Goal: Task Accomplishment & Management: Use online tool/utility

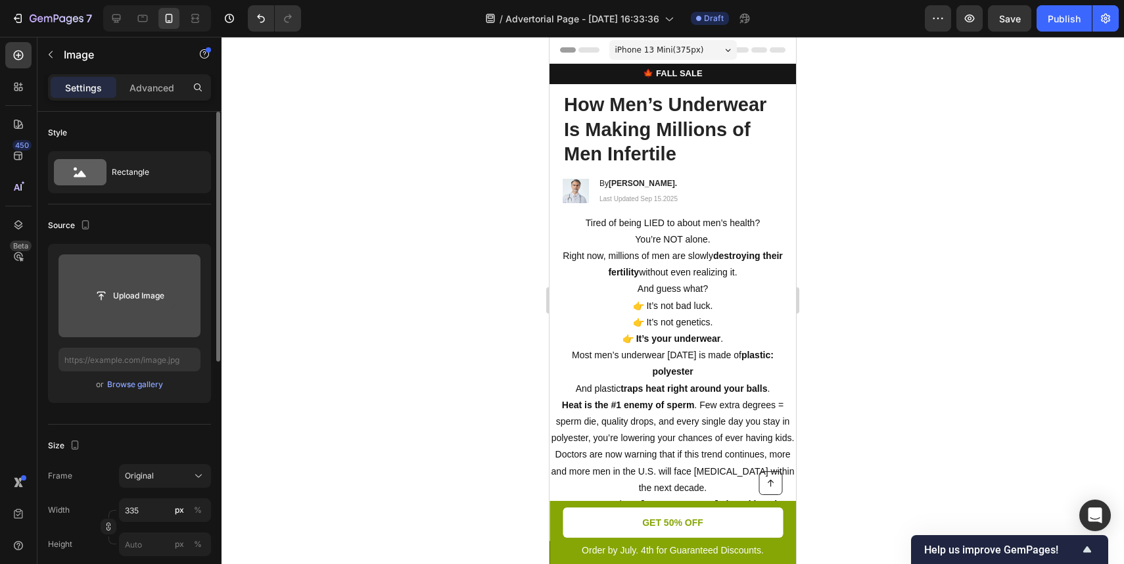
scroll to position [2116, 0]
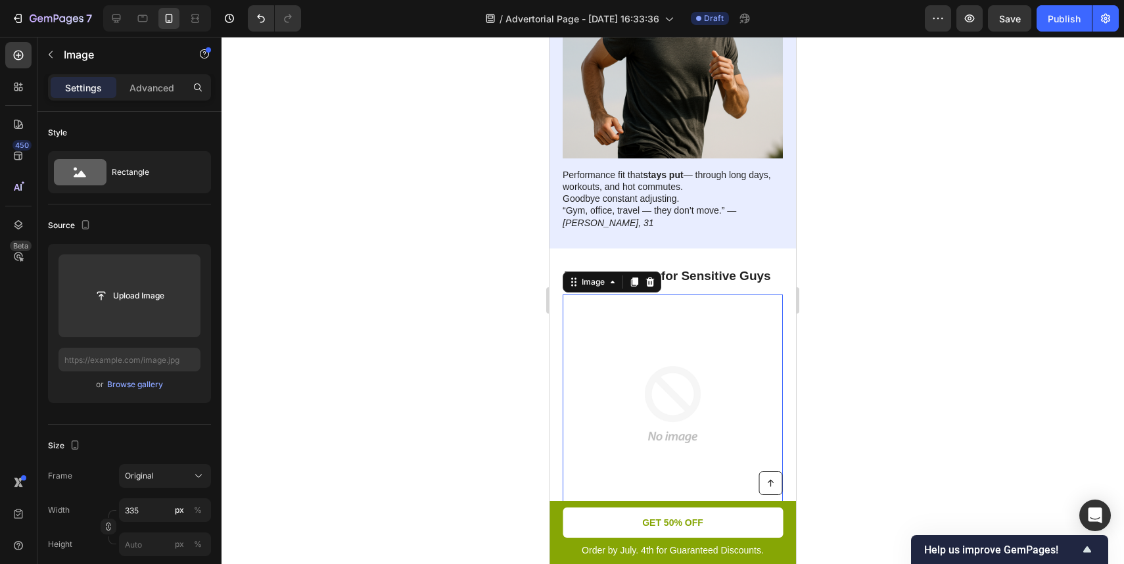
click at [626, 333] on img at bounding box center [673, 405] width 220 height 220
drag, startPoint x: 905, startPoint y: 281, endPoint x: 162, endPoint y: 267, distance: 742.4
click at [905, 281] on div at bounding box center [673, 300] width 903 height 527
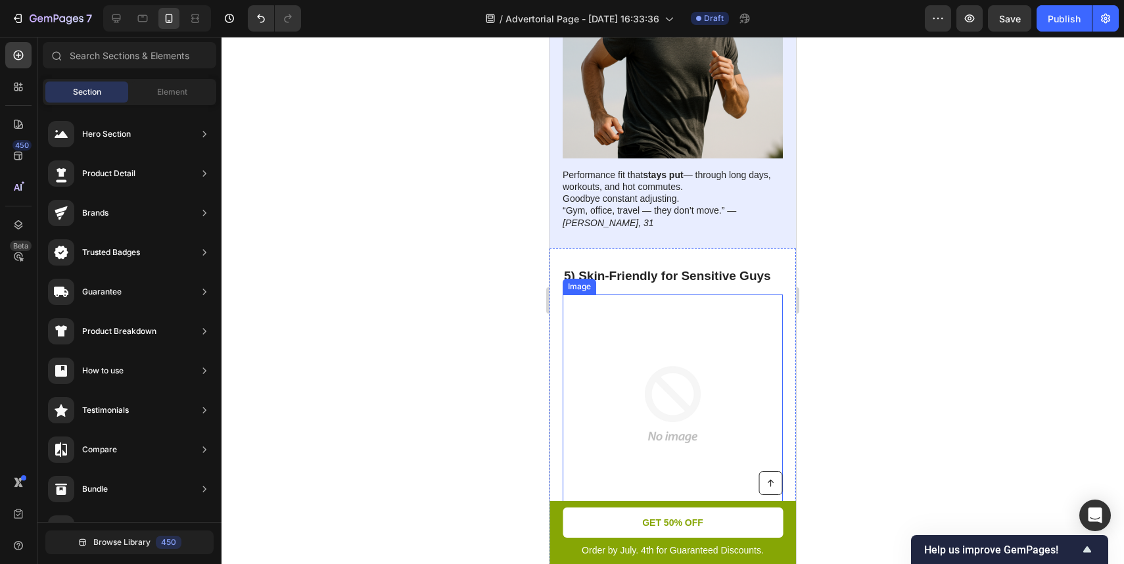
click at [634, 310] on img at bounding box center [673, 405] width 220 height 220
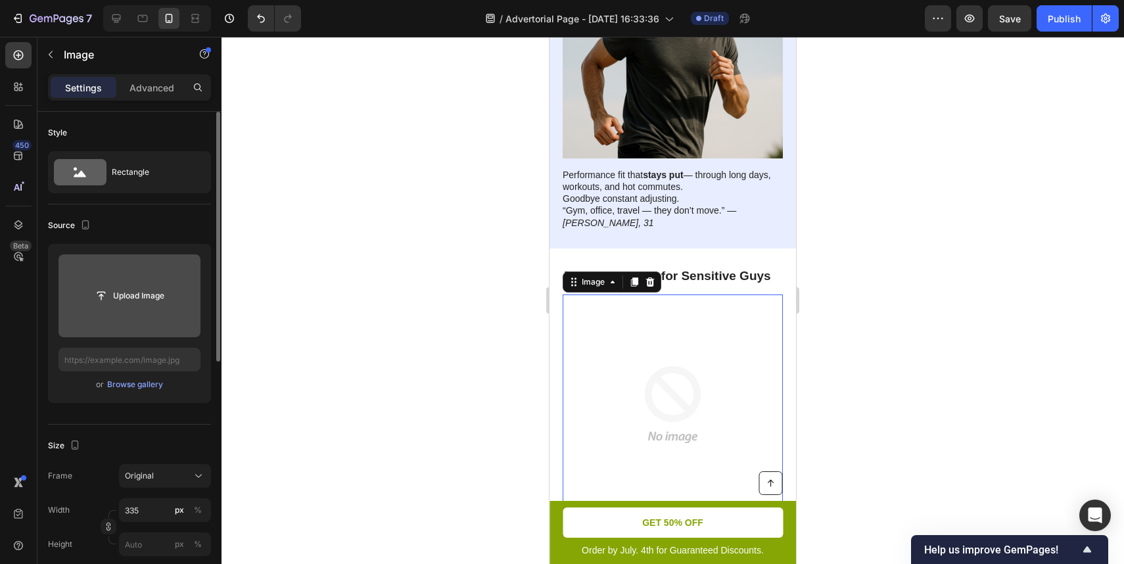
click at [178, 306] on div "Upload Image" at bounding box center [130, 296] width 142 height 24
click at [191, 293] on div "Upload Image" at bounding box center [130, 296] width 142 height 24
click at [163, 293] on input "file" at bounding box center [129, 296] width 91 height 22
click at [131, 258] on input "file" at bounding box center [130, 295] width 142 height 83
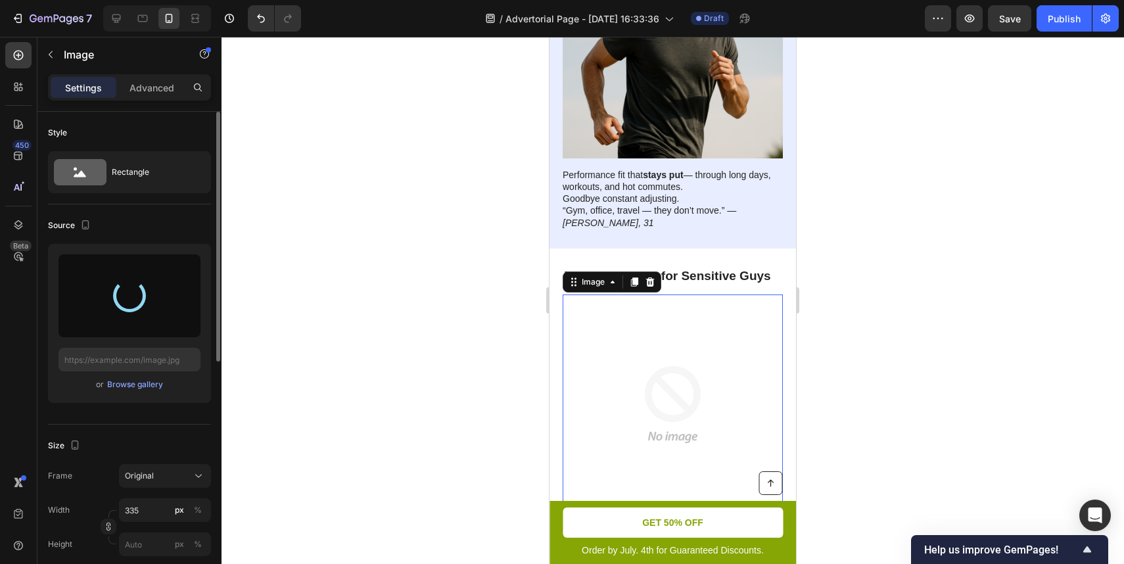
type input "[URL][DOMAIN_NAME]"
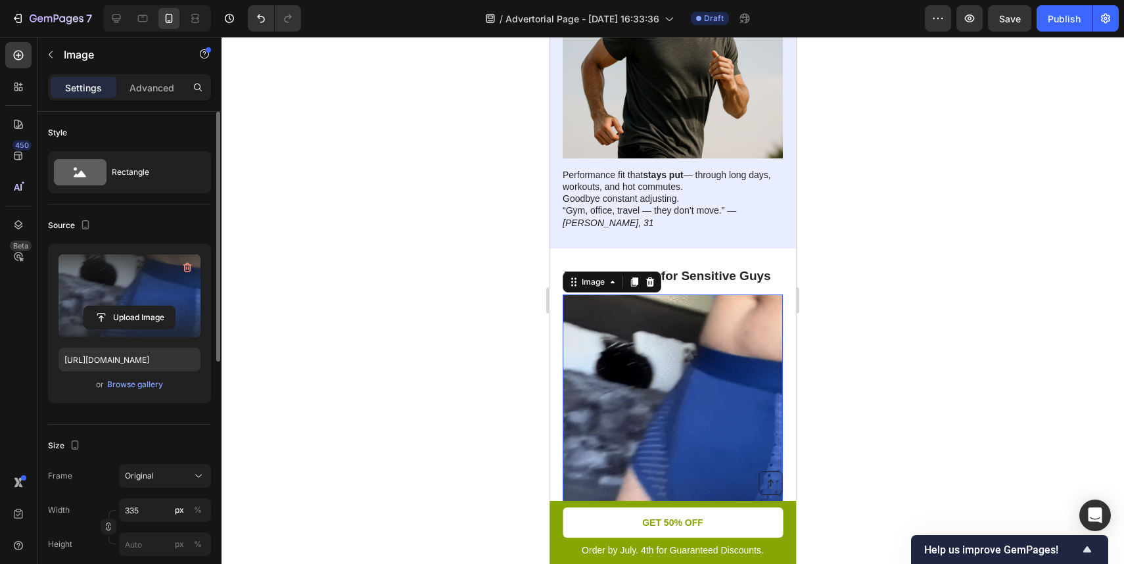
click at [480, 239] on div at bounding box center [673, 300] width 903 height 527
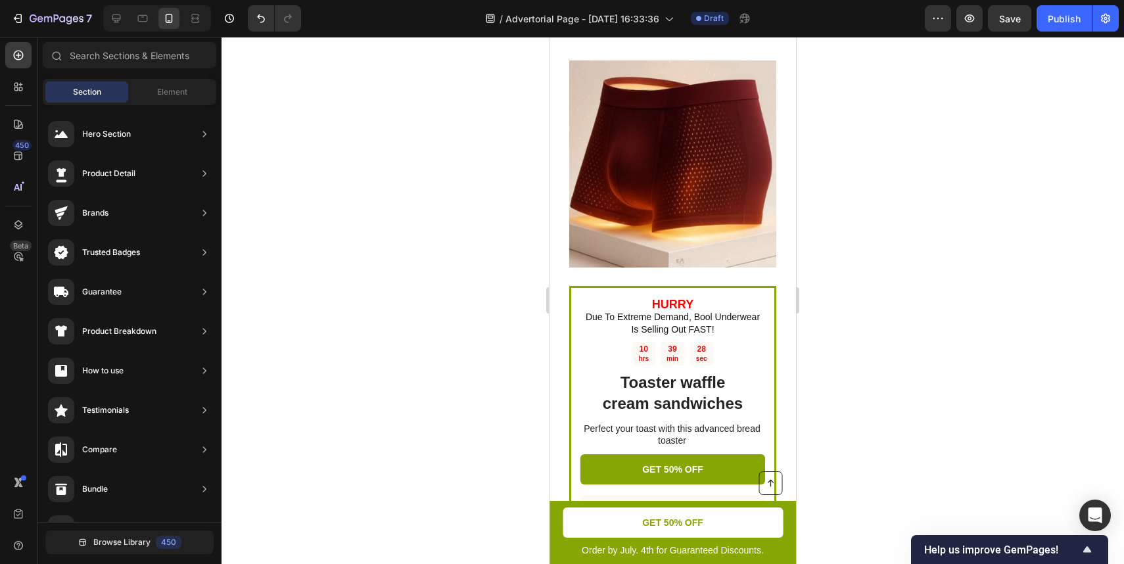
scroll to position [3270, 0]
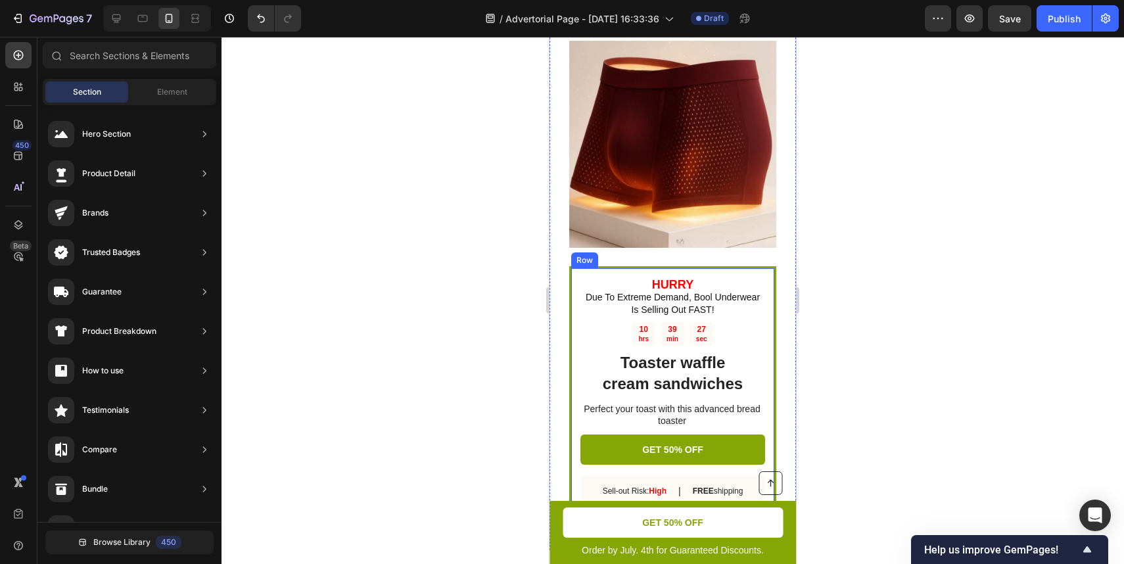
click at [677, 267] on div "HURRY Due To Extreme Demand, Bool Underwear Is Selling Out FAST! Text Block 10 …" at bounding box center [672, 401] width 207 height 271
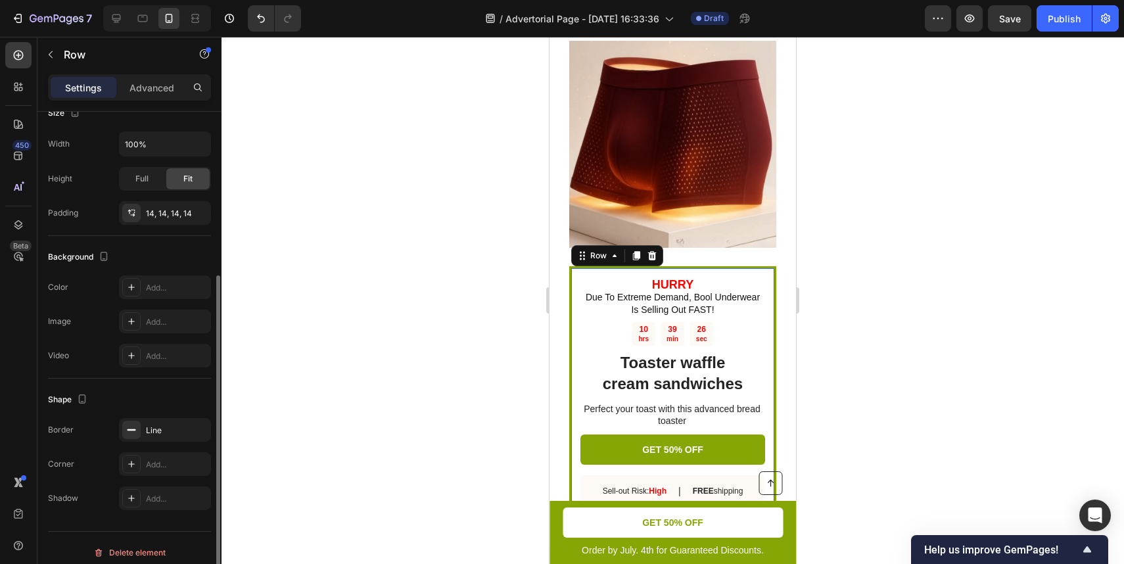
scroll to position [278, 0]
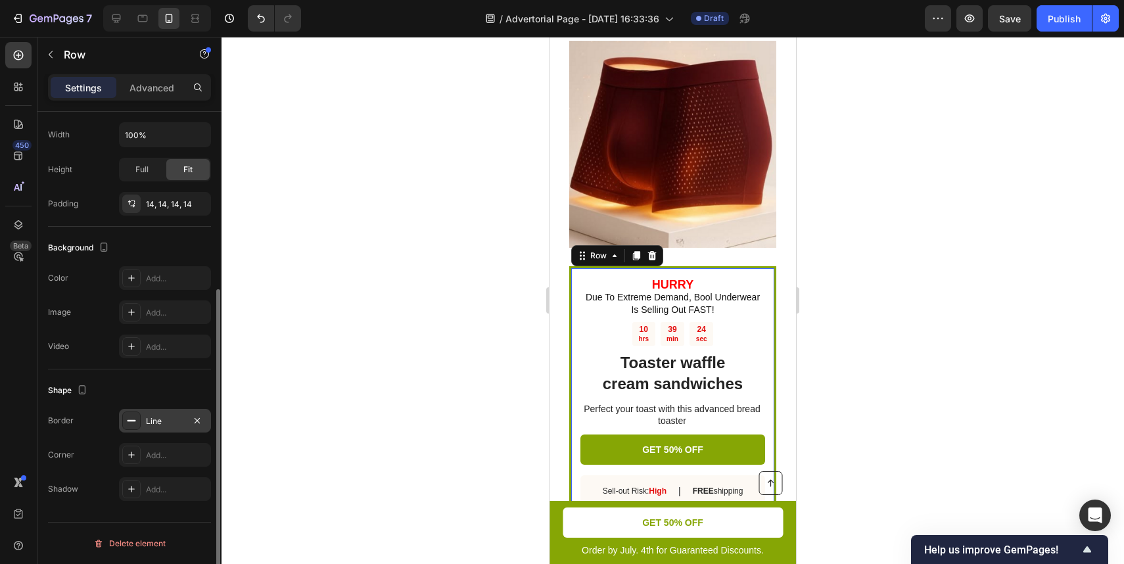
click at [172, 416] on div "Line" at bounding box center [165, 422] width 38 height 12
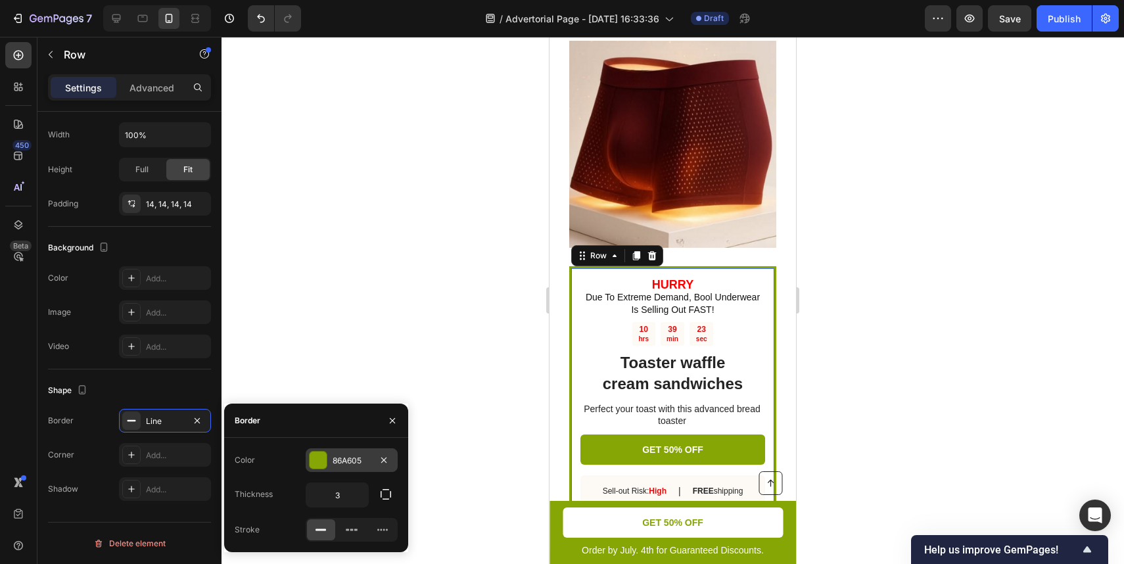
click at [346, 453] on div "86A605" at bounding box center [352, 460] width 92 height 24
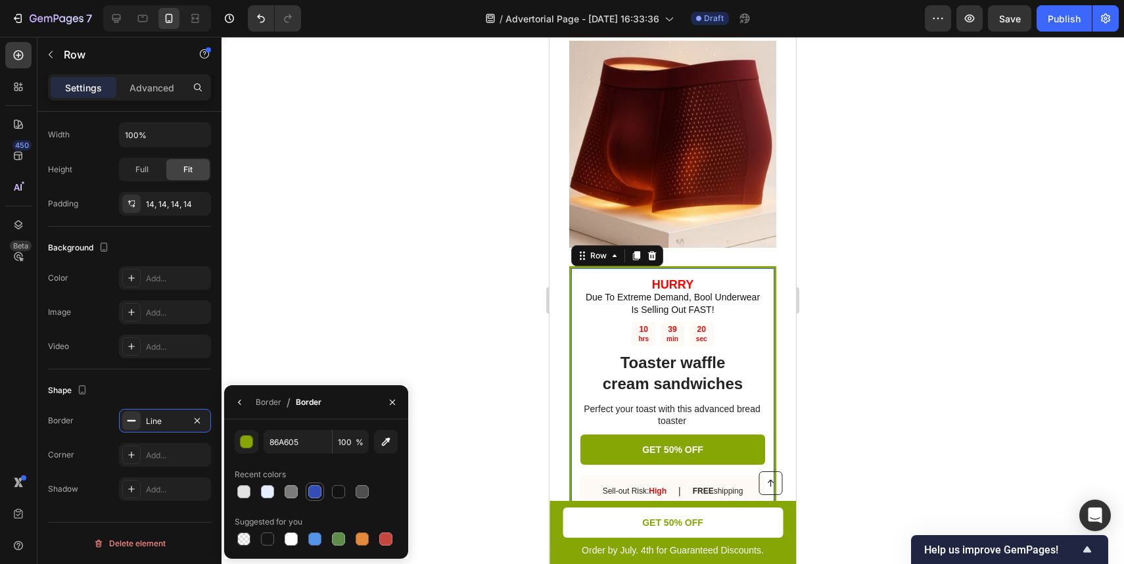
click at [318, 492] on div at bounding box center [314, 491] width 13 height 13
type input "334FB4"
click at [490, 370] on div at bounding box center [673, 300] width 903 height 527
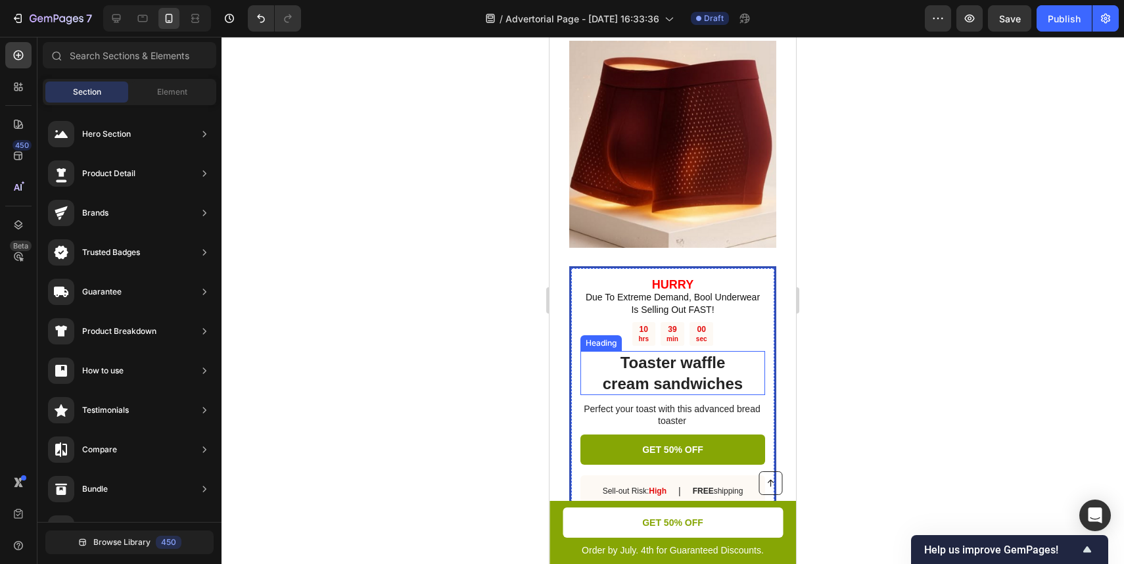
scroll to position [3283, 0]
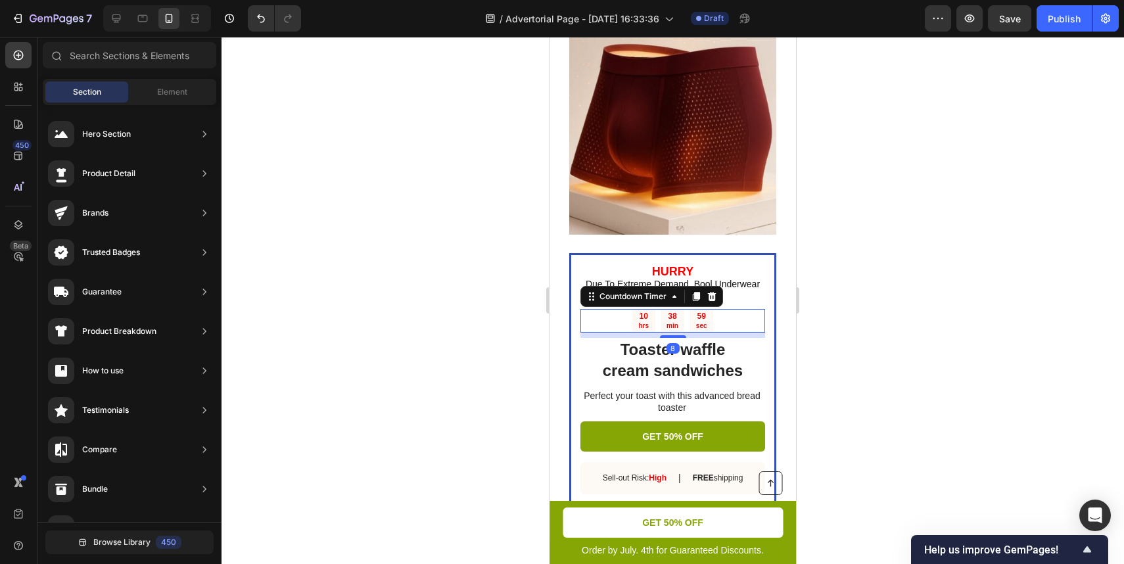
click at [682, 316] on div "38 min" at bounding box center [673, 321] width 24 height 24
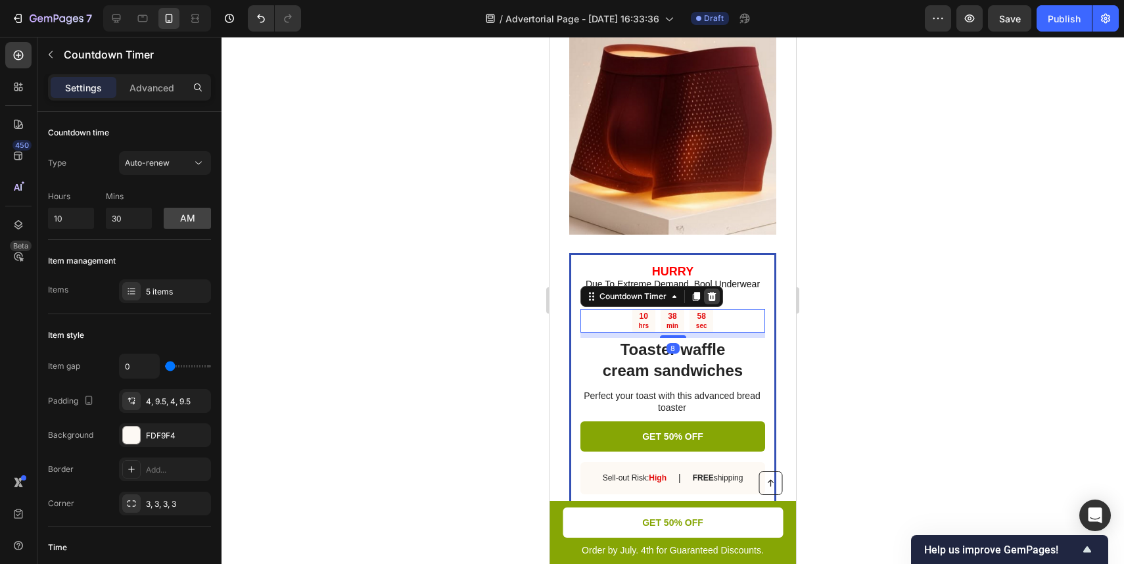
click at [710, 294] on icon at bounding box center [712, 296] width 9 height 9
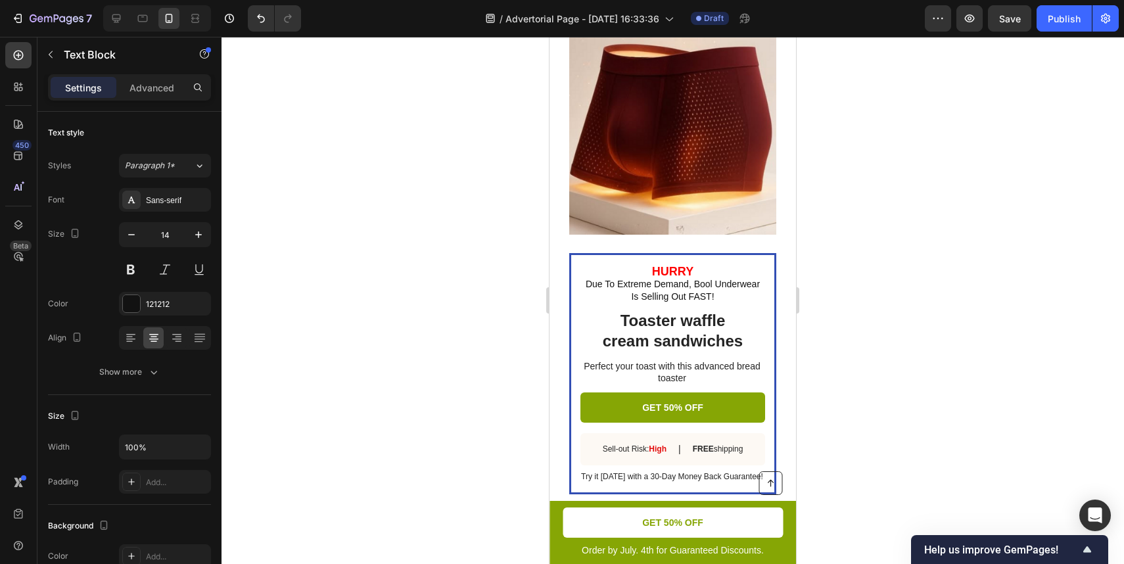
click at [698, 293] on p "Due To Extreme Demand, Bool Underwear Is Selling Out FAST!" at bounding box center [673, 290] width 182 height 24
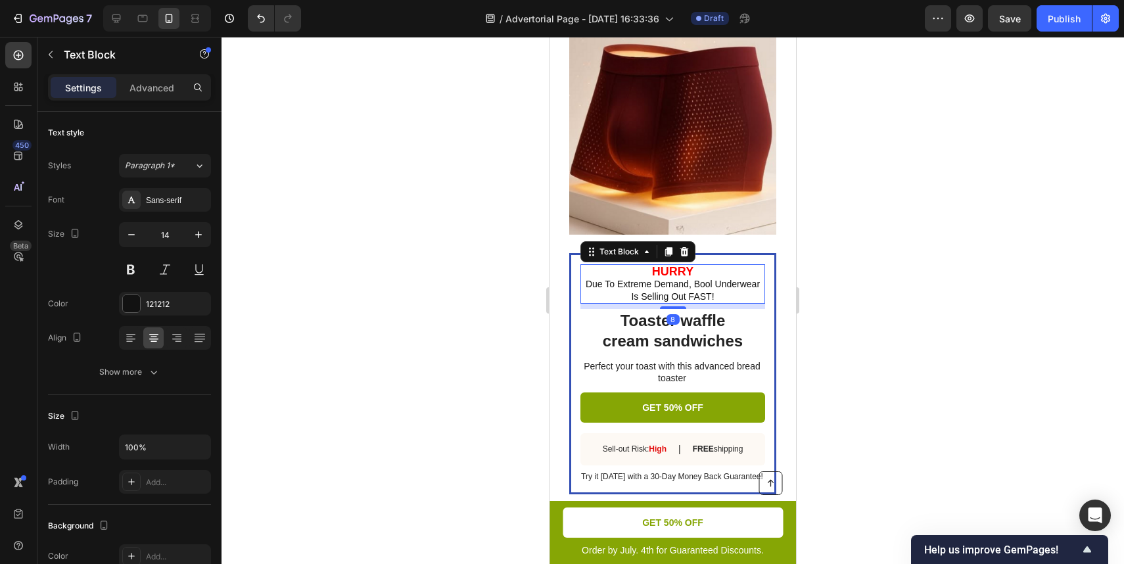
click at [713, 304] on div "8" at bounding box center [673, 306] width 185 height 5
click at [713, 323] on h2 "Toaster waffle cream sandwiches" at bounding box center [673, 330] width 185 height 43
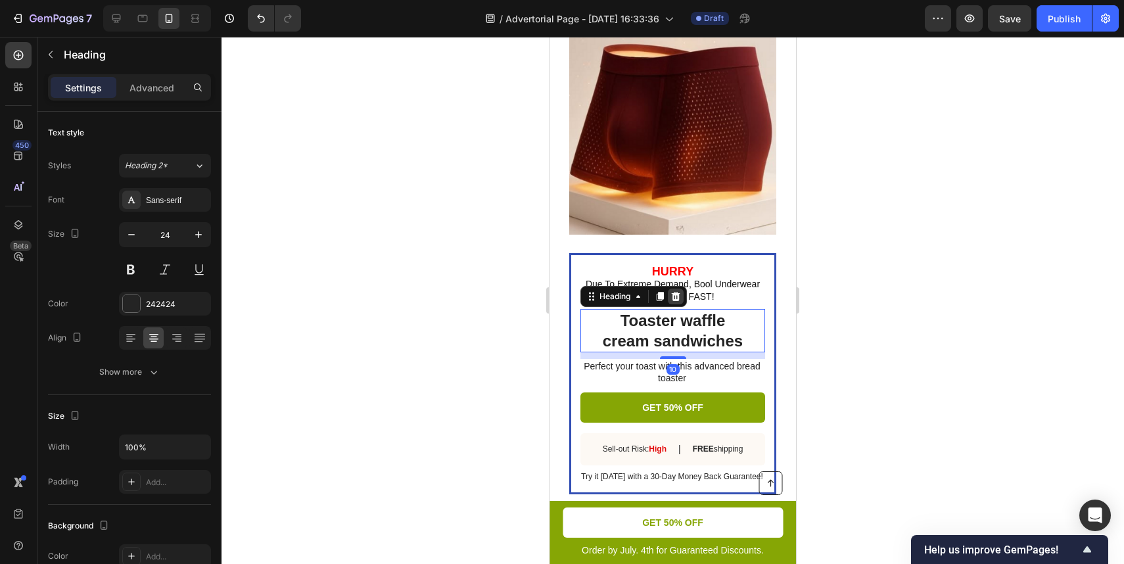
click at [674, 297] on icon at bounding box center [676, 296] width 9 height 9
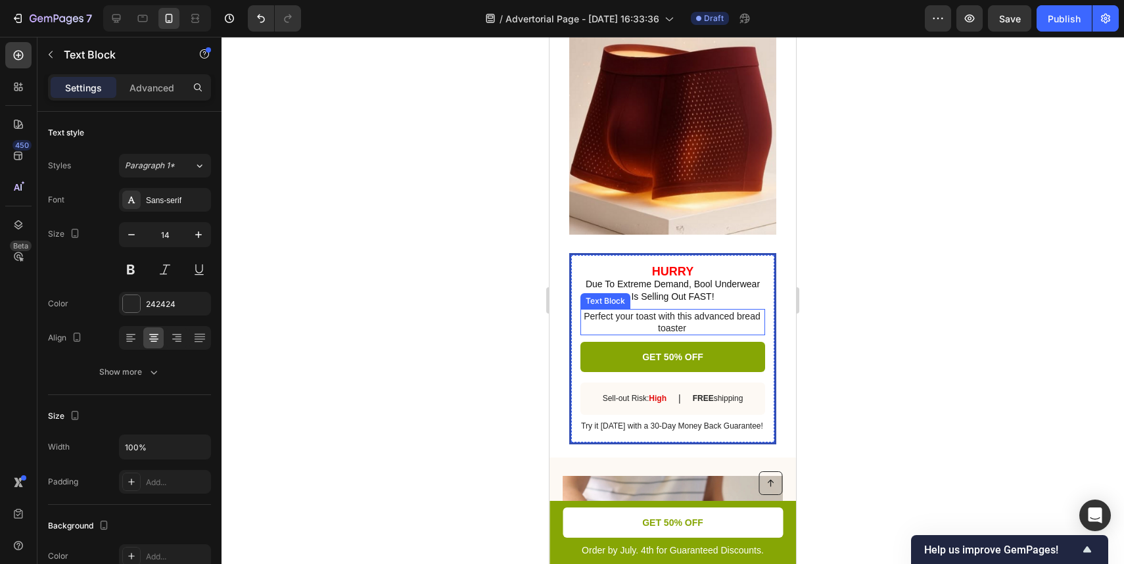
click at [686, 320] on p "Perfect your toast with this advanced bread toaster" at bounding box center [672, 322] width 183 height 24
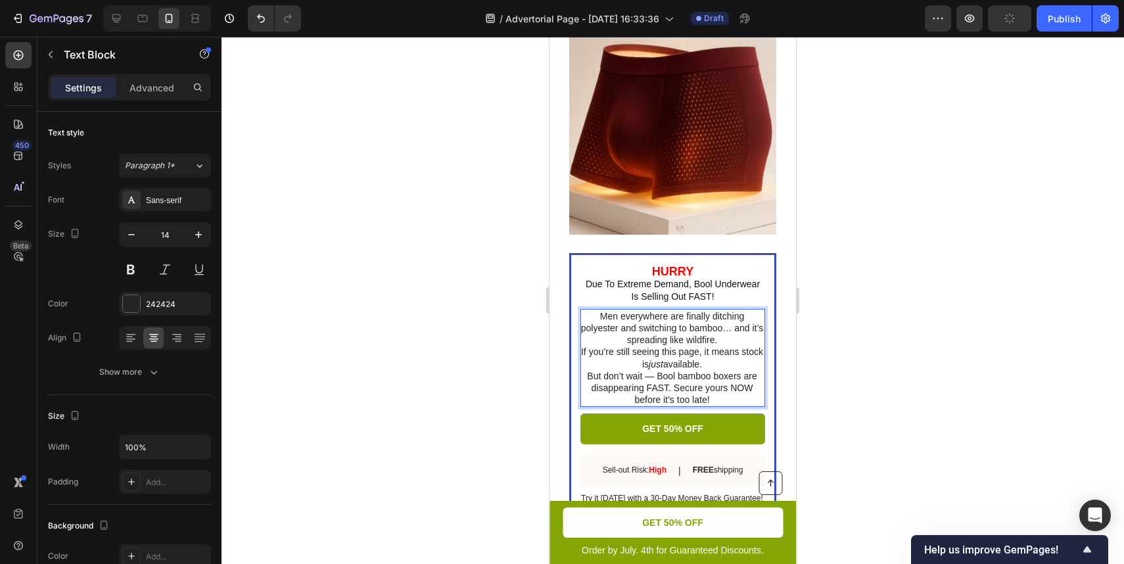
click at [728, 331] on p "Men everywhere are finally ditching polyester and switching to bamboo… and it’s…" at bounding box center [672, 328] width 183 height 36
click at [725, 317] on p "Men everywhere are finally ditching polyester and switching to bamboo… and it’s…" at bounding box center [672, 328] width 183 height 36
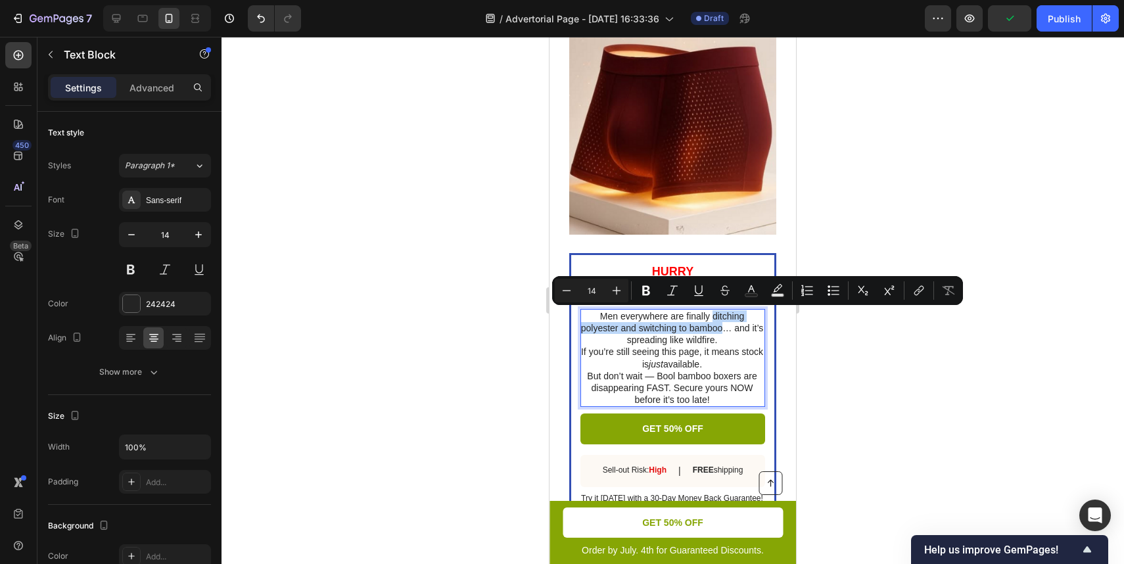
drag, startPoint x: 725, startPoint y: 317, endPoint x: 712, endPoint y: 326, distance: 15.5
click at [712, 326] on p "Men everywhere are finally ditching polyester and switching to bamboo… and it’s…" at bounding box center [672, 328] width 183 height 36
click at [646, 291] on icon "Editor contextual toolbar" at bounding box center [646, 290] width 13 height 13
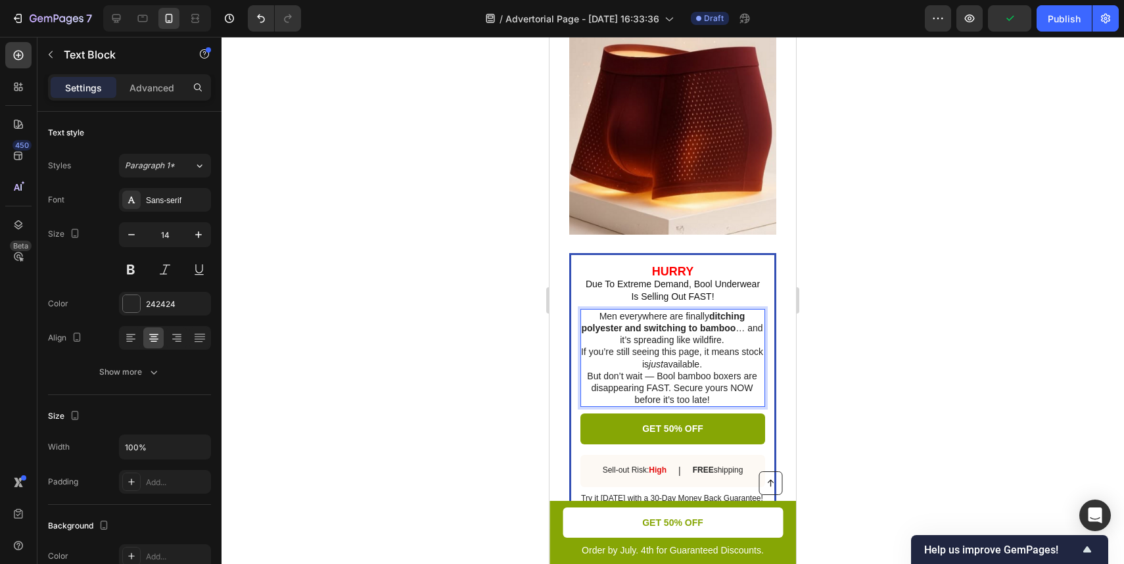
click at [725, 355] on p "If you’re still seeing this page, it means stock is just available." at bounding box center [672, 358] width 183 height 24
click at [732, 345] on p "Men everywhere are finally ditching polyester and switching to bamboo … and it’…" at bounding box center [672, 328] width 183 height 36
click at [707, 362] on p "If you’re still seeing this page, it means stock is just available." at bounding box center [672, 358] width 183 height 24
drag, startPoint x: 707, startPoint y: 362, endPoint x: 635, endPoint y: 362, distance: 72.3
click at [635, 362] on p "If you’re still seeing this page, it means stock is just available." at bounding box center [672, 358] width 183 height 24
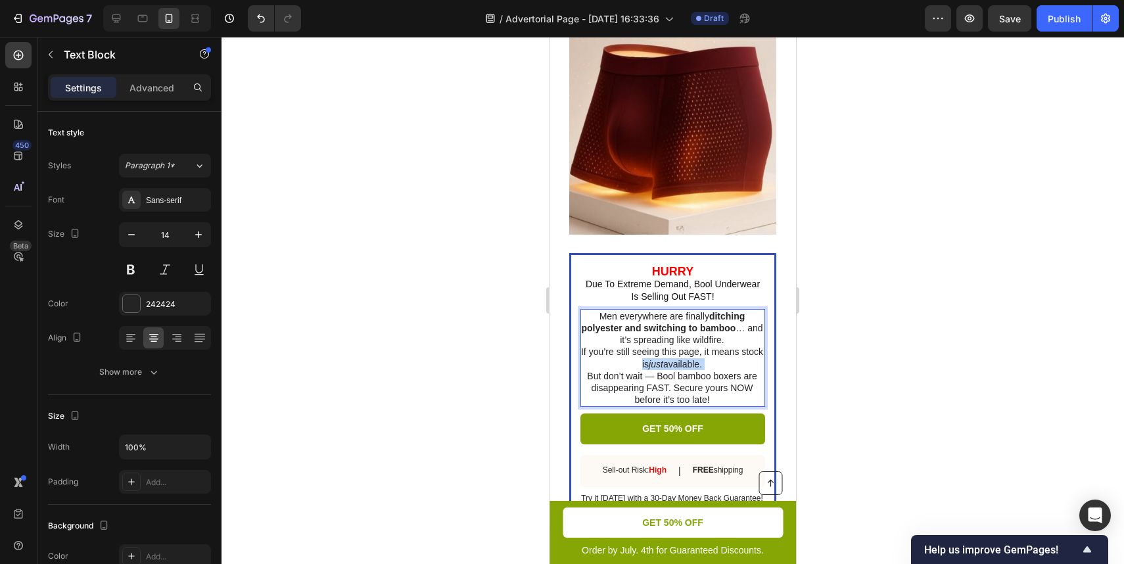
click at [659, 364] on icon "just" at bounding box center [656, 364] width 14 height 11
click at [870, 348] on div at bounding box center [673, 300] width 903 height 527
click at [665, 348] on p "If you’re still seeing this page, it means stock is just available." at bounding box center [672, 358] width 183 height 24
drag, startPoint x: 642, startPoint y: 362, endPoint x: 680, endPoint y: 362, distance: 37.5
click at [680, 362] on p "If you’re still seeing this page, it means stock is just available." at bounding box center [672, 358] width 183 height 24
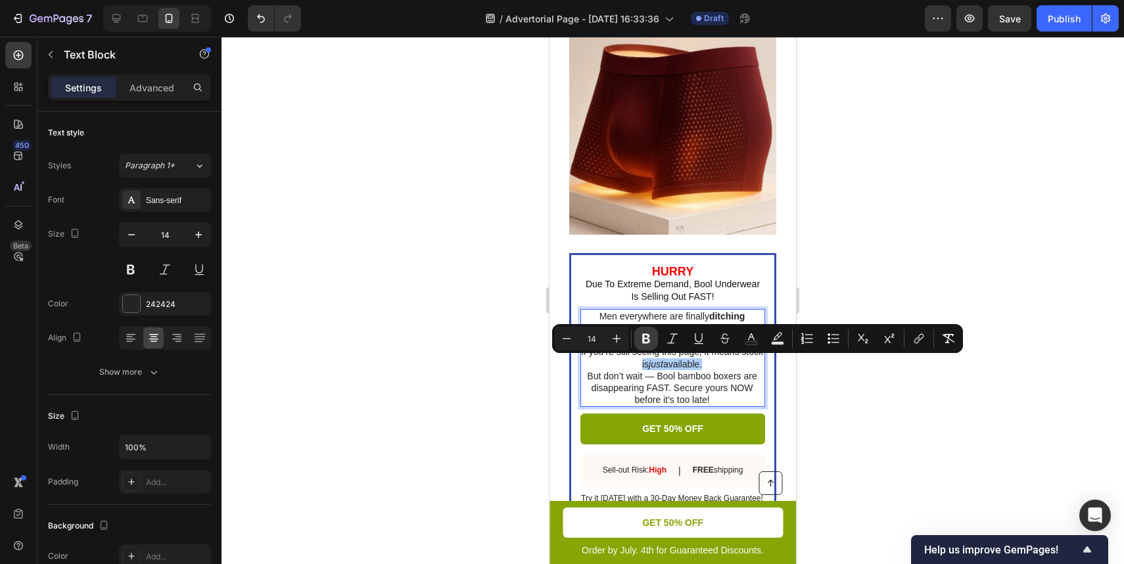
click at [648, 340] on icon "Editor contextual toolbar" at bounding box center [646, 339] width 8 height 10
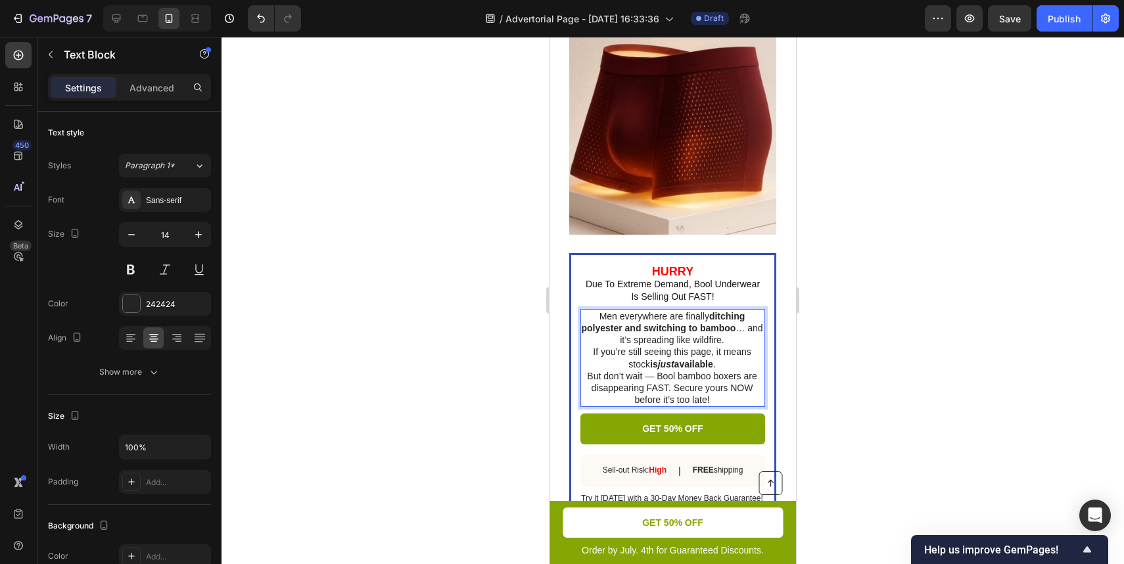
click at [657, 375] on p "But don’t wait — Bool bamboo boxers are disappearing FAST. Secure yours NOW bef…" at bounding box center [672, 388] width 183 height 36
click at [808, 368] on div at bounding box center [673, 300] width 903 height 527
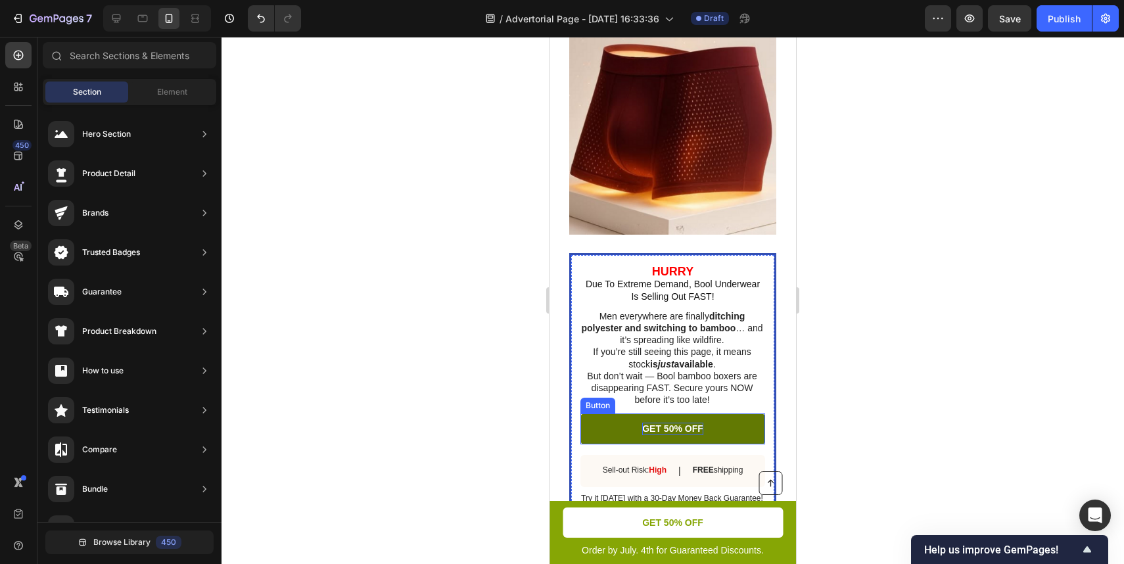
click at [676, 431] on p "GET 50% OFF" at bounding box center [672, 429] width 61 height 12
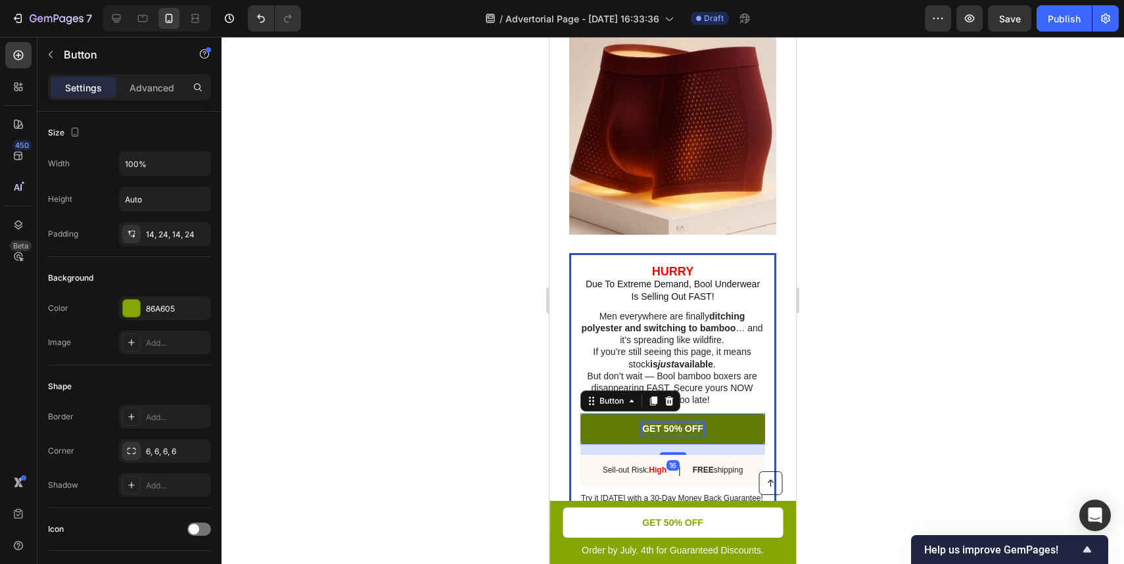
click at [676, 431] on p "GET 50% OFF" at bounding box center [672, 429] width 61 height 12
click at [1028, 425] on div at bounding box center [673, 300] width 903 height 527
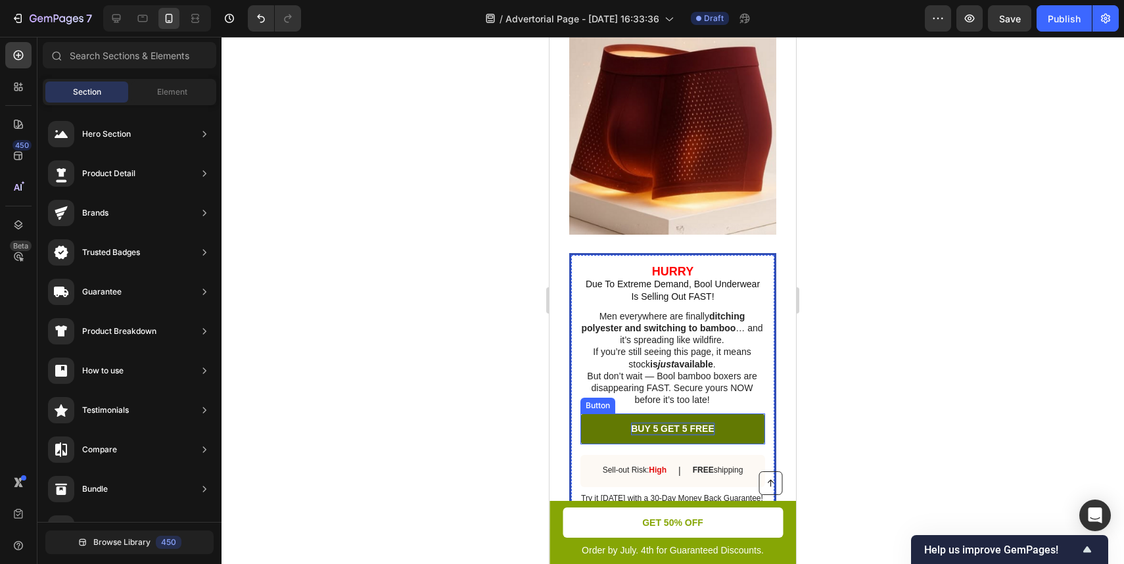
click at [743, 429] on link "BUY 5 GET 5 FREE" at bounding box center [673, 429] width 185 height 30
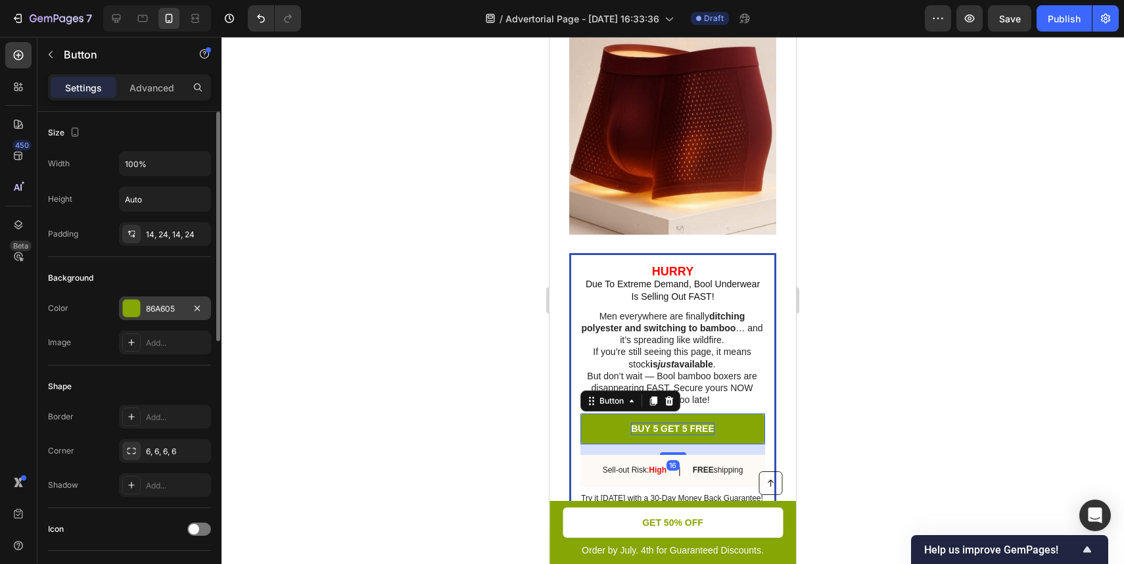
click at [139, 298] on div "86A605" at bounding box center [165, 309] width 92 height 24
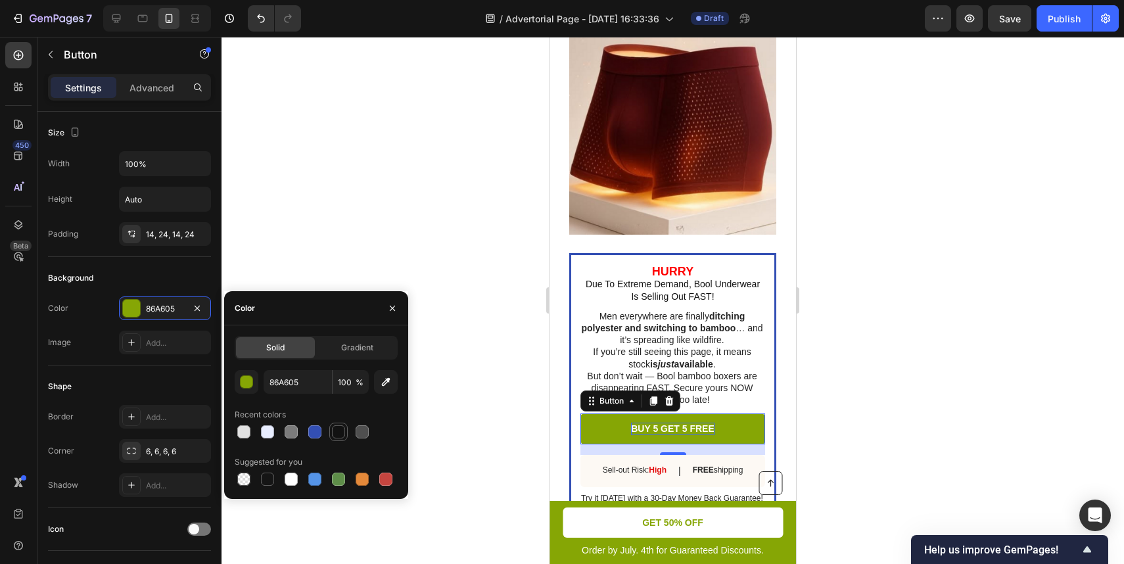
click at [334, 431] on div at bounding box center [338, 431] width 13 height 13
type input "121212"
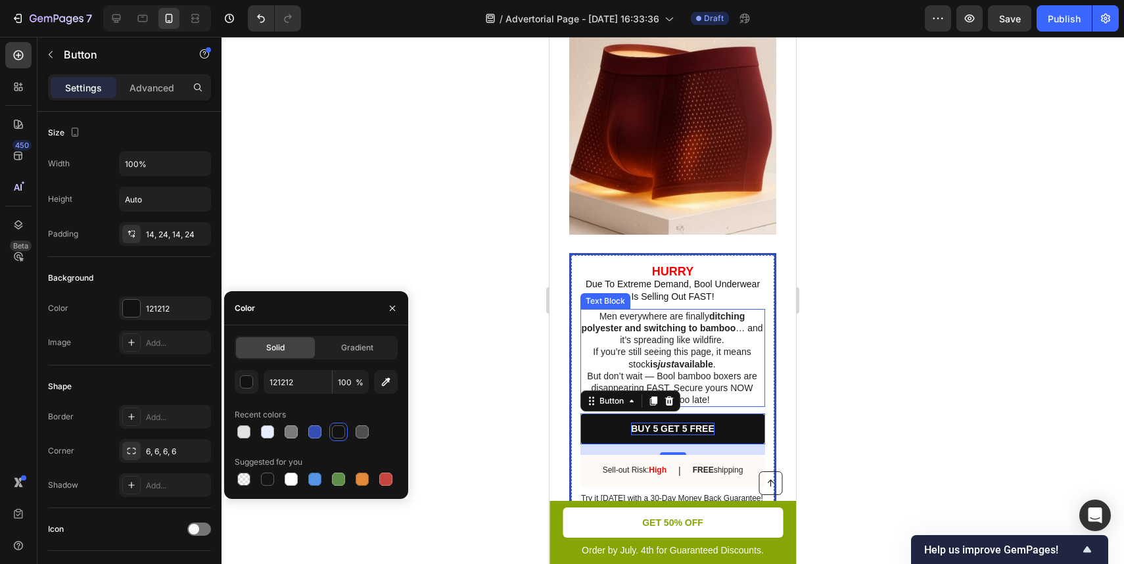
click at [867, 339] on div at bounding box center [673, 300] width 903 height 527
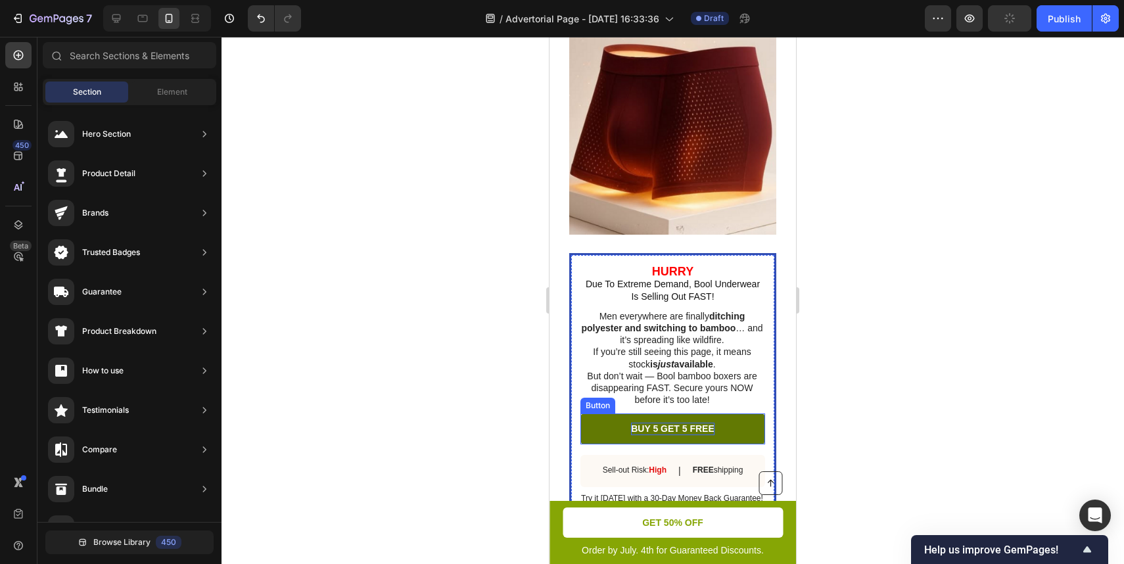
click at [716, 435] on link "BUY 5 GET 5 FREE" at bounding box center [673, 429] width 185 height 30
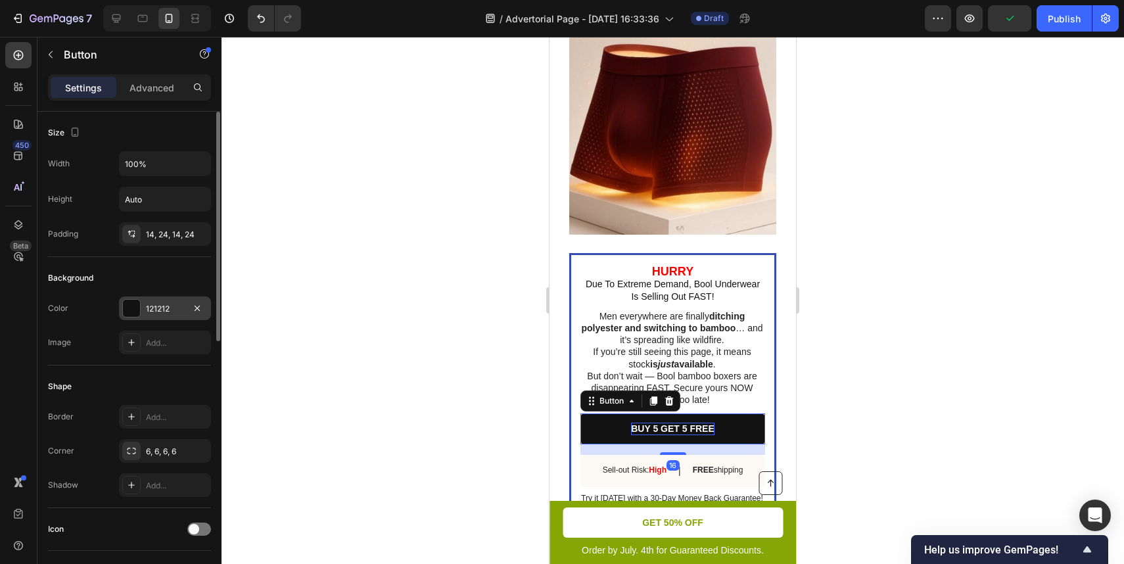
click at [149, 304] on div "121212" at bounding box center [165, 309] width 38 height 12
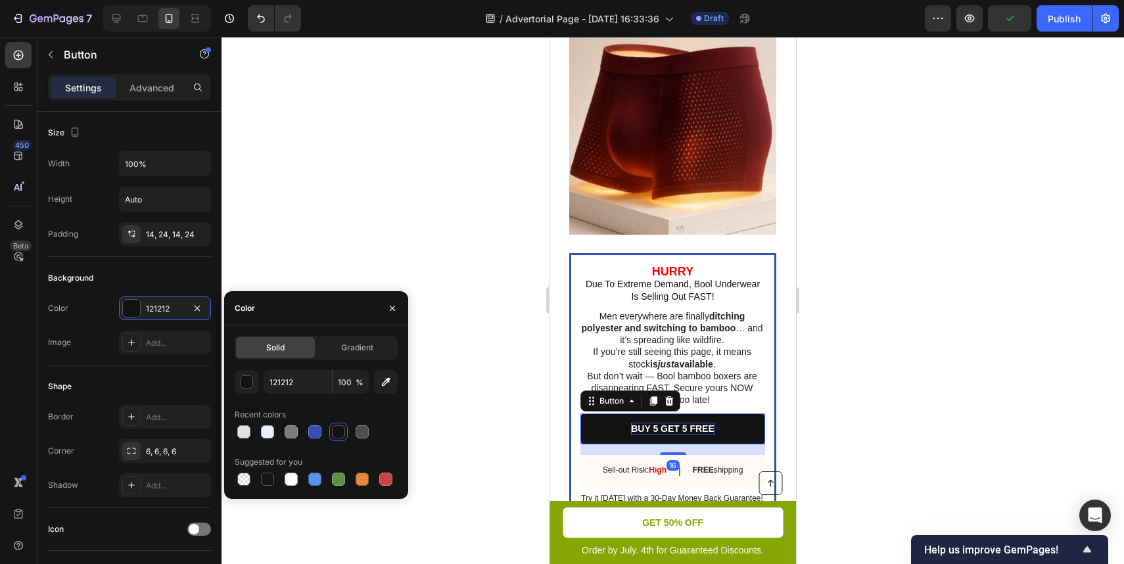
click at [325, 437] on div at bounding box center [316, 432] width 163 height 18
click at [310, 428] on div at bounding box center [314, 431] width 13 height 13
type input "334FB4"
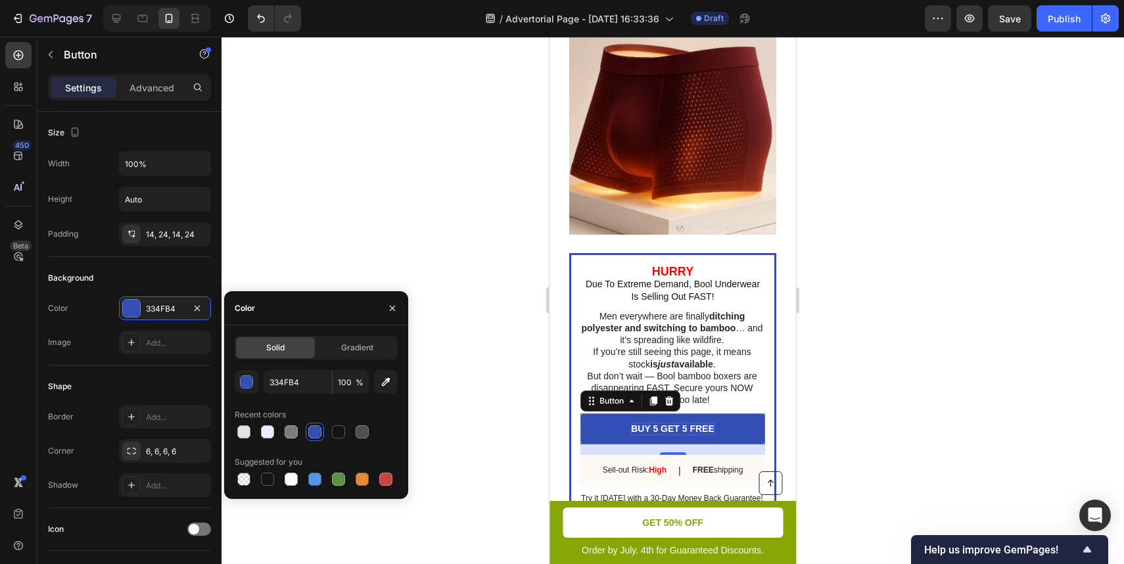
click at [868, 394] on div at bounding box center [673, 300] width 903 height 527
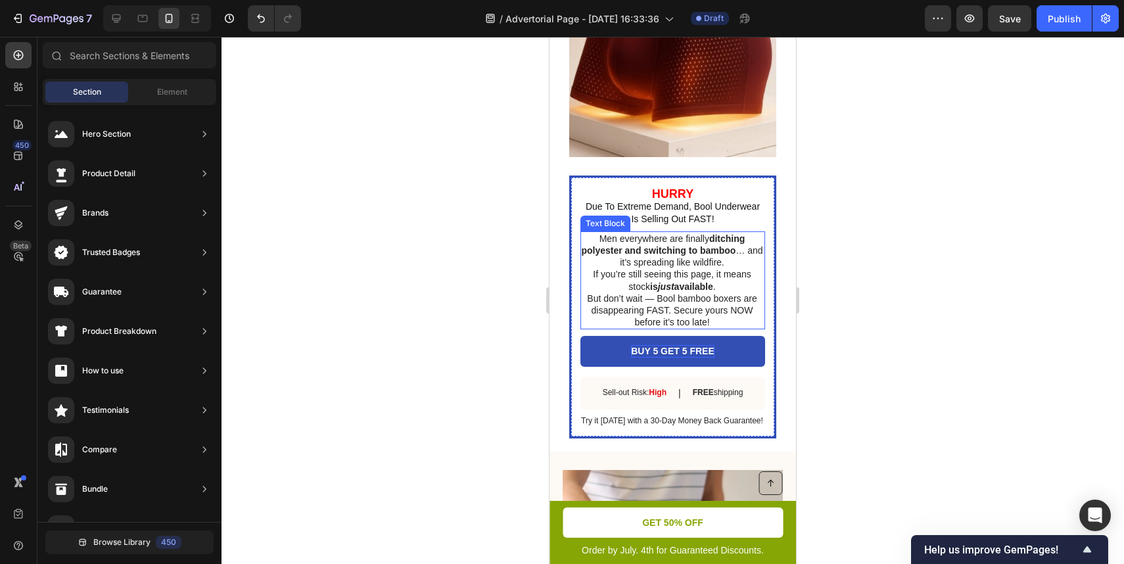
scroll to position [3389, 0]
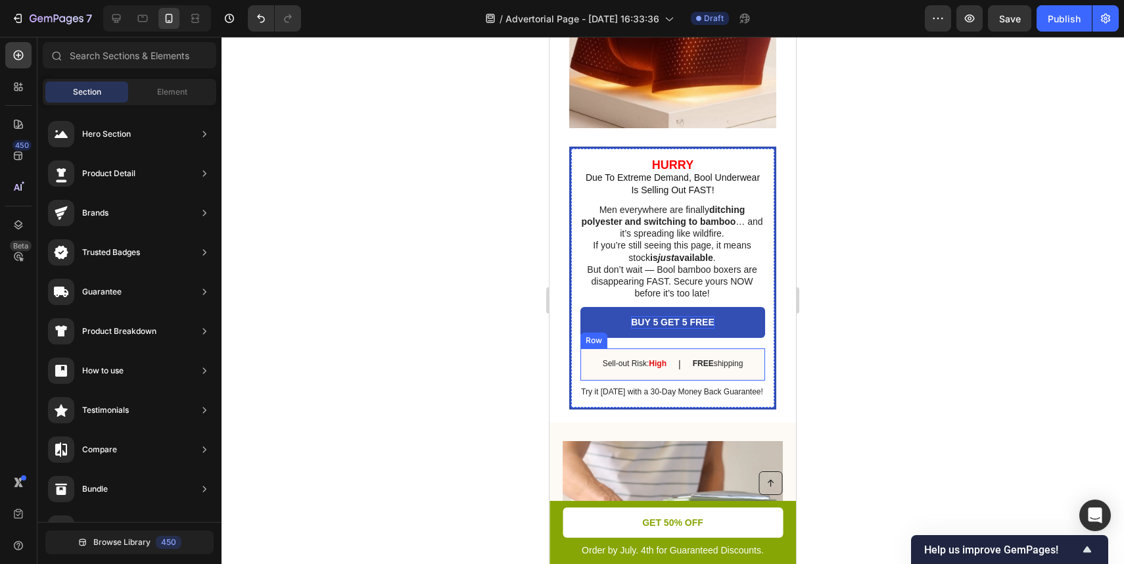
click at [665, 352] on div "Sell-out Risk: High Text Block | Text Block FREE shipping Text Block Row" at bounding box center [673, 364] width 185 height 32
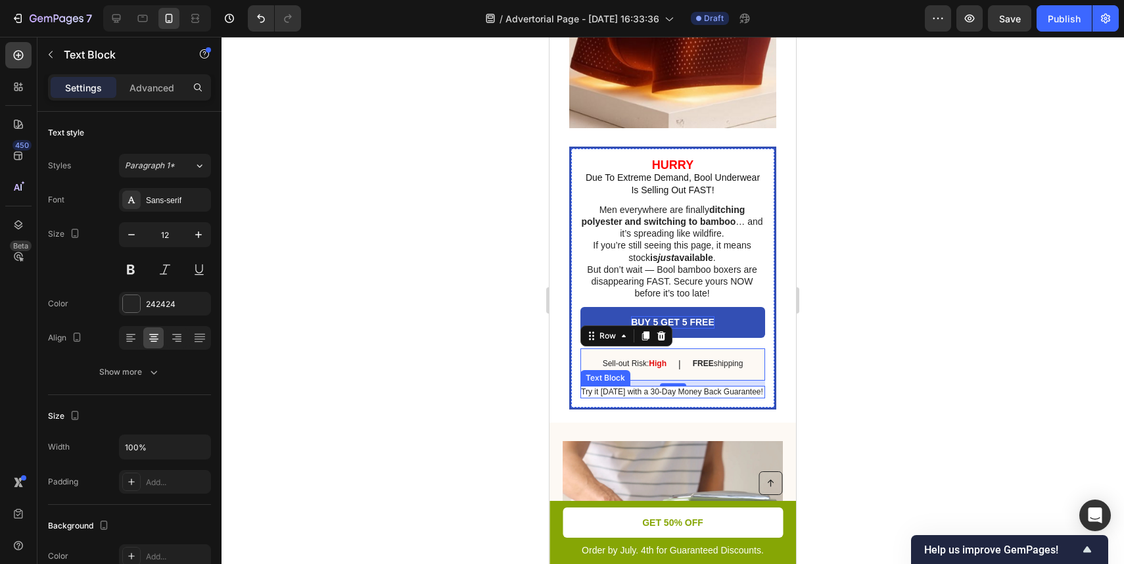
click at [714, 394] on p "Try it [DATE] with a 30-Day Money Back Guarantee!" at bounding box center [672, 392] width 183 height 11
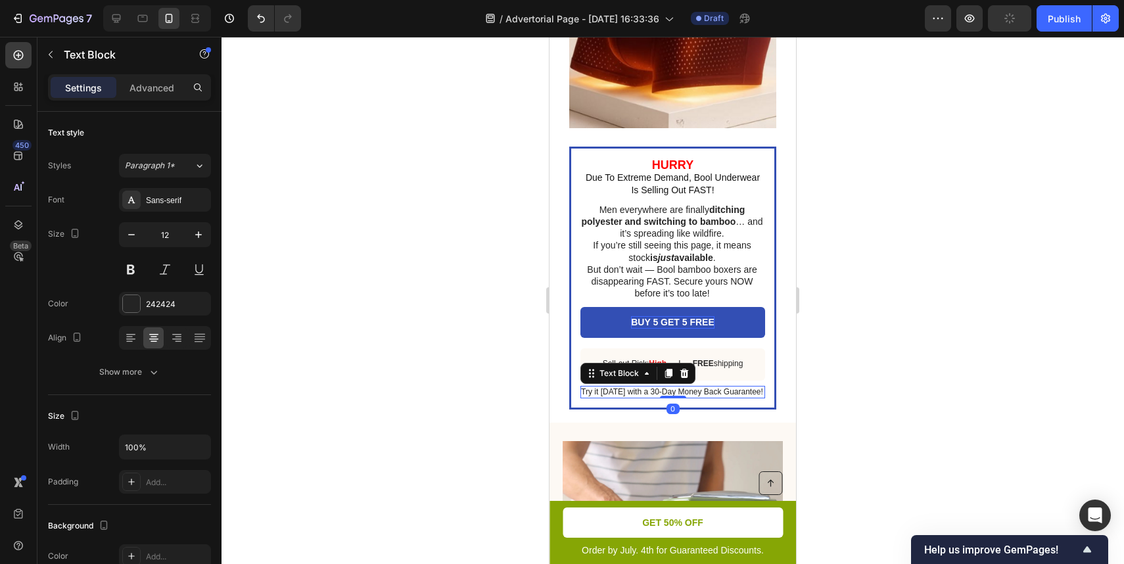
click at [825, 379] on div at bounding box center [673, 300] width 903 height 527
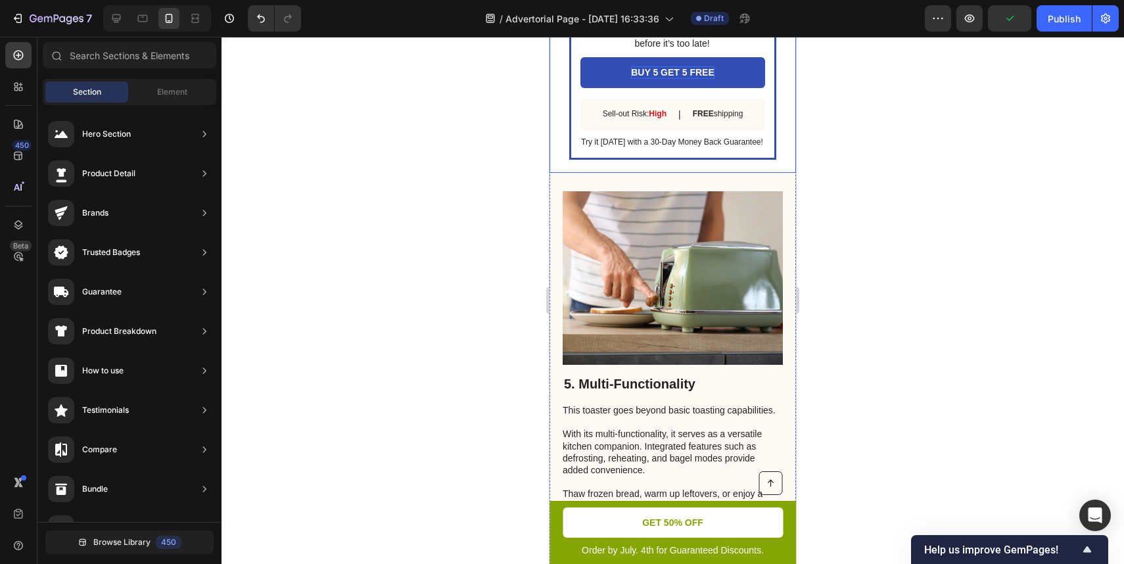
scroll to position [3648, 0]
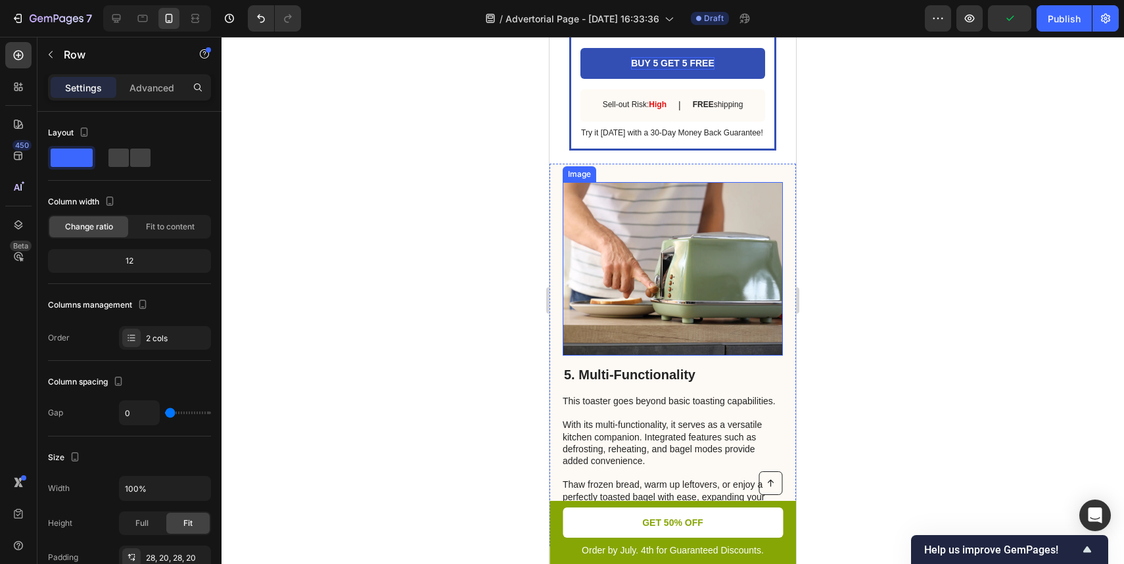
click at [769, 170] on div "5. Multi-Functionality Heading This toaster goes beyond basic toasting capabili…" at bounding box center [673, 355] width 247 height 383
click at [629, 152] on icon at bounding box center [630, 151] width 11 height 11
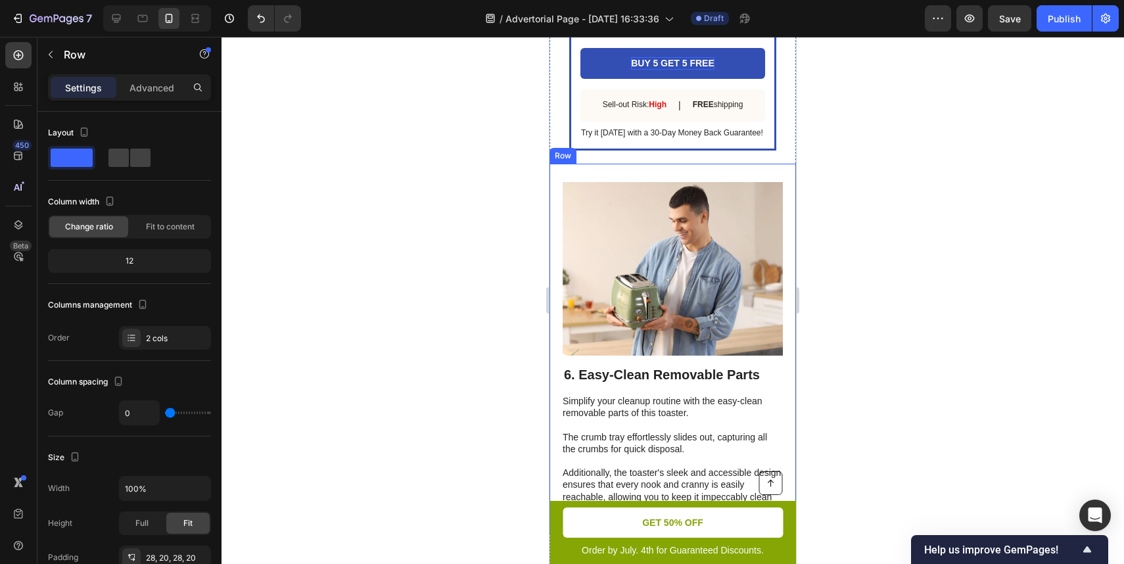
click at [659, 180] on div "Image 6. Easy-Clean Removable Parts Heading Simplify your cleanup routine with …" at bounding box center [673, 349] width 247 height 371
click at [627, 150] on icon at bounding box center [631, 151] width 9 height 9
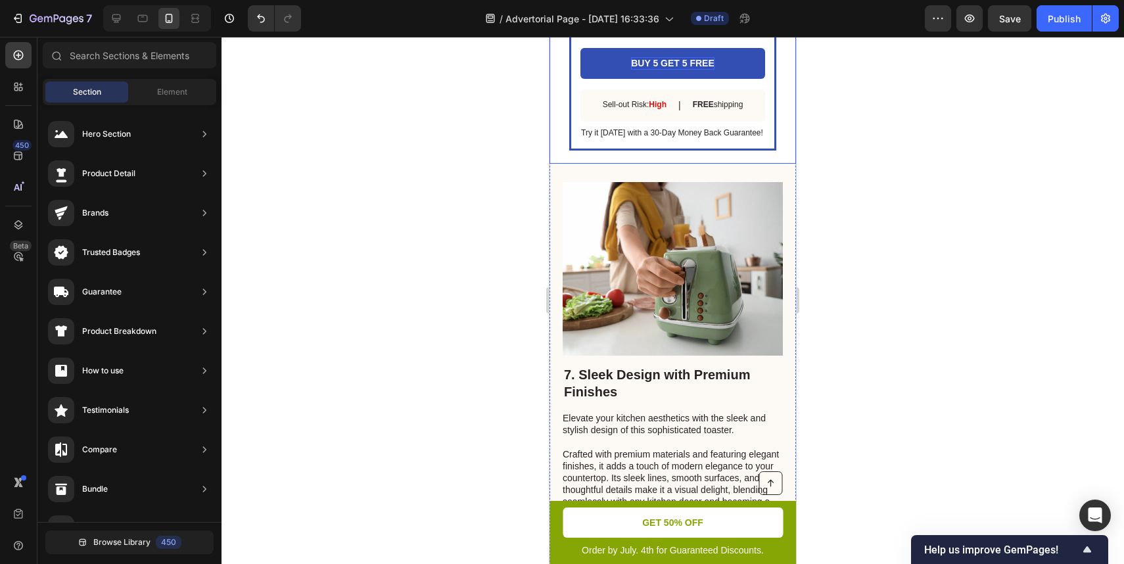
click at [639, 164] on div "7. Sleek Design with Premium Finishes Heading Elevate your kitchen aesthetics w…" at bounding box center [673, 352] width 247 height 376
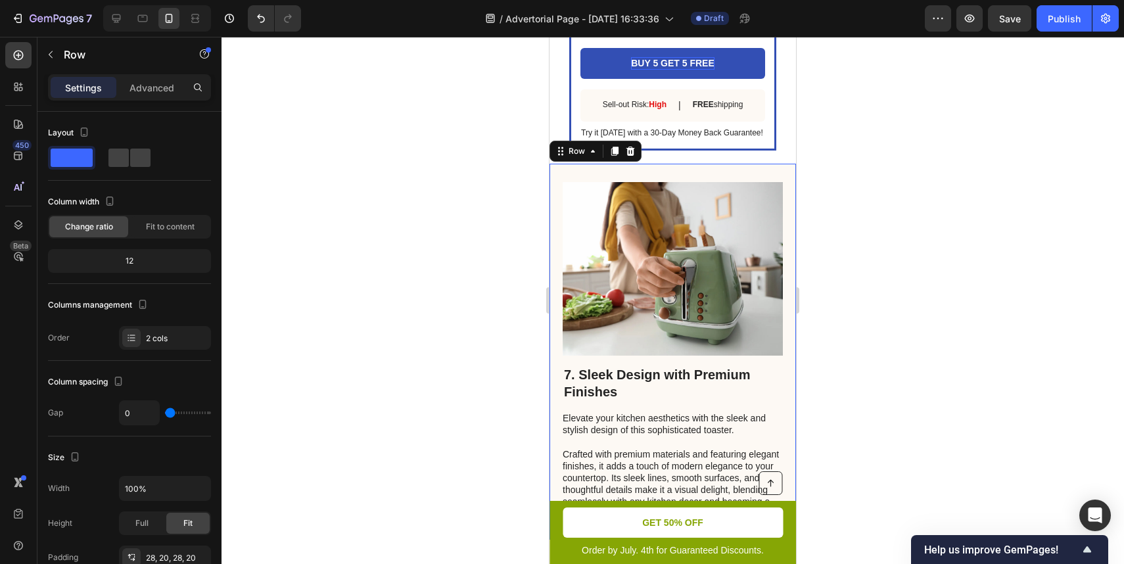
click at [631, 174] on div "7. Sleek Design with Premium Finishes Heading Elevate your kitchen aesthetics w…" at bounding box center [673, 352] width 247 height 376
click at [630, 154] on icon at bounding box center [631, 151] width 9 height 9
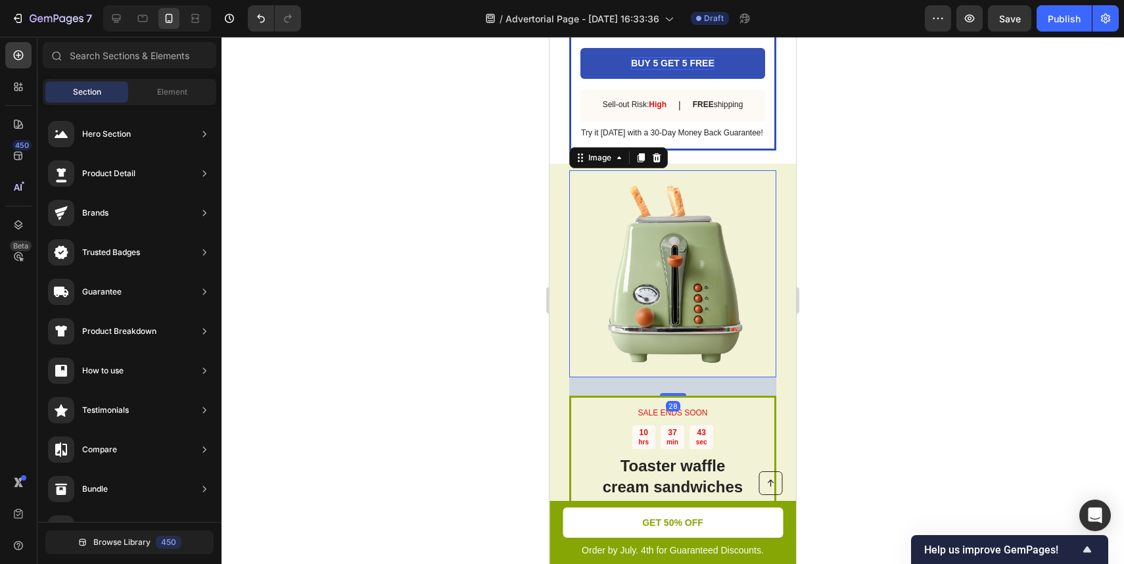
click at [634, 175] on img at bounding box center [672, 273] width 207 height 207
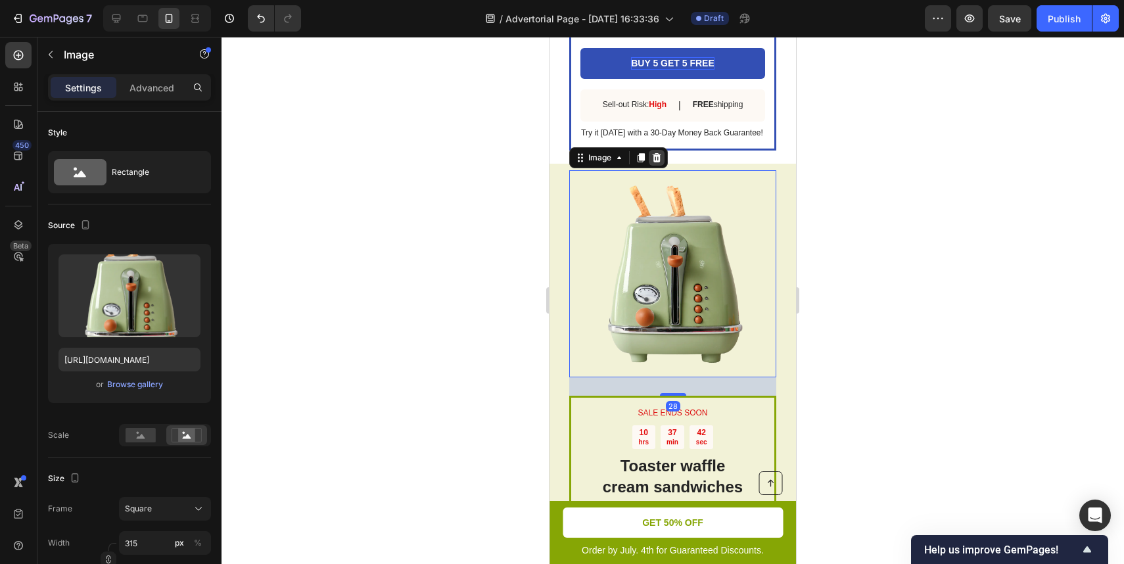
click at [654, 155] on icon at bounding box center [657, 157] width 9 height 9
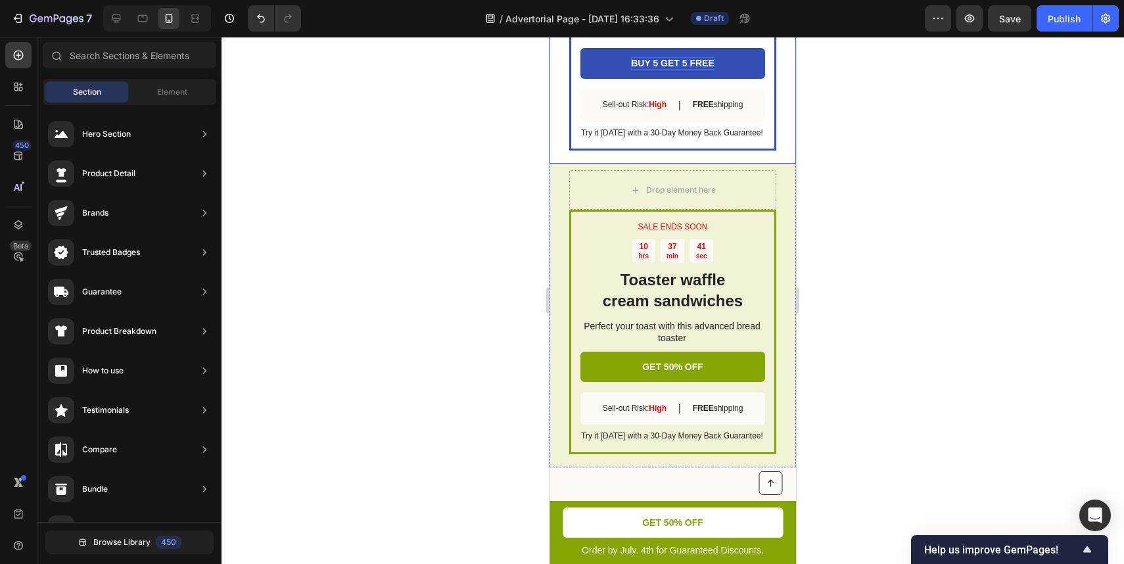
click at [665, 164] on div "SALE ENDS SOON Text Block 10 hrs 37 min 41 sec Countdown Timer Toaster waffle c…" at bounding box center [673, 316] width 247 height 304
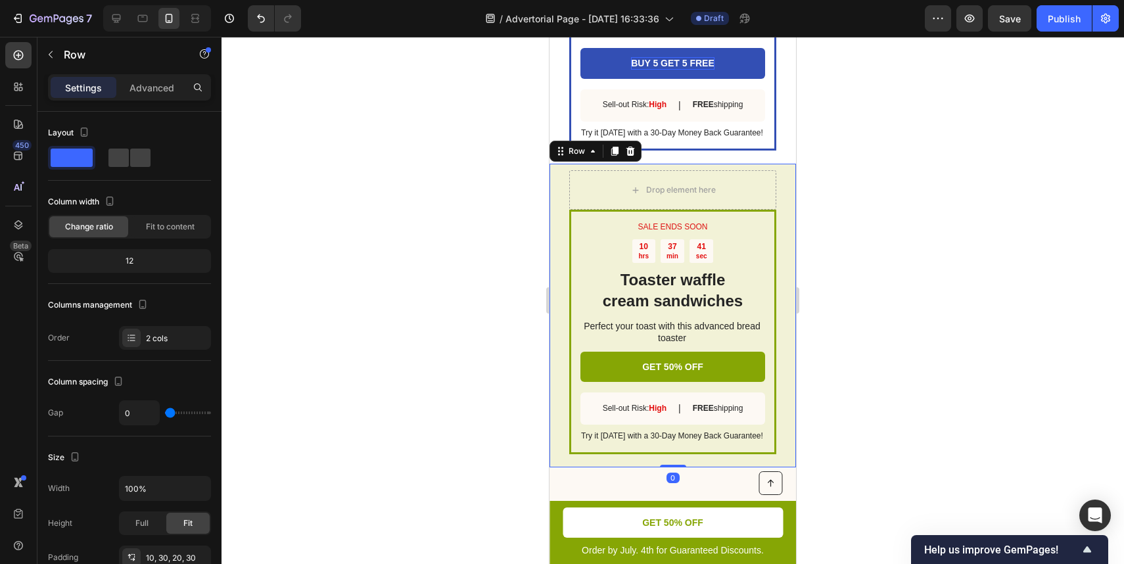
click at [665, 167] on div "SALE ENDS SOON Text Block 10 hrs 37 min 41 sec Countdown Timer Toaster waffle c…" at bounding box center [673, 316] width 247 height 304
click at [632, 153] on icon at bounding box center [631, 151] width 9 height 9
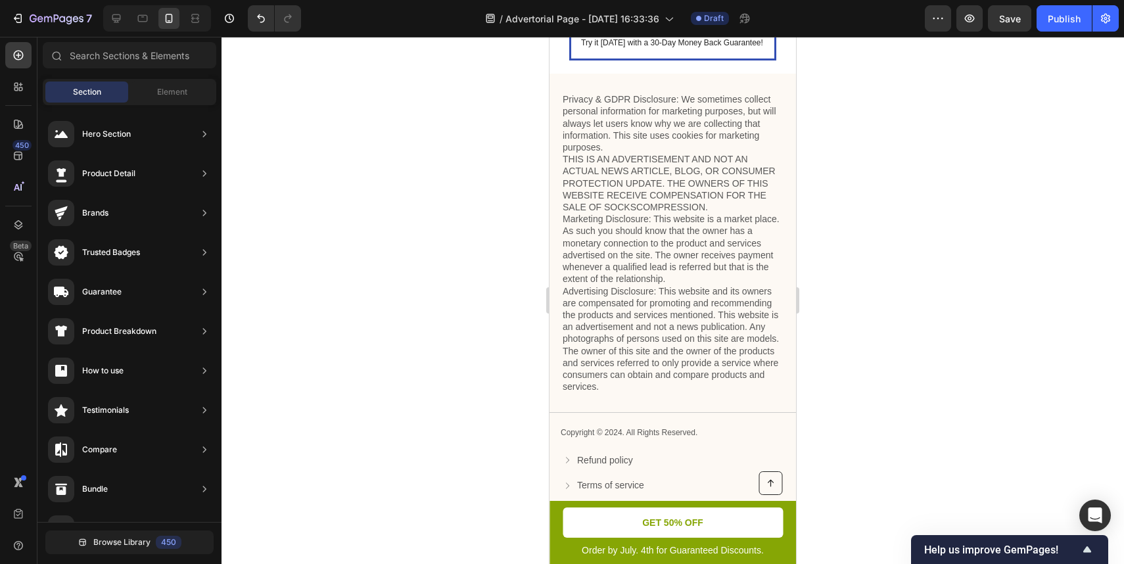
scroll to position [3769, 0]
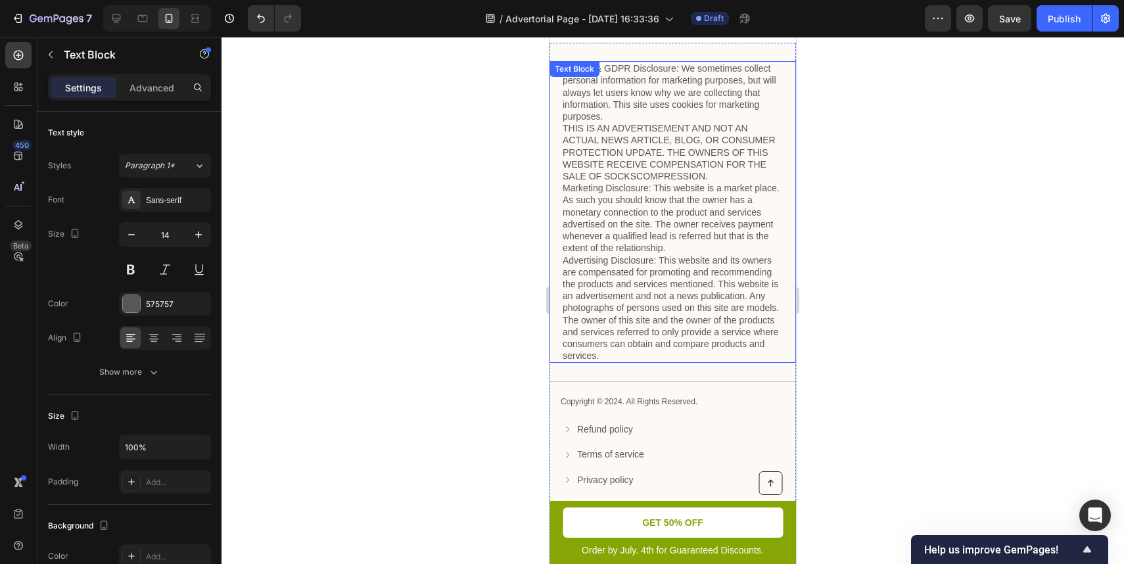
click at [663, 284] on p "Privacy & GDPR Disclosure: We sometimes collect personal information for market…" at bounding box center [673, 211] width 220 height 299
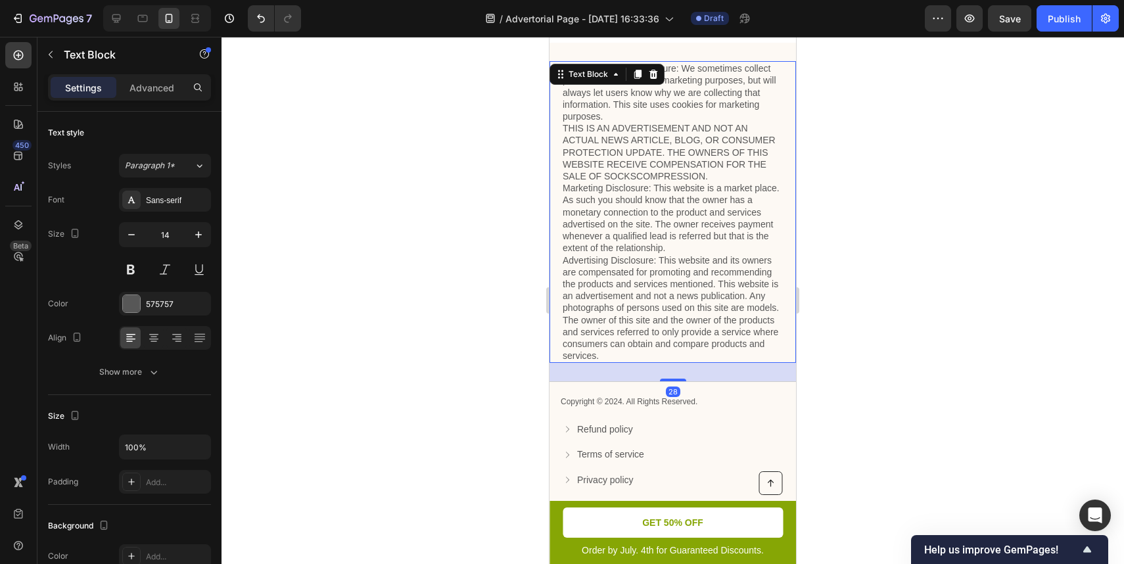
click at [655, 85] on div "Text Block" at bounding box center [607, 74] width 115 height 21
click at [657, 78] on icon at bounding box center [653, 74] width 11 height 11
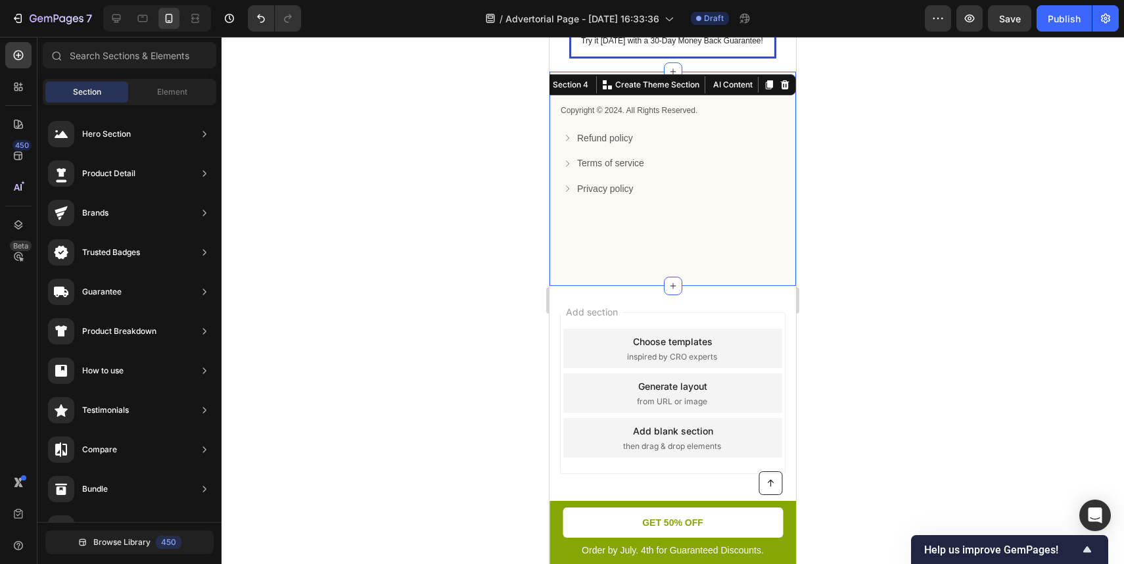
click at [696, 81] on div "Title Line Copyright © 2024. All Rights Reserved. Text Block Refund policy Butt…" at bounding box center [673, 179] width 247 height 214
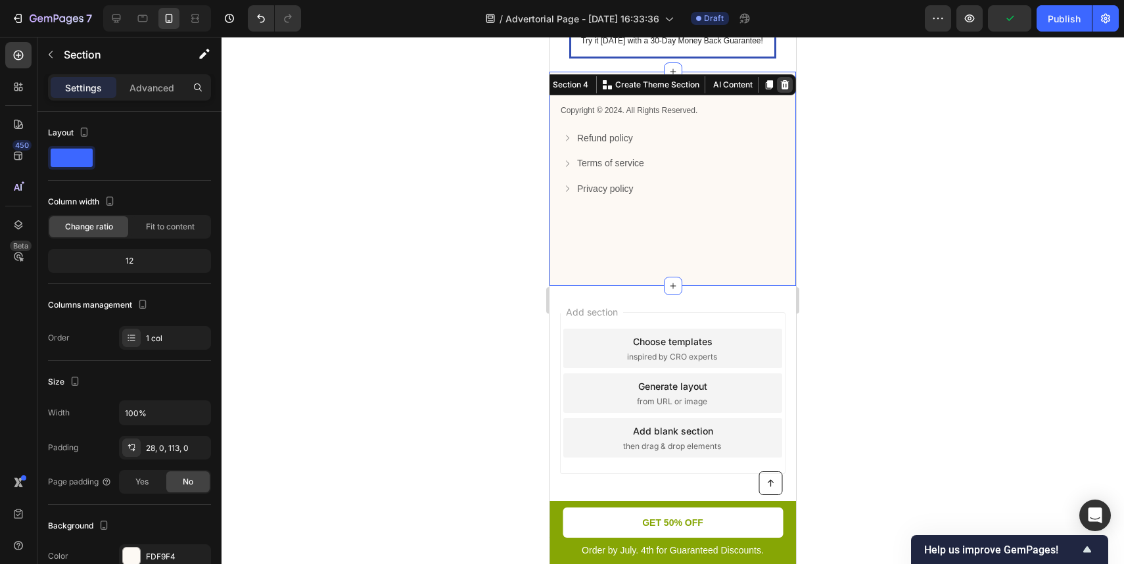
click at [788, 84] on icon at bounding box center [785, 84] width 9 height 9
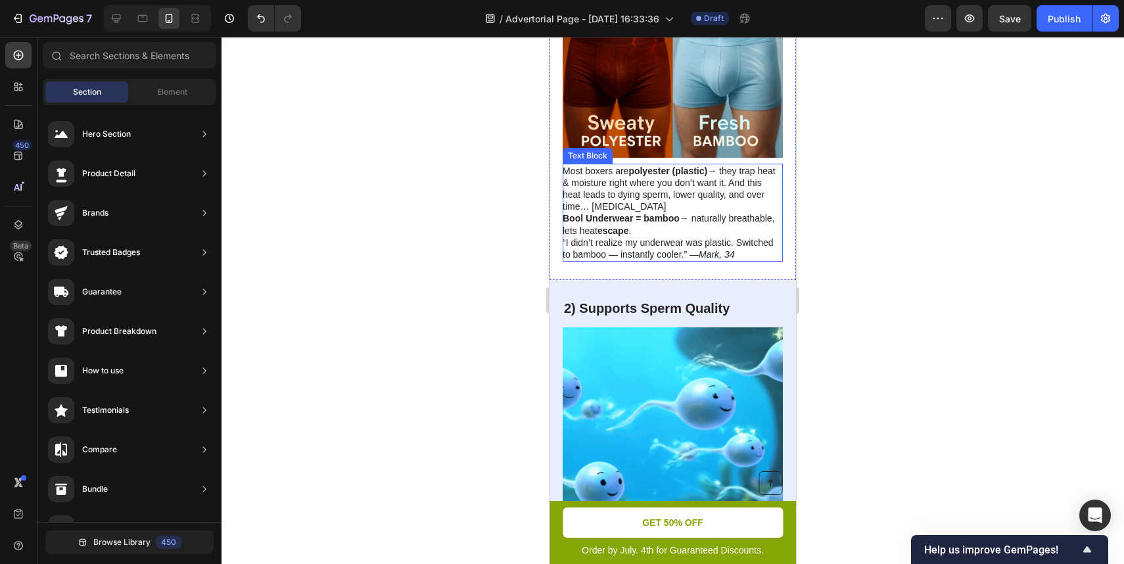
scroll to position [963, 0]
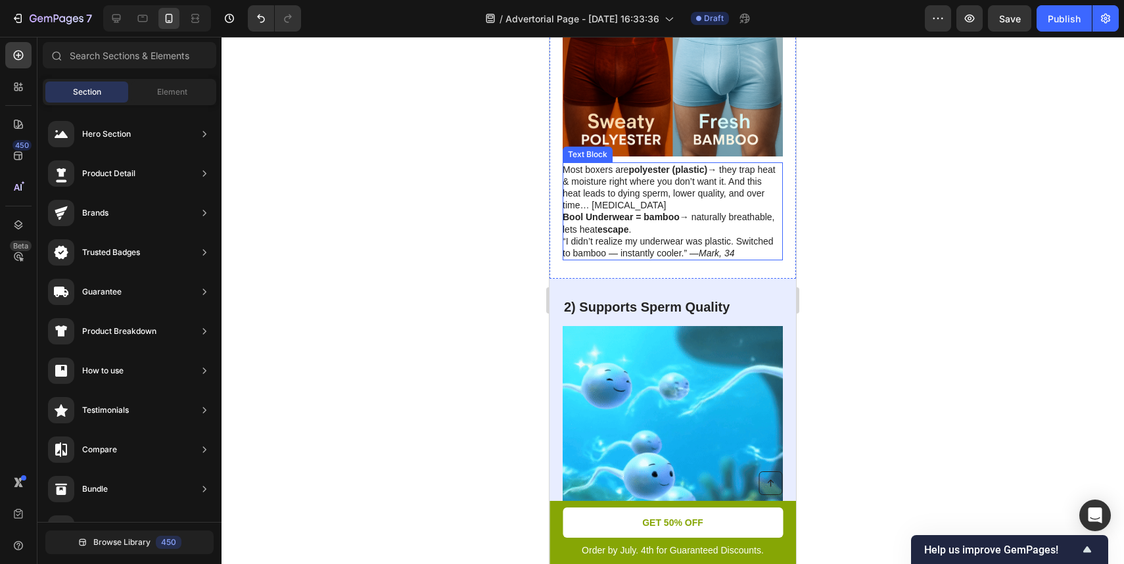
click at [640, 211] on p "Bool Underwear = bamboo → naturally breathable, lets heat escape ." at bounding box center [672, 223] width 219 height 24
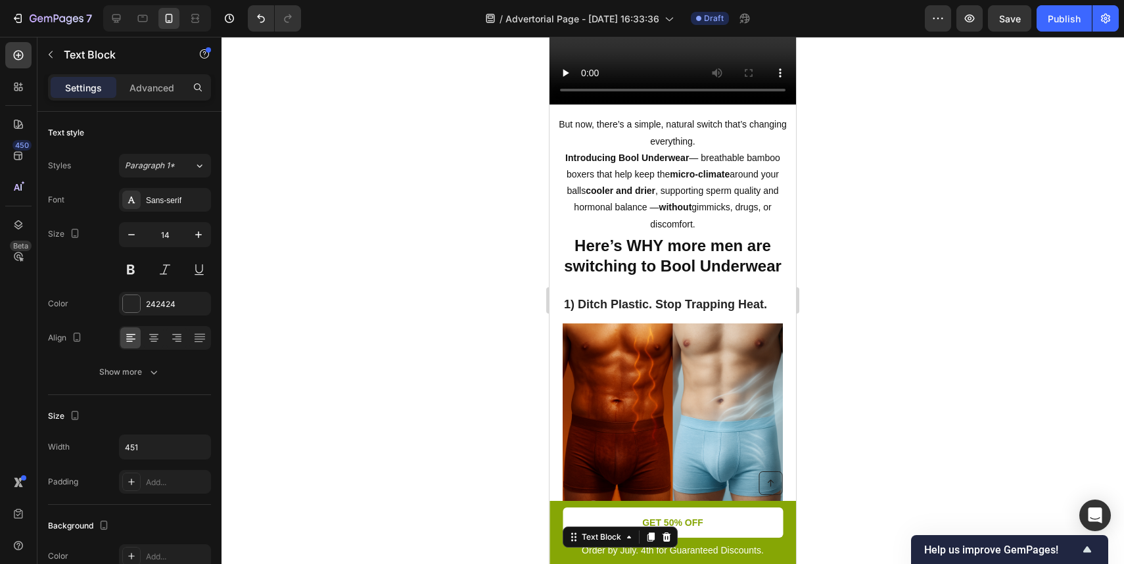
scroll to position [507, 0]
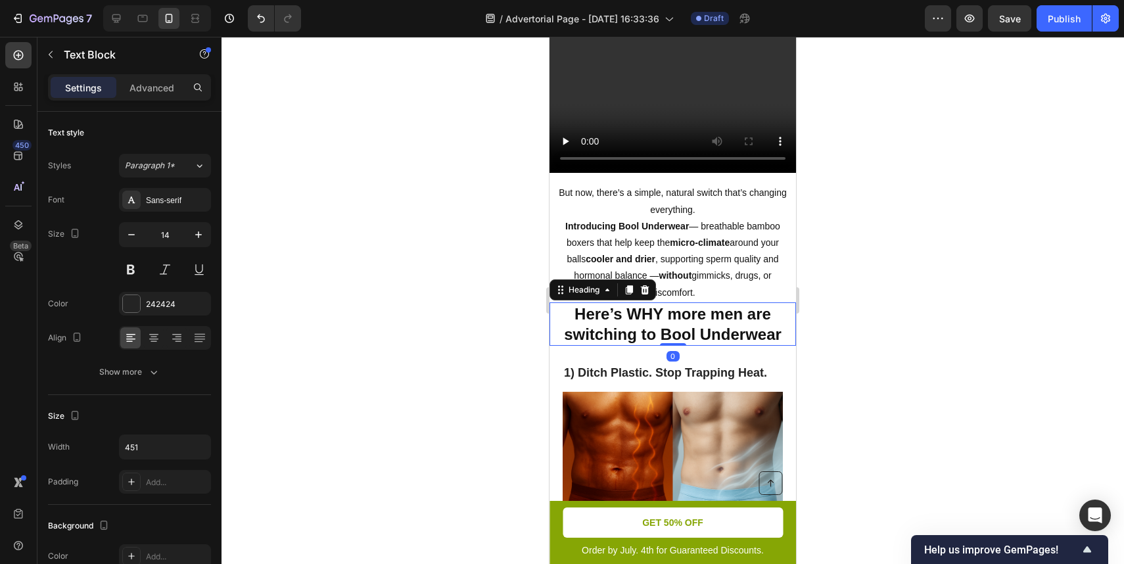
click at [717, 302] on h2 "Here’s WHY more men are switching to Bool Underwear" at bounding box center [673, 323] width 247 height 43
click at [647, 364] on h2 "1) Ditch Plastic. Stop Trapping Heat." at bounding box center [673, 373] width 220 height 18
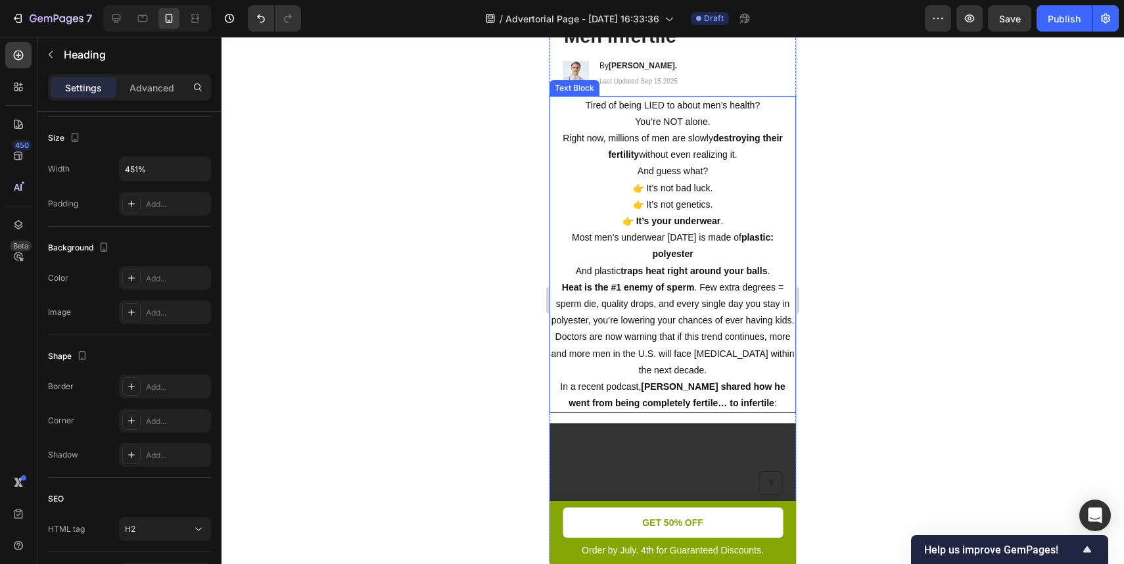
scroll to position [123, 0]
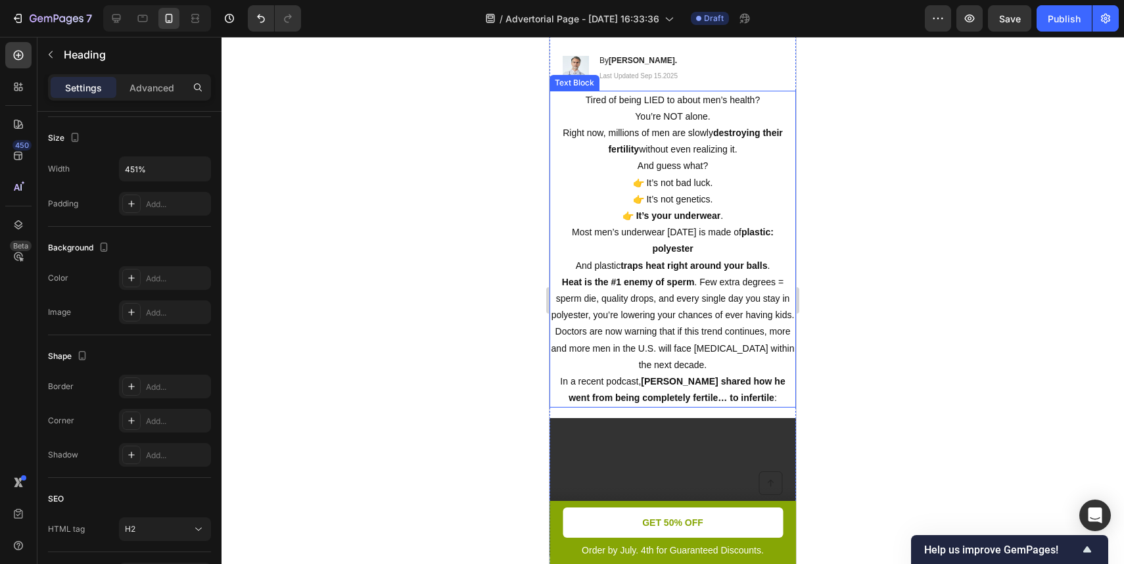
click at [660, 323] on p "Doctors are now warning that if this trend continues, more and more men in the …" at bounding box center [673, 348] width 244 height 50
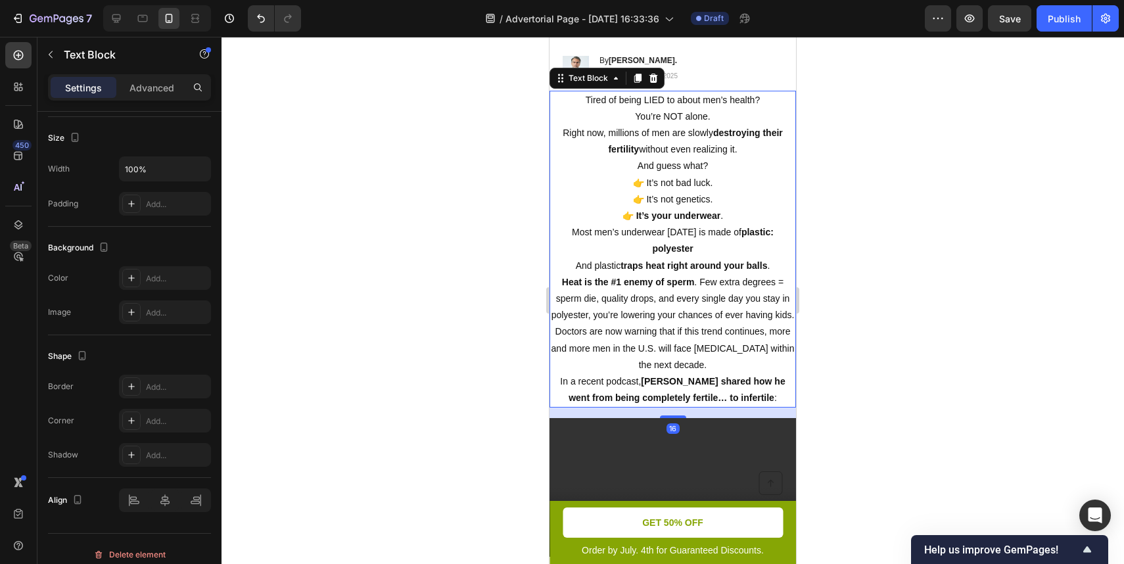
scroll to position [0, 0]
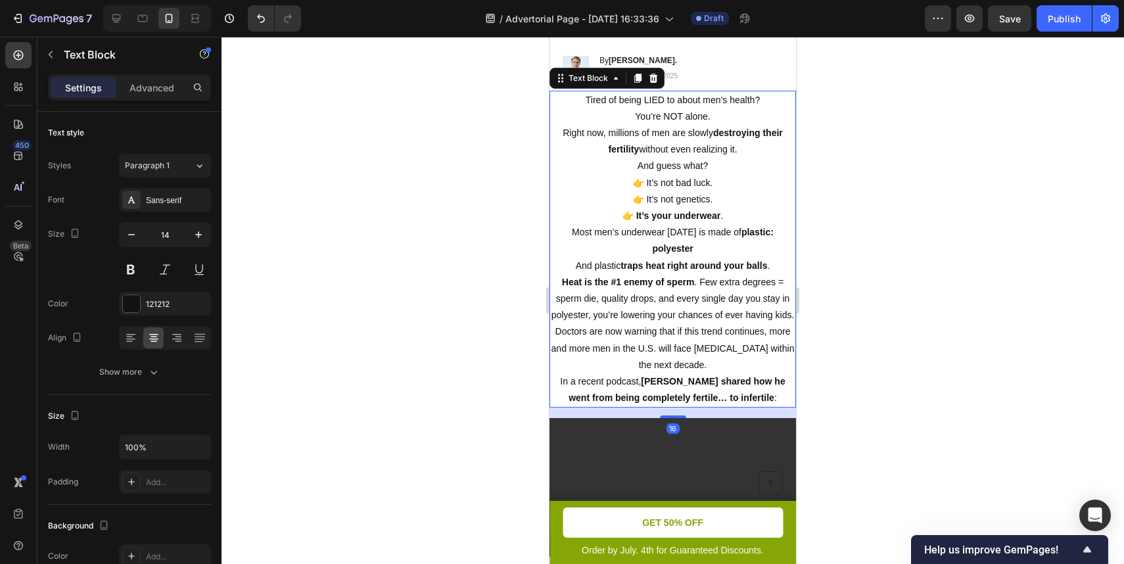
click at [692, 346] on p "Doctors are now warning that if this trend continues, more and more men in the …" at bounding box center [673, 348] width 244 height 50
click at [907, 339] on div at bounding box center [673, 300] width 903 height 527
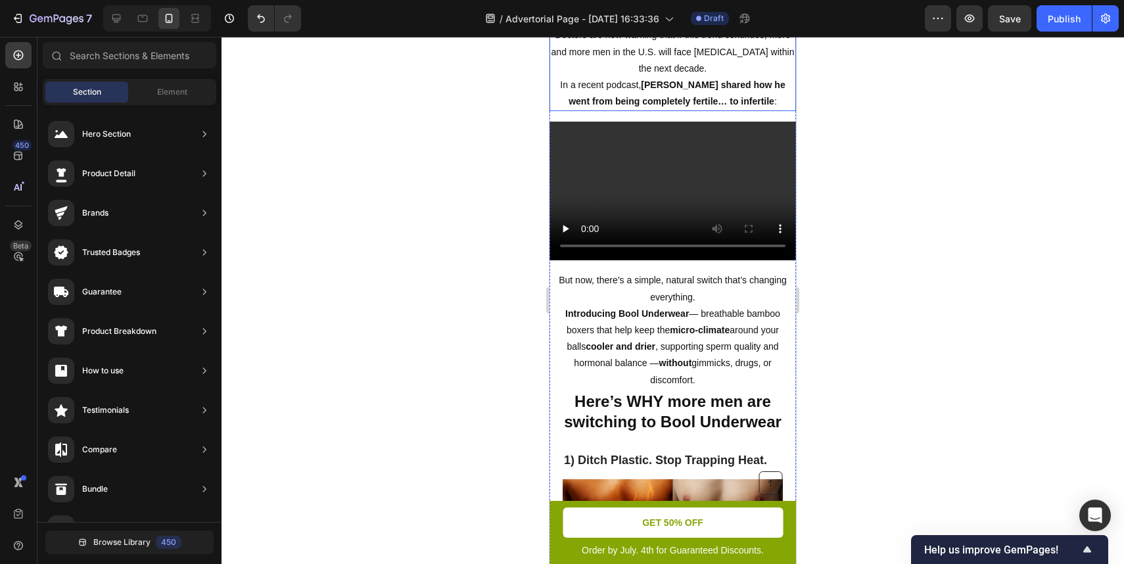
scroll to position [424, 0]
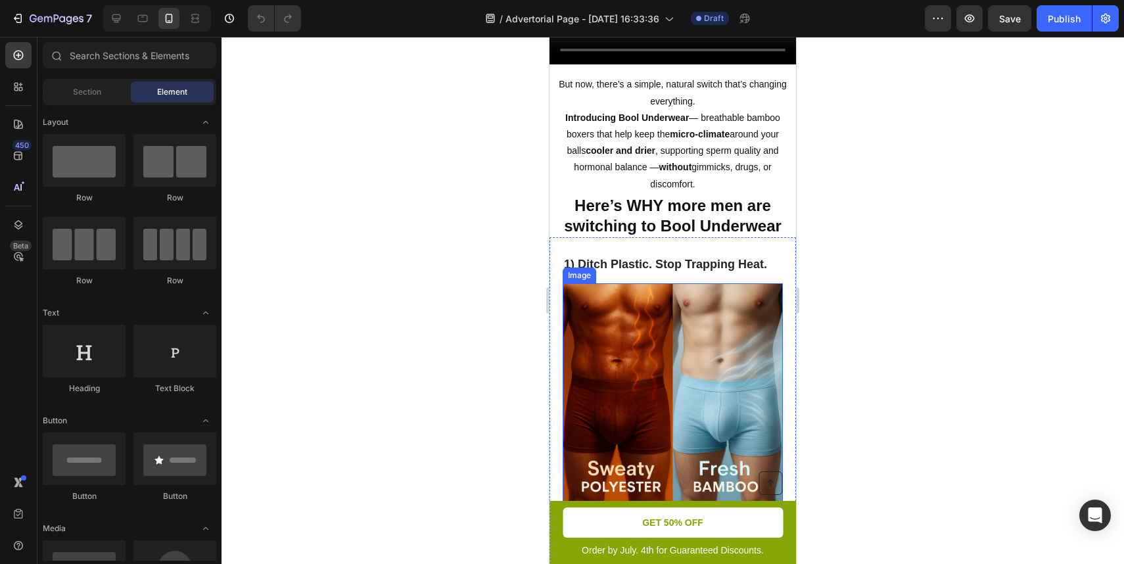
scroll to position [615, 0]
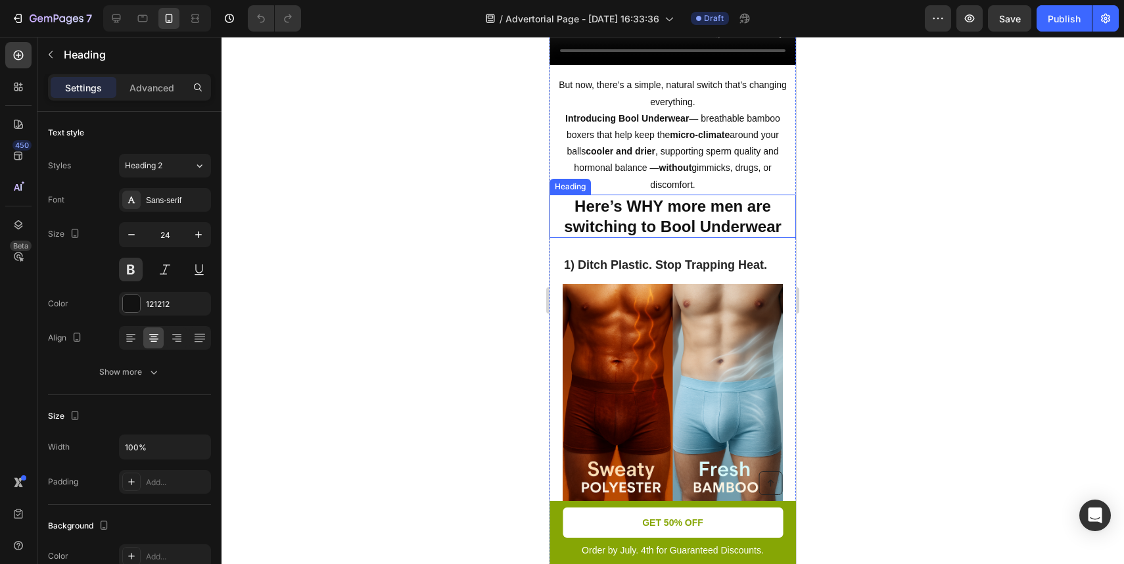
click at [688, 195] on h2 "Here’s WHY more men are switching to Bool Underwear" at bounding box center [673, 216] width 247 height 43
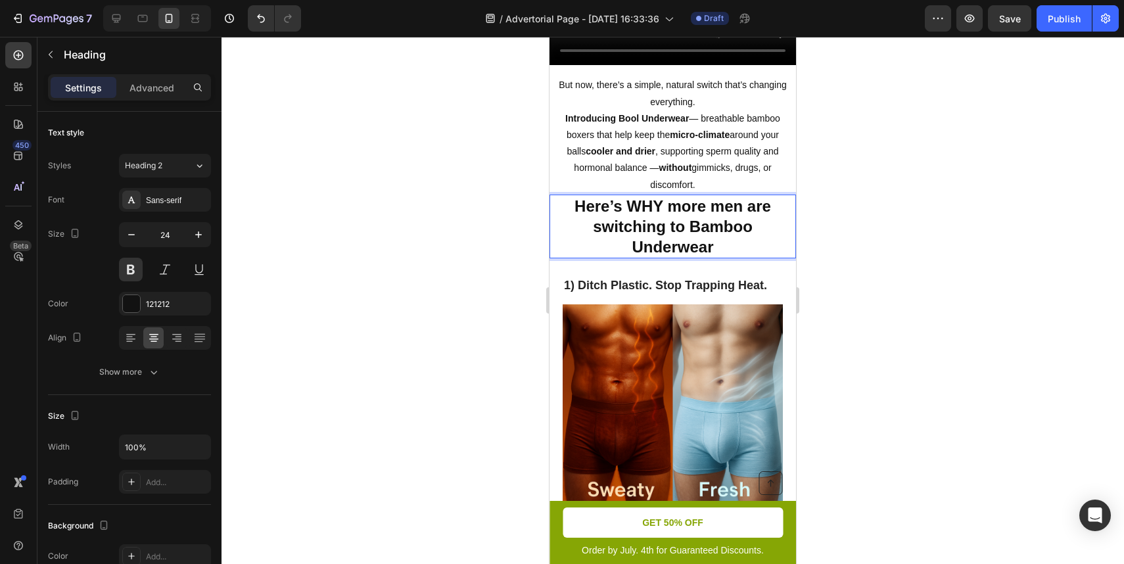
click at [667, 196] on p "Here’s WHY more men are switching to Bamboo Underwear" at bounding box center [673, 227] width 244 height 62
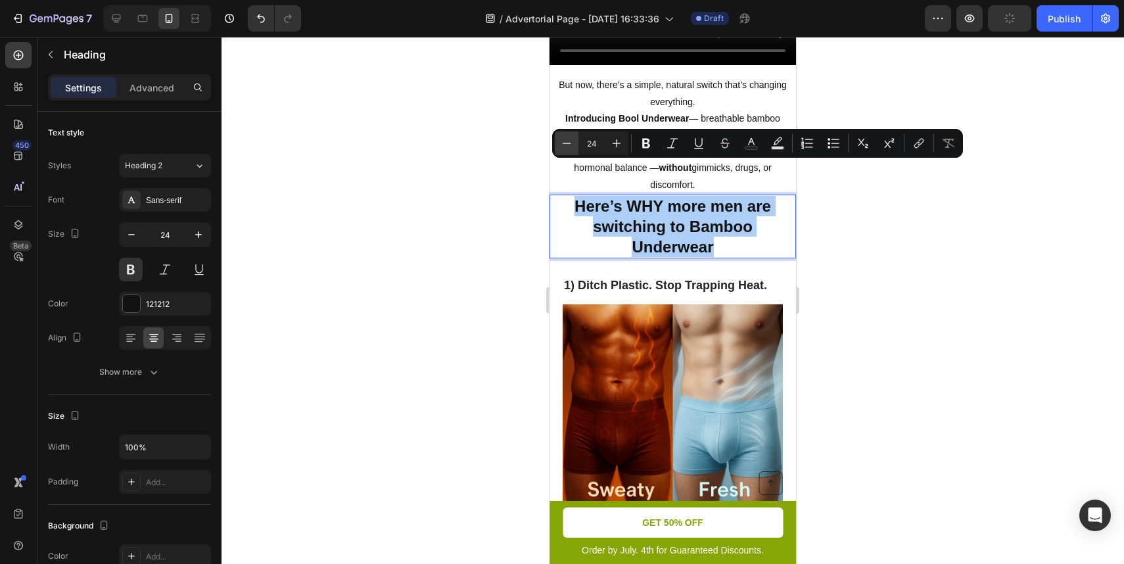
click at [565, 145] on icon "Editor contextual toolbar" at bounding box center [566, 143] width 13 height 13
type input "23"
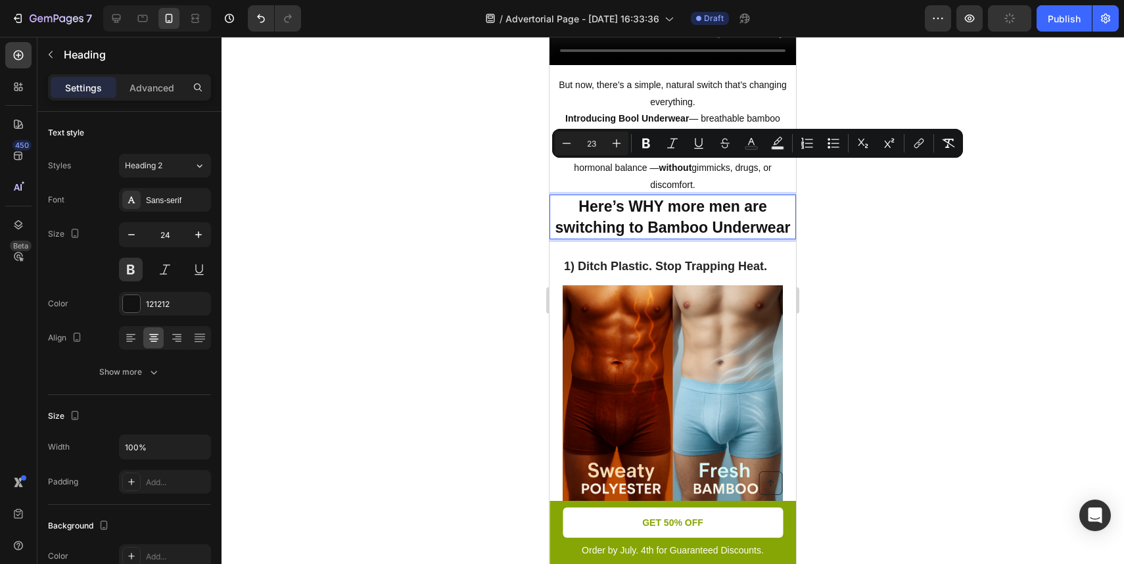
click at [947, 302] on div at bounding box center [673, 300] width 903 height 527
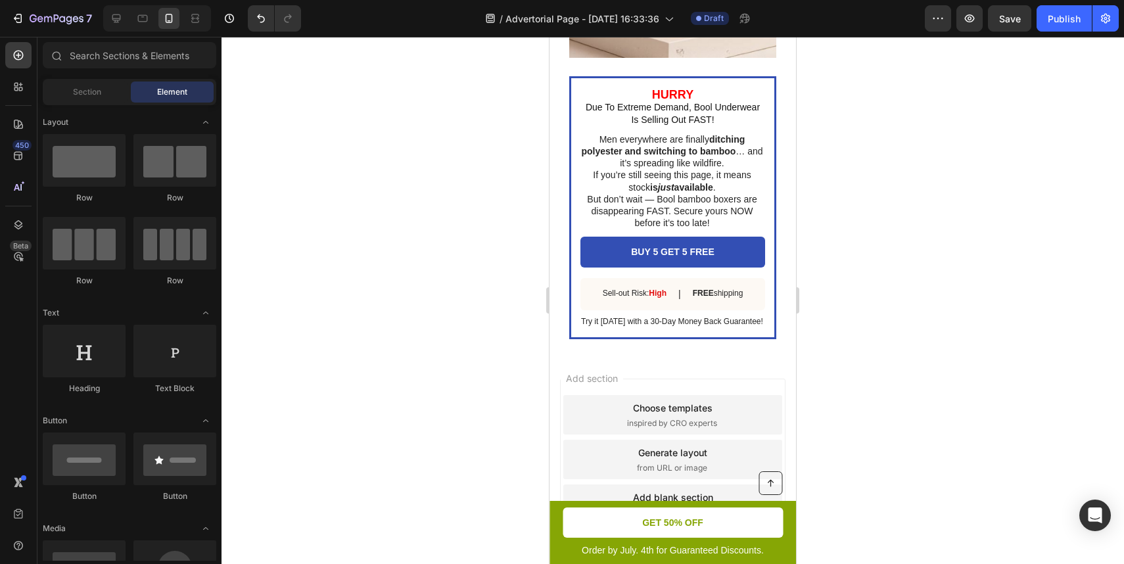
scroll to position [3527, 0]
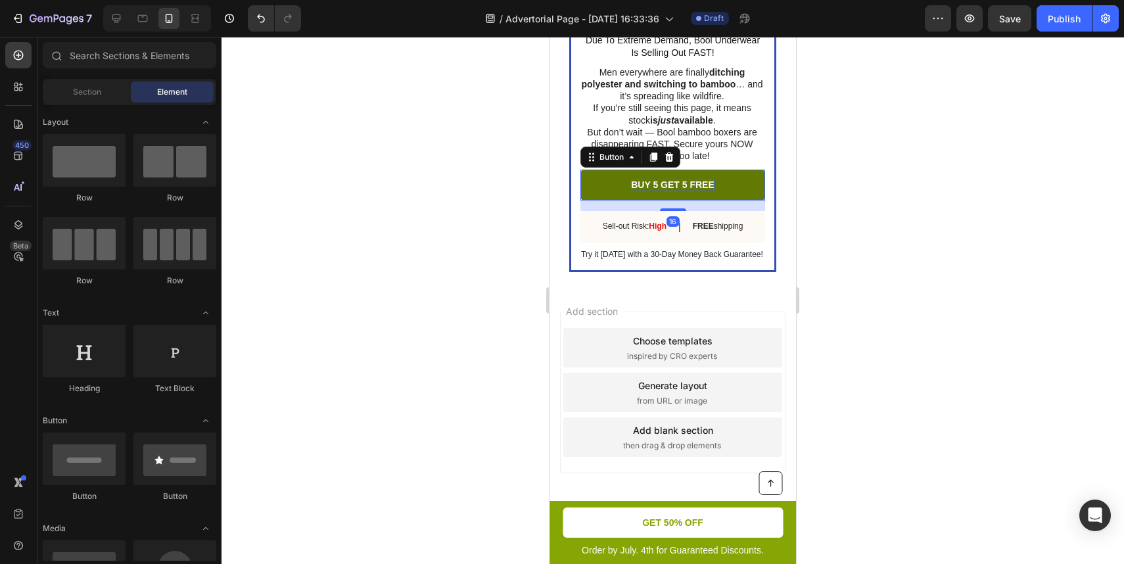
click at [667, 183] on p "BUY 5 GET 5 FREE" at bounding box center [672, 185] width 83 height 12
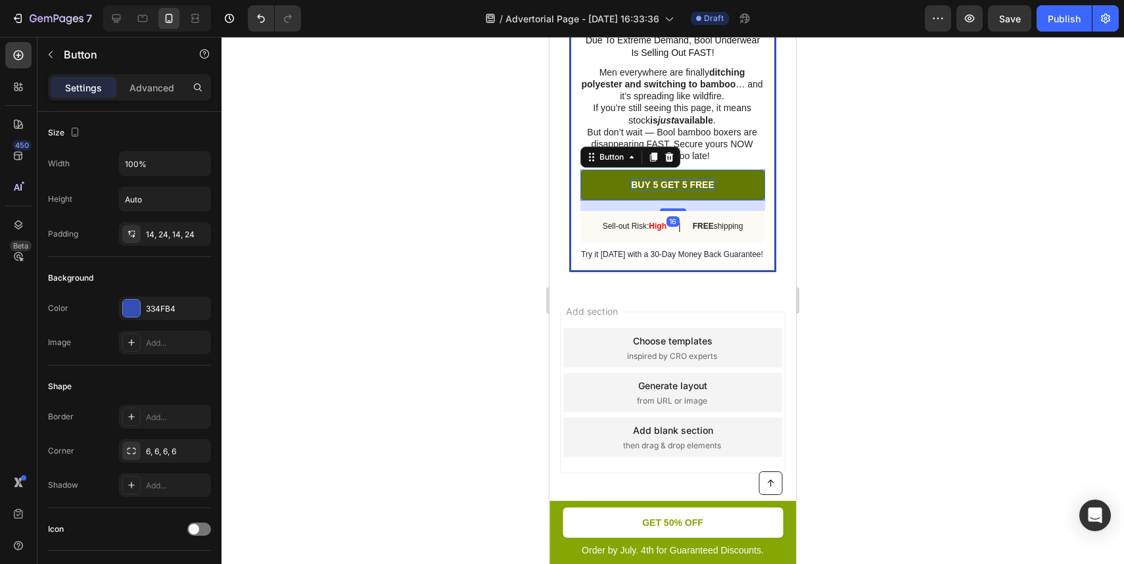
click at [667, 183] on p "BUY 5 GET 5 FREE" at bounding box center [672, 185] width 83 height 12
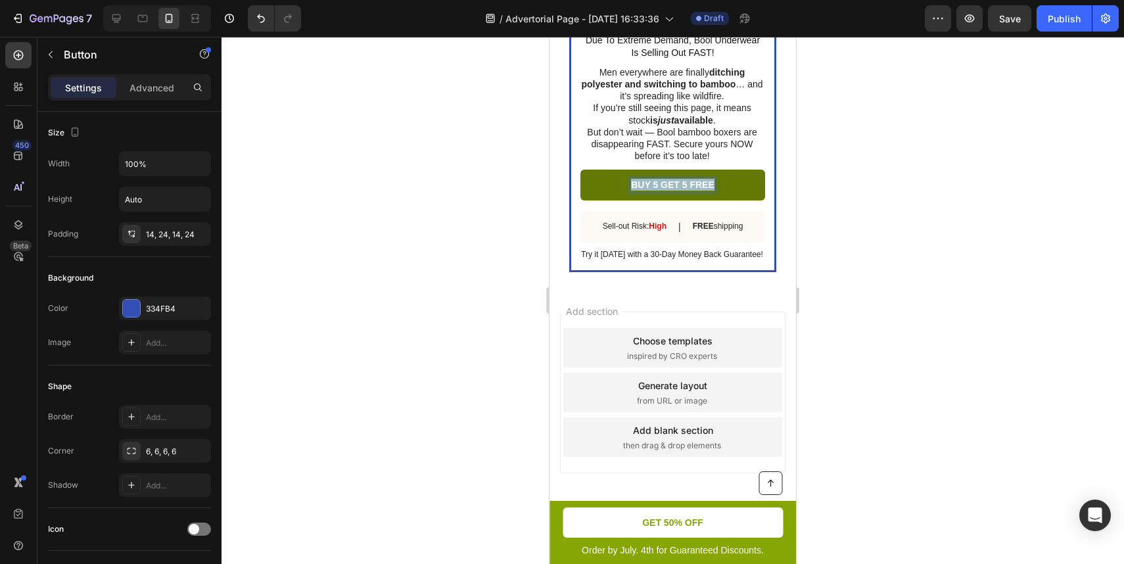
click at [667, 183] on p "BUY 5 GET 5 FREE" at bounding box center [672, 185] width 83 height 12
copy p "BUY 5 GET 5 FREE"
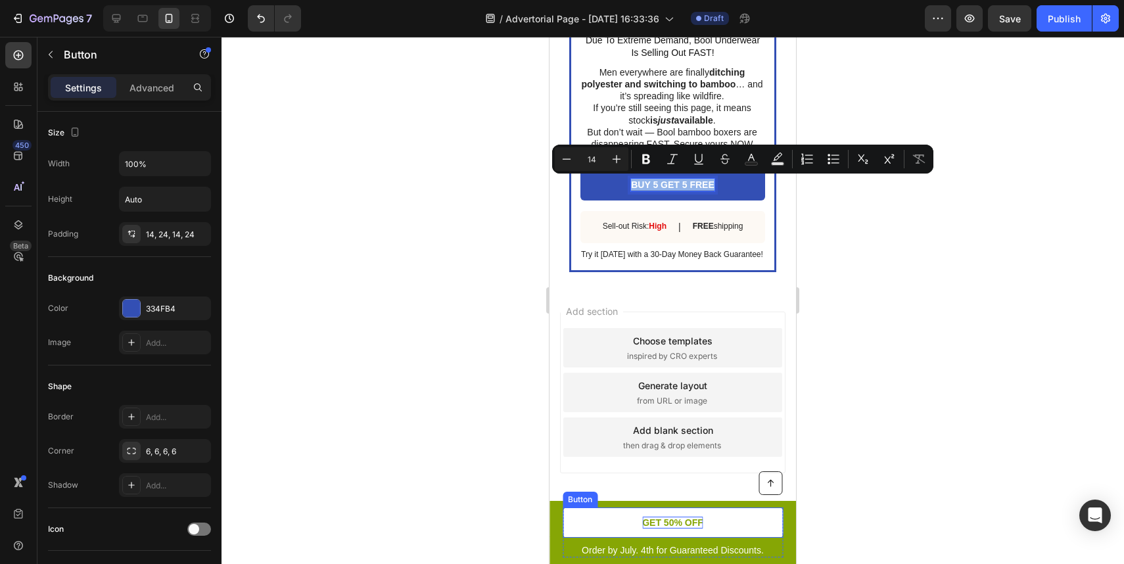
click at [675, 519] on p "GET 50% OFF" at bounding box center [672, 523] width 61 height 12
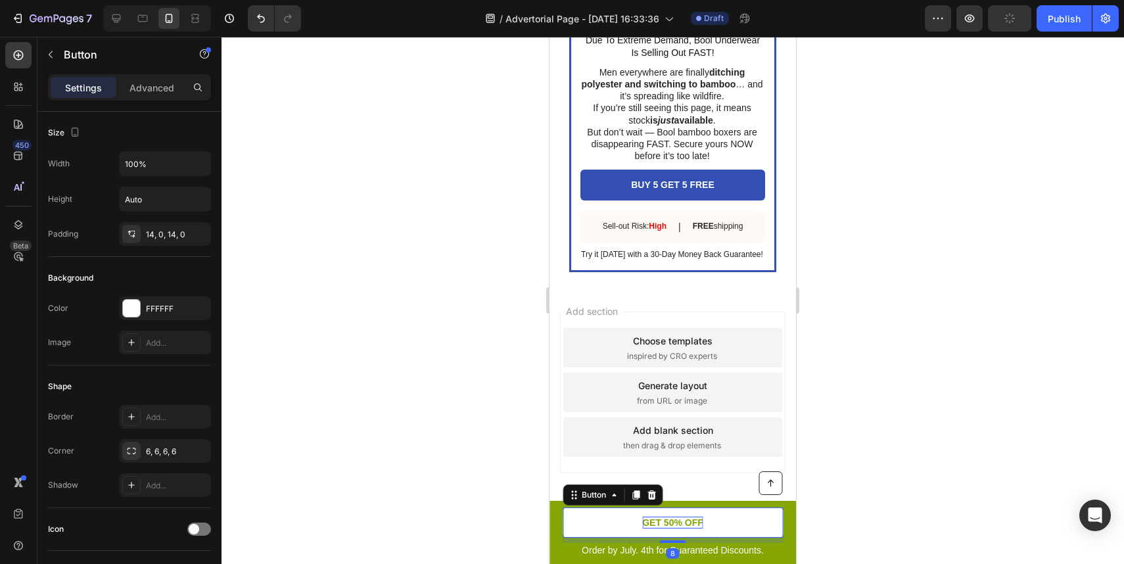
click at [675, 519] on p "GET 50% OFF" at bounding box center [672, 523] width 61 height 12
click at [857, 518] on div at bounding box center [673, 300] width 903 height 527
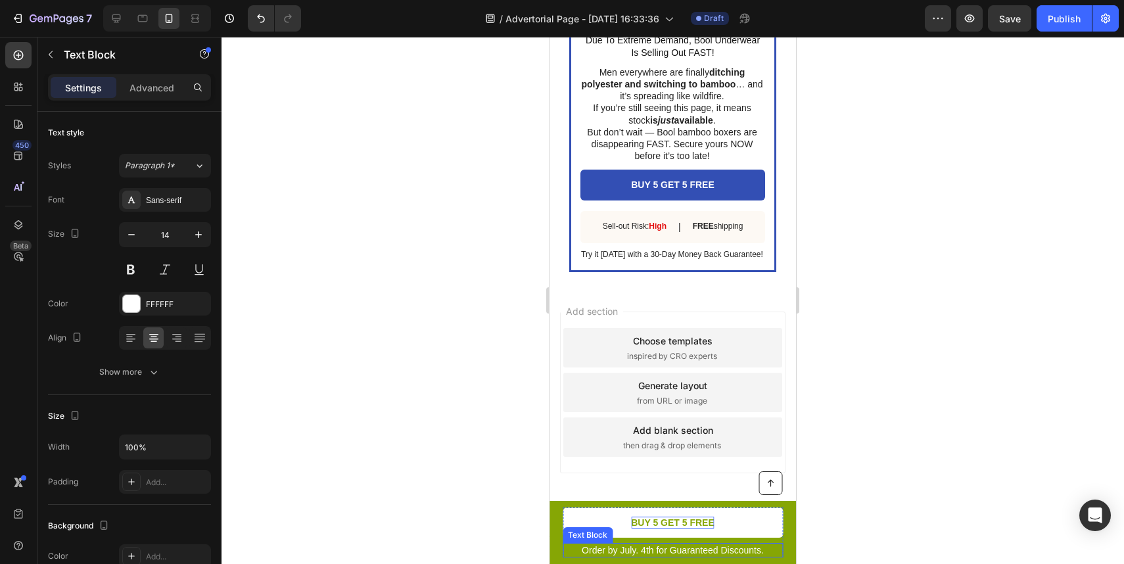
click at [755, 552] on p "Order by July. 4th for Guaranteed Discounts." at bounding box center [673, 550] width 218 height 12
click at [667, 532] on icon at bounding box center [666, 530] width 11 height 11
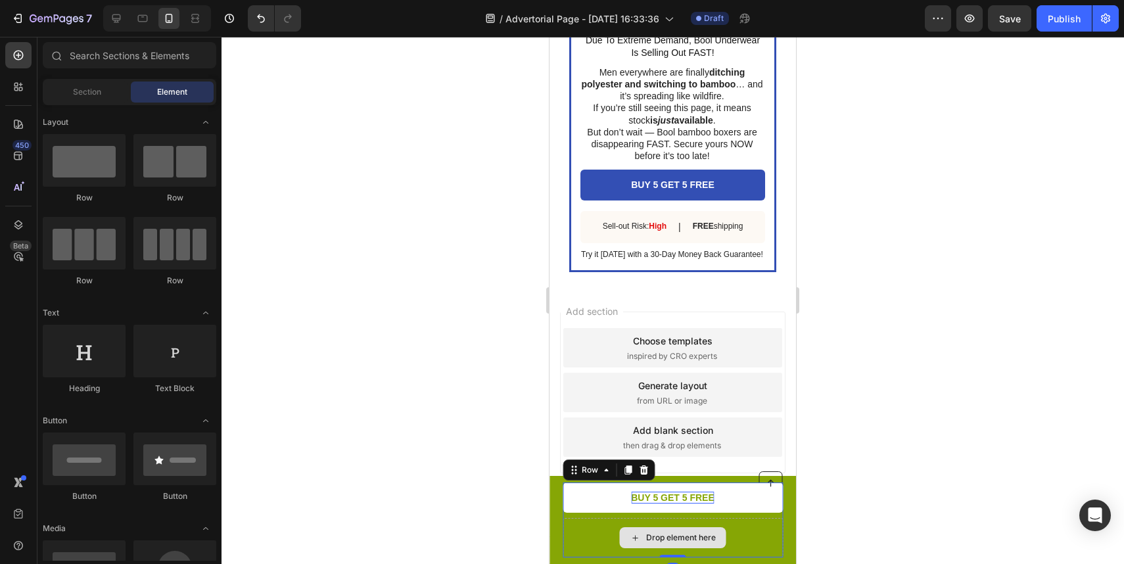
click at [584, 538] on div "Drop element here" at bounding box center [673, 537] width 220 height 39
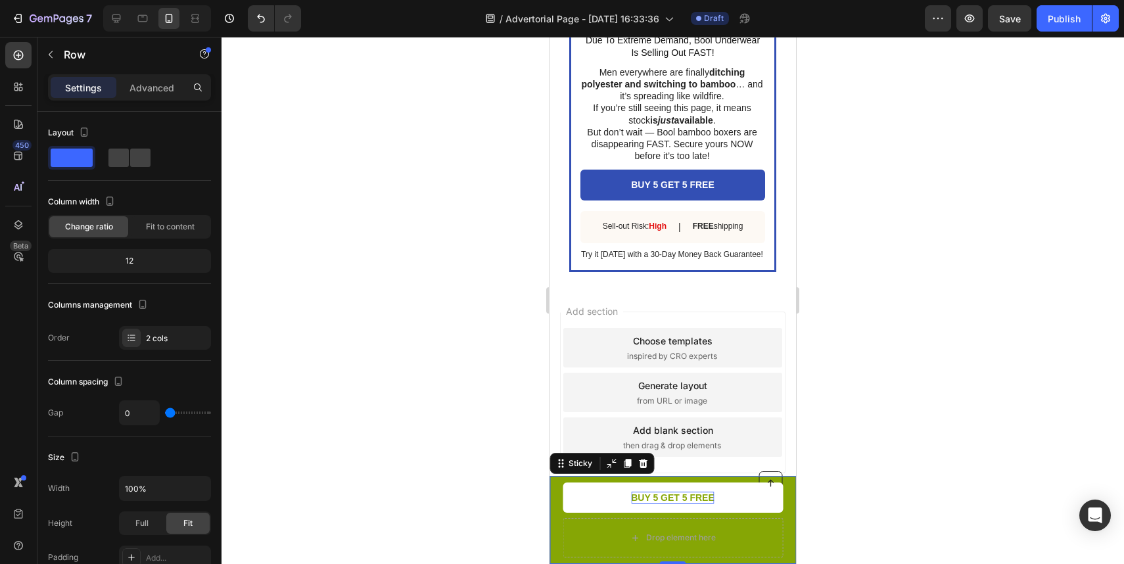
click at [550, 529] on div "Button Drop element here BUY 5 GET 5 FREE Button Row Sticky 0" at bounding box center [673, 520] width 247 height 88
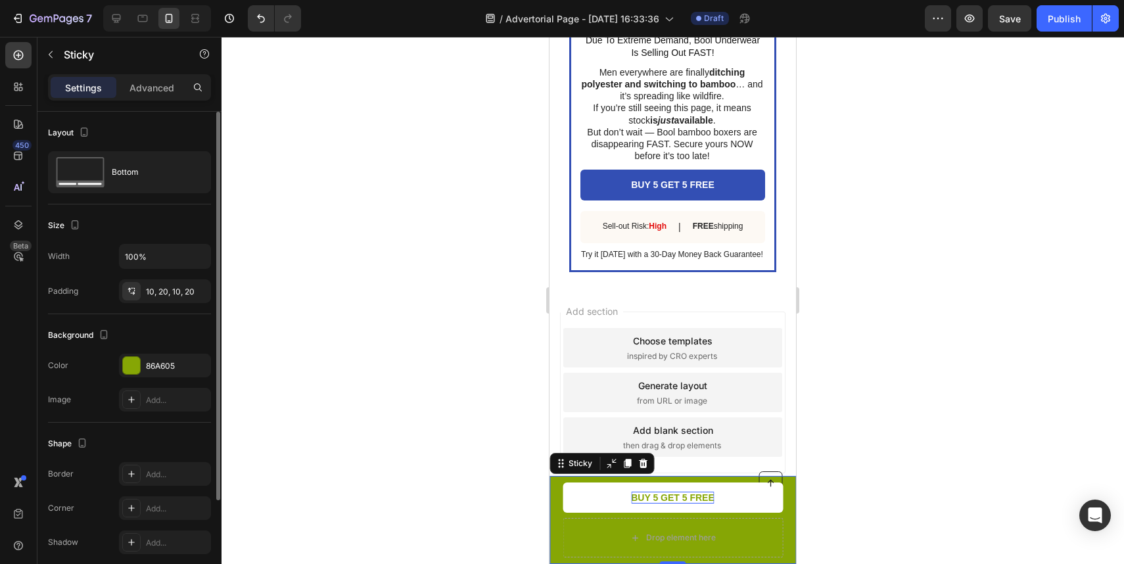
click at [171, 379] on div "The changes might be hidden by the video. Color 86A605 Image Add..." at bounding box center [129, 383] width 163 height 58
click at [171, 366] on div "86A605" at bounding box center [165, 366] width 38 height 12
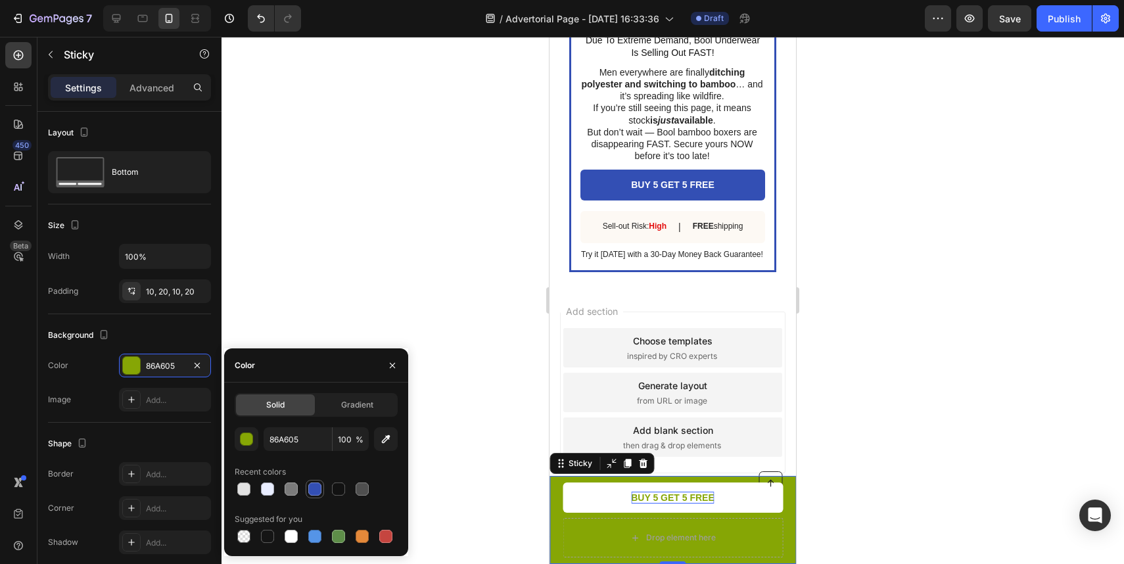
click at [310, 492] on div at bounding box center [314, 489] width 13 height 13
type input "334FB4"
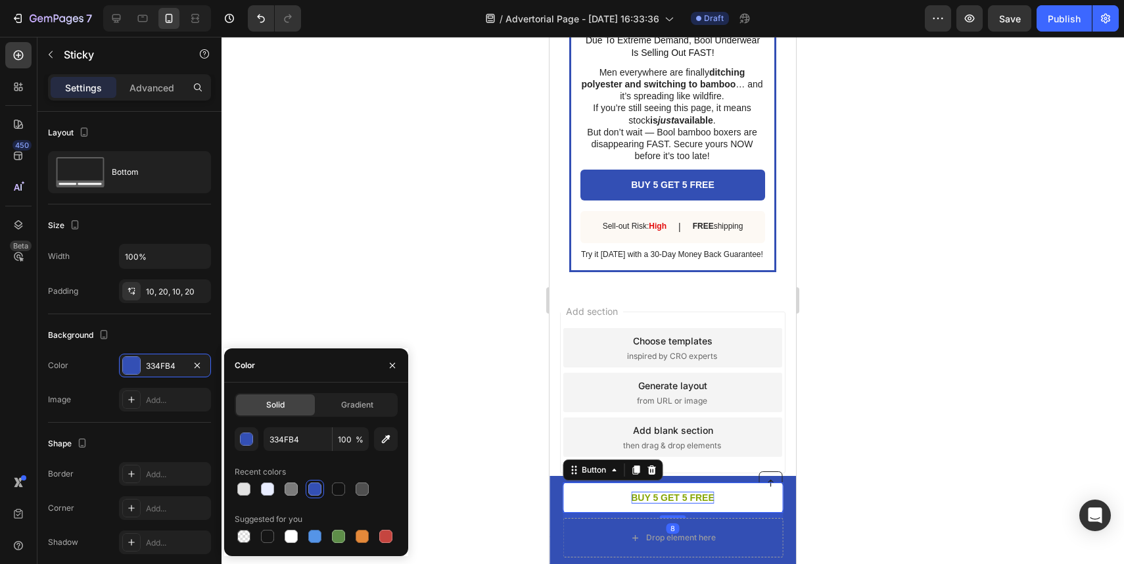
click at [661, 498] on p "BUY 5 GET 5 FREE" at bounding box center [672, 498] width 83 height 12
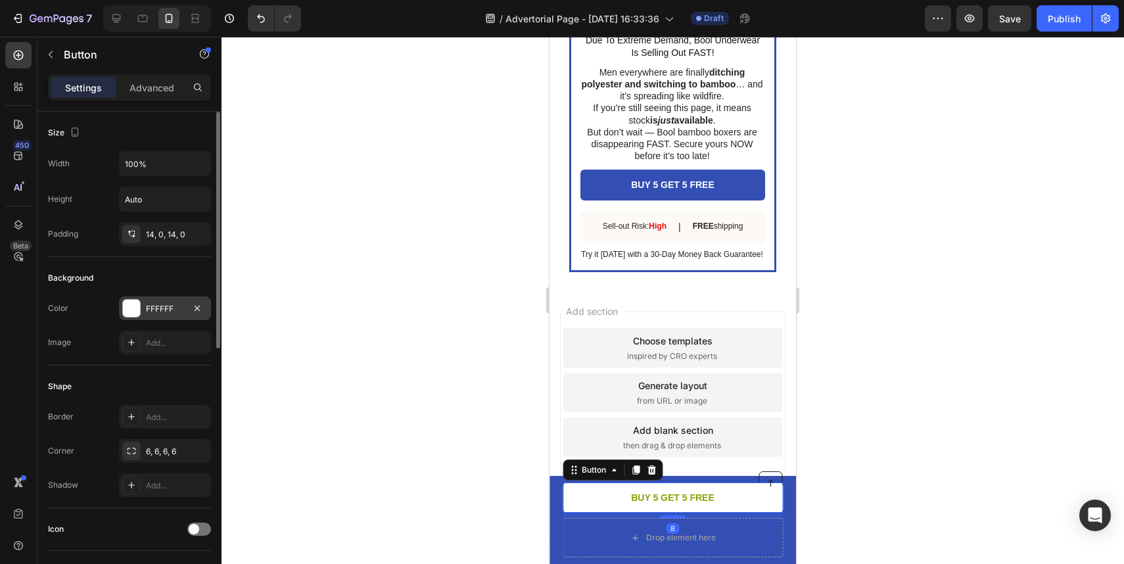
click at [162, 311] on div "FFFFFF" at bounding box center [165, 309] width 38 height 12
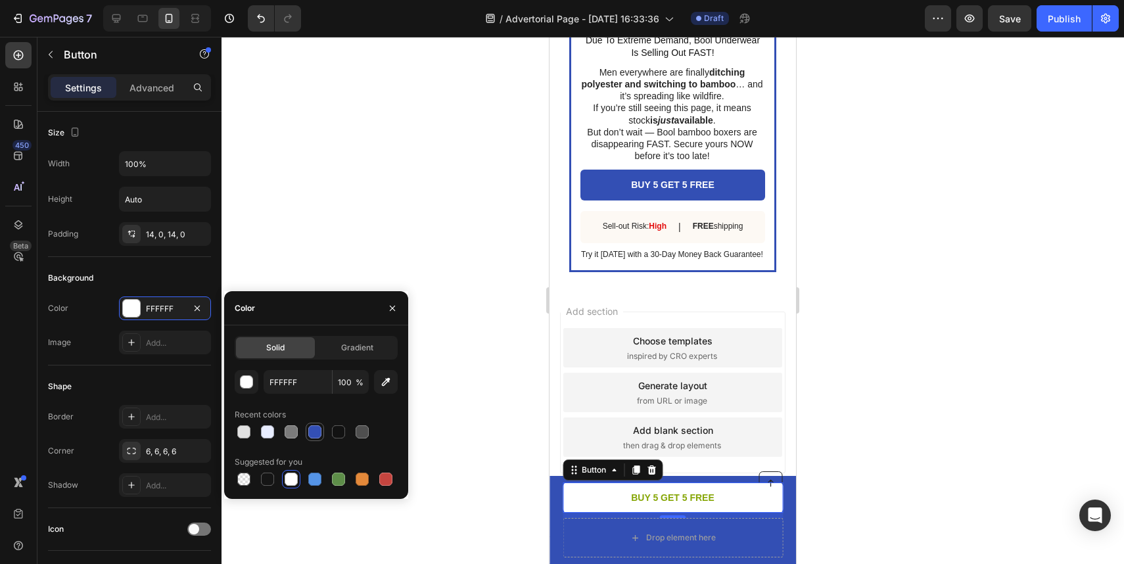
click at [317, 437] on div at bounding box center [314, 431] width 13 height 13
type input "334FB4"
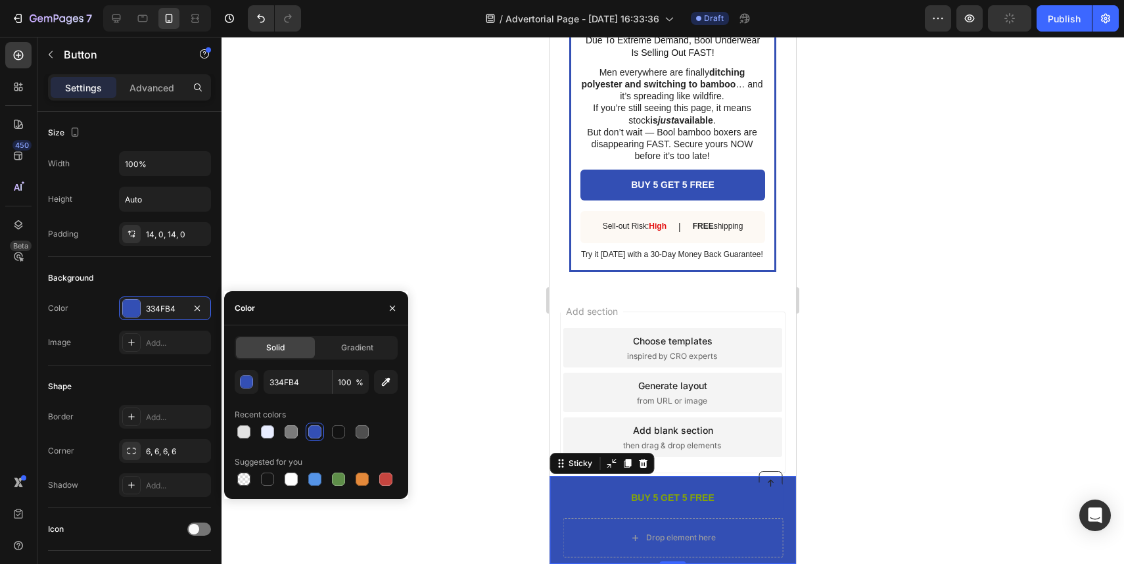
click at [559, 511] on div "Button Drop element here BUY 5 GET 5 FREE Button Row Sticky 0" at bounding box center [673, 520] width 247 height 88
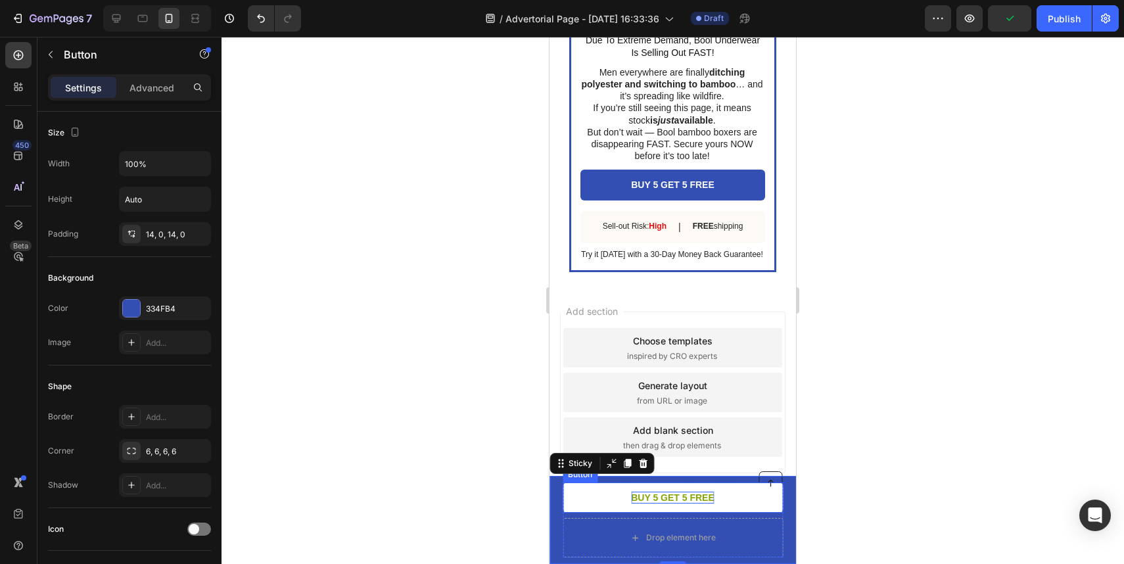
click at [640, 497] on p "BUY 5 GET 5 FREE" at bounding box center [672, 498] width 83 height 12
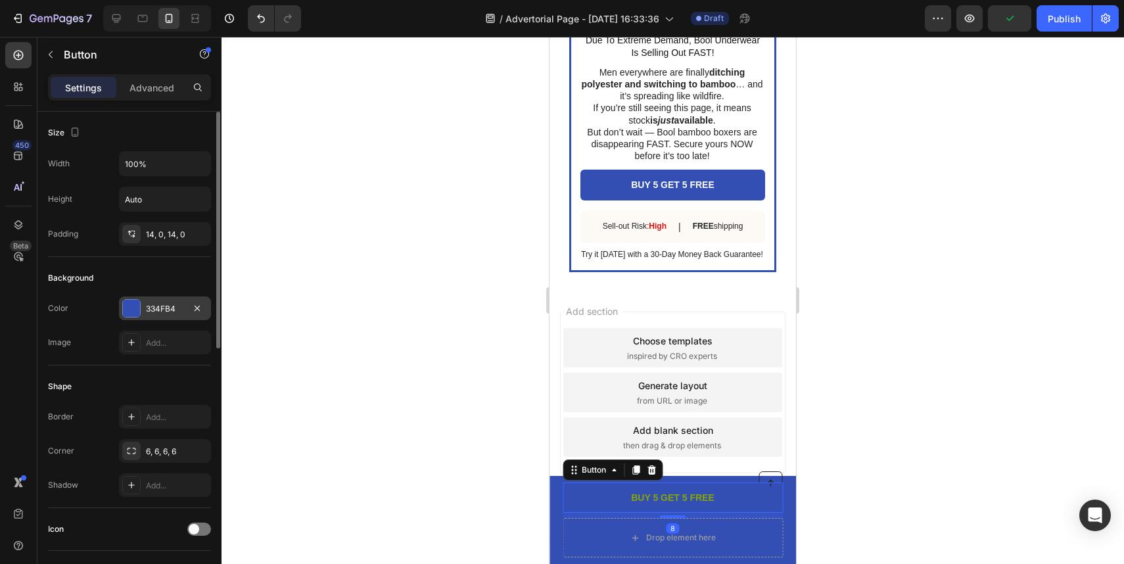
click at [176, 312] on div "334FB4" at bounding box center [165, 309] width 38 height 12
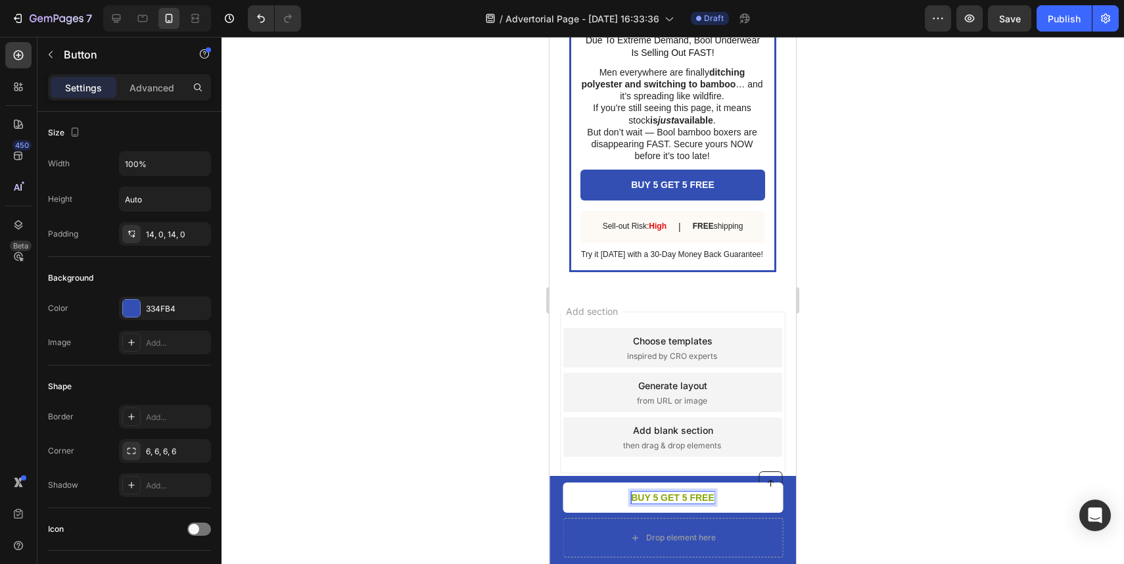
click at [685, 496] on p "BUY 5 GET 5 FREE" at bounding box center [672, 498] width 83 height 12
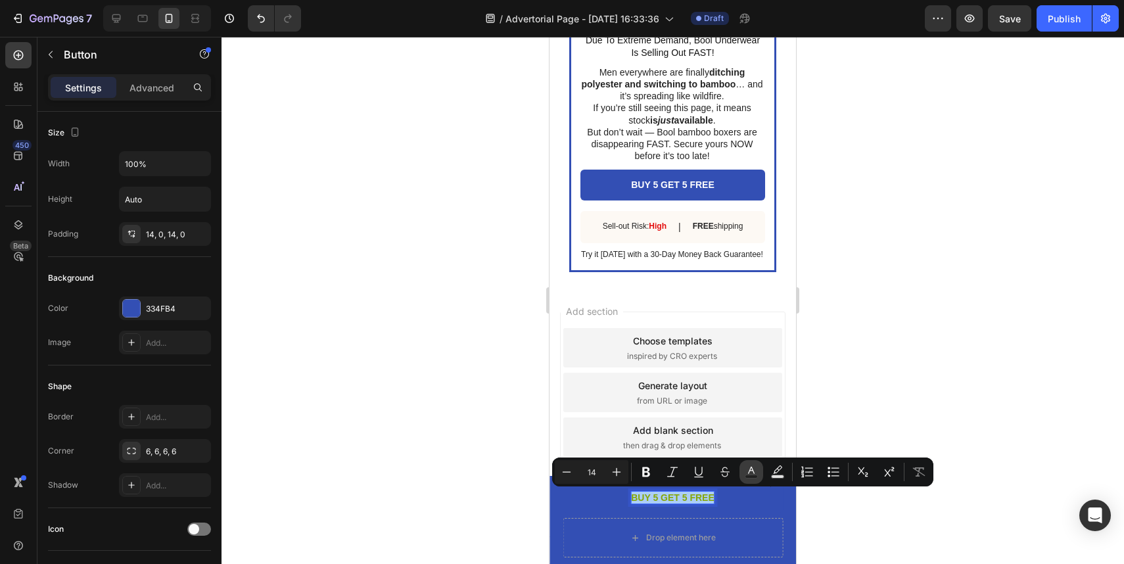
click at [759, 469] on button "Text Color" at bounding box center [752, 472] width 24 height 24
type input "86A605"
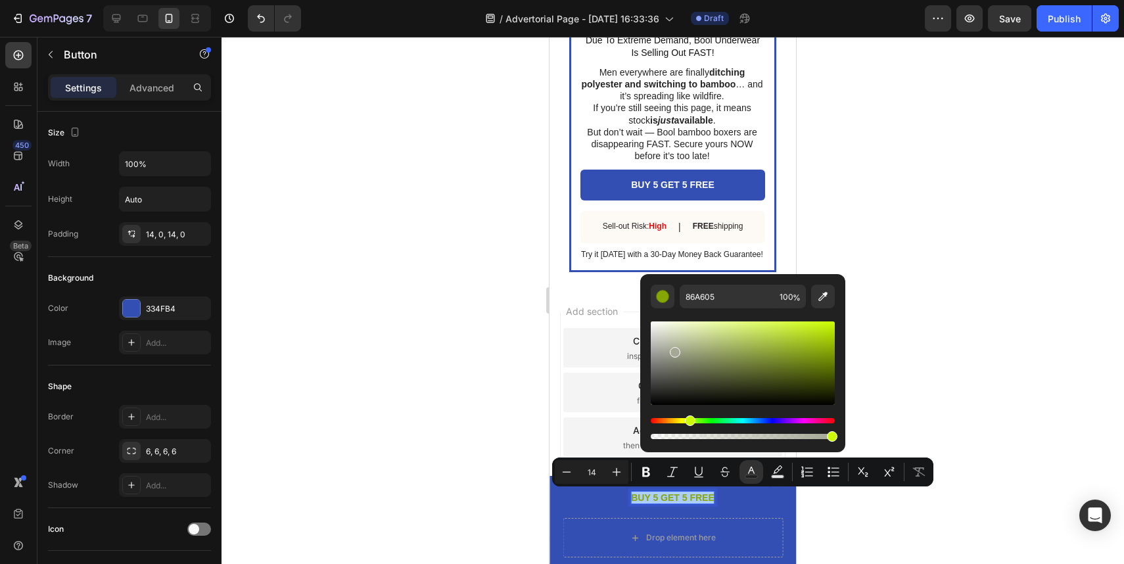
drag, startPoint x: 1237, startPoint y: 390, endPoint x: 589, endPoint y: 305, distance: 653.1
type input "A4A894"
click at [483, 341] on div at bounding box center [673, 300] width 903 height 527
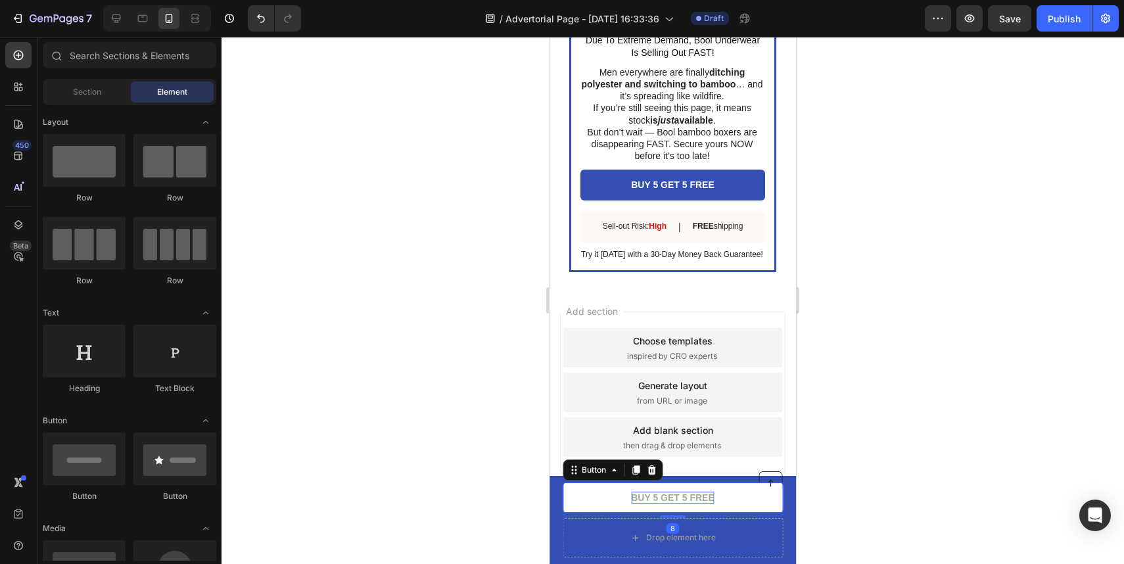
click at [667, 496] on span "BUY 5 GET 5 FREE" at bounding box center [672, 497] width 83 height 11
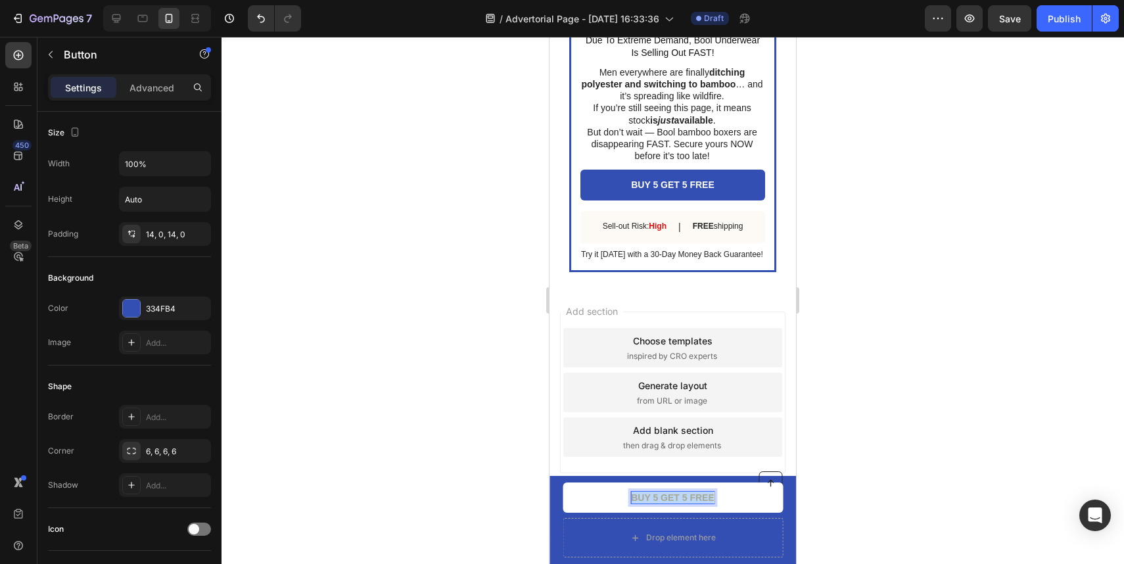
click at [667, 496] on span "BUY 5 GET 5 FREE" at bounding box center [672, 497] width 83 height 11
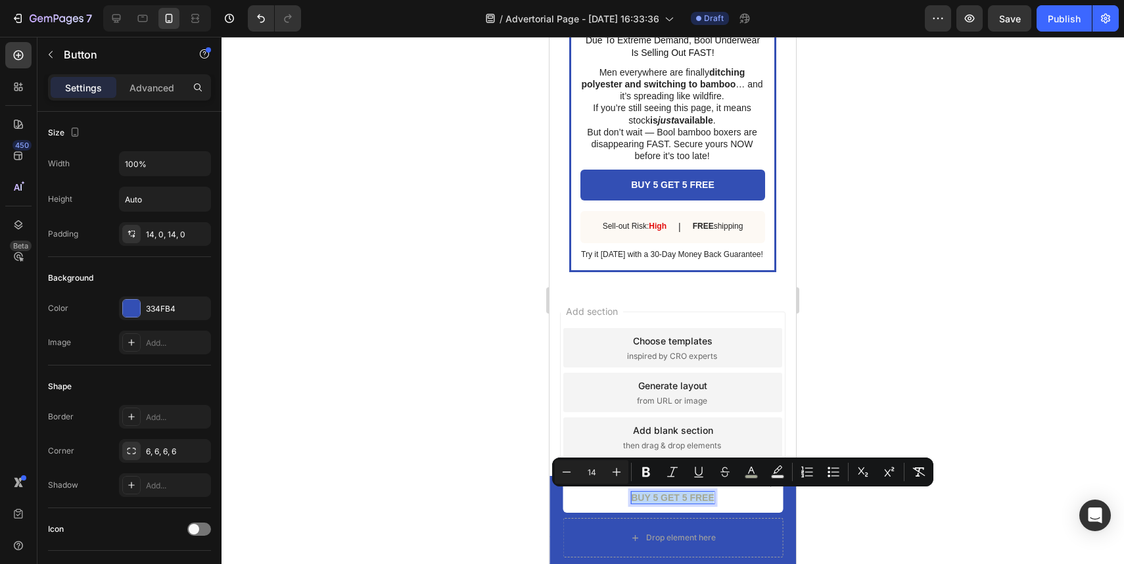
click at [667, 496] on span "BUY 5 GET 5 FREE" at bounding box center [672, 497] width 83 height 11
click at [755, 476] on rect "Editor contextual toolbar" at bounding box center [752, 476] width 12 height 3
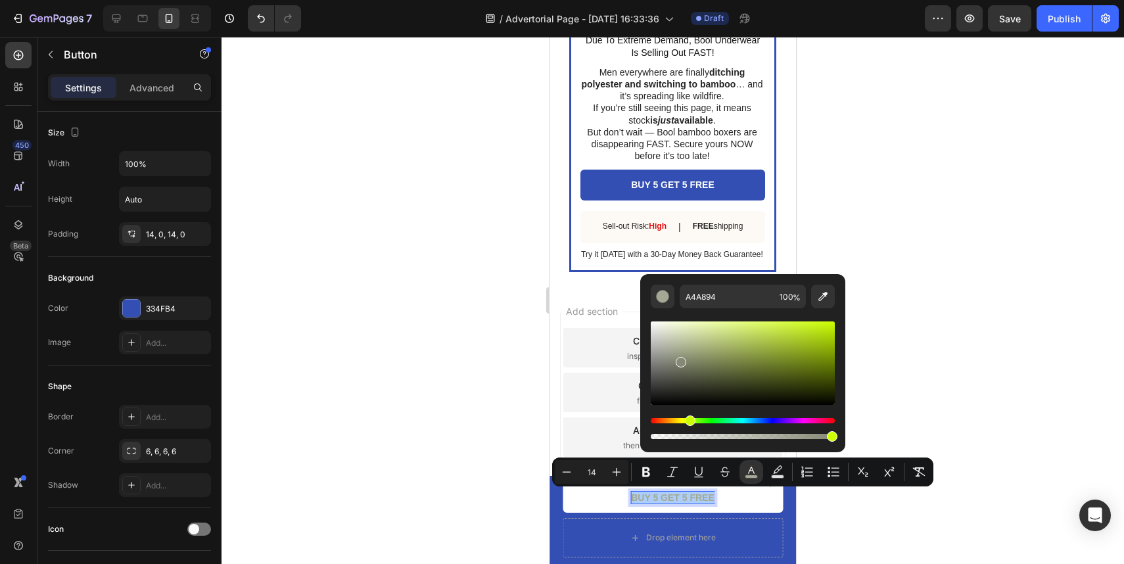
drag, startPoint x: 1228, startPoint y: 396, endPoint x: 612, endPoint y: 303, distance: 623.1
drag, startPoint x: 659, startPoint y: 331, endPoint x: 648, endPoint y: 312, distance: 21.8
click at [648, 312] on div "D7D8D4 100 %" at bounding box center [742, 358] width 205 height 168
type input "FFFFFF"
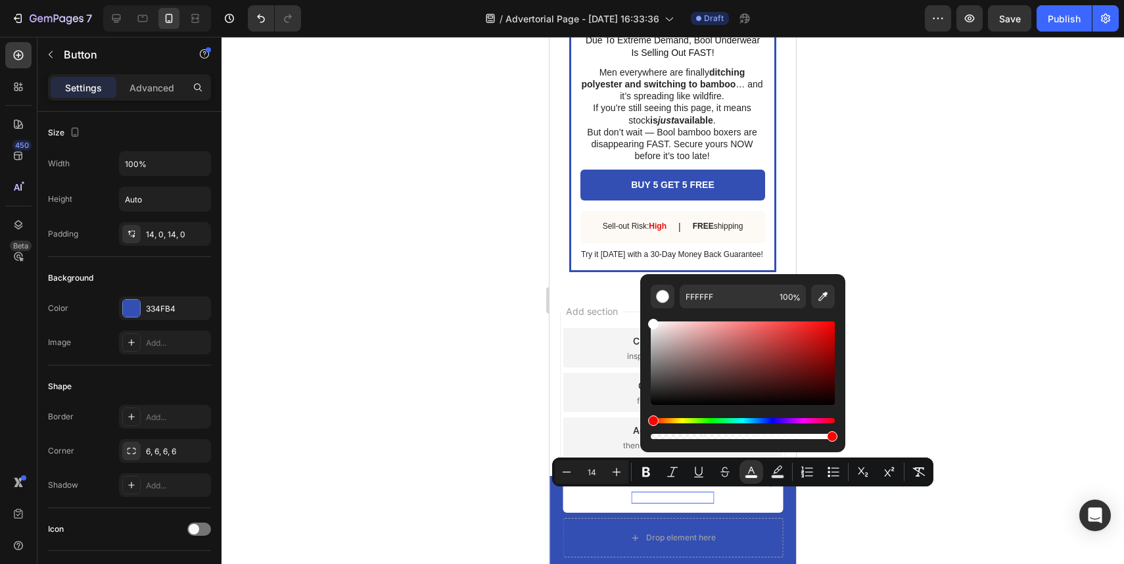
click at [494, 327] on div at bounding box center [673, 300] width 903 height 527
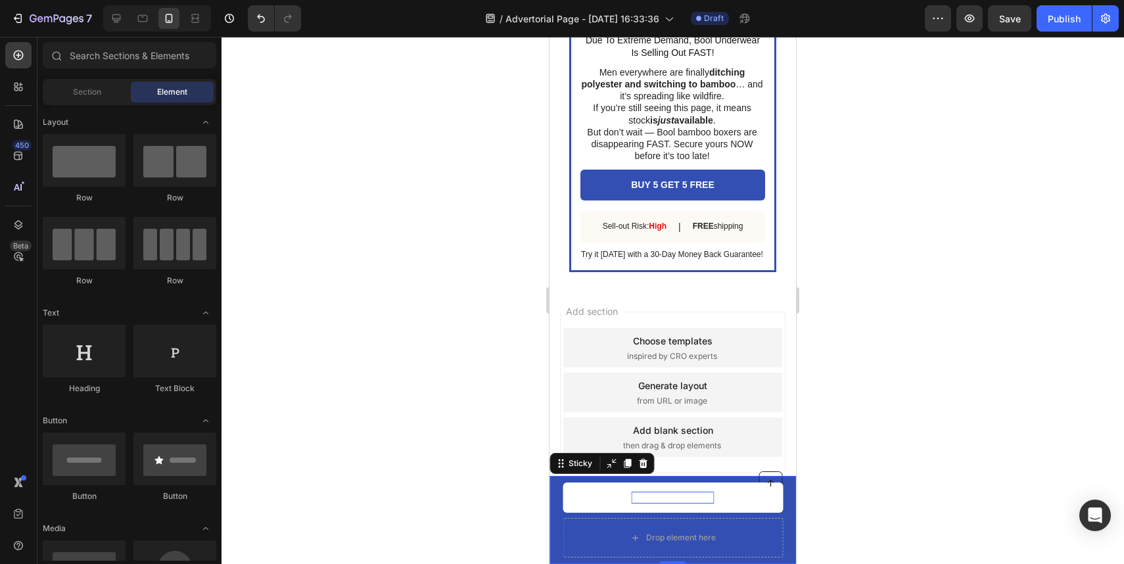
click at [555, 515] on div "Button Drop element here BUY 5 GET 5 FREE Button Row Sticky 0" at bounding box center [673, 520] width 247 height 88
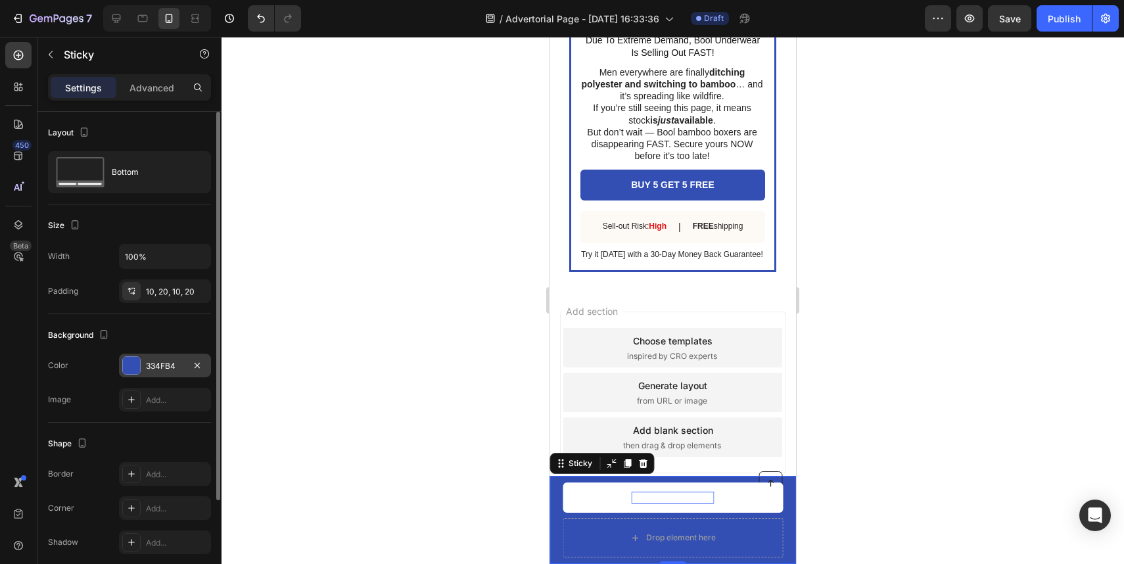
click at [187, 375] on div "334FB4" at bounding box center [165, 366] width 92 height 24
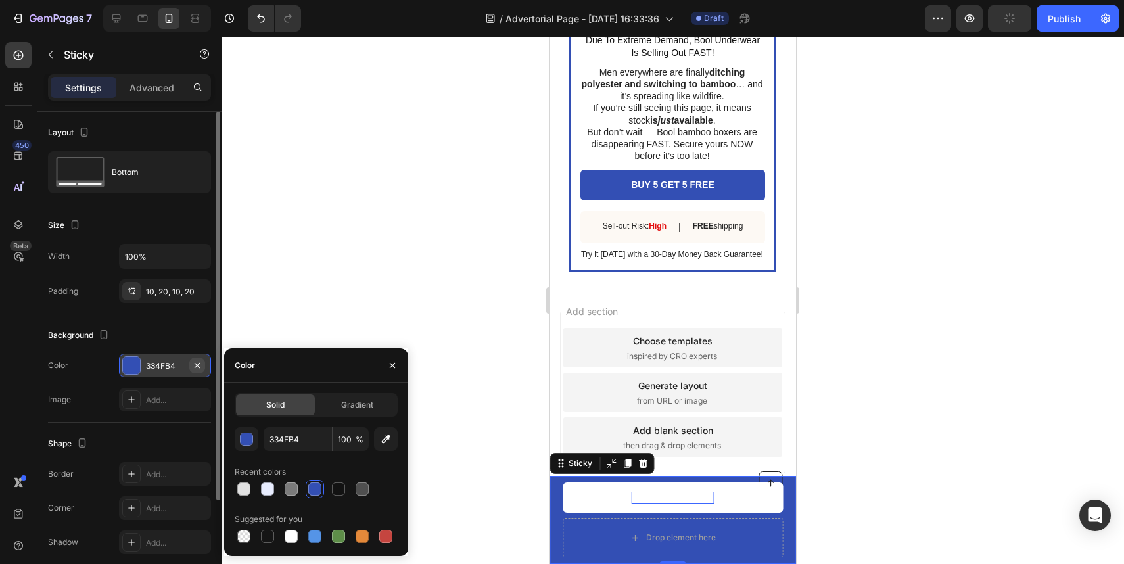
click at [201, 366] on icon "button" at bounding box center [197, 365] width 11 height 11
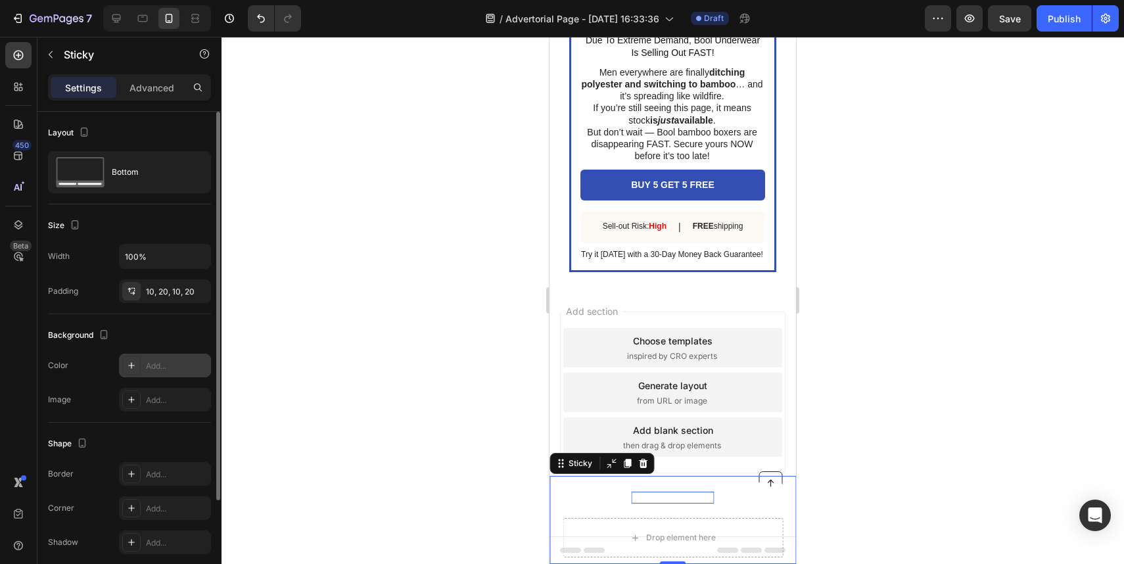
click at [356, 352] on div at bounding box center [673, 300] width 903 height 527
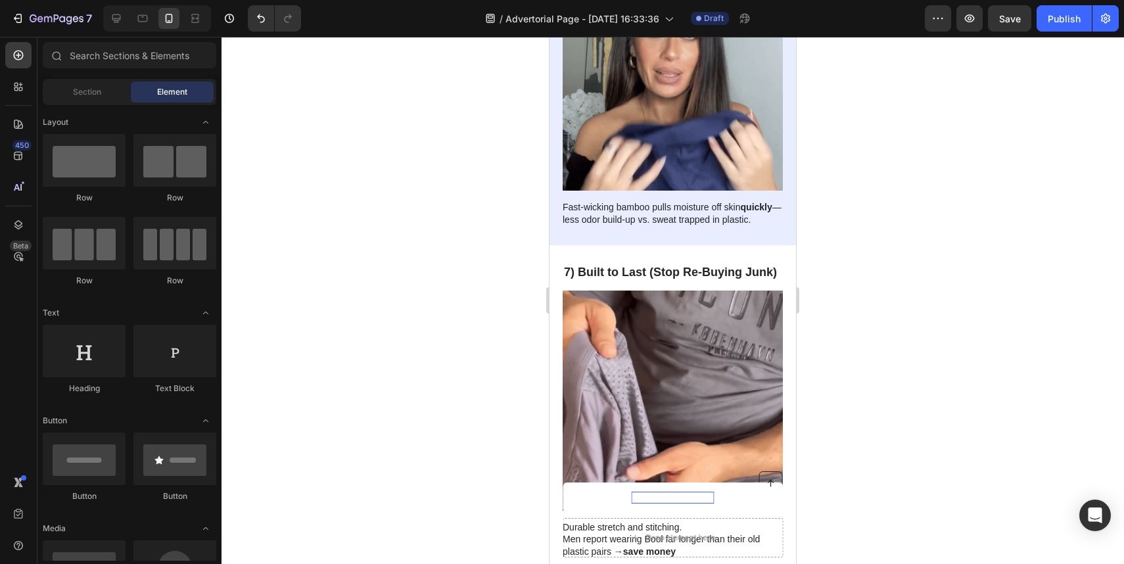
scroll to position [2959, 0]
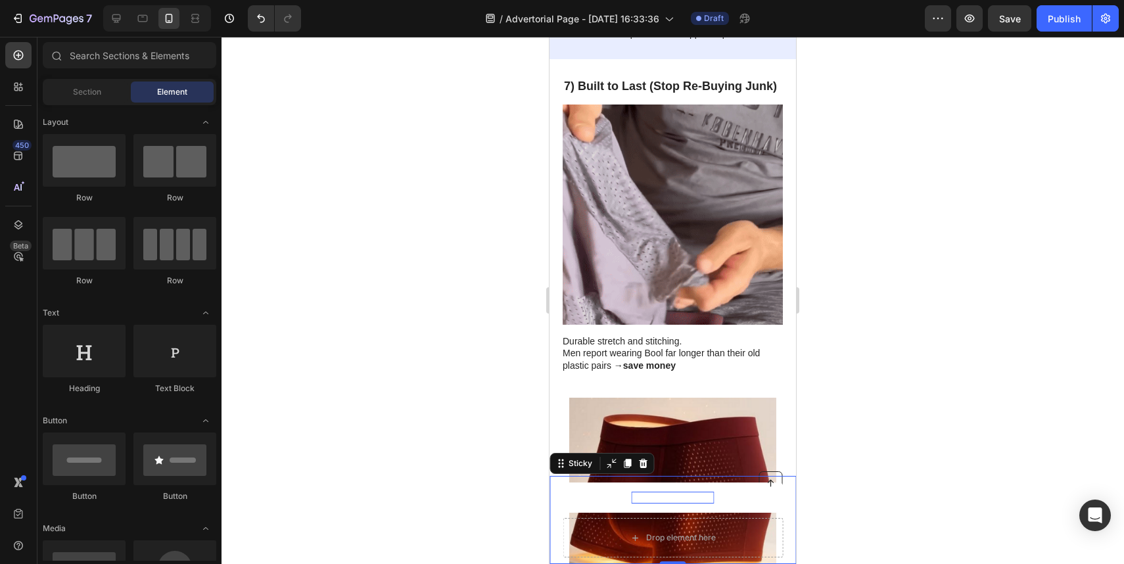
click at [556, 498] on div "Button Drop element here BUY 5 GET 5 FREE Button Row Sticky 0" at bounding box center [673, 520] width 247 height 88
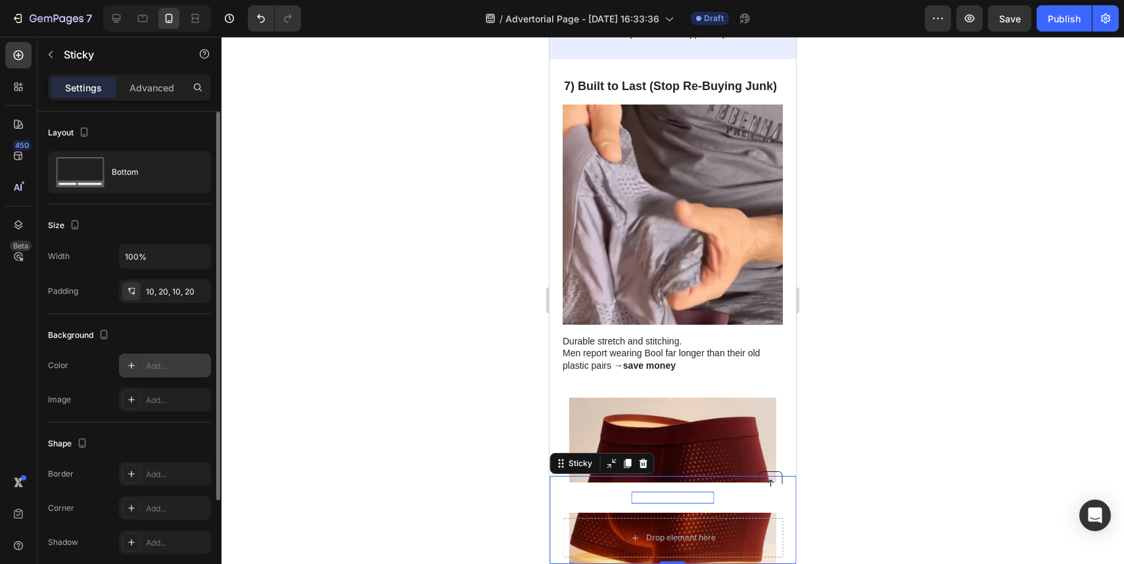
click at [165, 365] on div "Add..." at bounding box center [177, 366] width 62 height 12
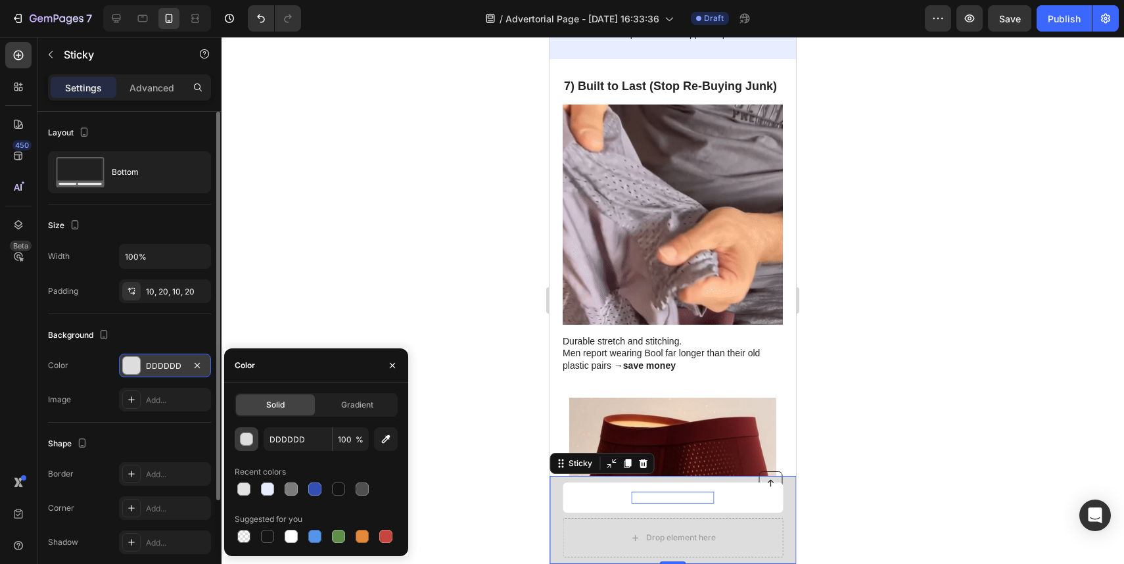
click at [250, 441] on div "button" at bounding box center [247, 439] width 13 height 13
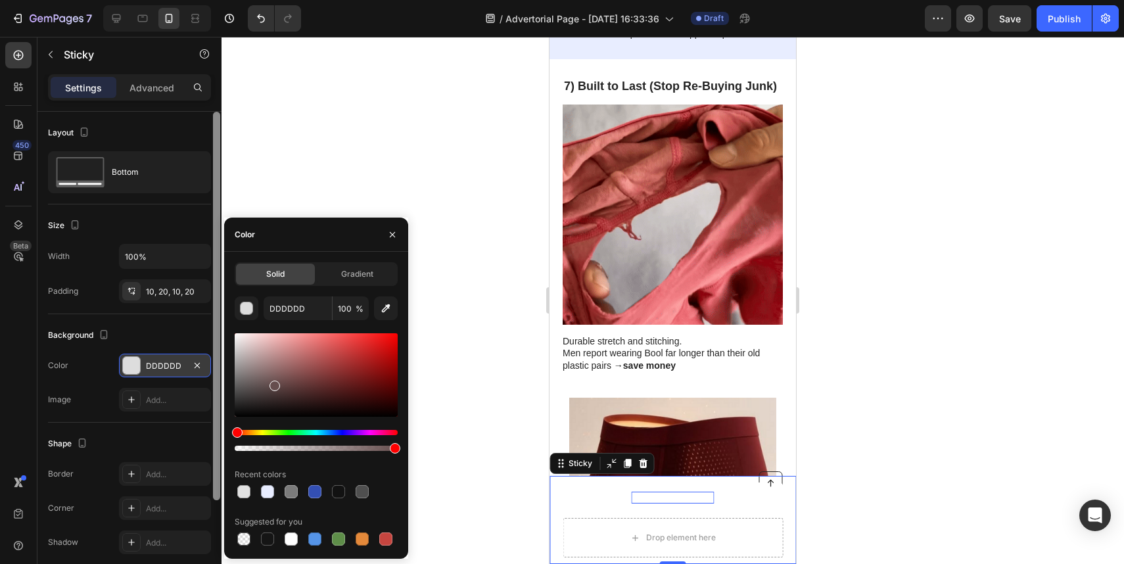
drag, startPoint x: 274, startPoint y: 385, endPoint x: 216, endPoint y: 302, distance: 100.9
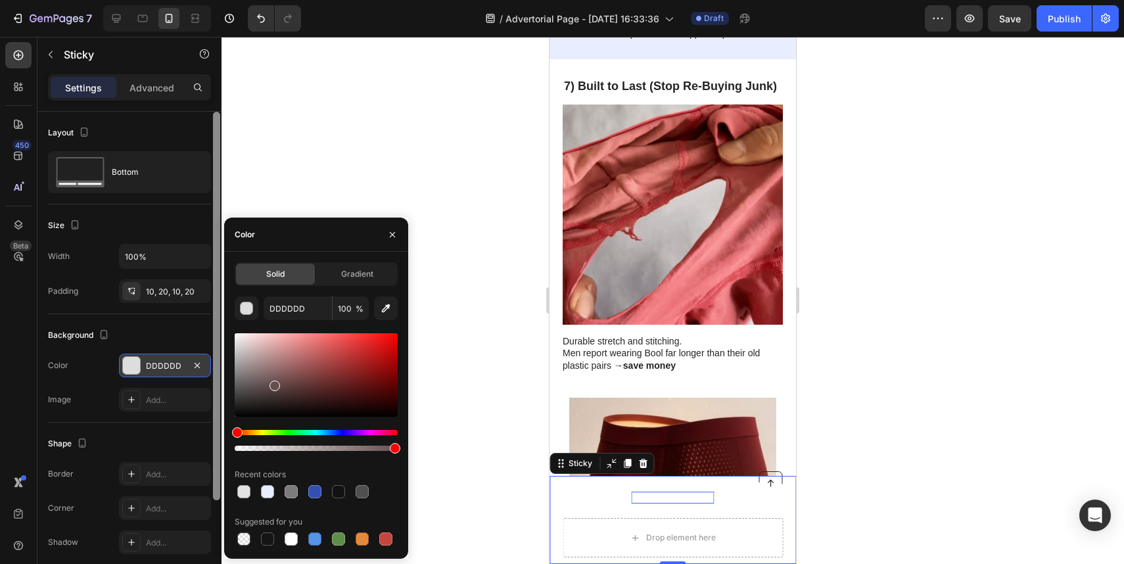
click at [216, 302] on div "450 Beta Sections(18) Elements(83) Section Element Hero Section Product Detail …" at bounding box center [111, 300] width 222 height 527
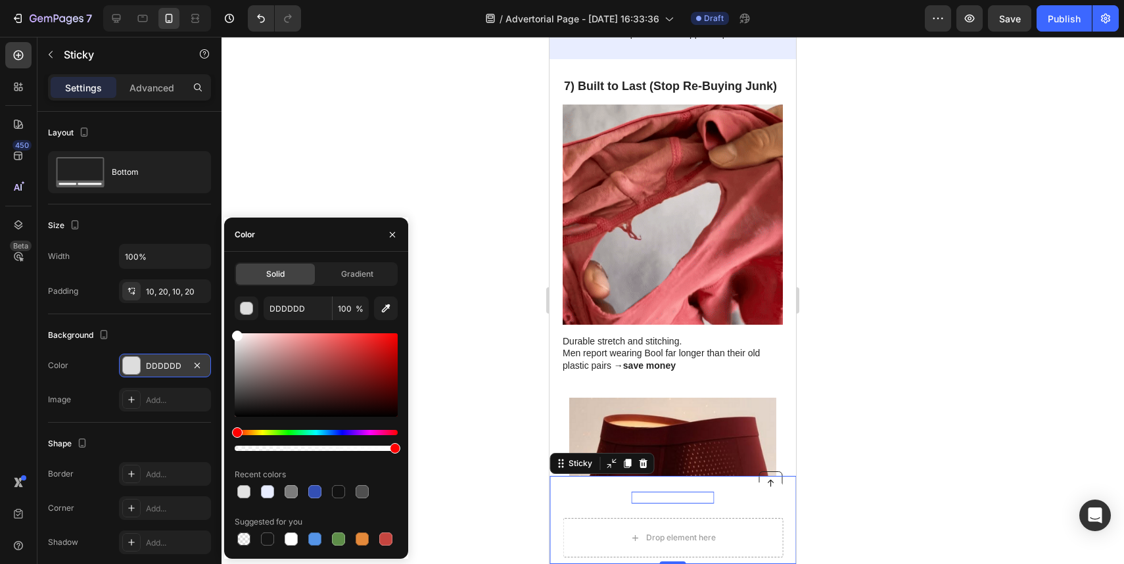
type input "FFFFFF"
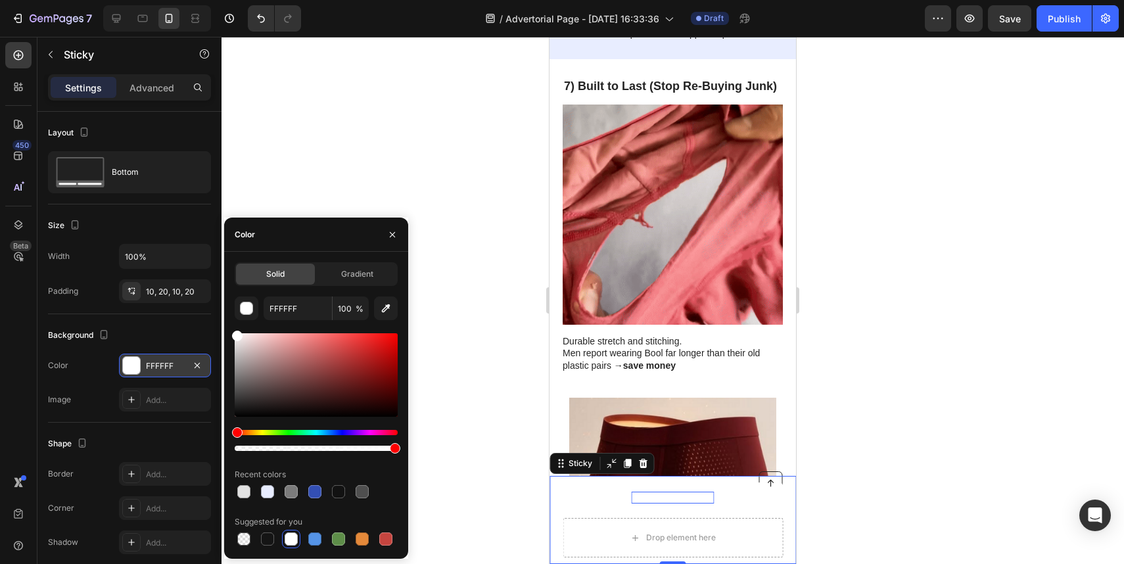
click at [320, 197] on div at bounding box center [673, 300] width 903 height 527
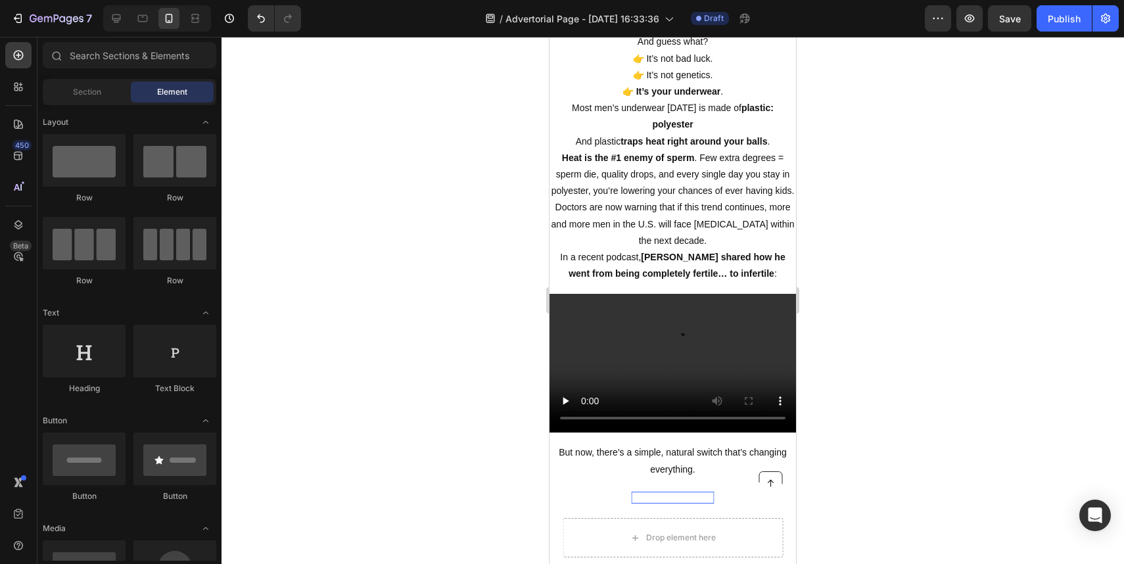
scroll to position [0, 0]
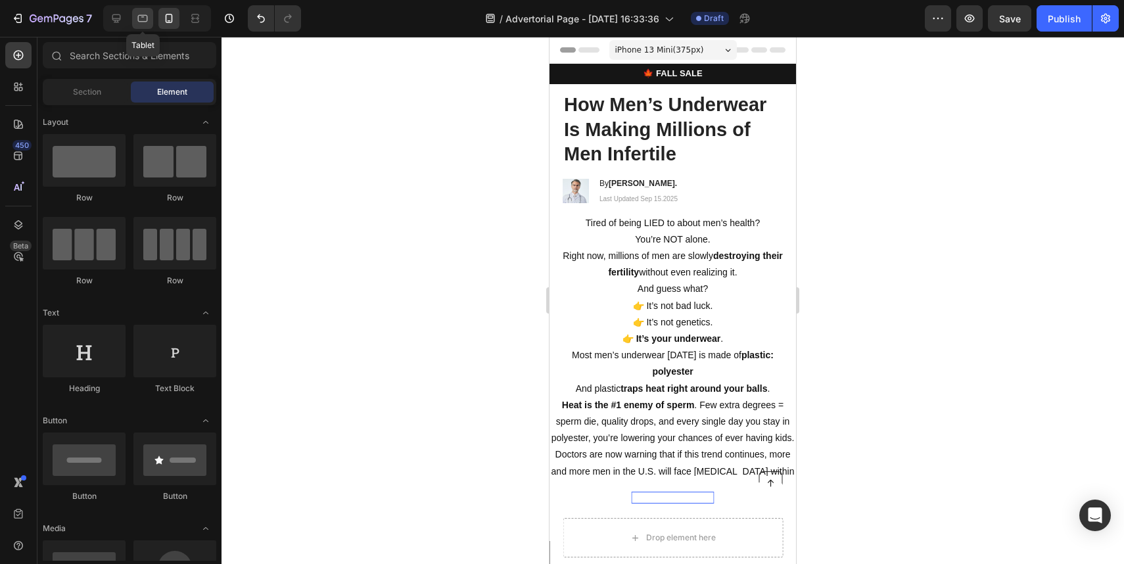
click at [141, 12] on icon at bounding box center [142, 18] width 13 height 13
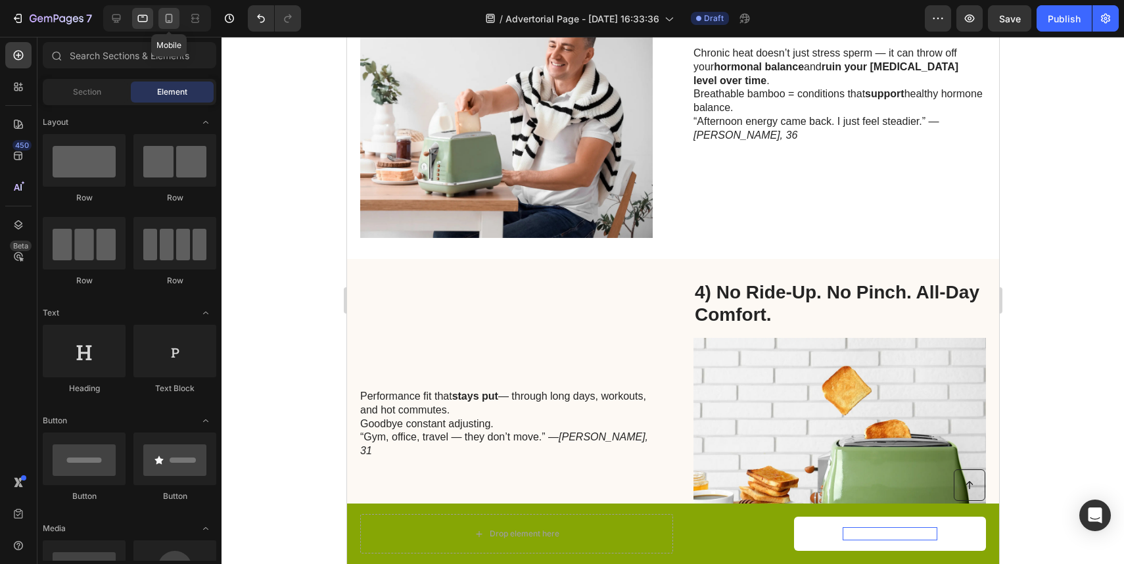
click at [170, 20] on icon at bounding box center [168, 18] width 13 height 13
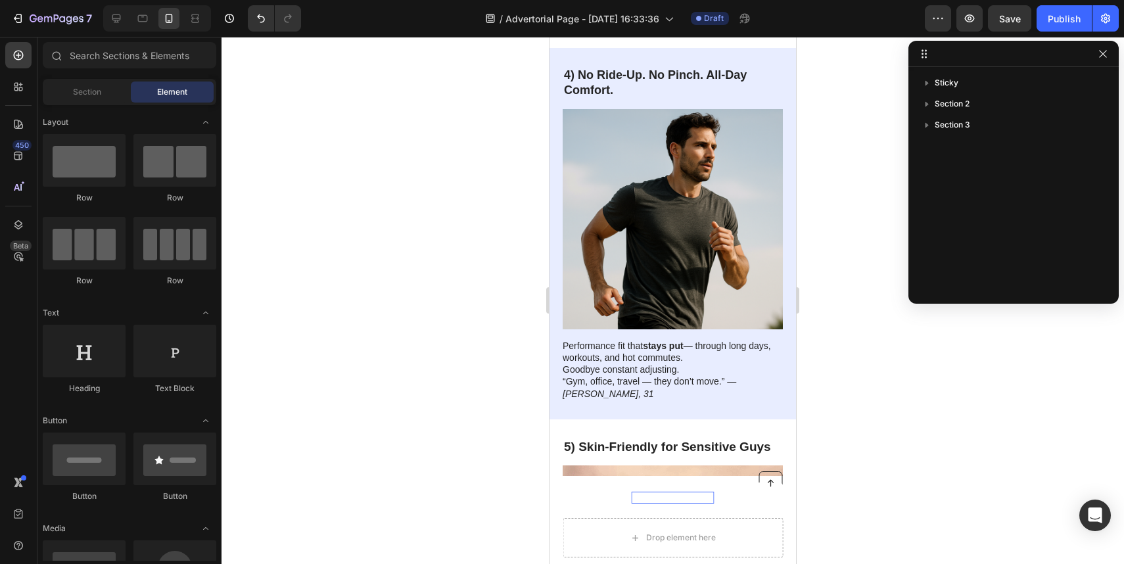
scroll to position [1983, 0]
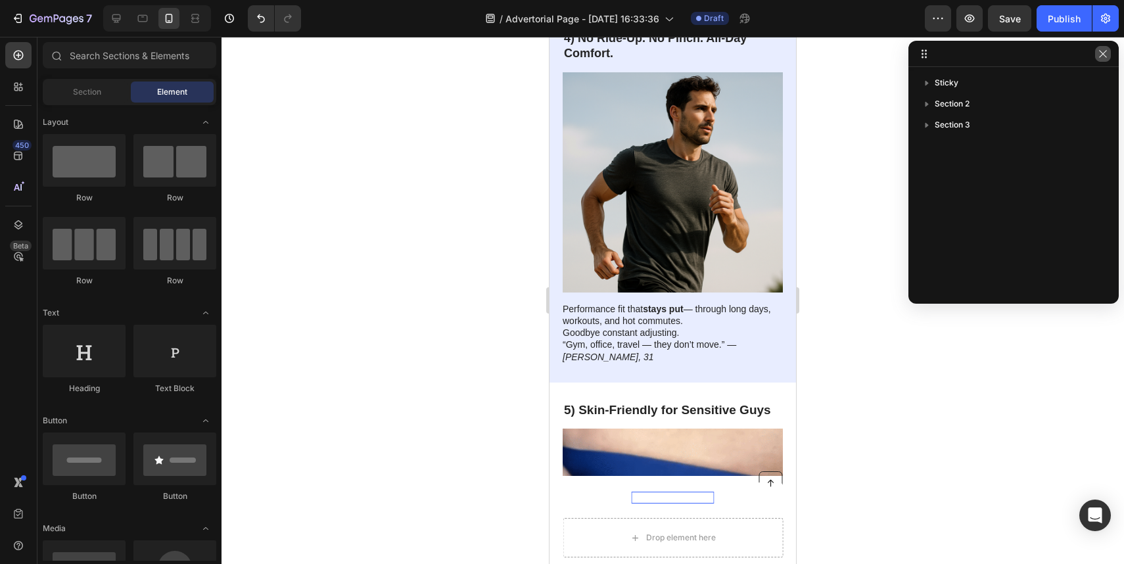
click at [1104, 49] on icon "button" at bounding box center [1103, 54] width 11 height 11
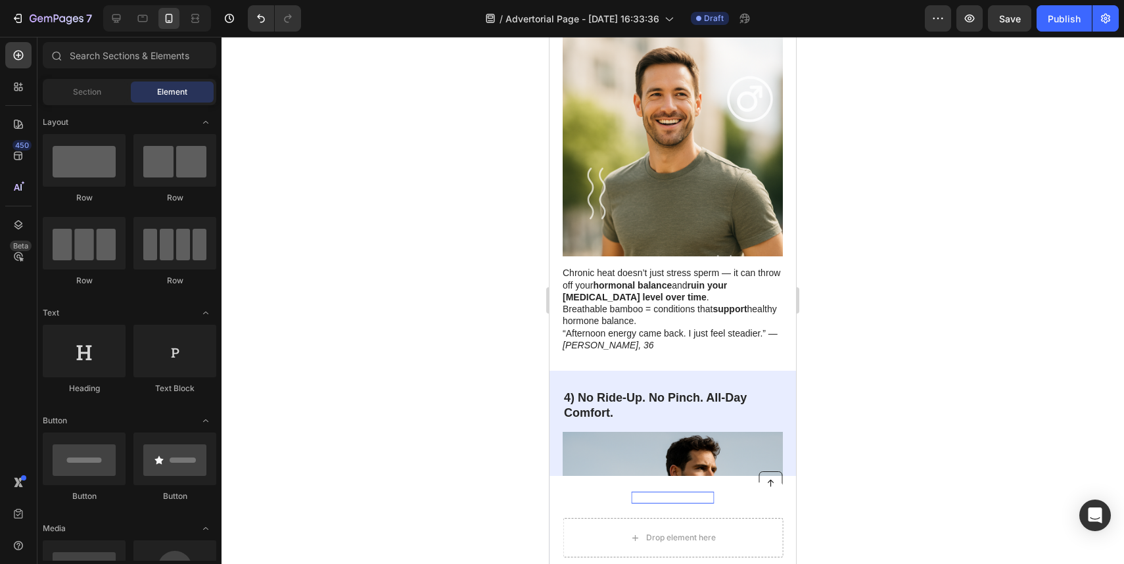
scroll to position [888, 0]
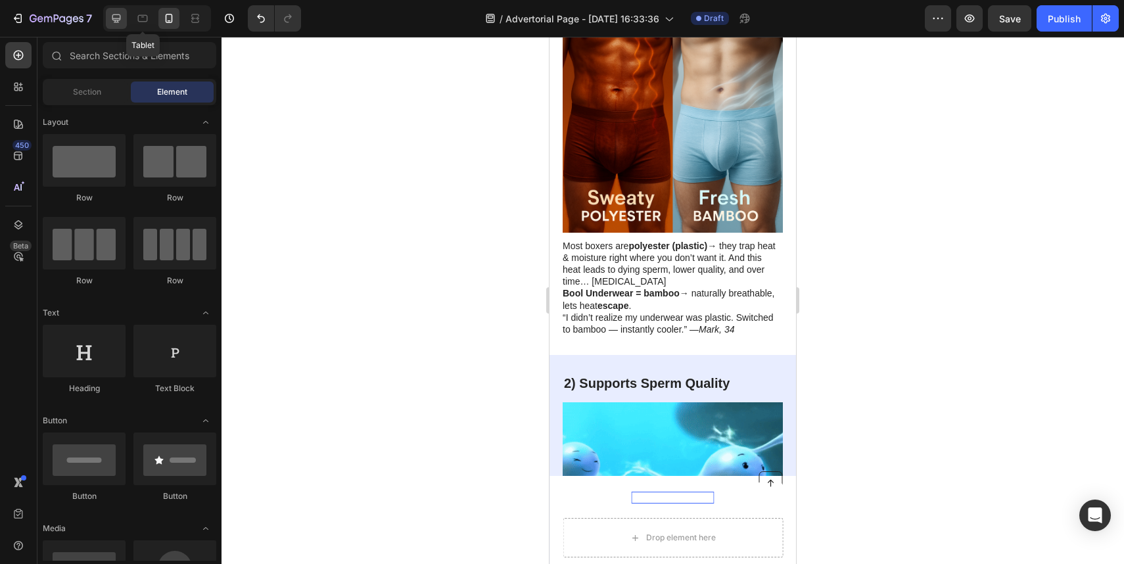
click at [121, 18] on icon at bounding box center [116, 18] width 13 height 13
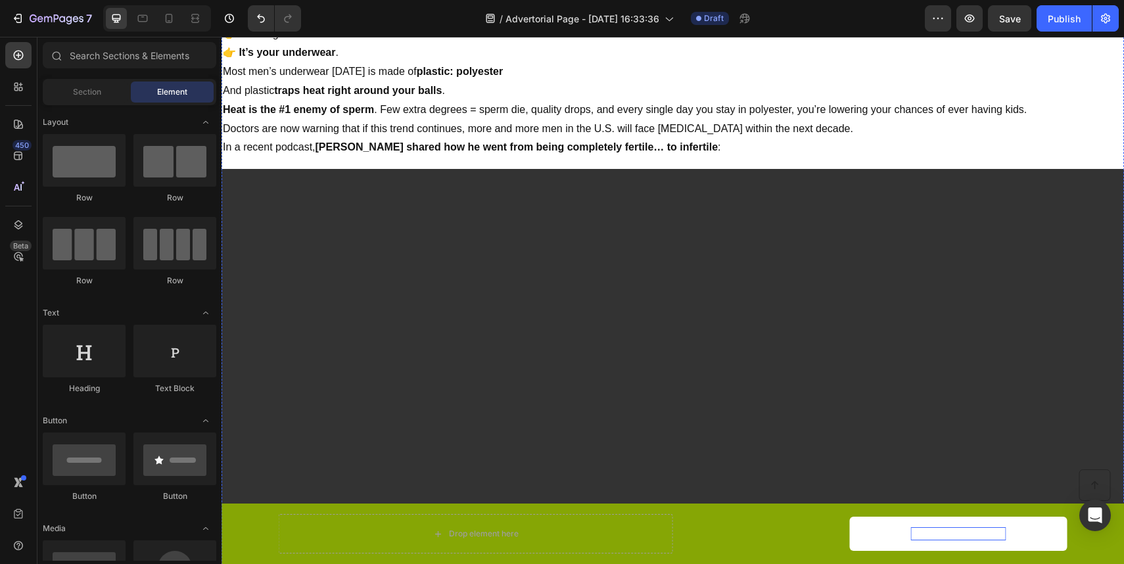
scroll to position [360, 0]
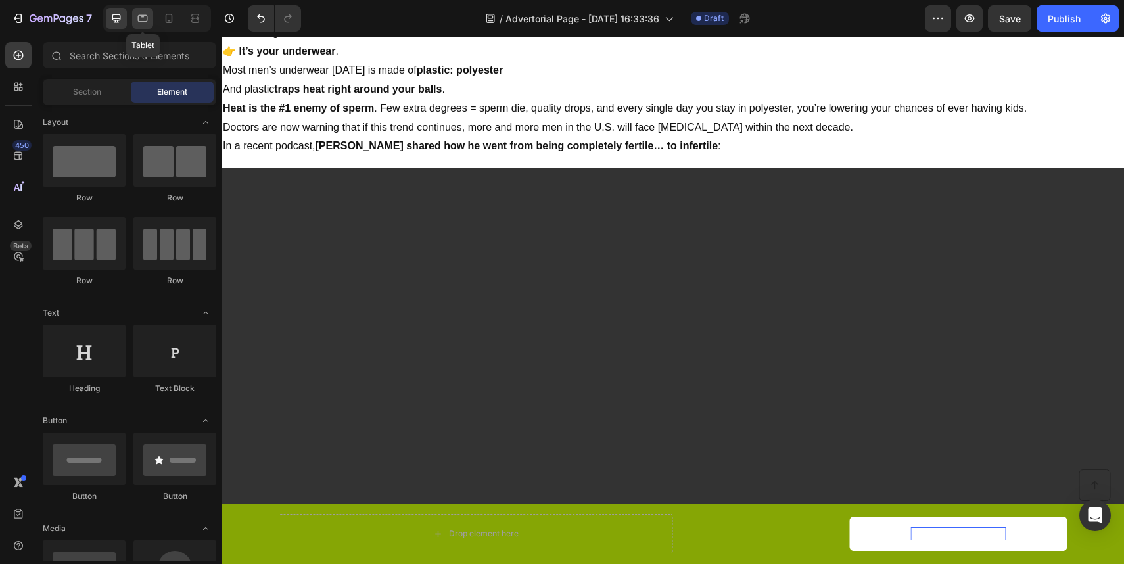
click at [136, 16] on icon at bounding box center [142, 18] width 13 height 13
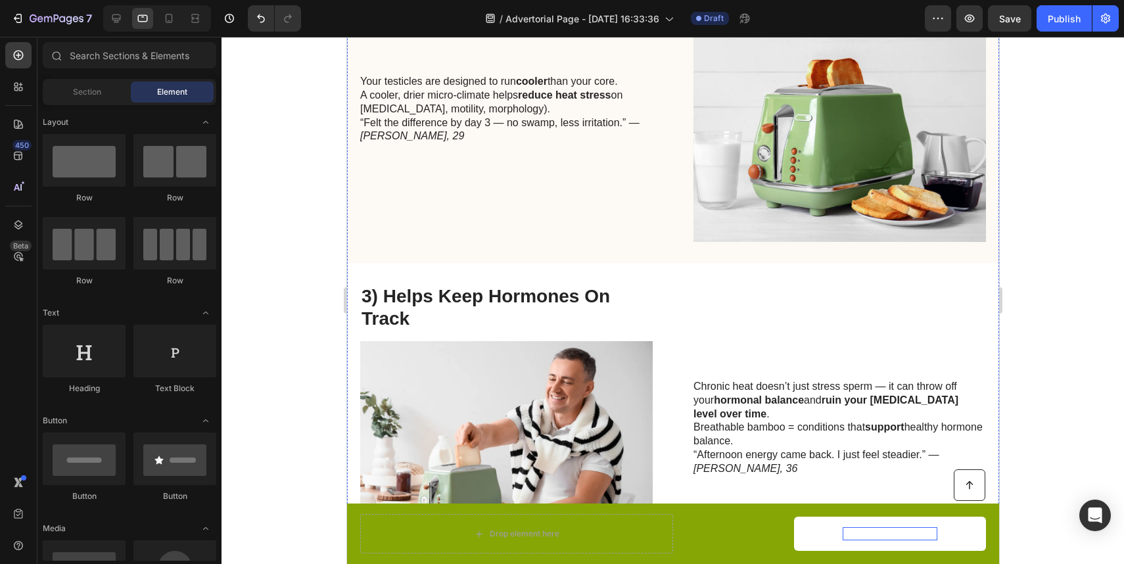
scroll to position [864, 0]
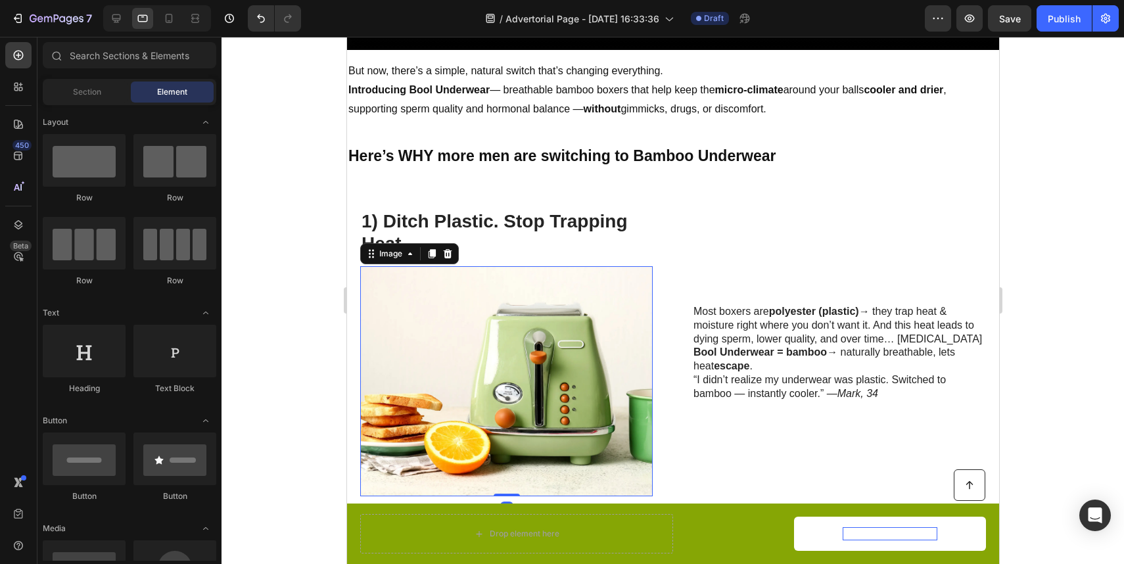
click at [565, 275] on img at bounding box center [506, 381] width 293 height 230
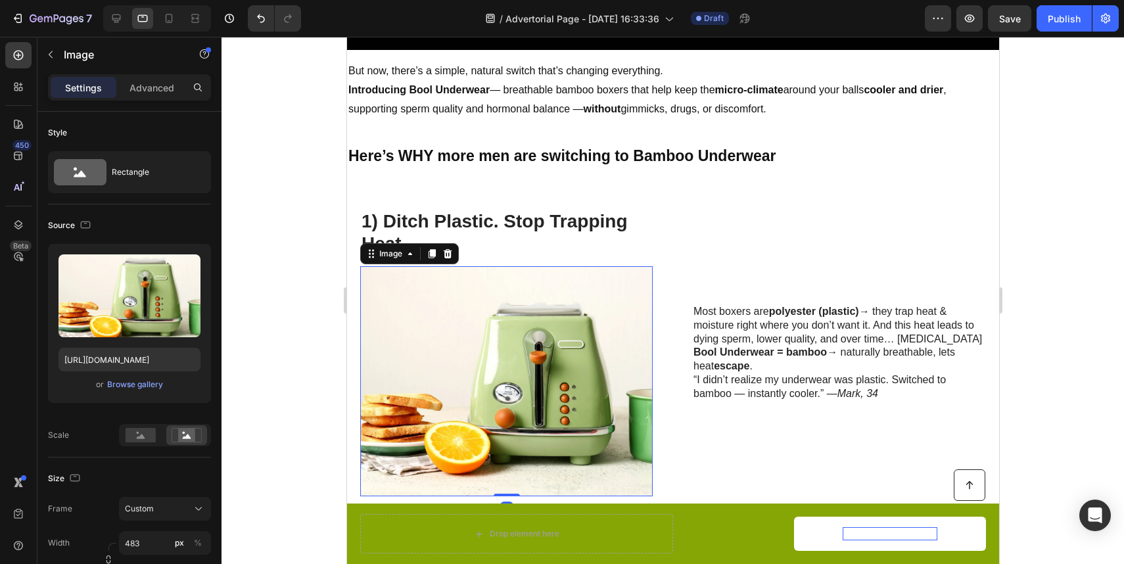
click at [565, 331] on img at bounding box center [506, 381] width 293 height 230
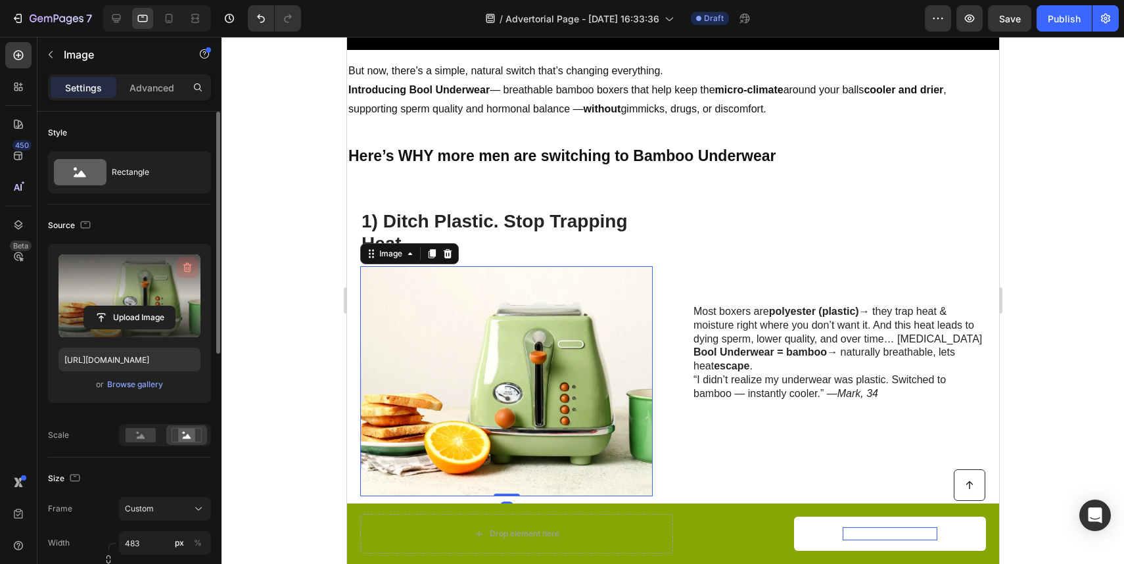
click at [184, 268] on icon "button" at bounding box center [187, 268] width 9 height 10
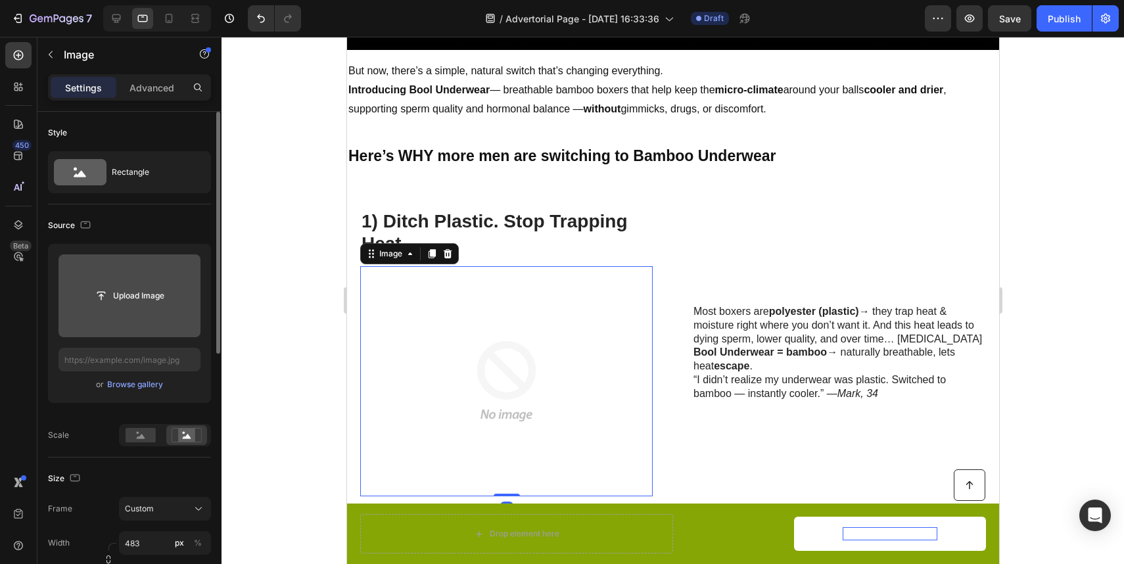
click at [142, 294] on input "file" at bounding box center [129, 296] width 91 height 22
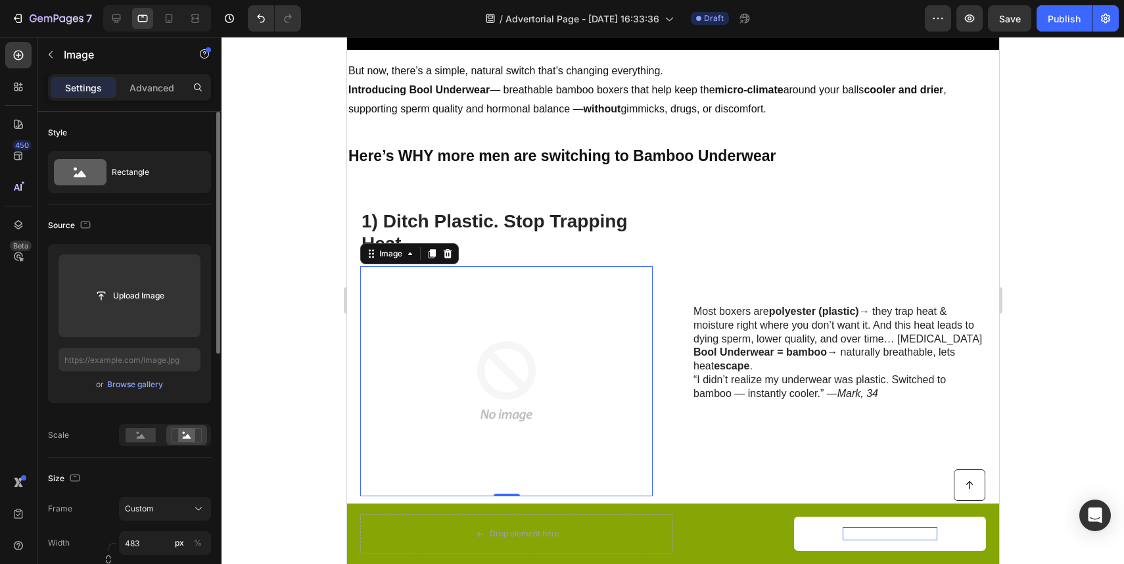
click at [139, 392] on div "Upload Image or Browse gallery" at bounding box center [129, 323] width 163 height 159
click at [140, 387] on div "Browse gallery" at bounding box center [135, 385] width 56 height 12
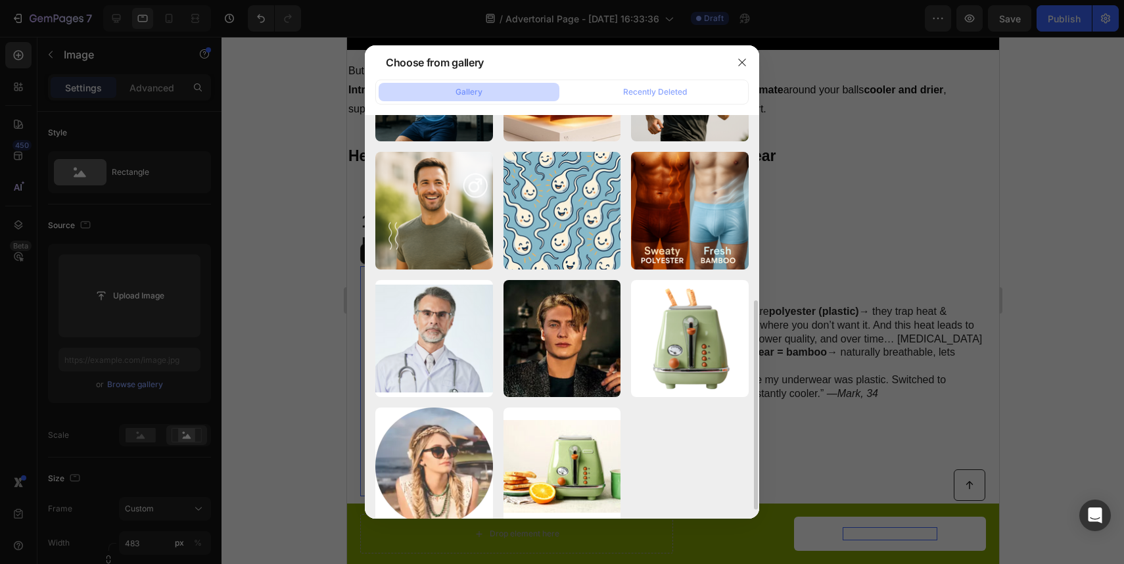
scroll to position [362, 0]
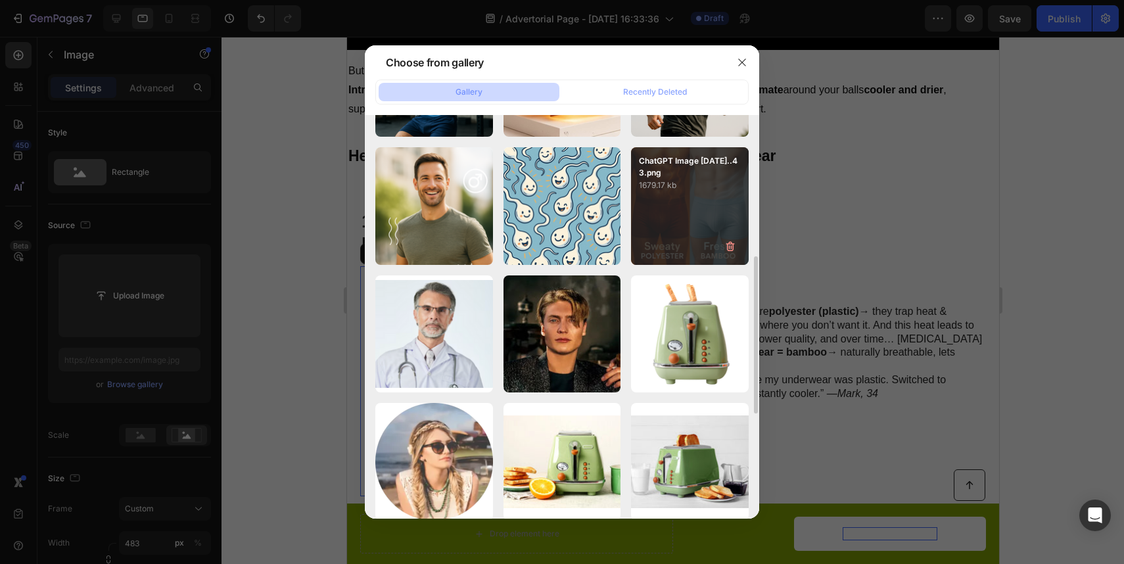
click at [682, 202] on div "ChatGPT Image [DATE]..43.png 1679.17 kb" at bounding box center [690, 206] width 118 height 118
type input "[URL][DOMAIN_NAME]"
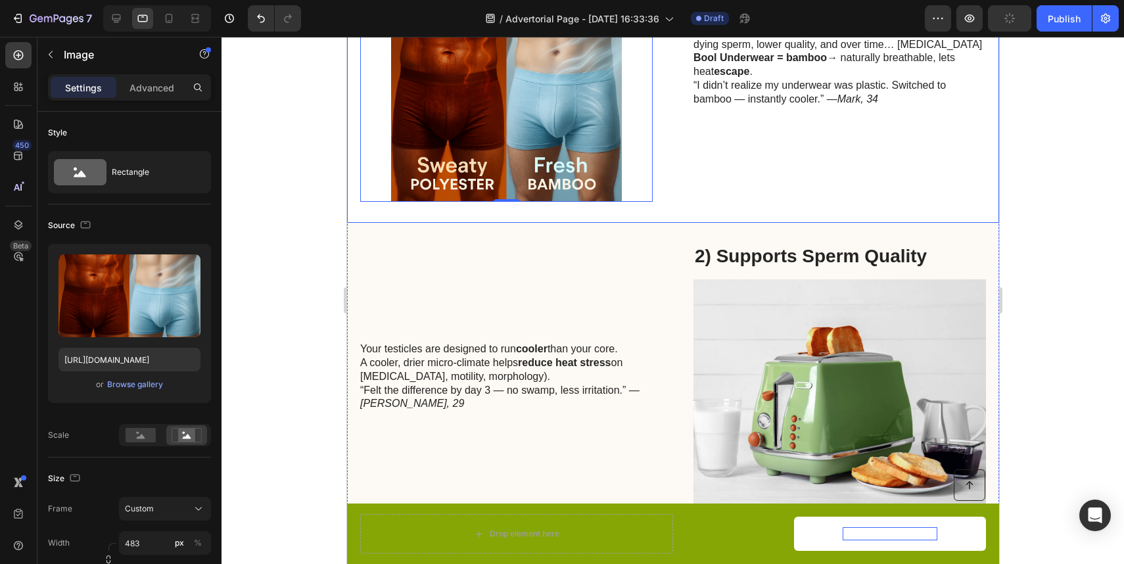
scroll to position [1201, 0]
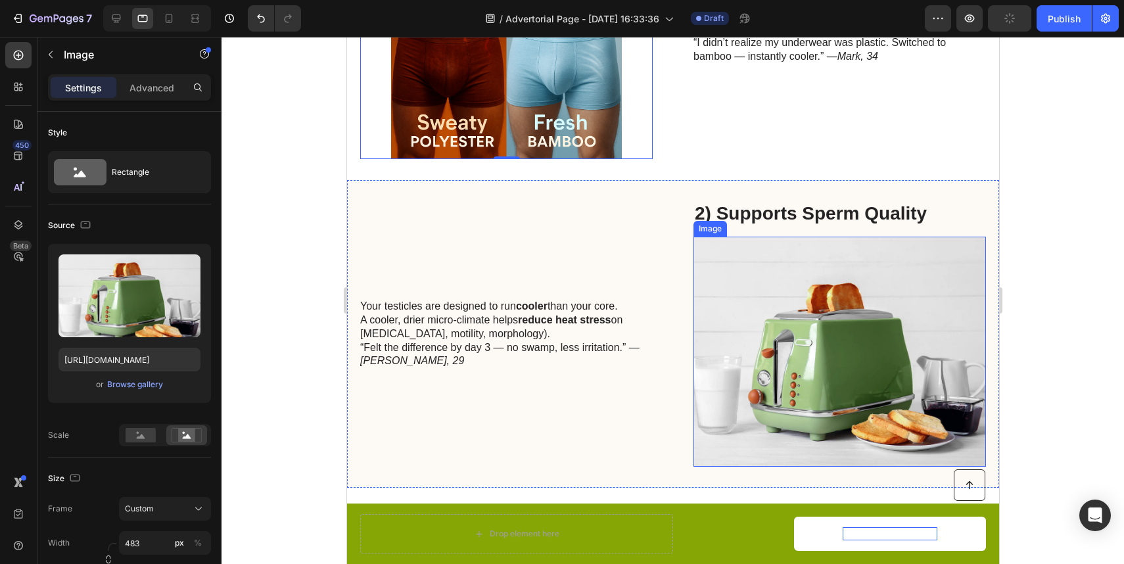
click at [796, 321] on img at bounding box center [839, 352] width 293 height 230
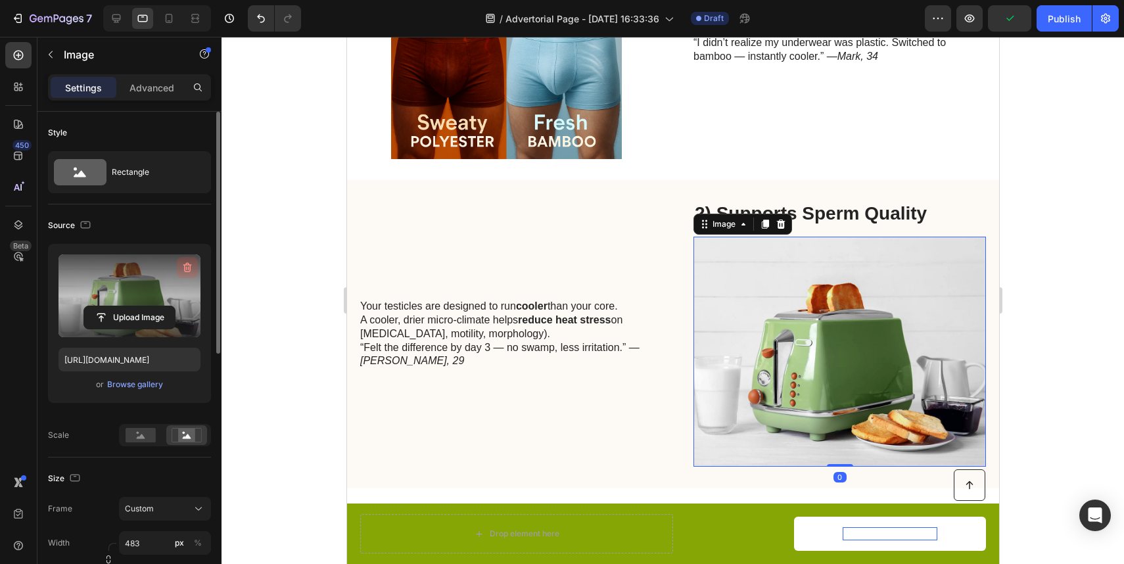
click at [185, 266] on icon "button" at bounding box center [187, 267] width 13 height 13
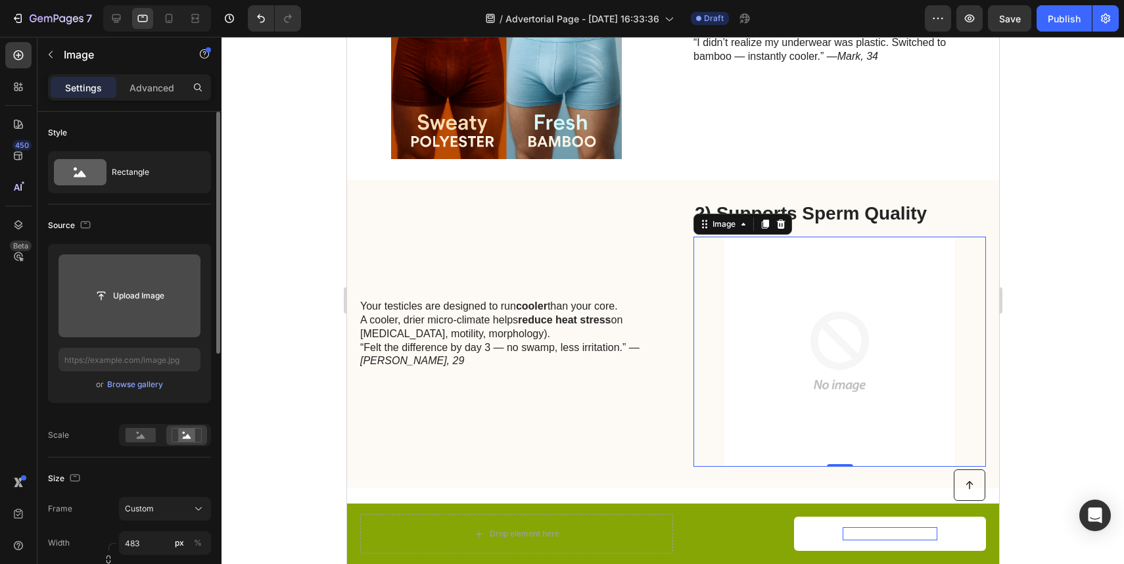
click at [128, 377] on div "or Browse gallery" at bounding box center [130, 385] width 142 height 16
click at [128, 382] on div "Browse gallery" at bounding box center [135, 385] width 56 height 12
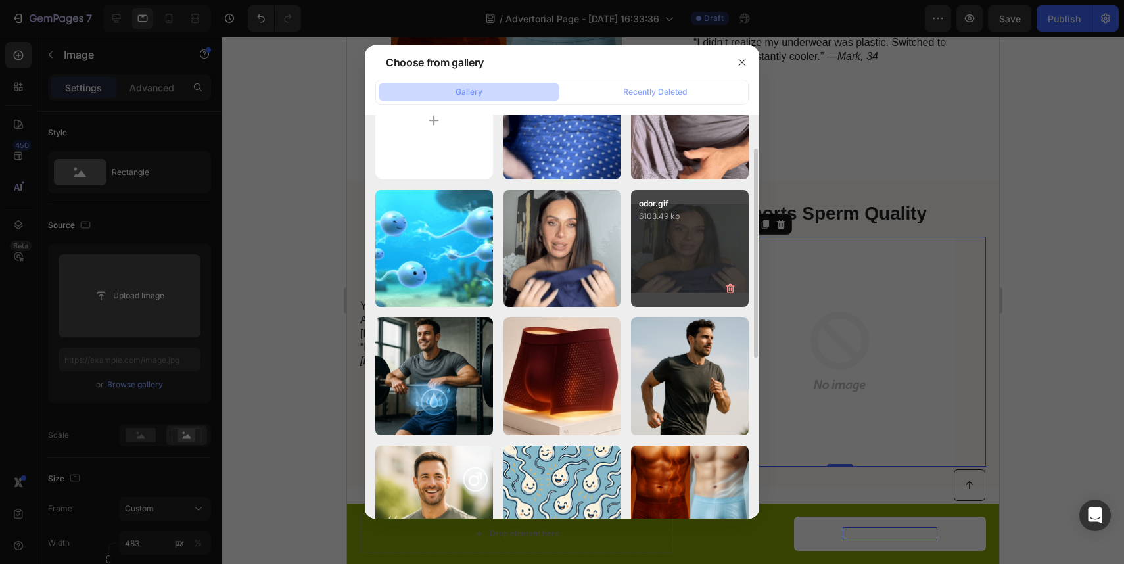
scroll to position [64, 0]
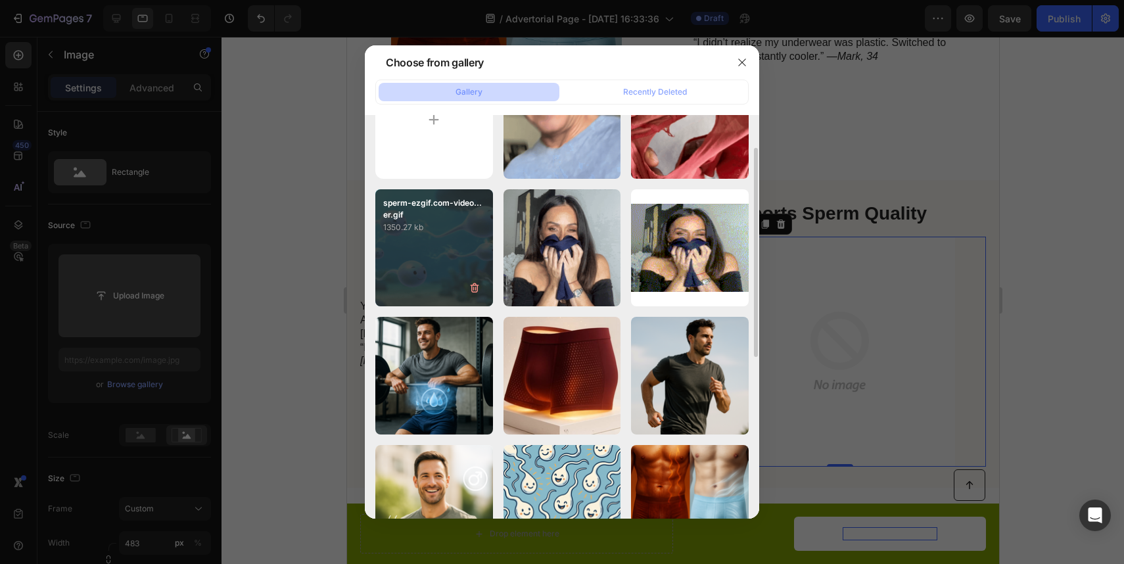
click at [423, 287] on div "sperm-ezgif.com-video...er.gif 1350.27 kb" at bounding box center [434, 248] width 118 height 118
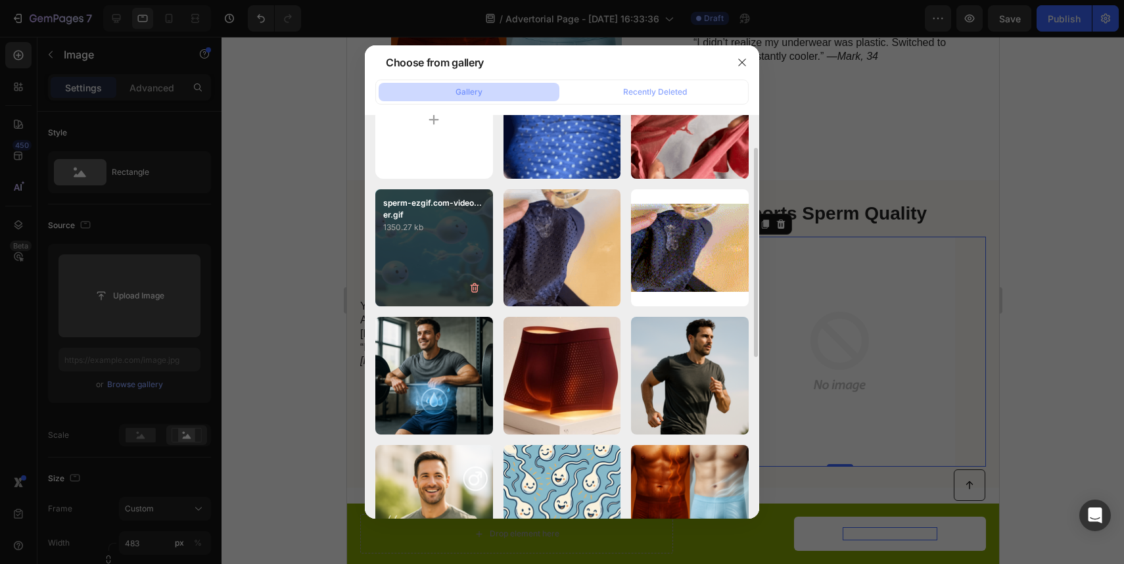
type input "[URL][DOMAIN_NAME]"
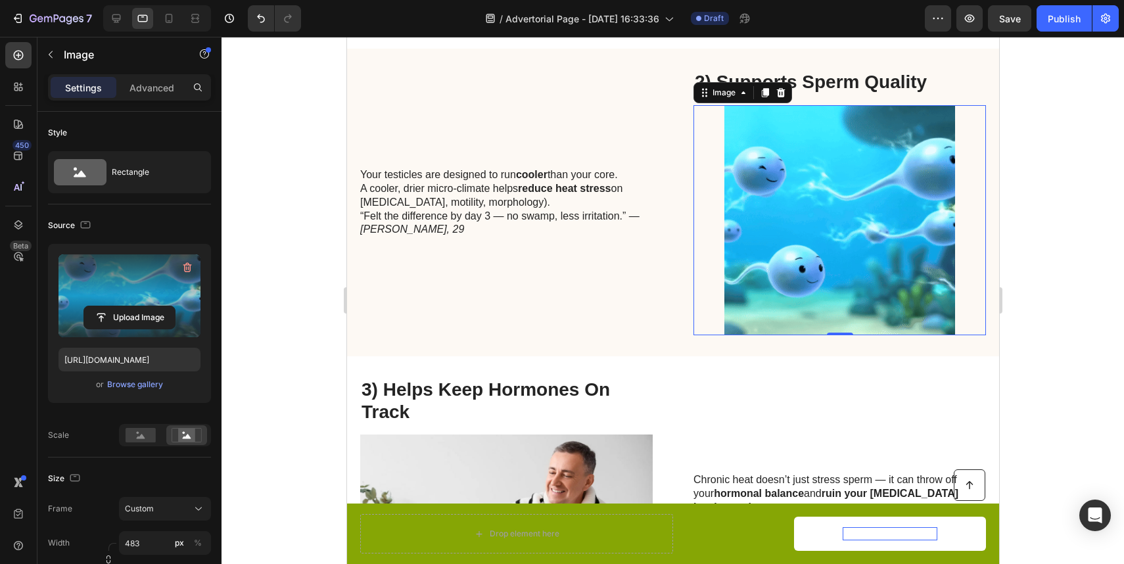
scroll to position [1509, 0]
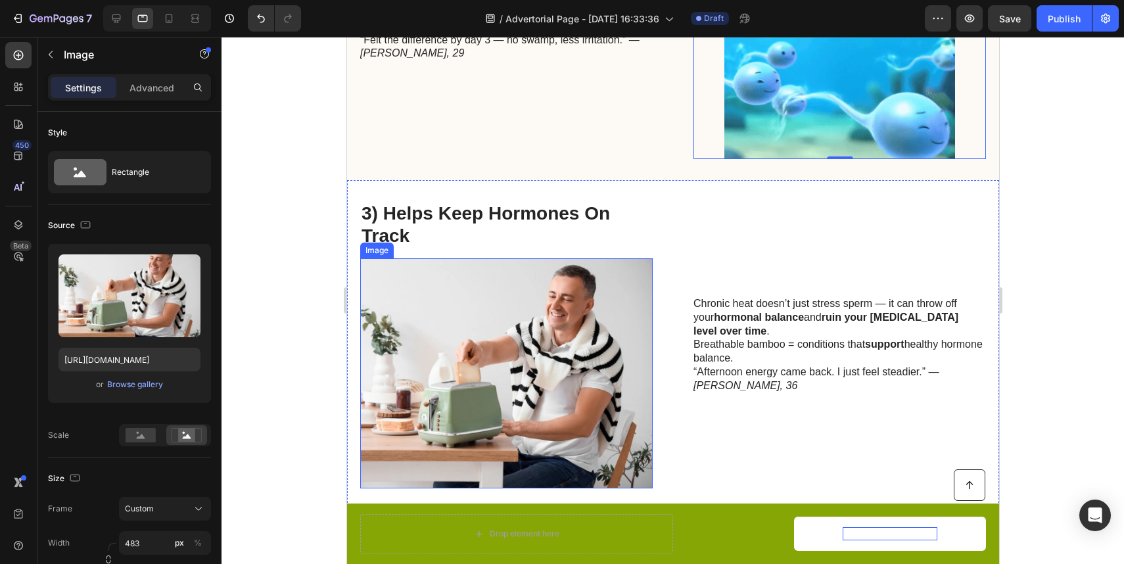
click at [490, 299] on img at bounding box center [506, 373] width 293 height 230
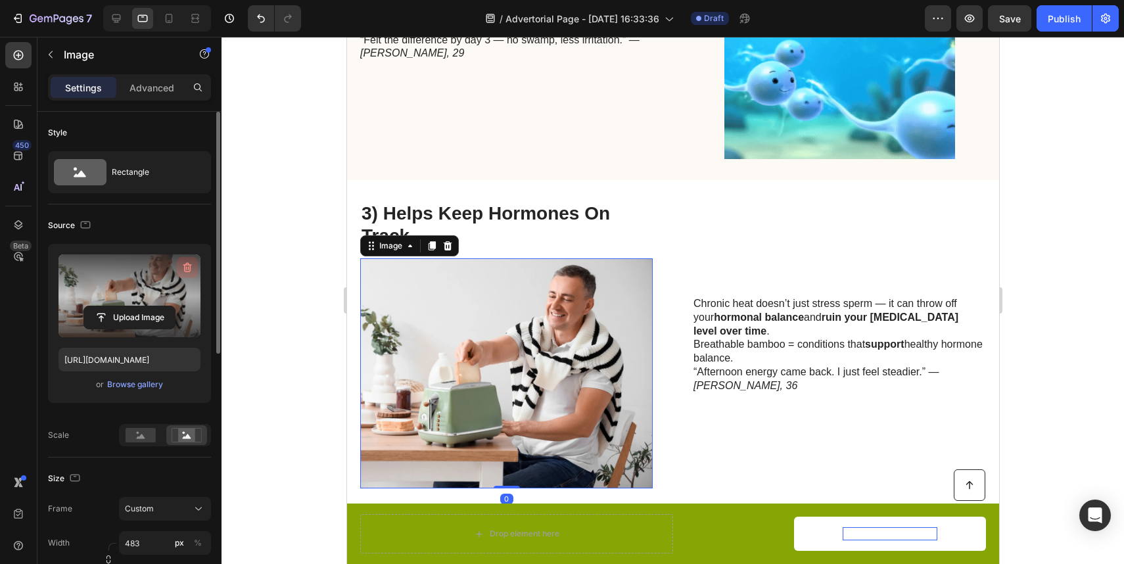
click at [186, 266] on icon "button" at bounding box center [187, 267] width 13 height 13
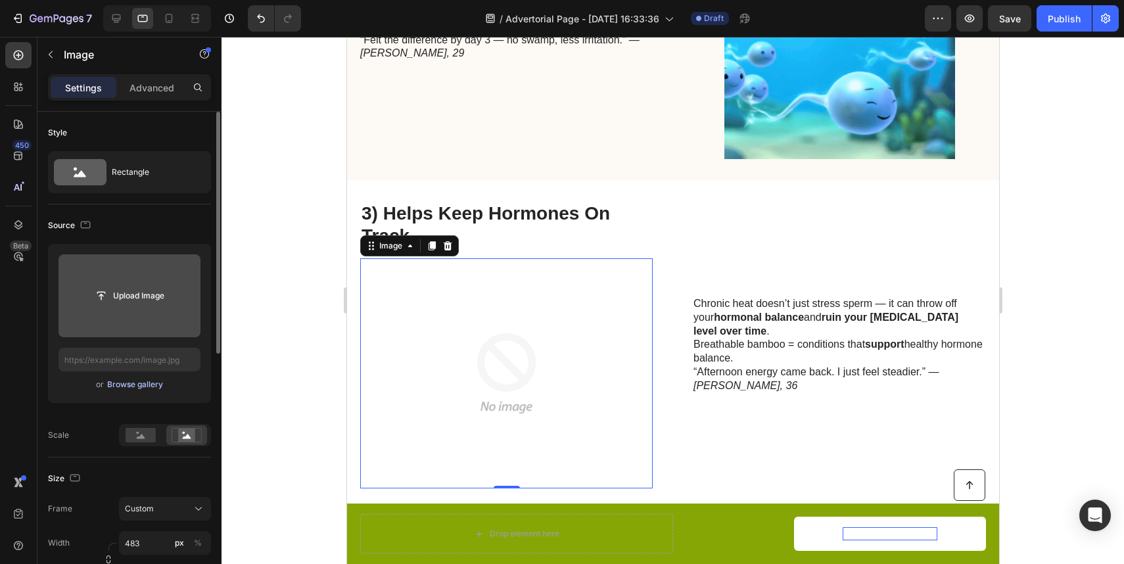
click at [133, 389] on div "Browse gallery" at bounding box center [135, 385] width 56 height 12
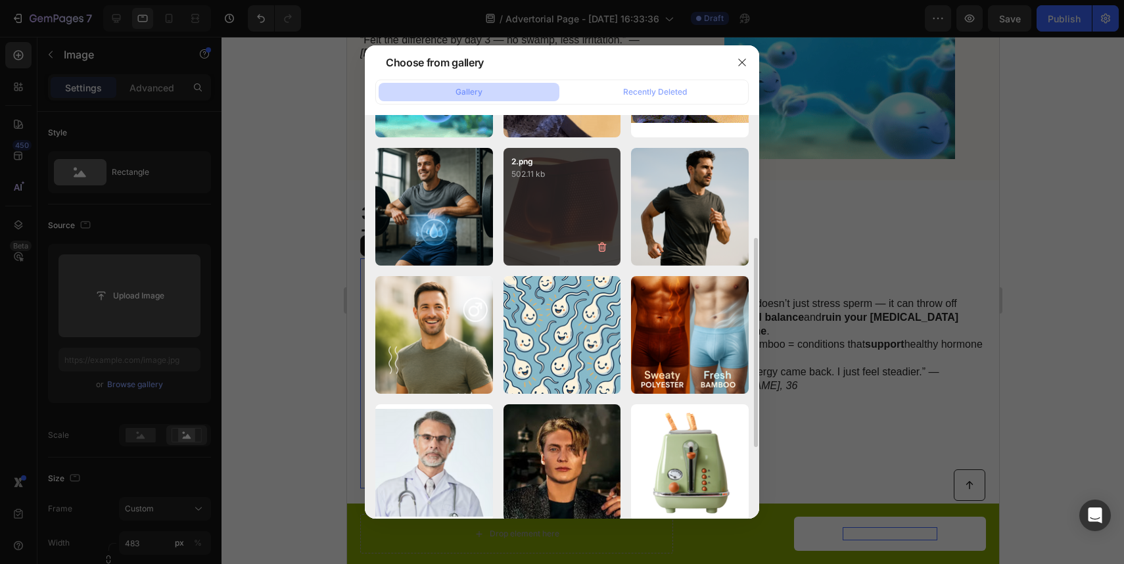
scroll to position [236, 0]
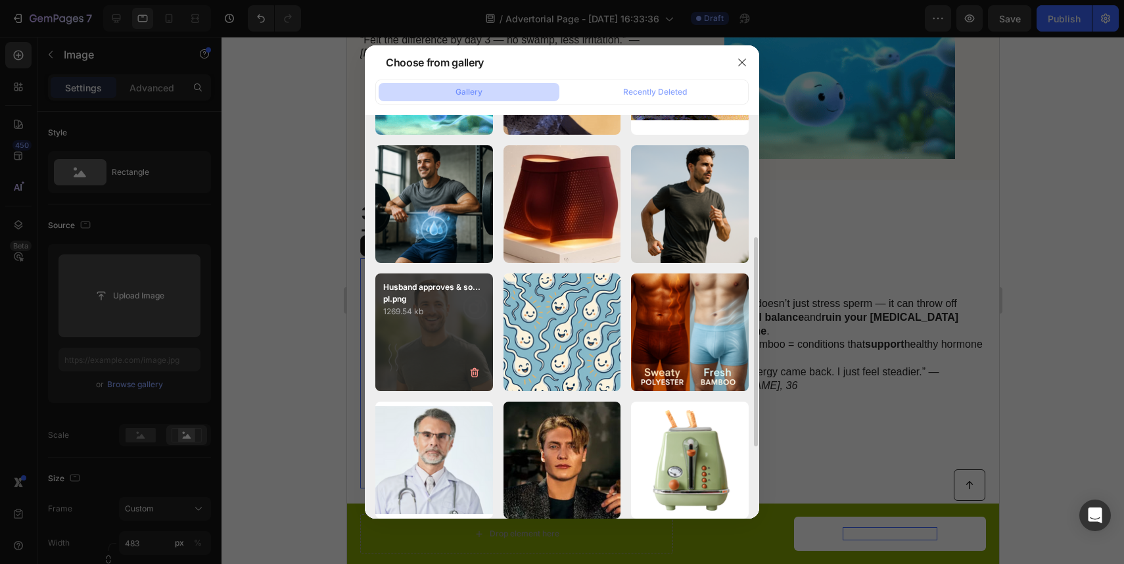
click at [448, 296] on p "Husband approves & so...pl.png" at bounding box center [434, 293] width 102 height 24
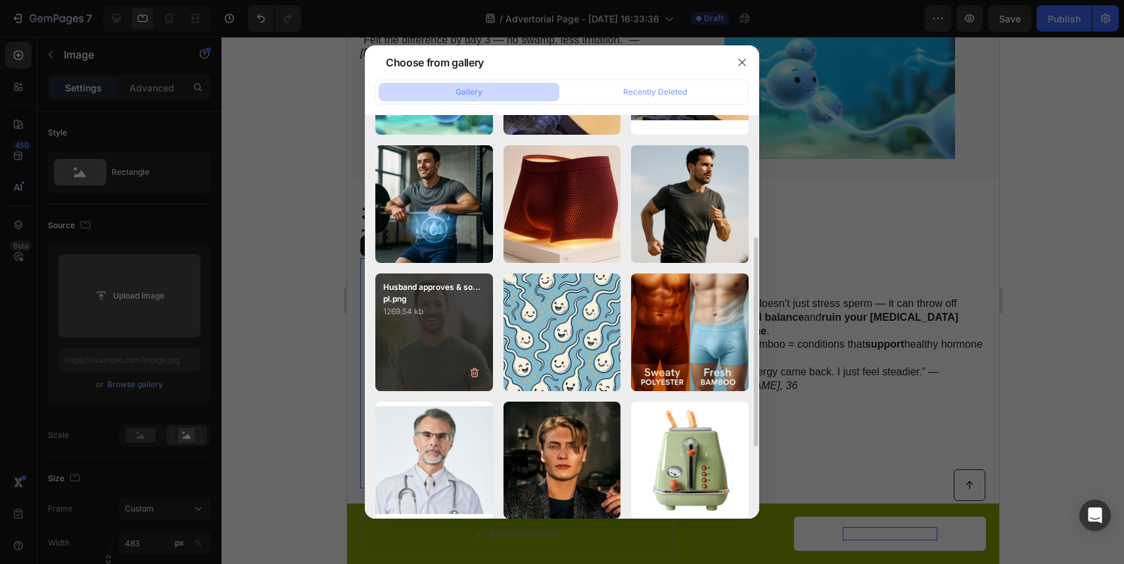
type input "[URL][DOMAIN_NAME]"
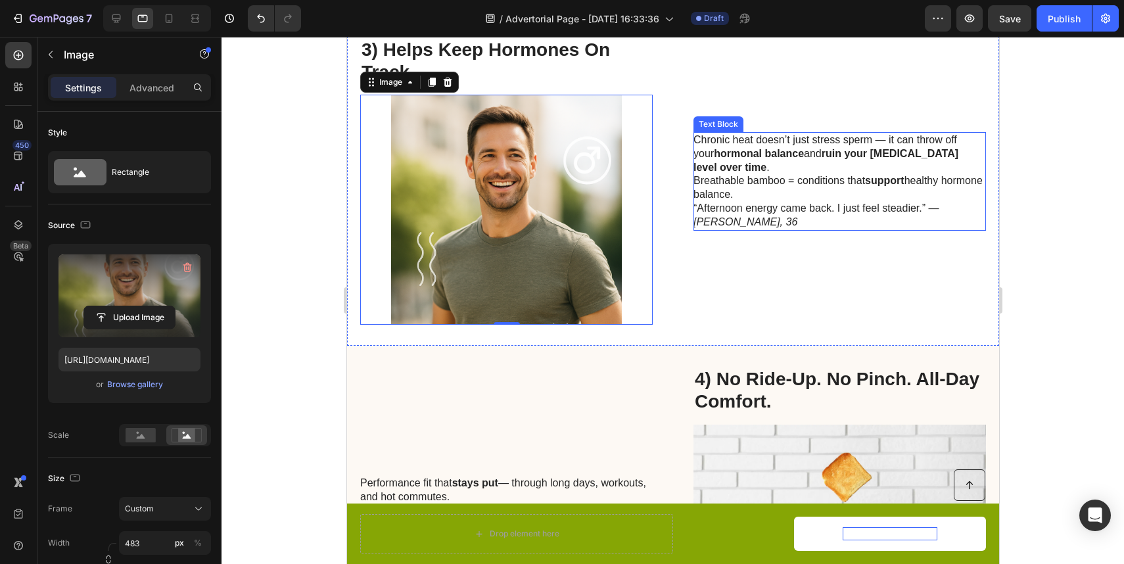
scroll to position [1801, 0]
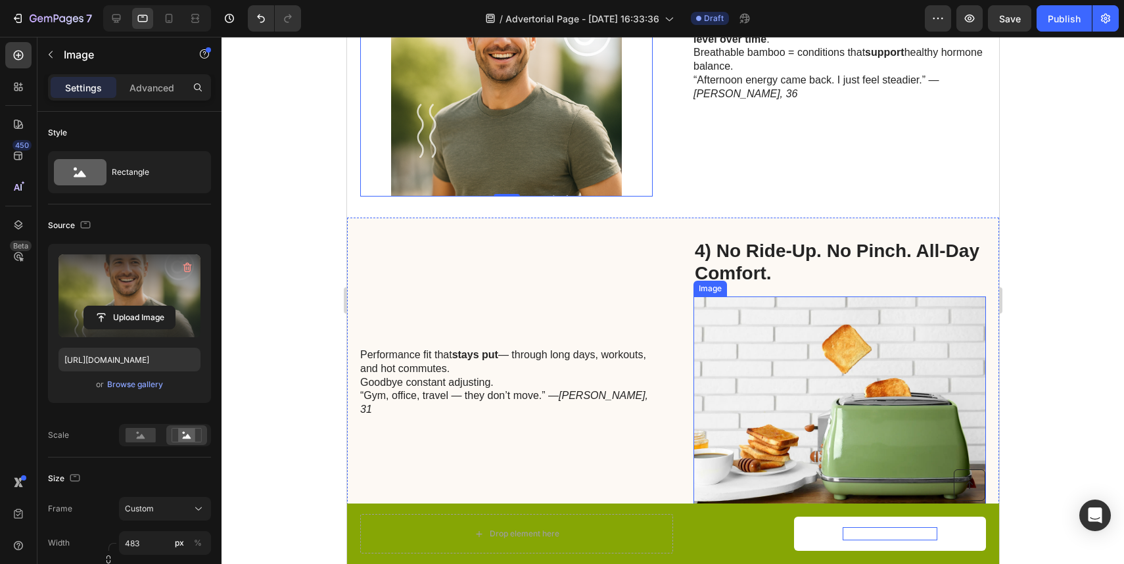
click at [953, 345] on img at bounding box center [839, 412] width 293 height 230
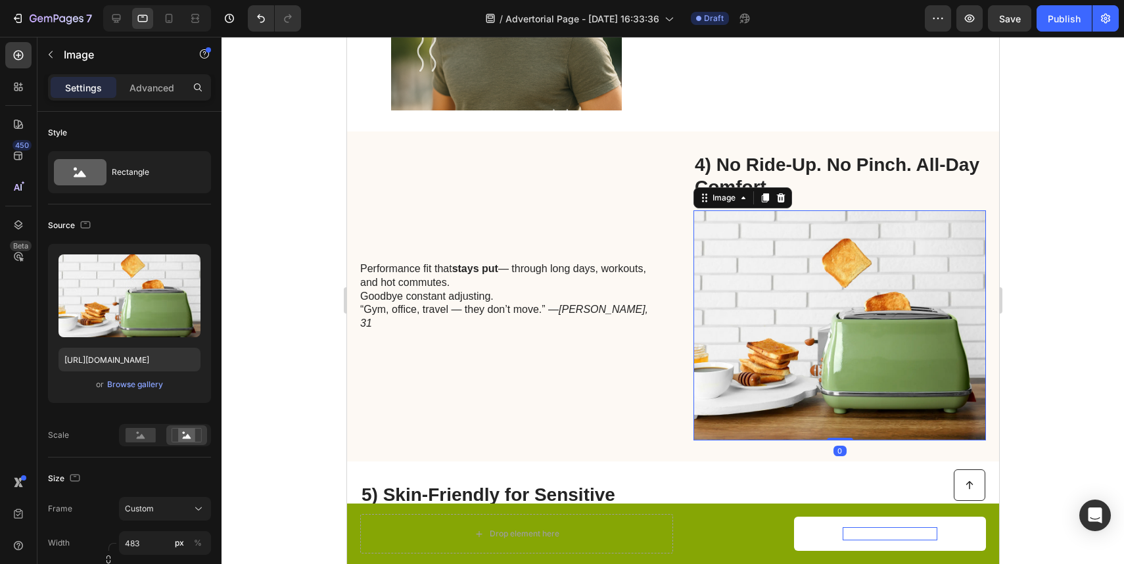
scroll to position [1926, 0]
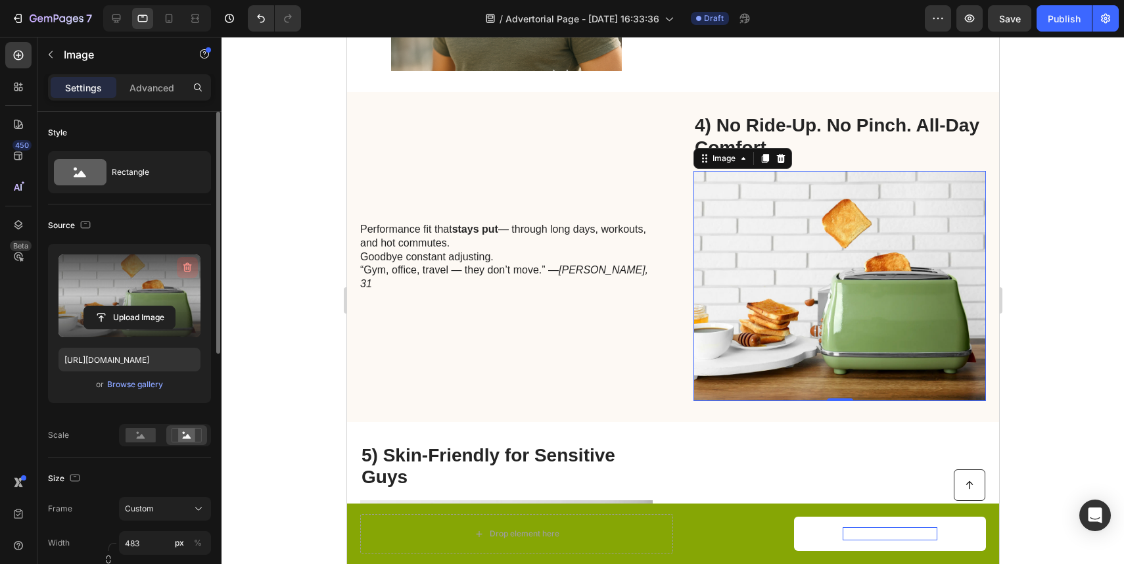
click at [183, 264] on icon "button" at bounding box center [187, 267] width 13 height 13
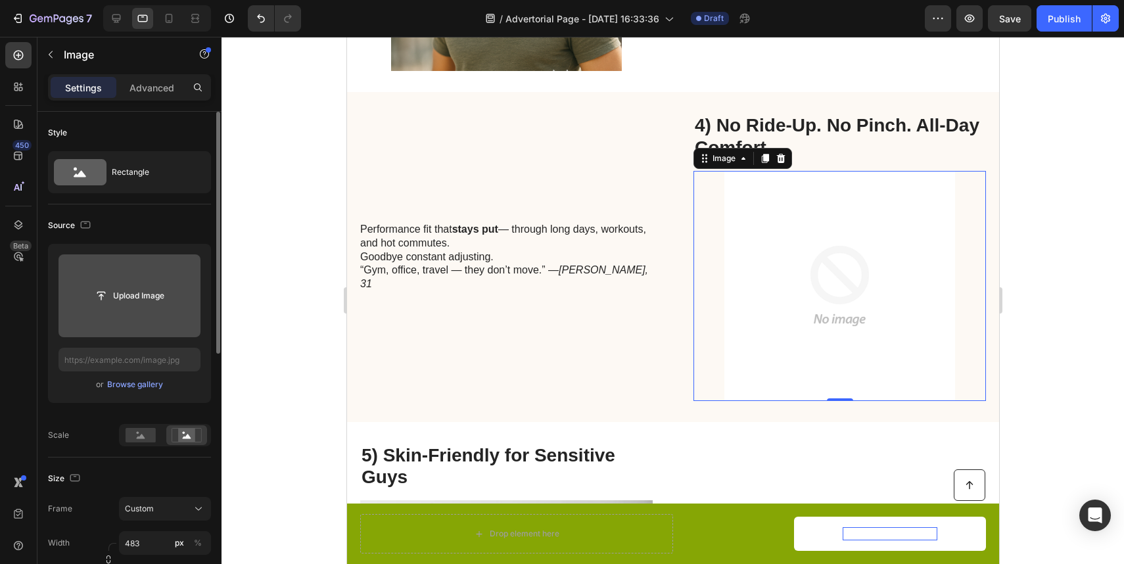
click at [162, 281] on input "file" at bounding box center [130, 295] width 142 height 83
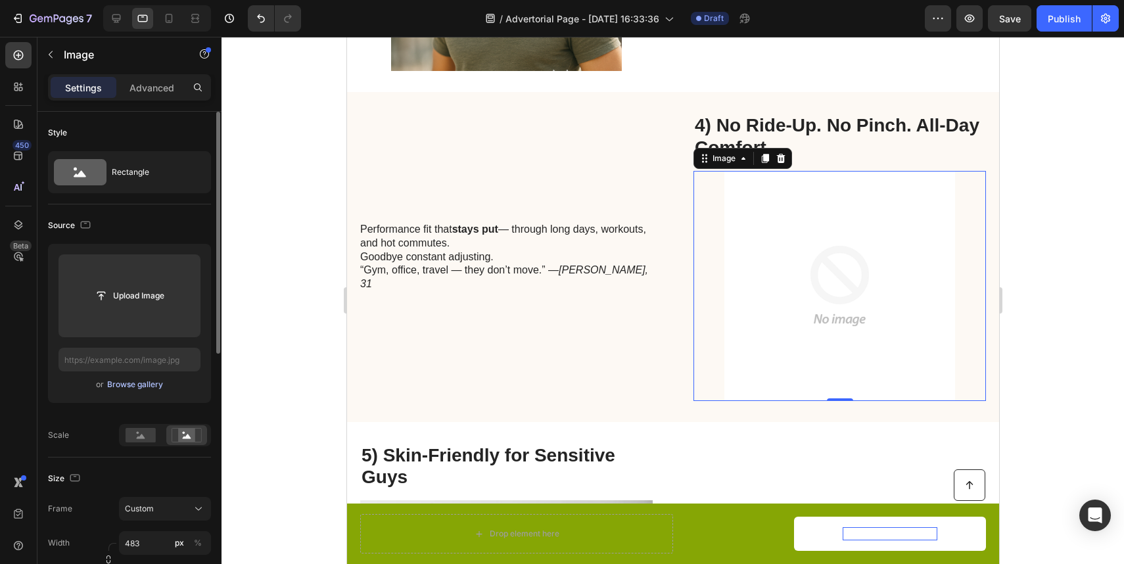
click at [160, 382] on div "Browse gallery" at bounding box center [135, 385] width 56 height 12
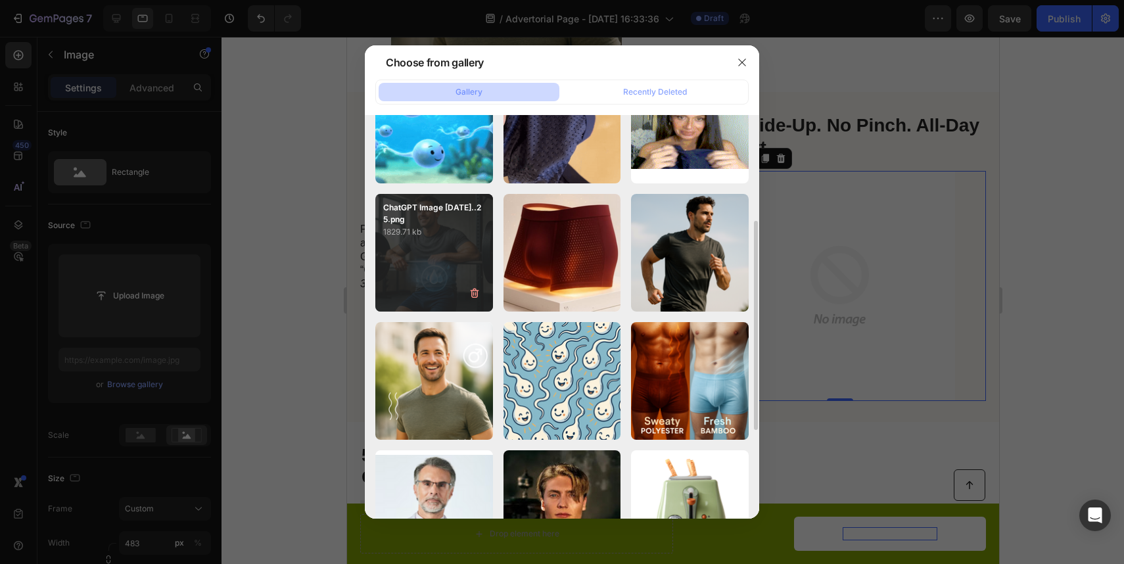
scroll to position [193, 0]
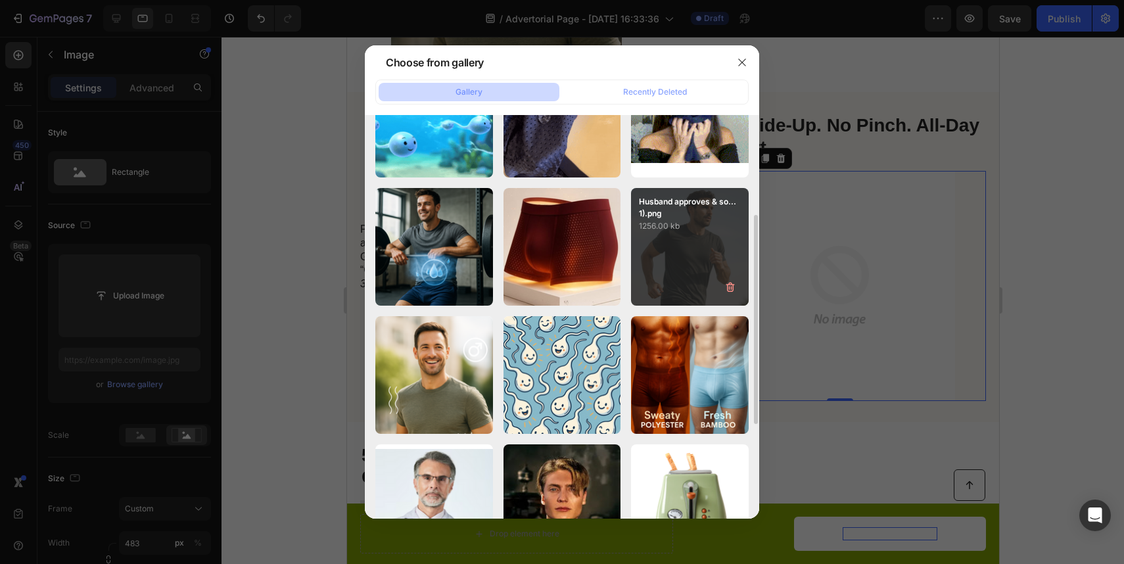
click at [675, 243] on div "Husband approves & so...1).png 1256.00 kb" at bounding box center [690, 247] width 118 height 118
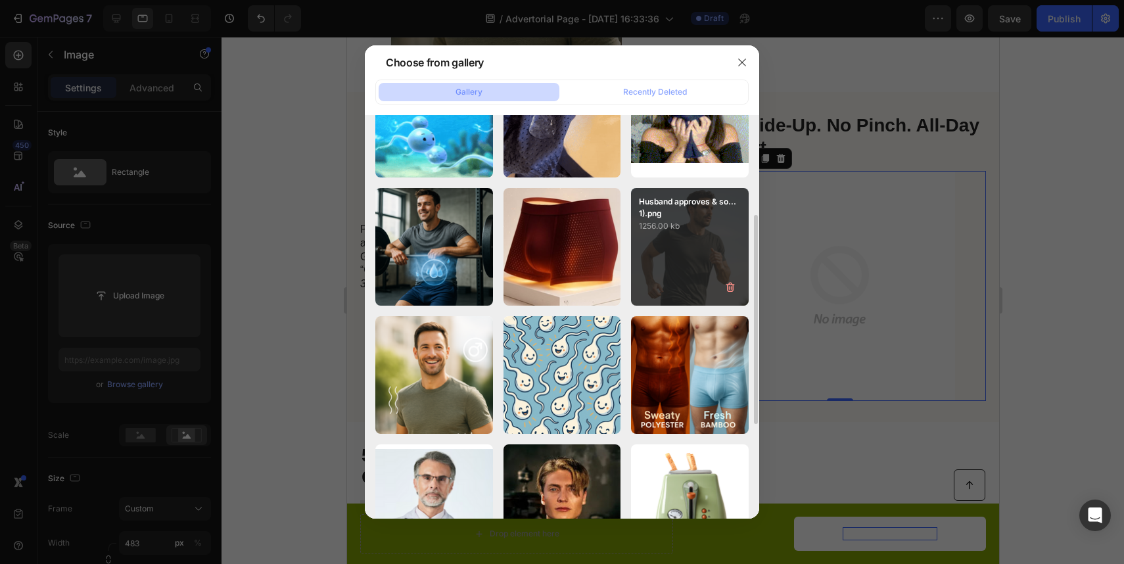
type input "[URL][DOMAIN_NAME]"
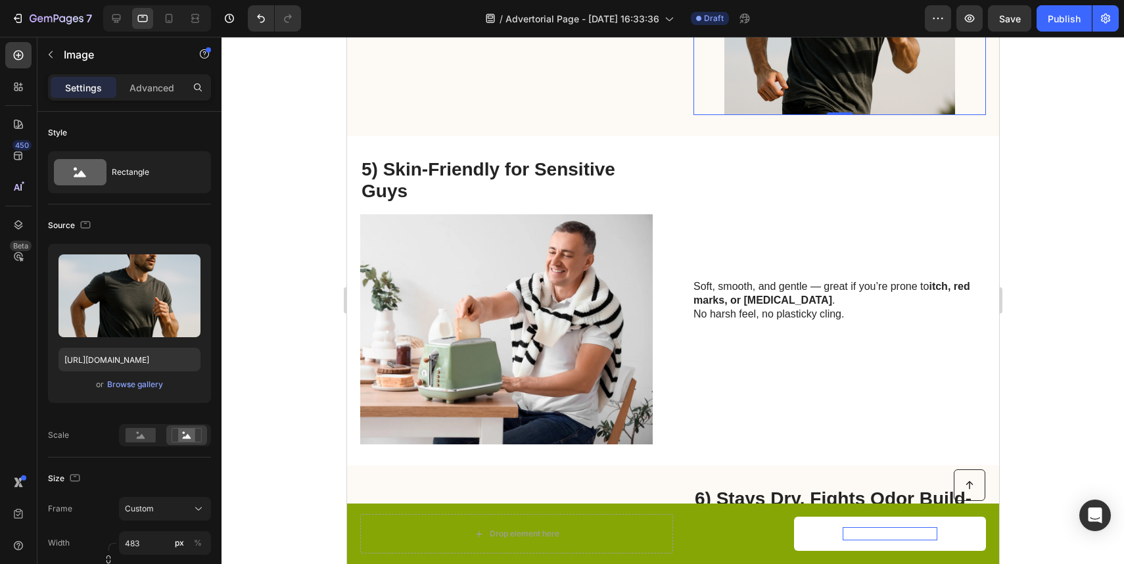
scroll to position [2227, 0]
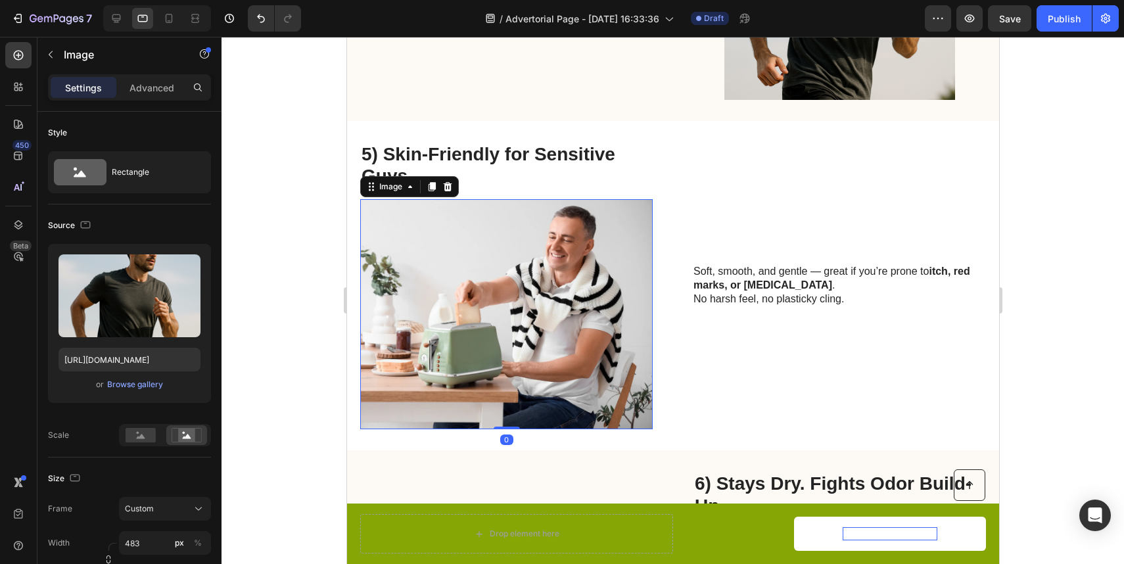
click at [563, 310] on img at bounding box center [506, 314] width 293 height 230
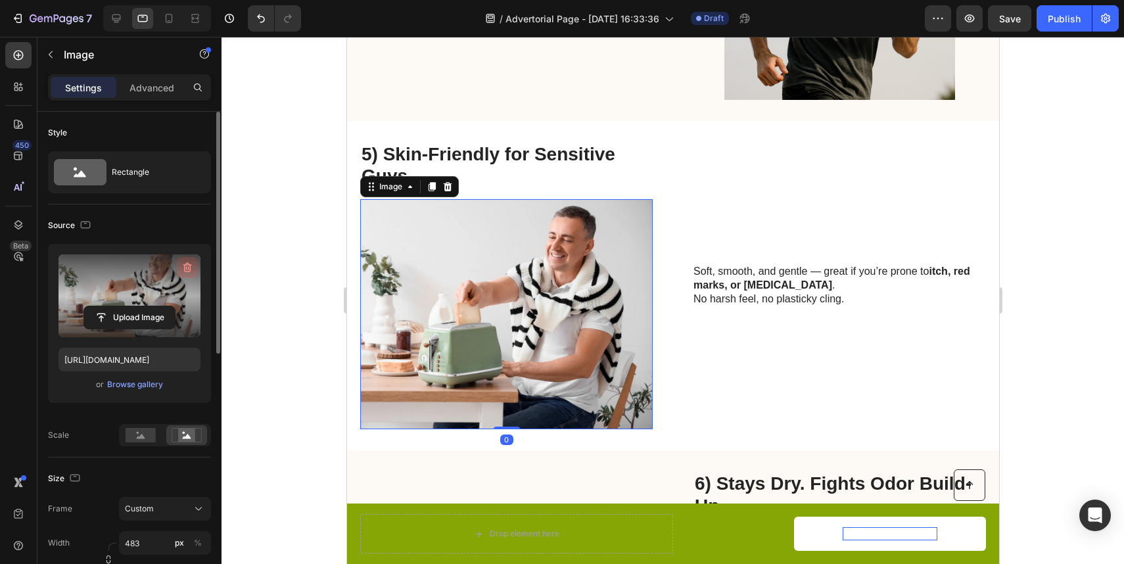
click at [189, 269] on icon "button" at bounding box center [187, 267] width 13 height 13
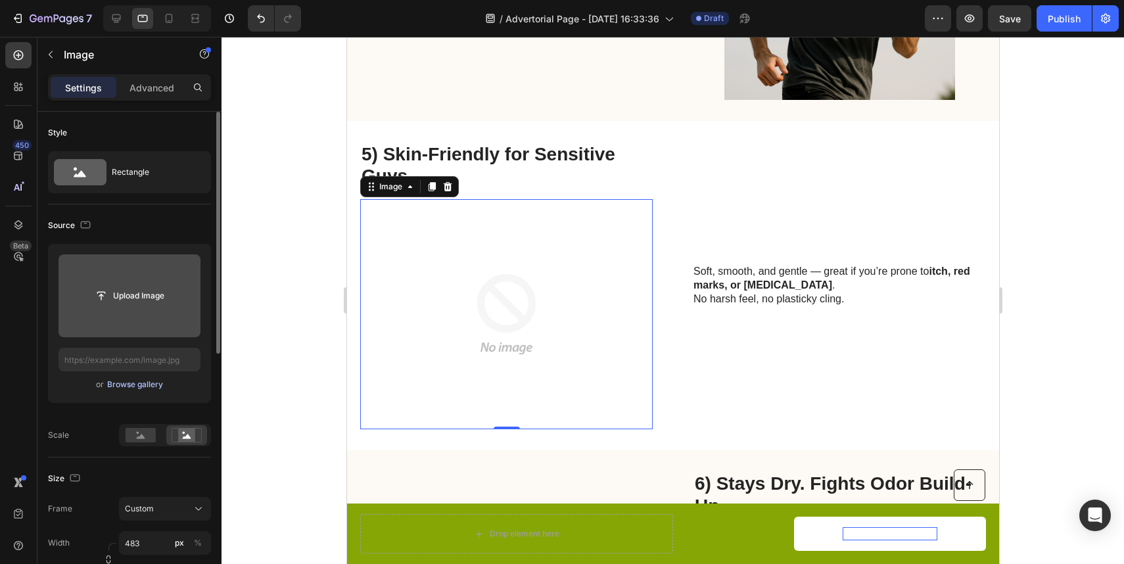
click at [156, 387] on div "Browse gallery" at bounding box center [135, 385] width 56 height 12
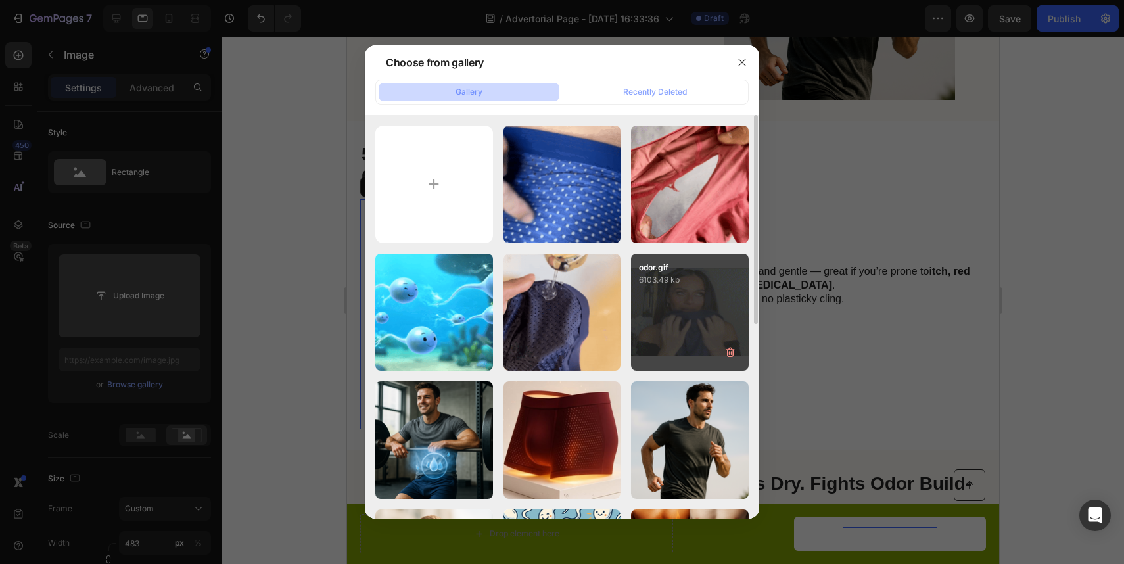
click at [663, 293] on div "odor.gif 6103.49 kb" at bounding box center [690, 313] width 118 height 118
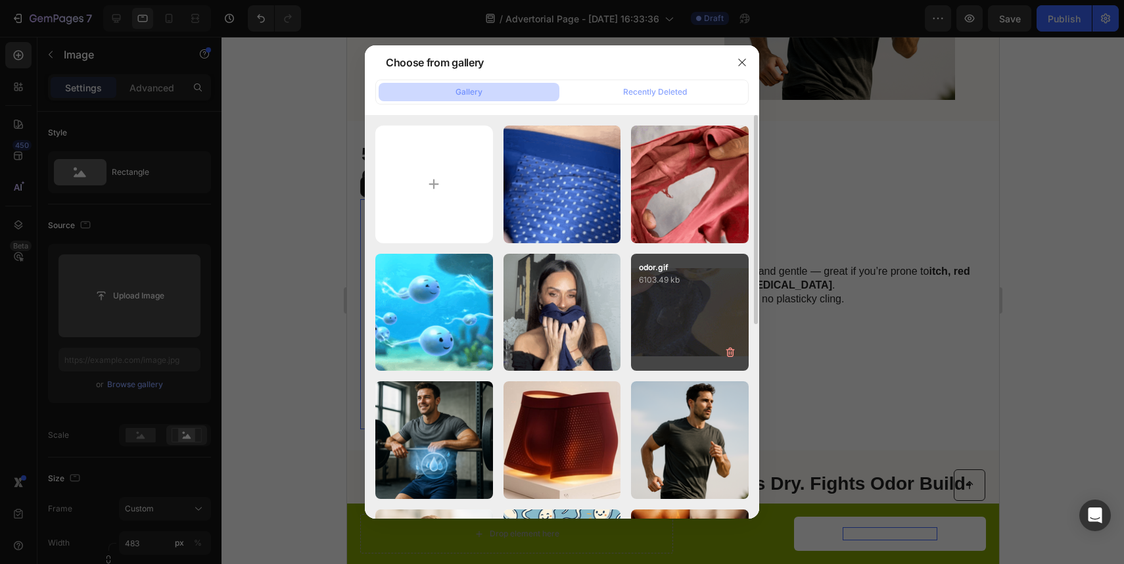
type input "[URL][DOMAIN_NAME]"
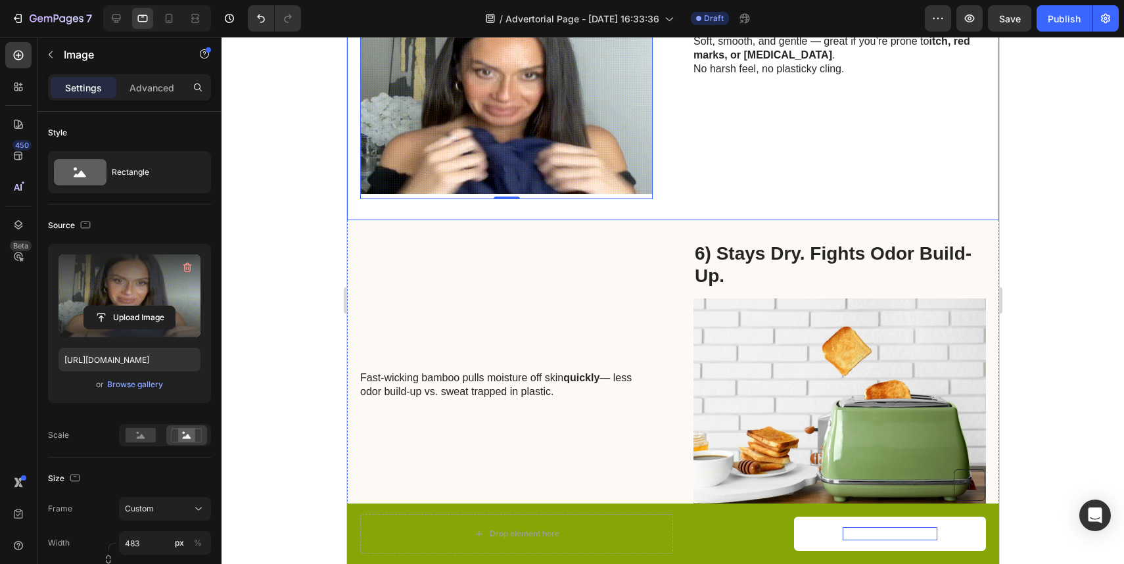
scroll to position [2464, 0]
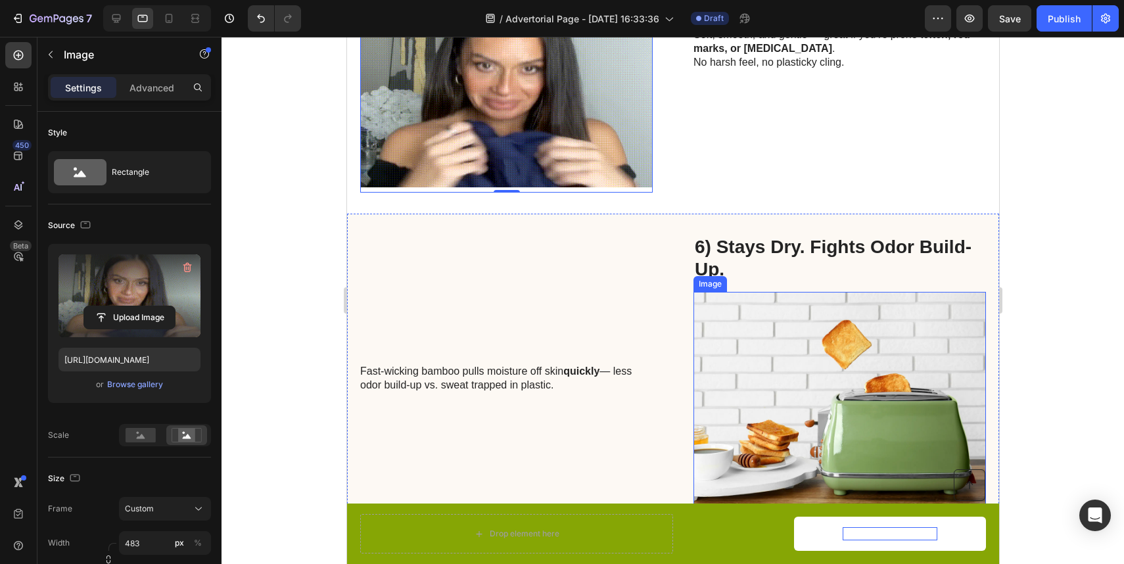
click at [801, 337] on img at bounding box center [839, 407] width 293 height 230
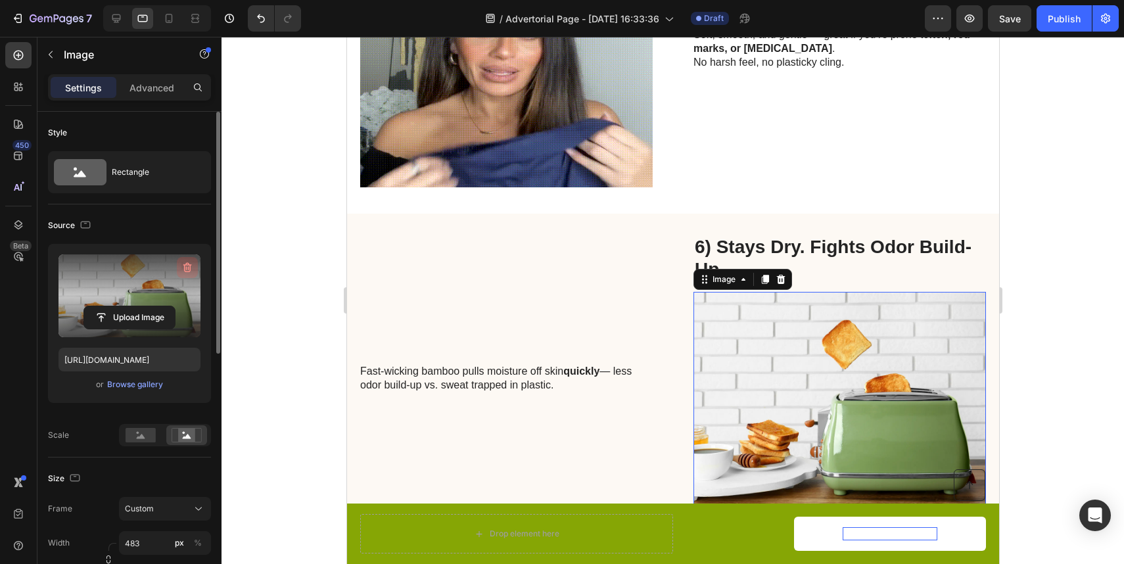
click at [197, 262] on button "button" at bounding box center [187, 267] width 21 height 21
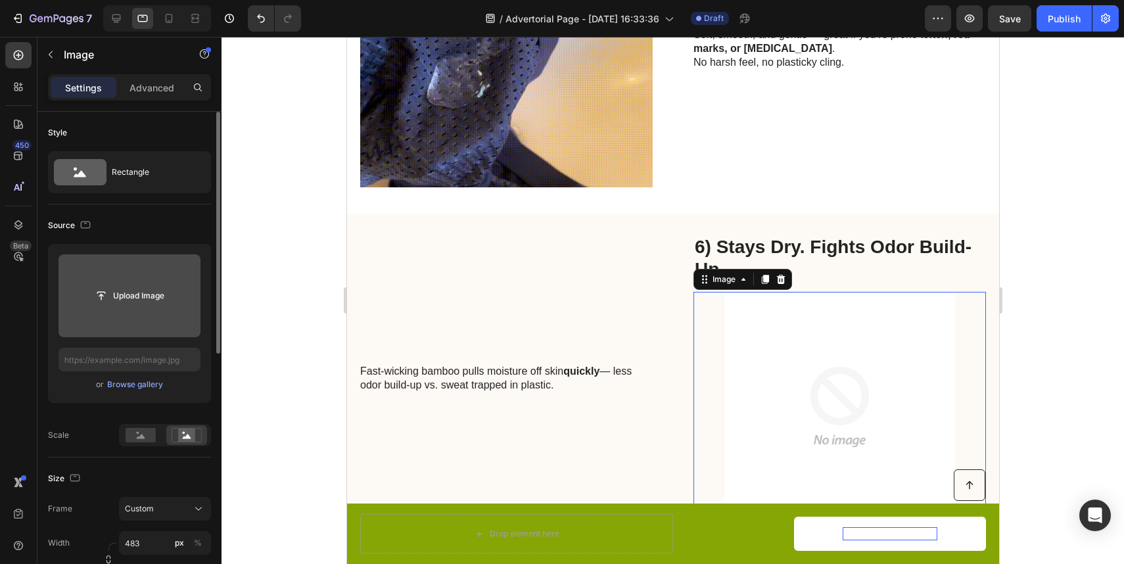
click at [124, 393] on div "Upload Image or Browse gallery" at bounding box center [129, 323] width 163 height 159
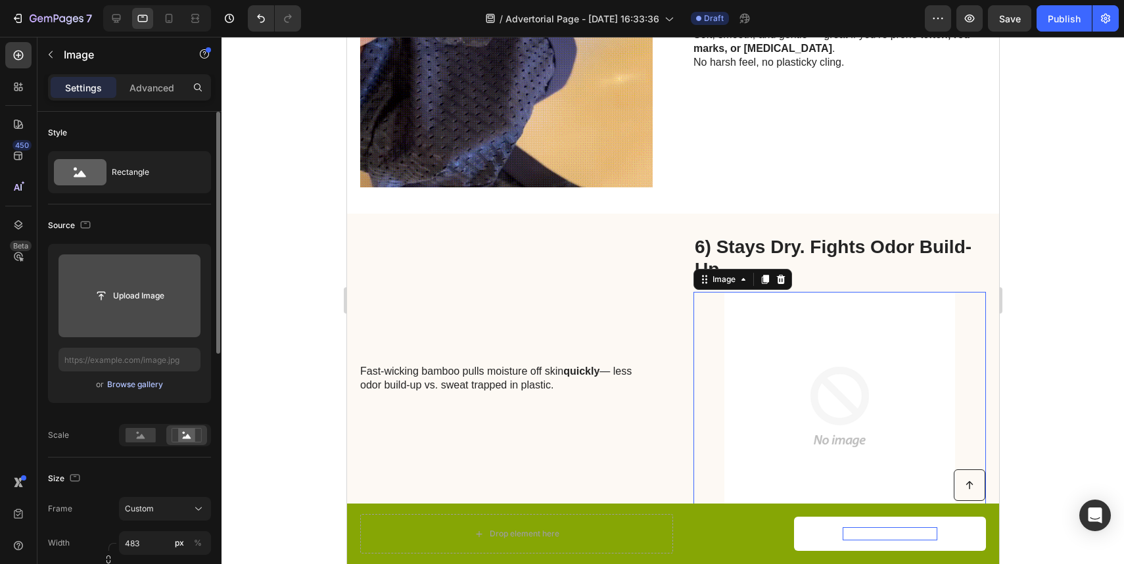
click at [137, 387] on div "Browse gallery" at bounding box center [135, 385] width 56 height 12
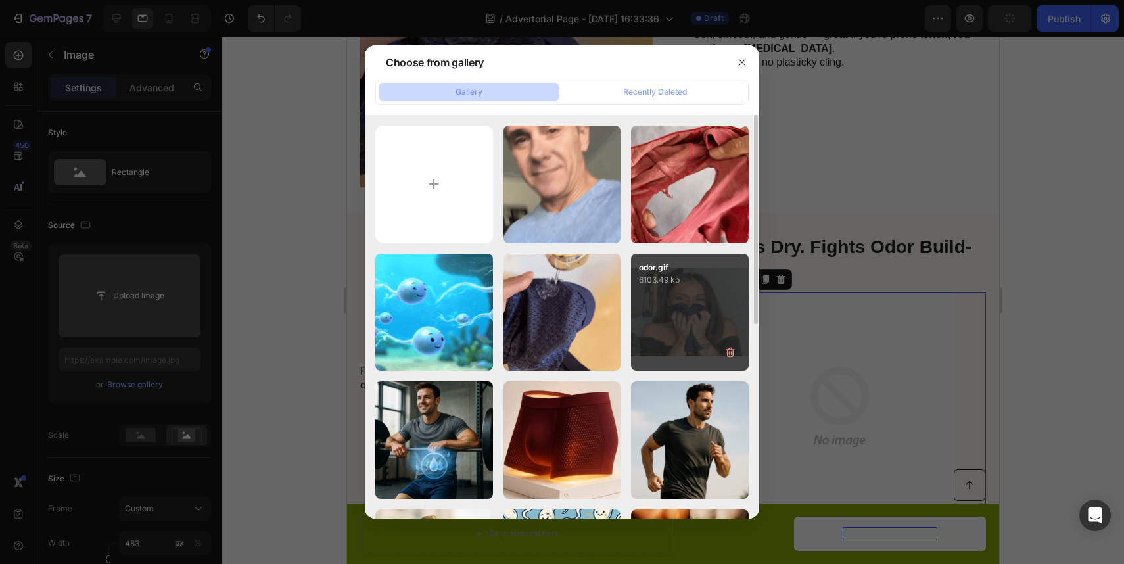
click at [711, 311] on div "odor.gif 6103.49 kb" at bounding box center [690, 313] width 118 height 118
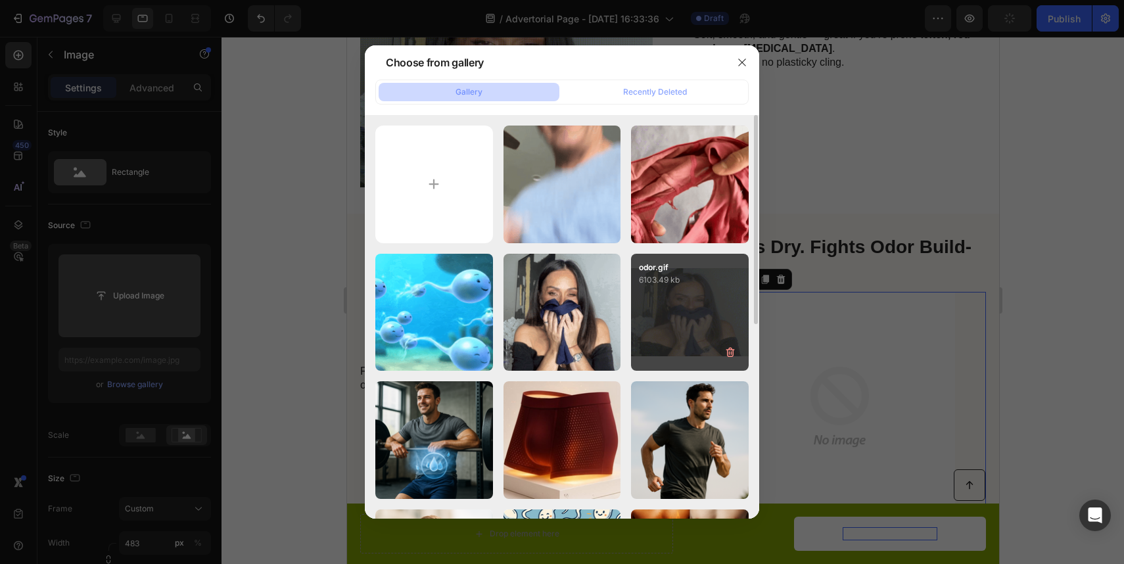
type input "[URL][DOMAIN_NAME]"
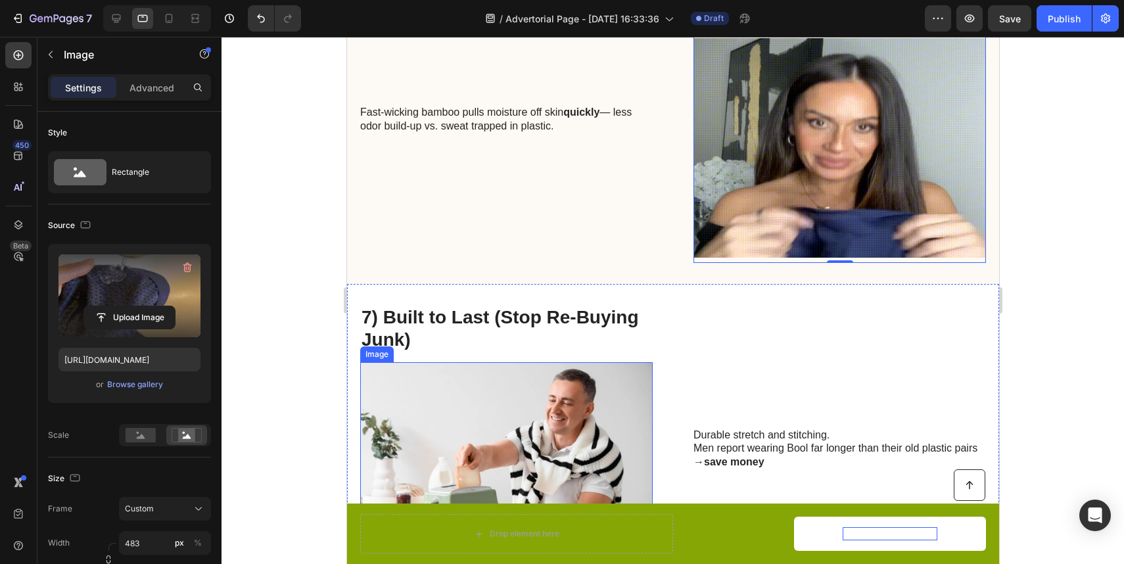
scroll to position [2801, 0]
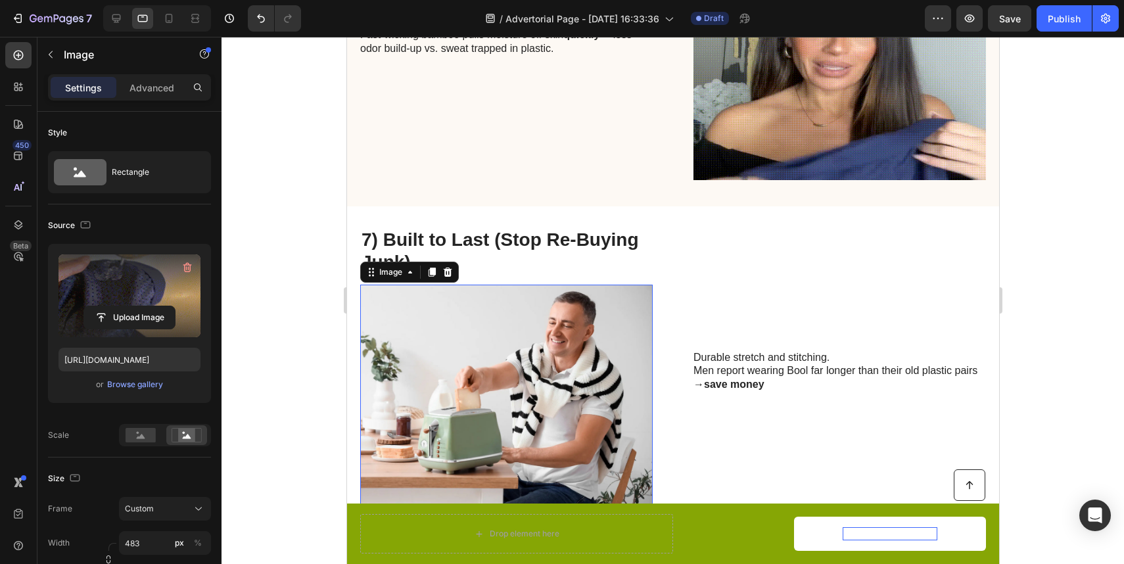
click at [430, 398] on img at bounding box center [506, 400] width 293 height 230
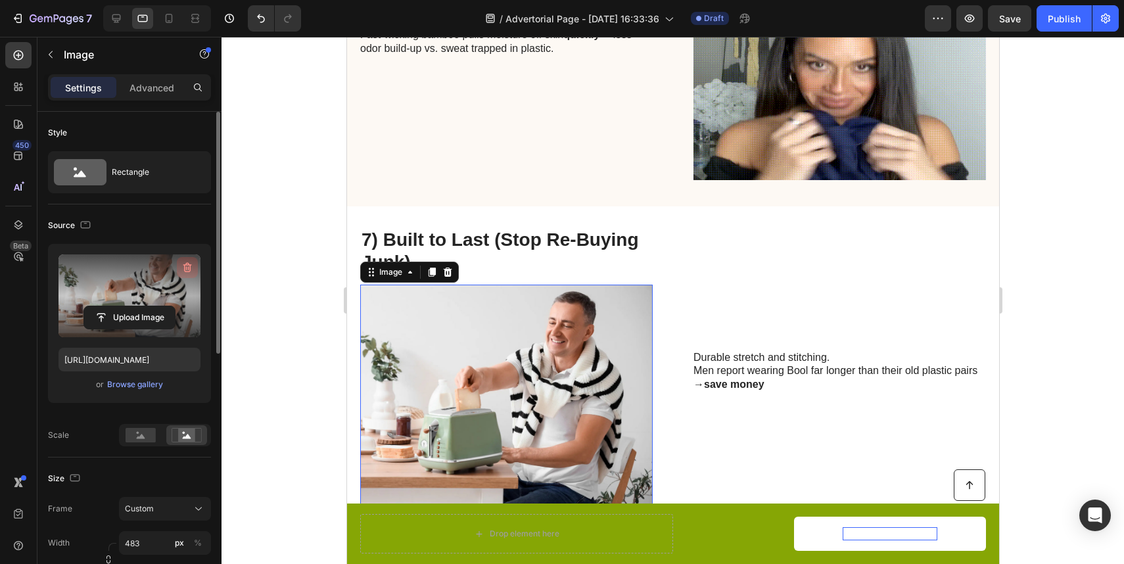
click at [187, 273] on icon "button" at bounding box center [187, 267] width 13 height 13
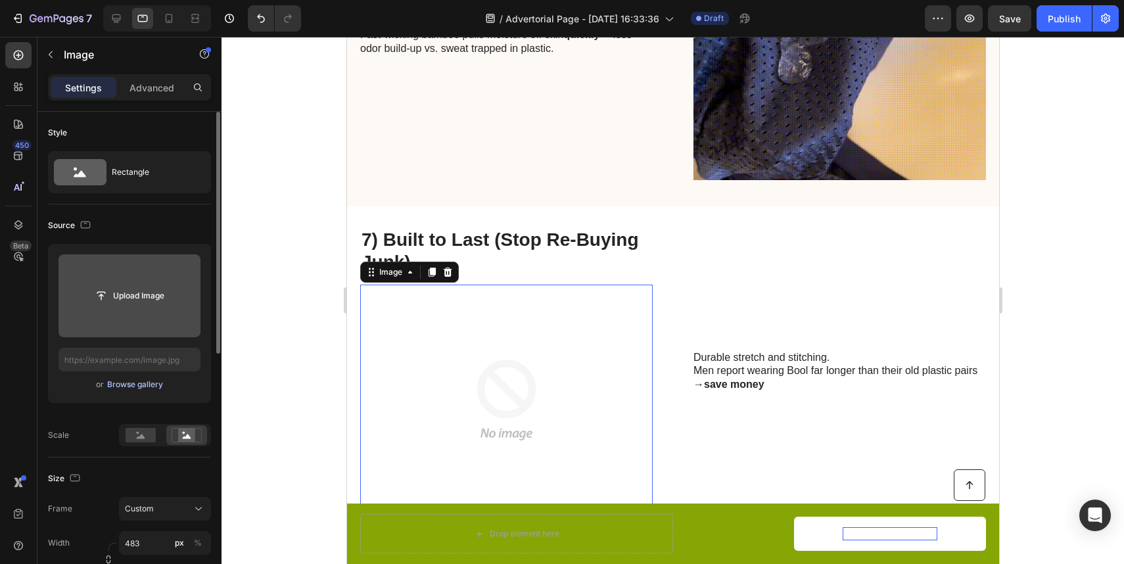
click at [141, 387] on div "Browse gallery" at bounding box center [135, 385] width 56 height 12
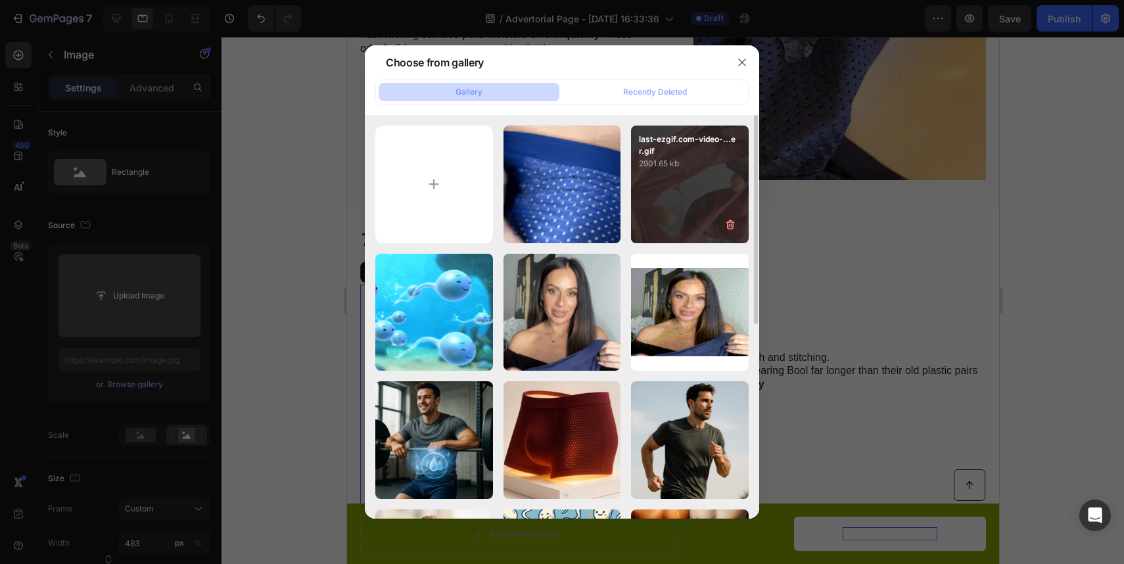
click at [674, 174] on div "last-ezgif.com-video-...er.gif 2901.65 kb" at bounding box center [690, 185] width 118 height 118
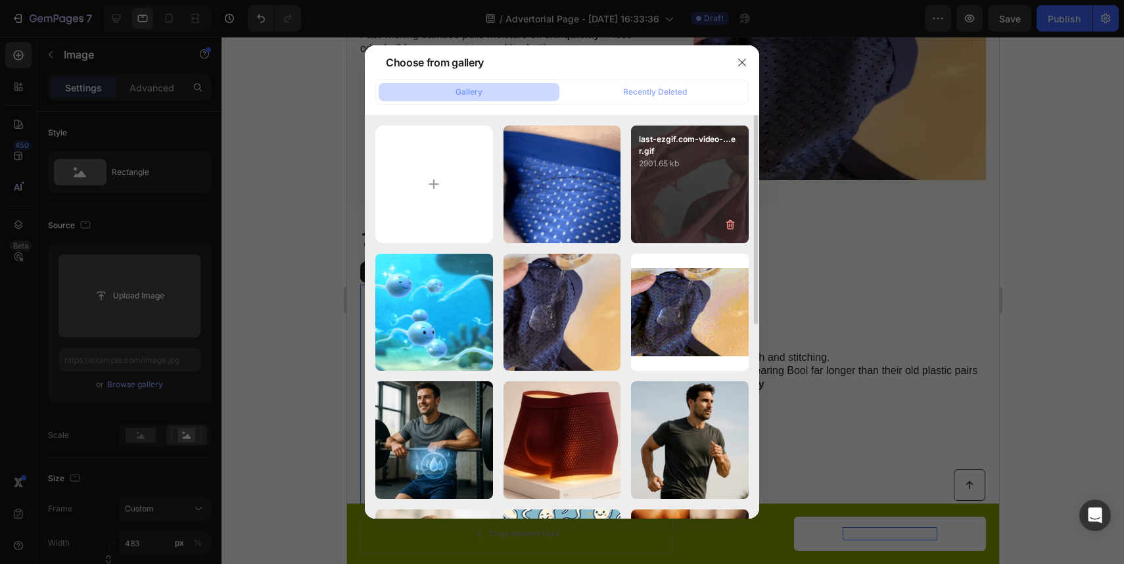
type input "[URL][DOMAIN_NAME]"
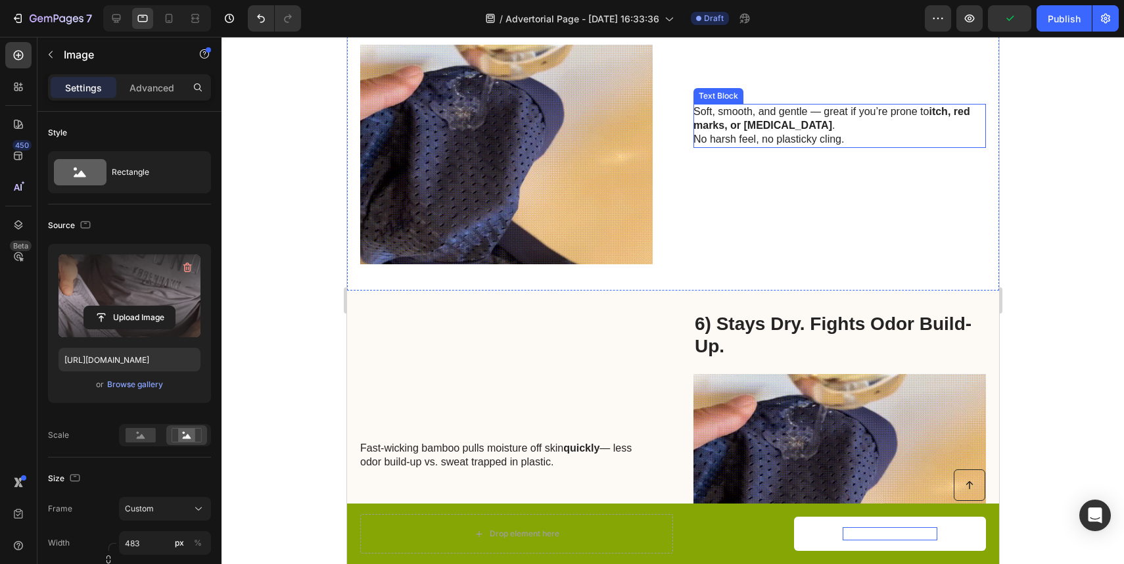
scroll to position [2400, 0]
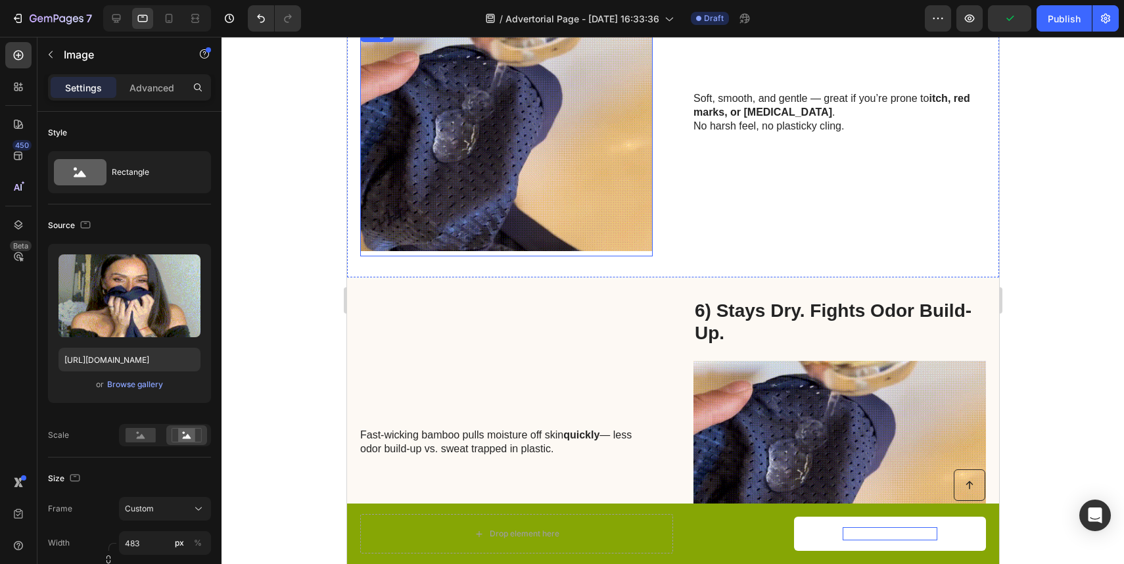
click at [549, 195] on img at bounding box center [506, 141] width 293 height 230
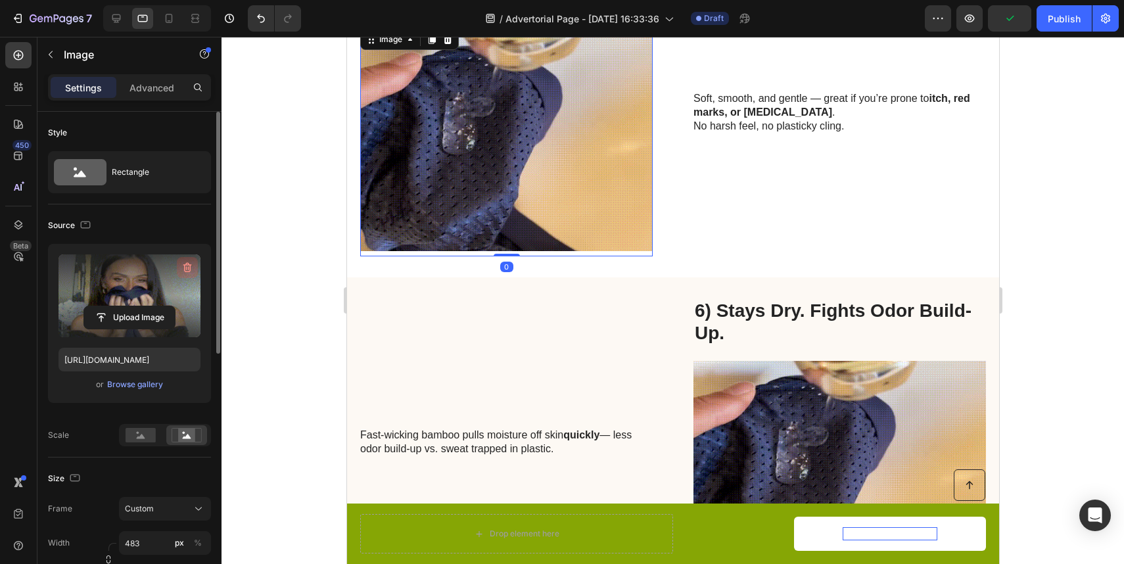
click at [181, 264] on icon "button" at bounding box center [187, 267] width 13 height 13
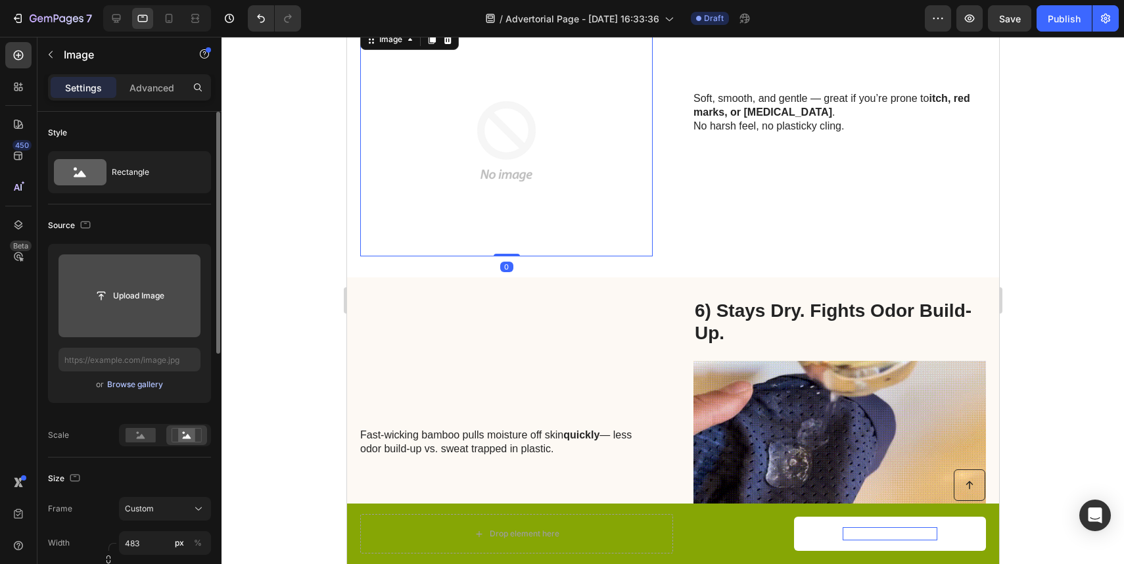
click at [149, 385] on div "Browse gallery" at bounding box center [135, 385] width 56 height 12
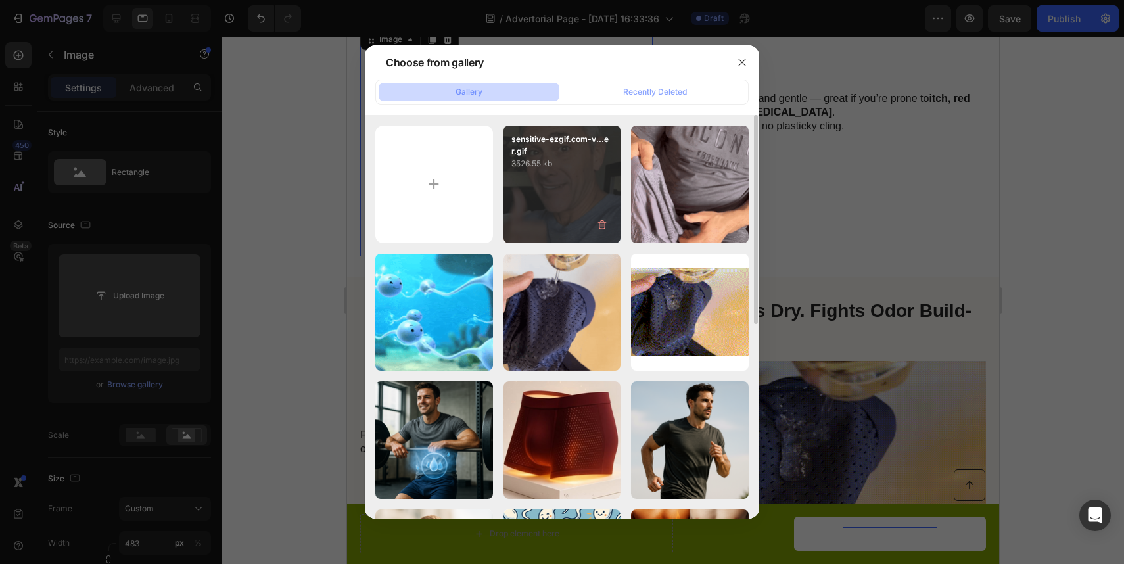
click at [587, 188] on div "sensitive-ezgif.com-v...er.gif 3526.55 kb" at bounding box center [563, 185] width 118 height 118
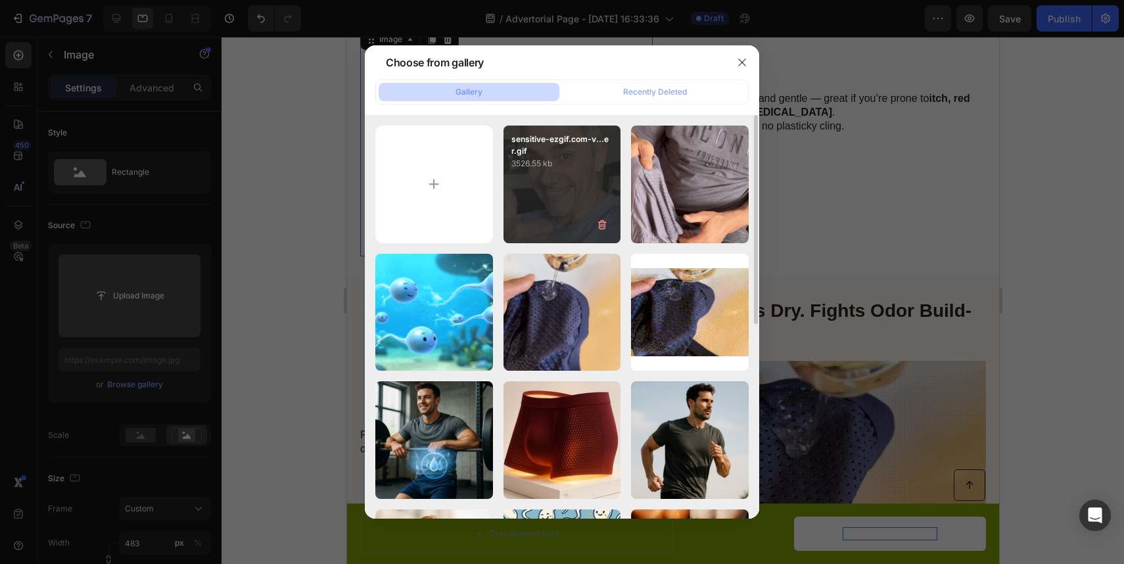
type input "[URL][DOMAIN_NAME]"
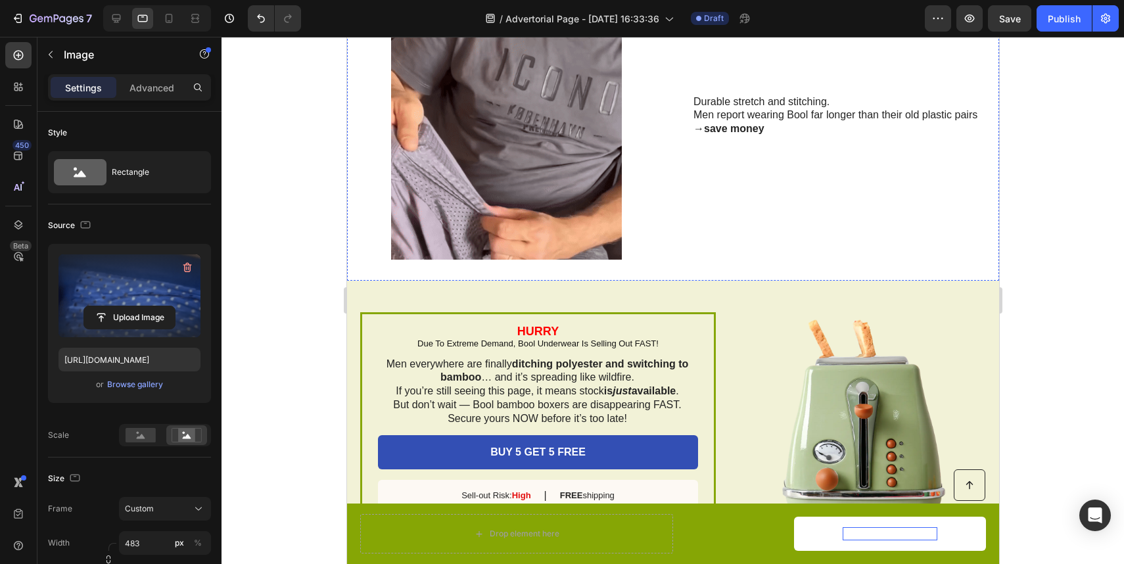
scroll to position [3254, 0]
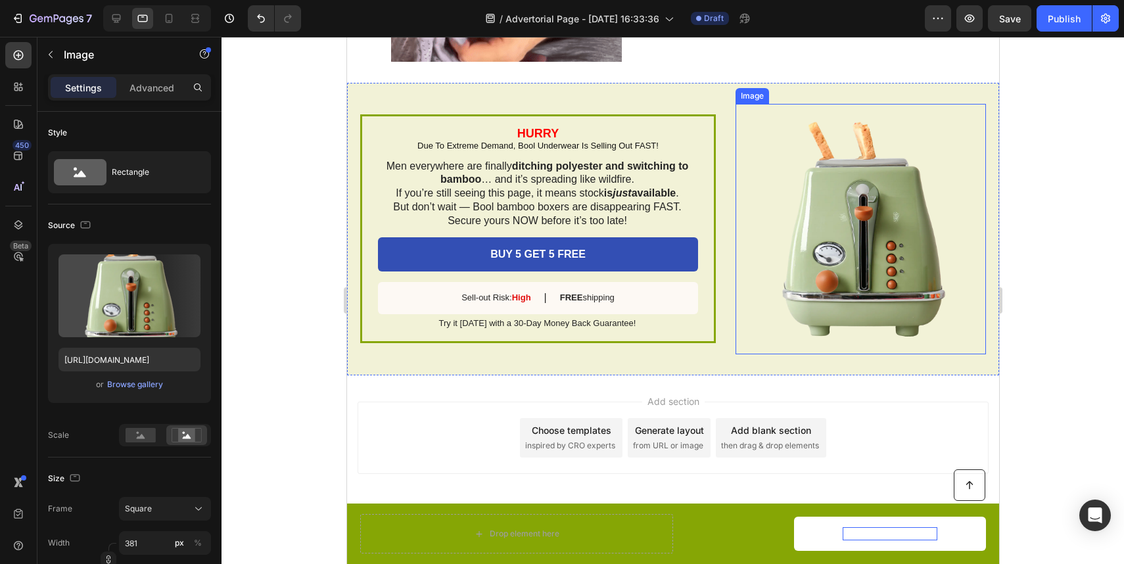
click at [876, 259] on img at bounding box center [860, 229] width 250 height 250
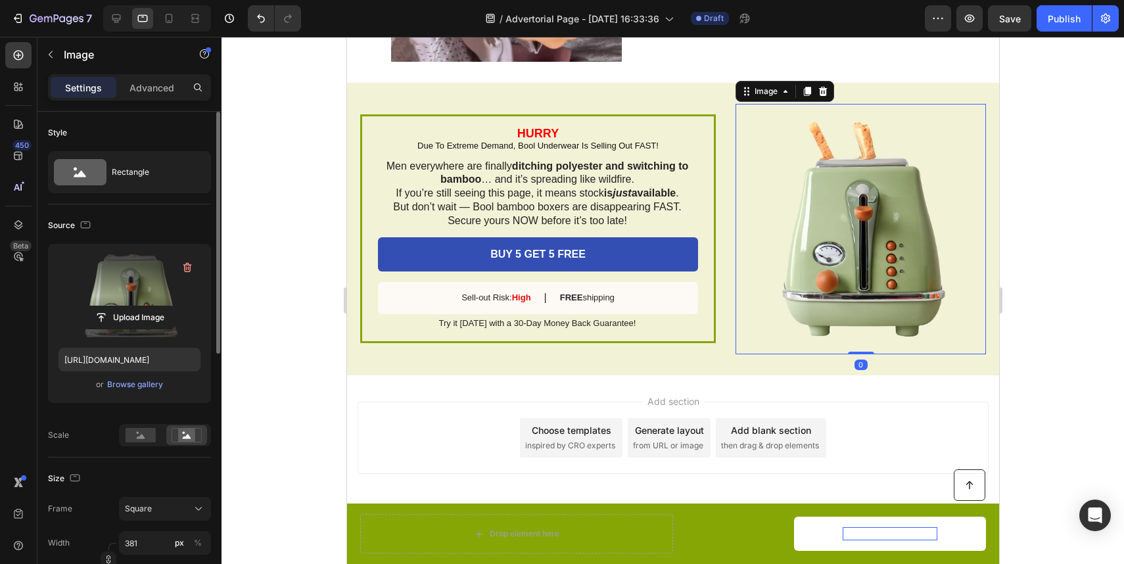
click at [198, 266] on label at bounding box center [130, 295] width 142 height 83
click at [175, 306] on input "file" at bounding box center [129, 317] width 91 height 22
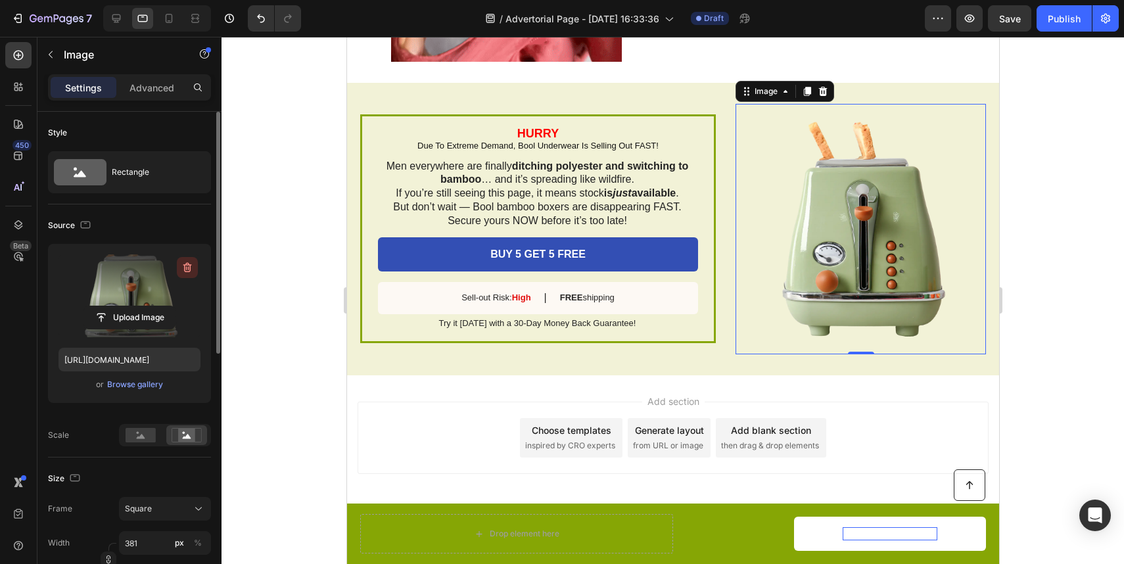
click at [181, 262] on icon "button" at bounding box center [187, 267] width 13 height 13
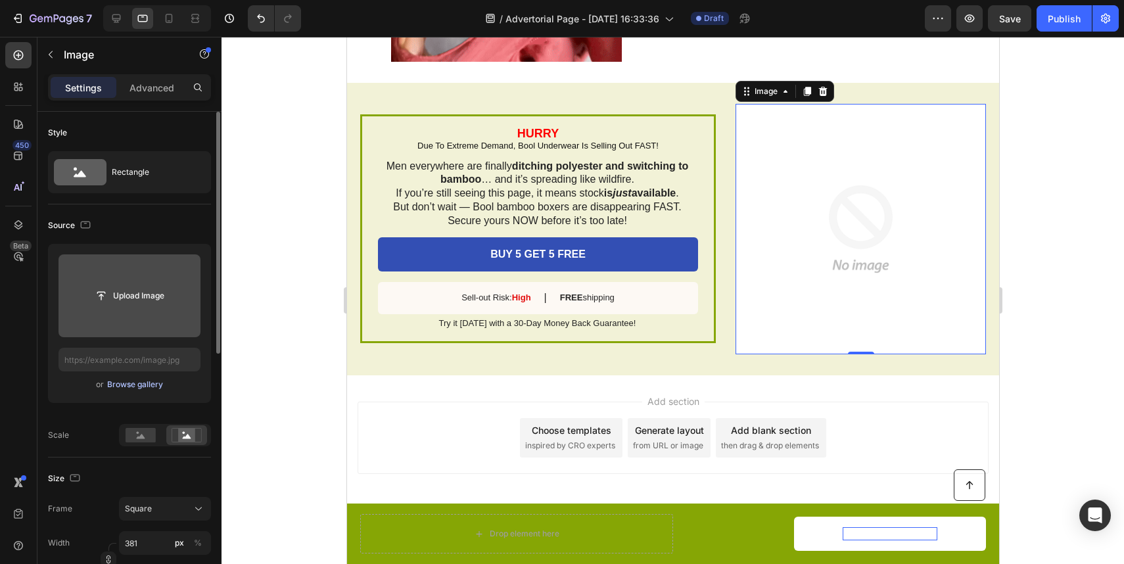
click at [143, 384] on div "Browse gallery" at bounding box center [135, 385] width 56 height 12
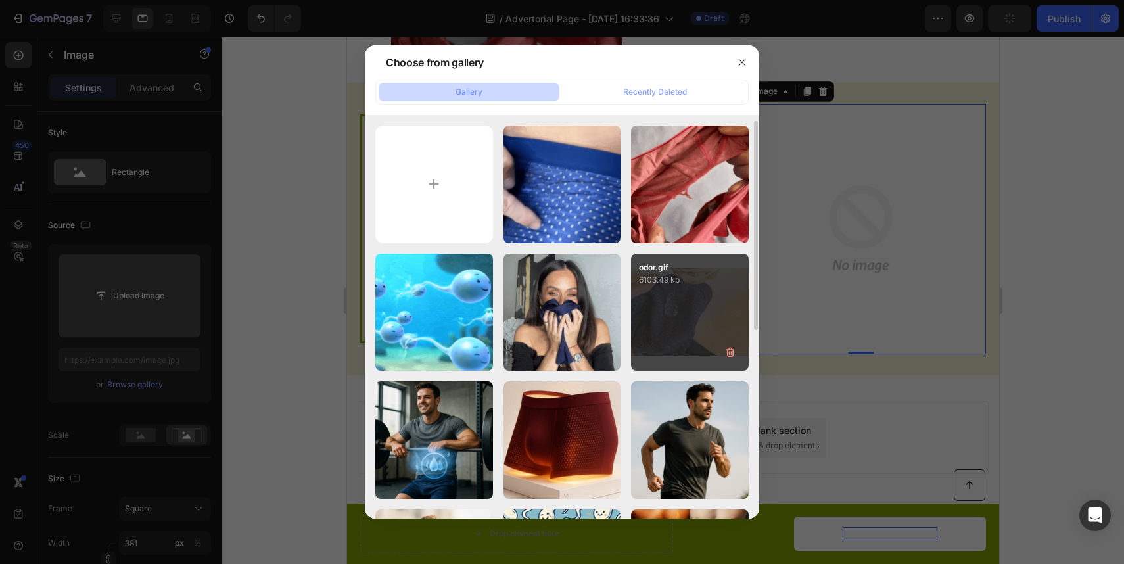
scroll to position [39, 0]
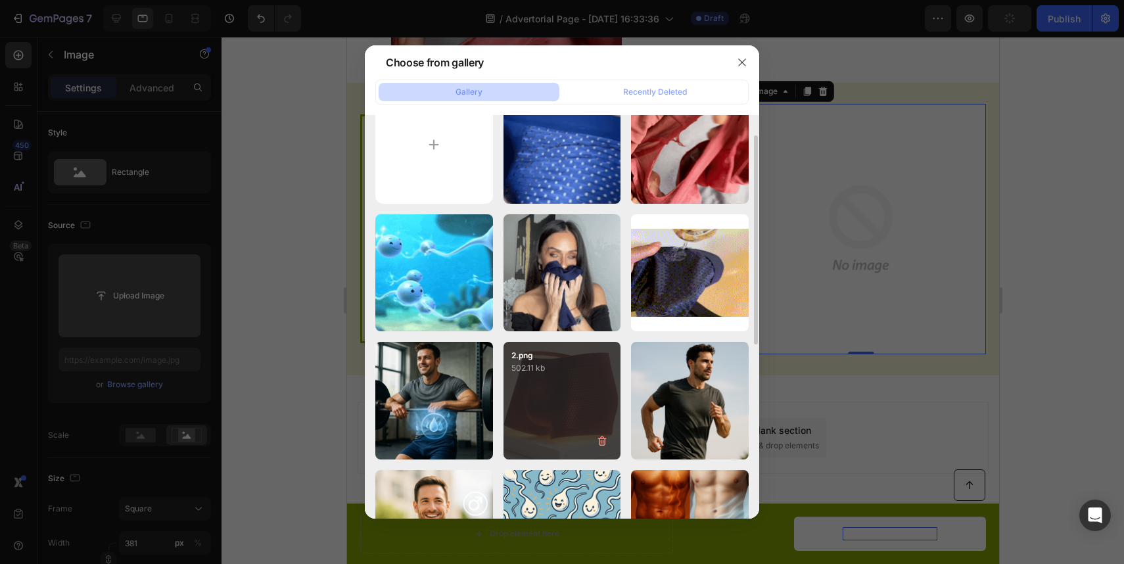
click at [574, 385] on div "2.png 502.11 kb" at bounding box center [563, 401] width 118 height 118
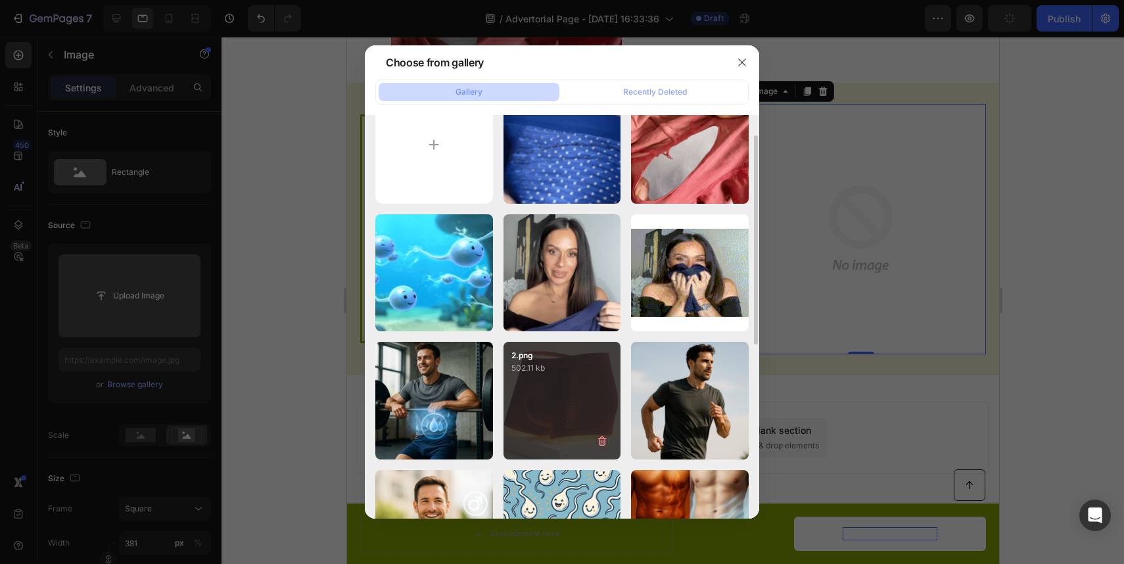
type input "[URL][DOMAIN_NAME]"
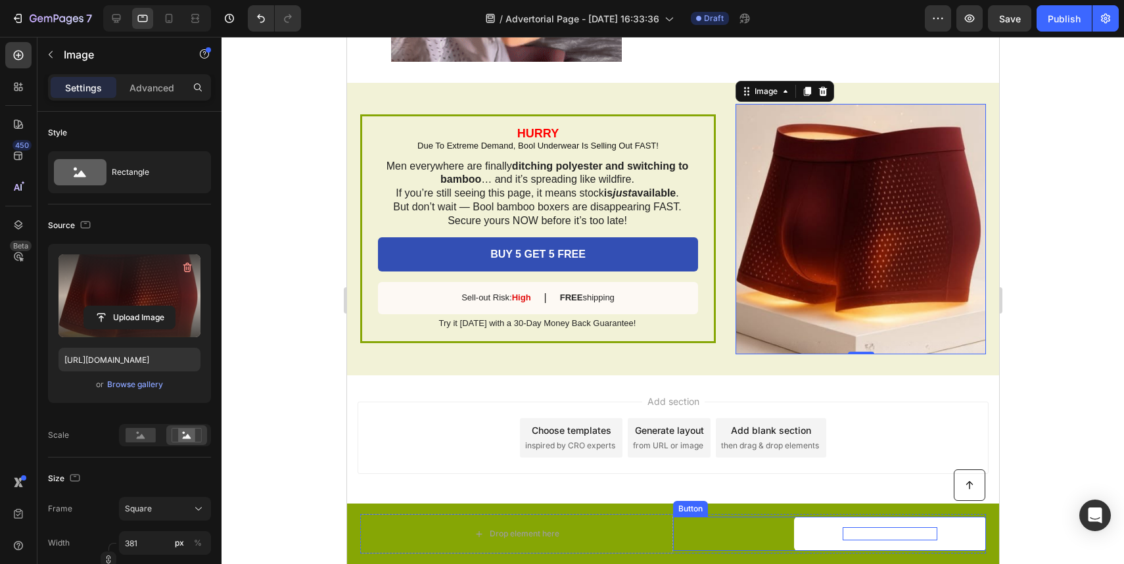
click at [818, 521] on link "BUY 5 GET 5 FREE" at bounding box center [890, 534] width 192 height 35
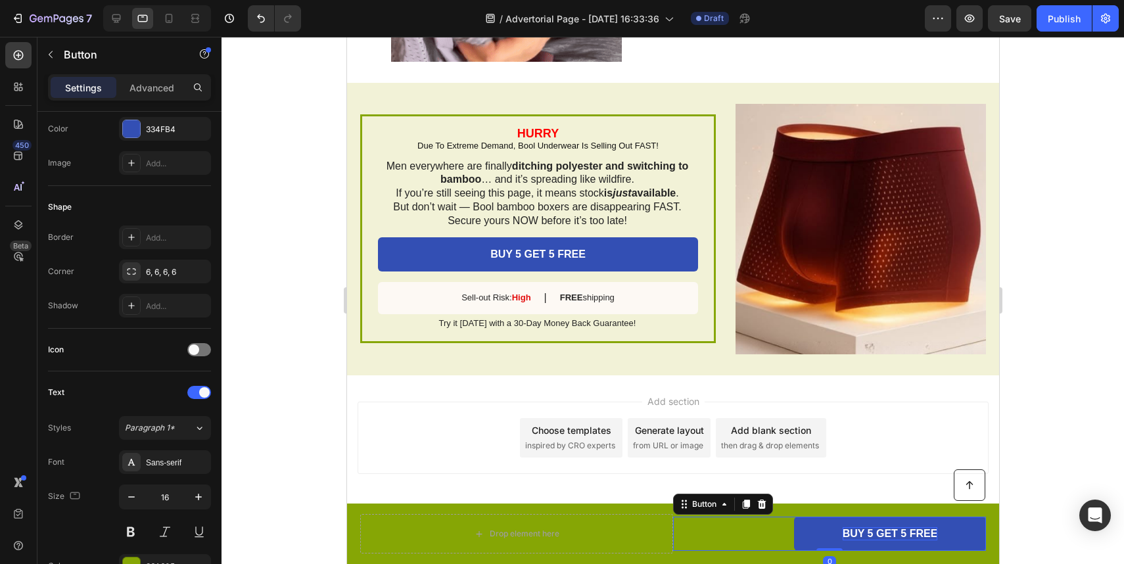
scroll to position [521, 0]
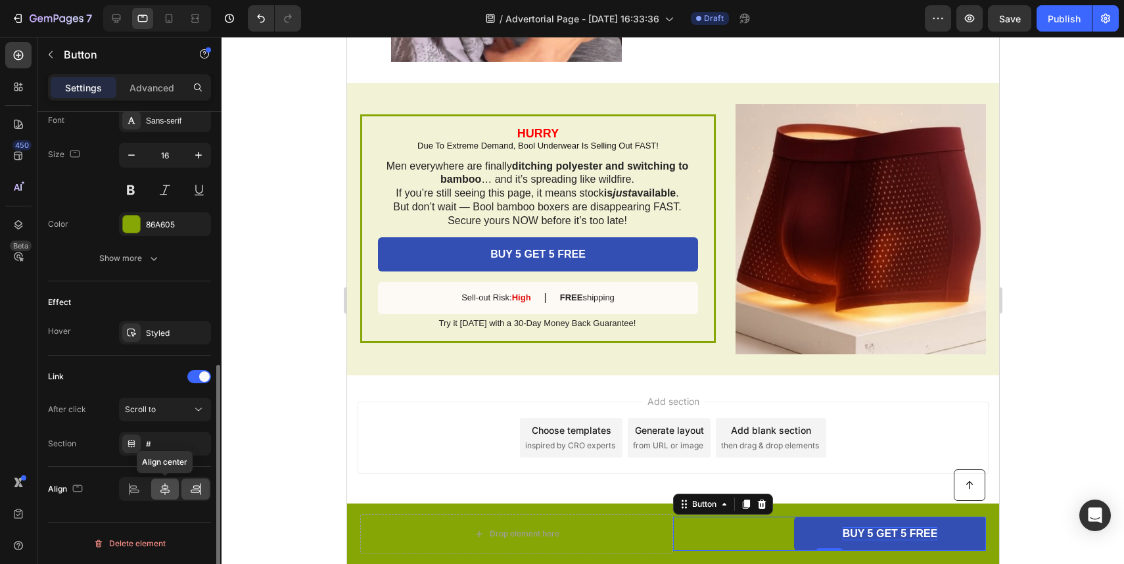
click at [154, 490] on div at bounding box center [165, 489] width 28 height 21
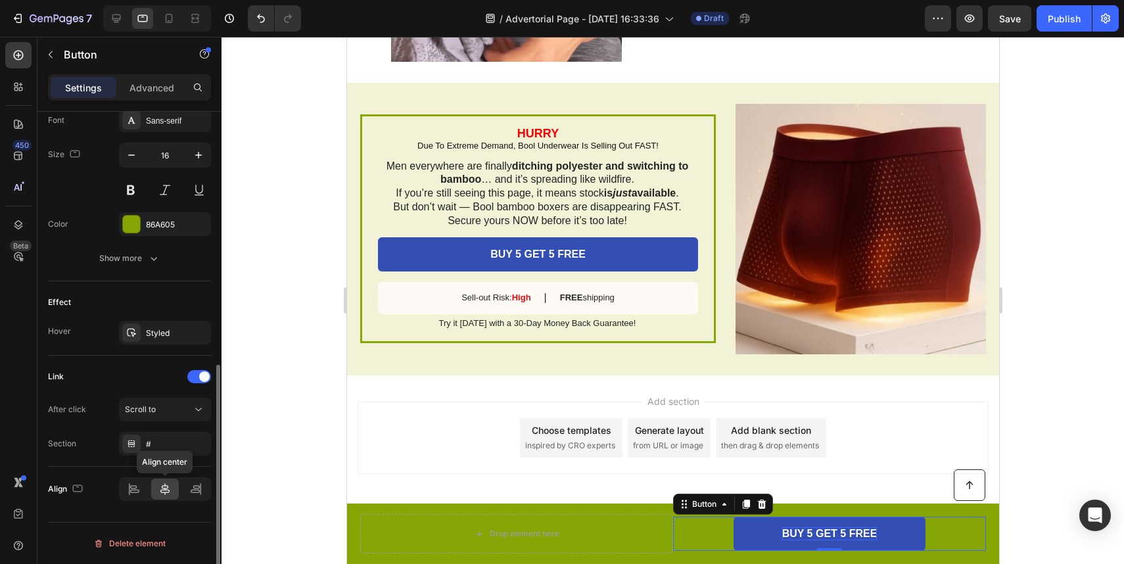
click at [162, 489] on icon at bounding box center [164, 489] width 9 height 12
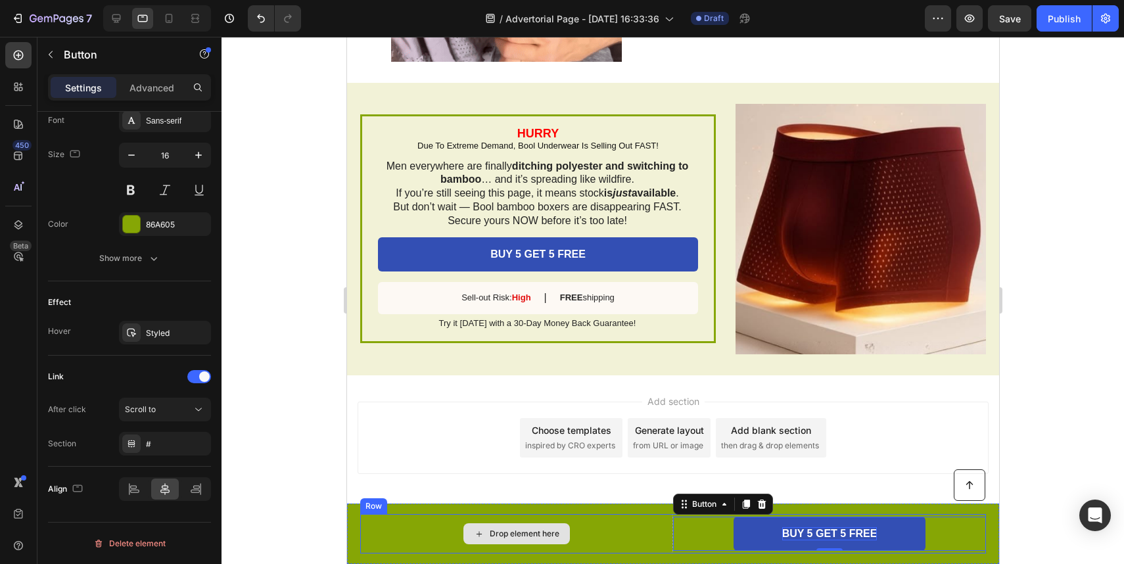
click at [593, 531] on div "Drop element here" at bounding box center [516, 533] width 313 height 39
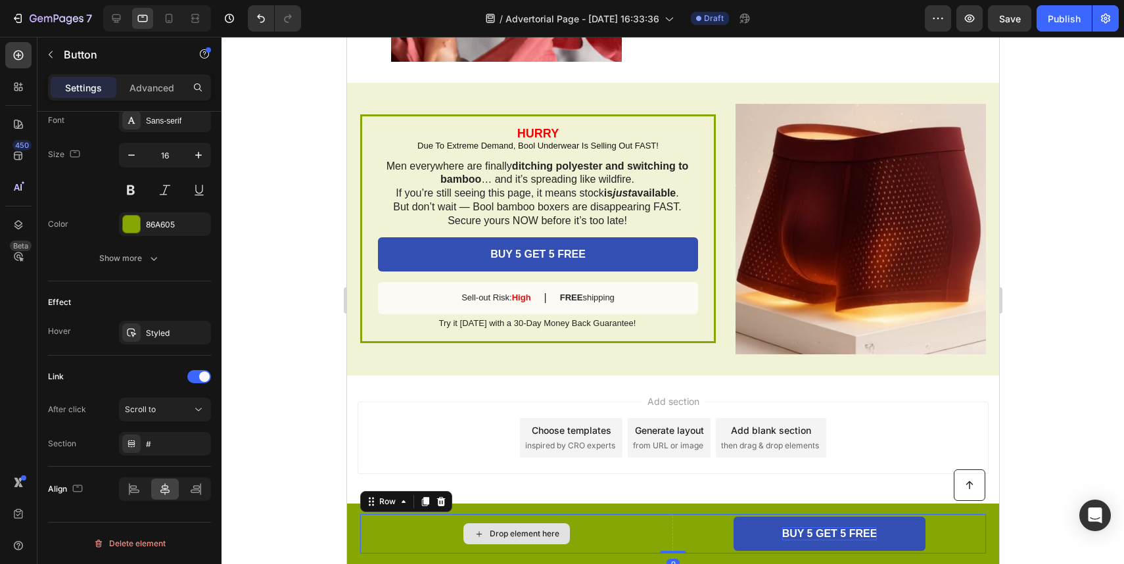
scroll to position [0, 0]
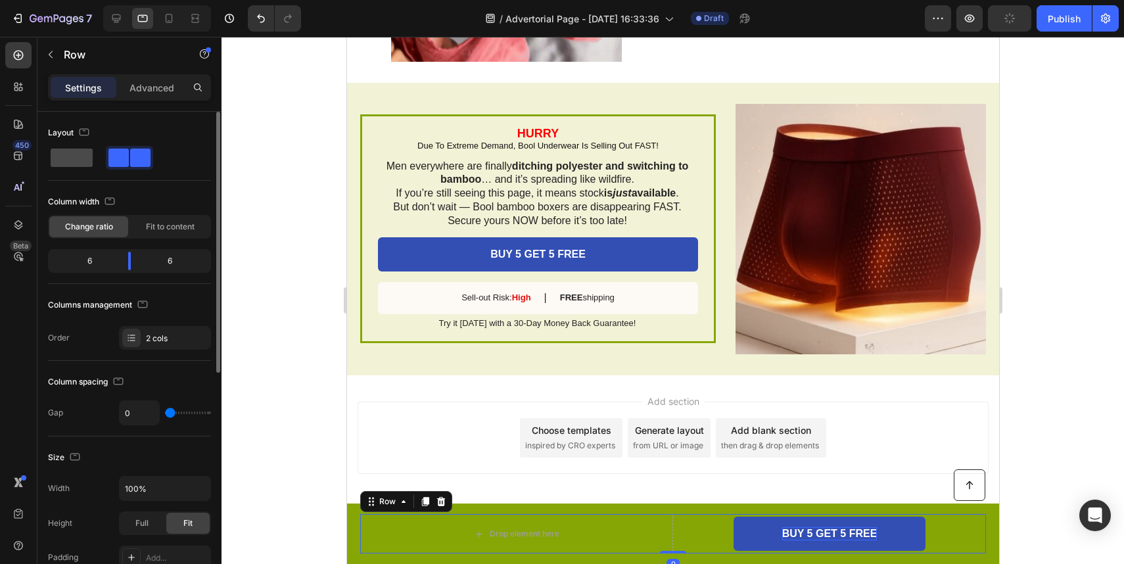
click at [69, 160] on span at bounding box center [72, 158] width 42 height 18
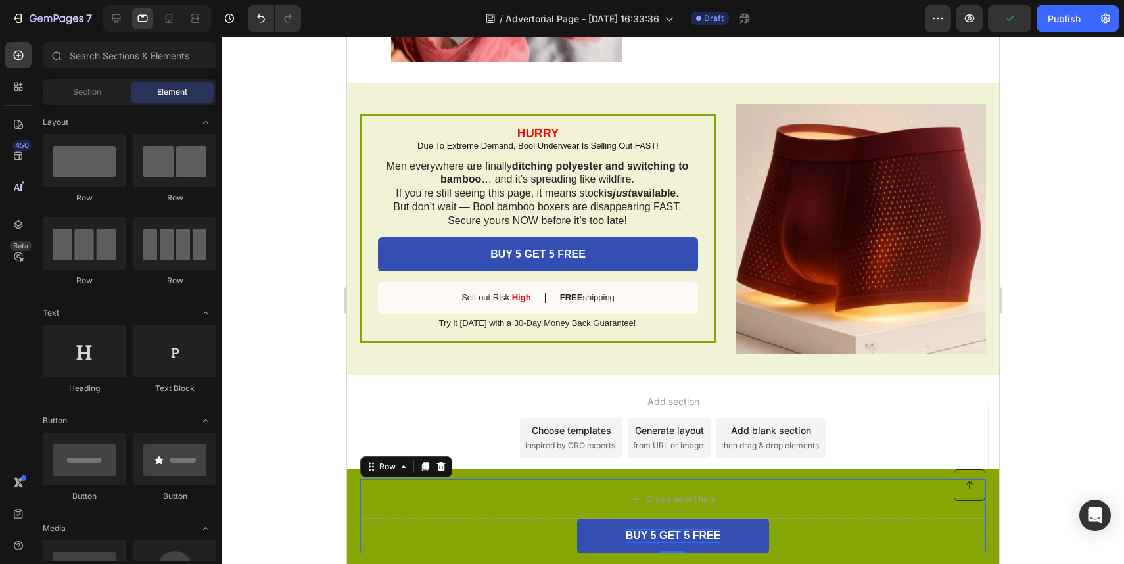
click at [536, 466] on div "Add section Choose templates inspired by CRO experts Generate layout from URL o…" at bounding box center [672, 438] width 631 height 72
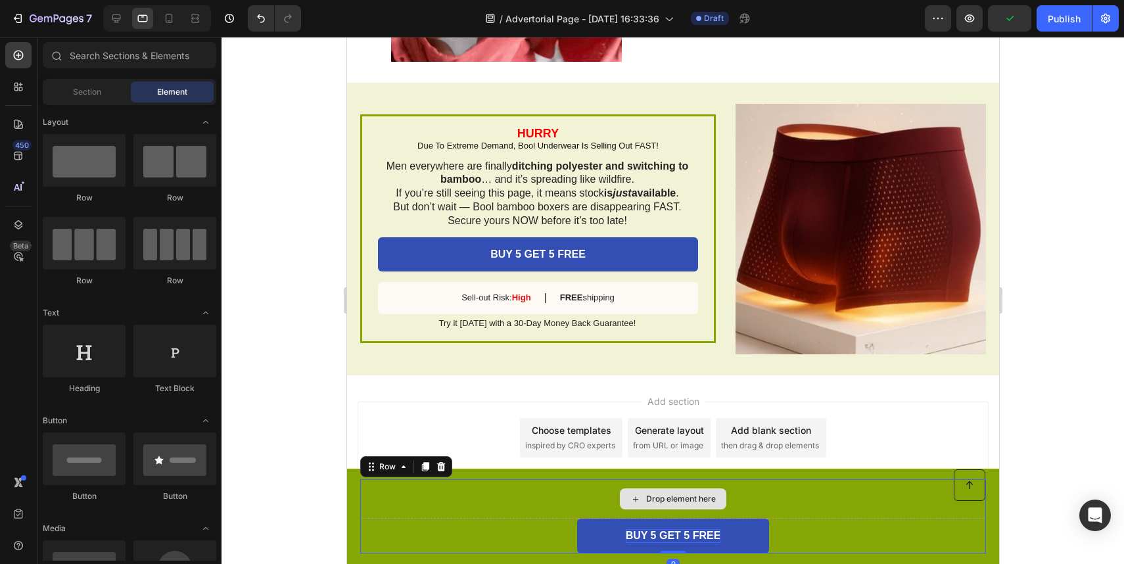
click at [536, 479] on div "Drop element here" at bounding box center [673, 498] width 626 height 39
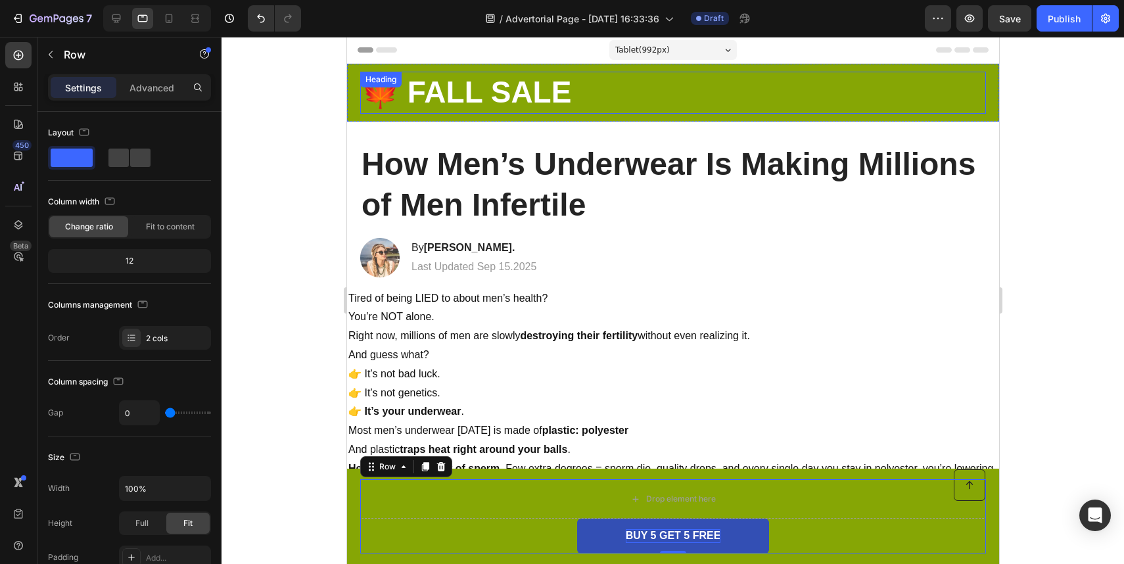
click at [573, 100] on h2 "🍁 FALL SALE" at bounding box center [673, 93] width 626 height 42
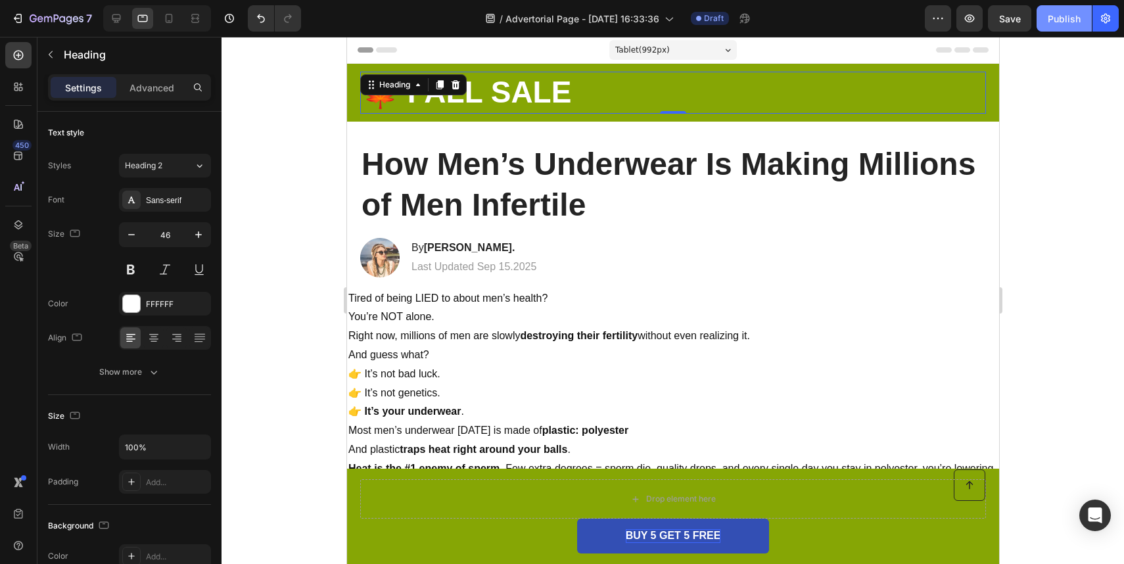
click at [1059, 30] on button "Publish" at bounding box center [1064, 18] width 55 height 26
click at [1108, 22] on icon "button" at bounding box center [1105, 18] width 13 height 13
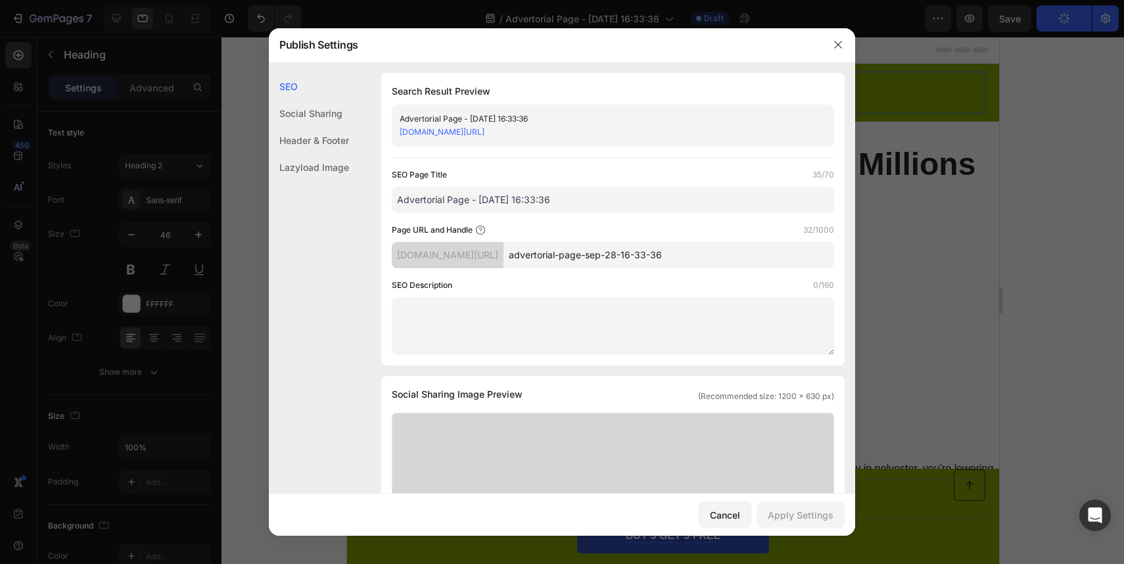
click at [528, 200] on input "Advertorial Page - [DATE] 16:33:36" at bounding box center [613, 200] width 442 height 26
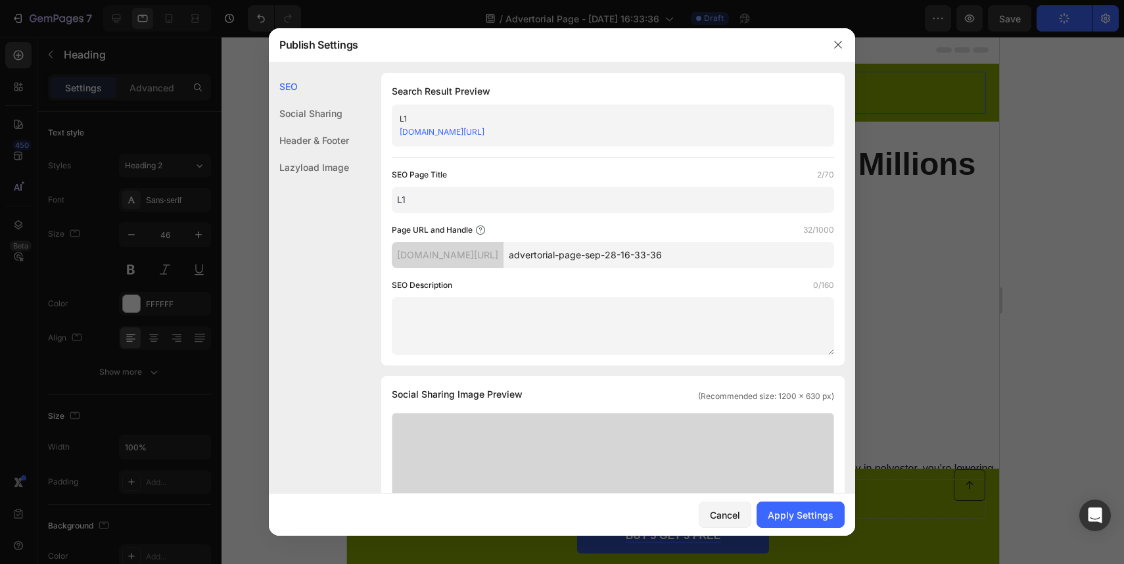
type input "L1"
click at [573, 164] on div "Search Result Preview L1 [DOMAIN_NAME][URL] SEO Page Title 2/70 L1 Page URL and…" at bounding box center [613, 219] width 464 height 293
click at [347, 118] on div "Social Sharing" at bounding box center [309, 113] width 80 height 27
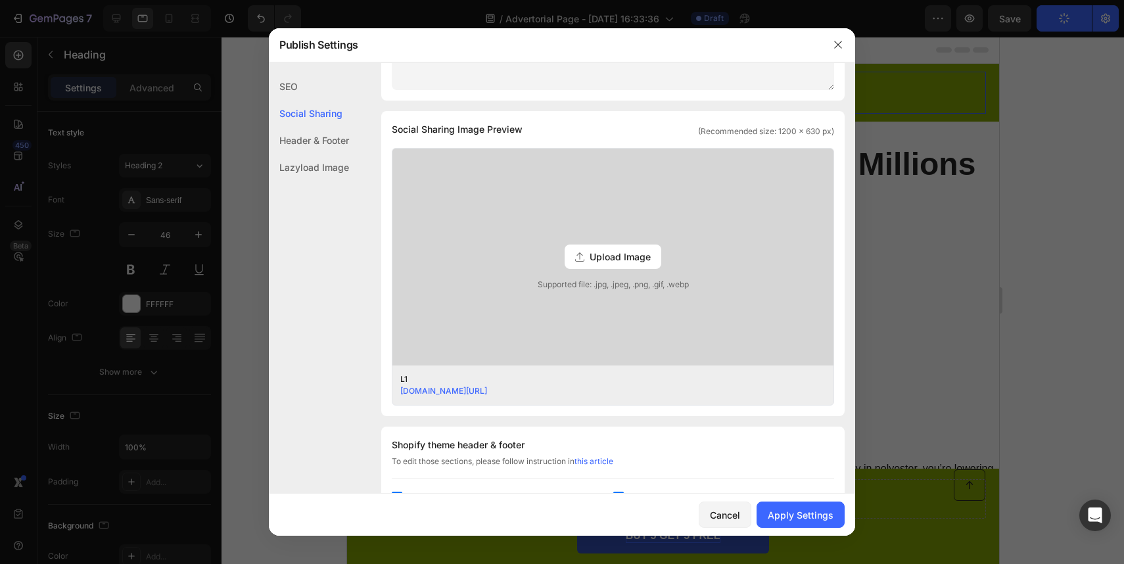
click at [347, 135] on div "Header & Footer" at bounding box center [309, 140] width 80 height 27
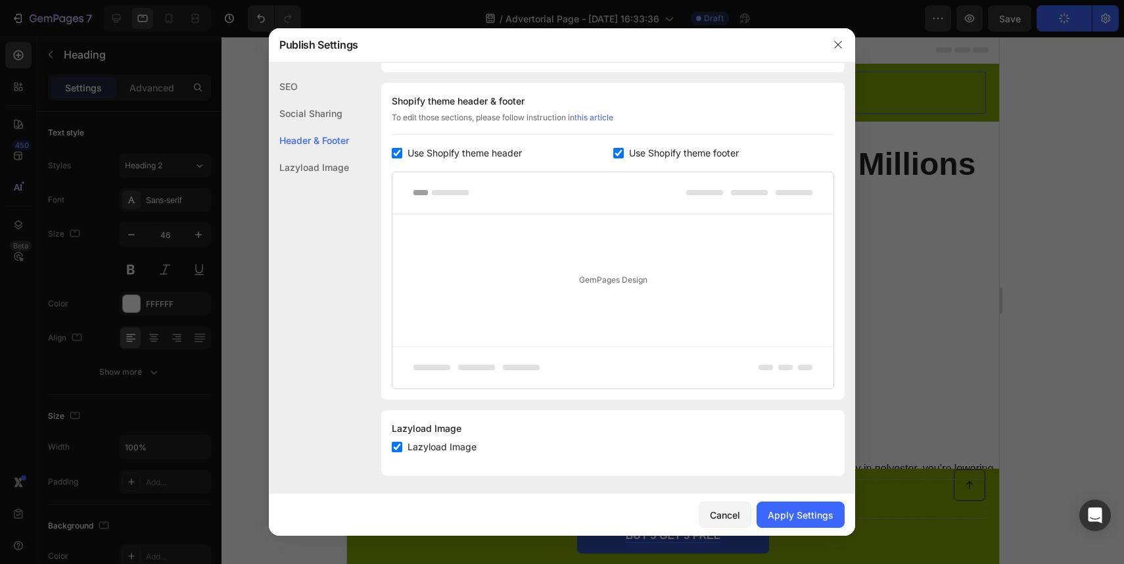
scroll to position [612, 0]
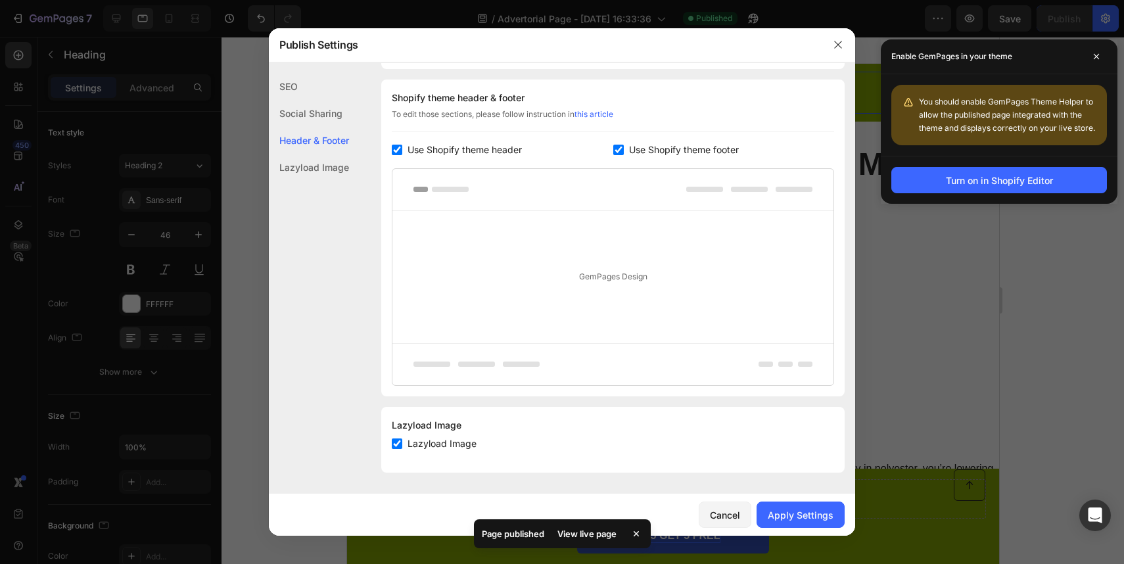
click at [520, 149] on span "Use Shopify theme header" at bounding box center [465, 150] width 114 height 16
checkbox input "false"
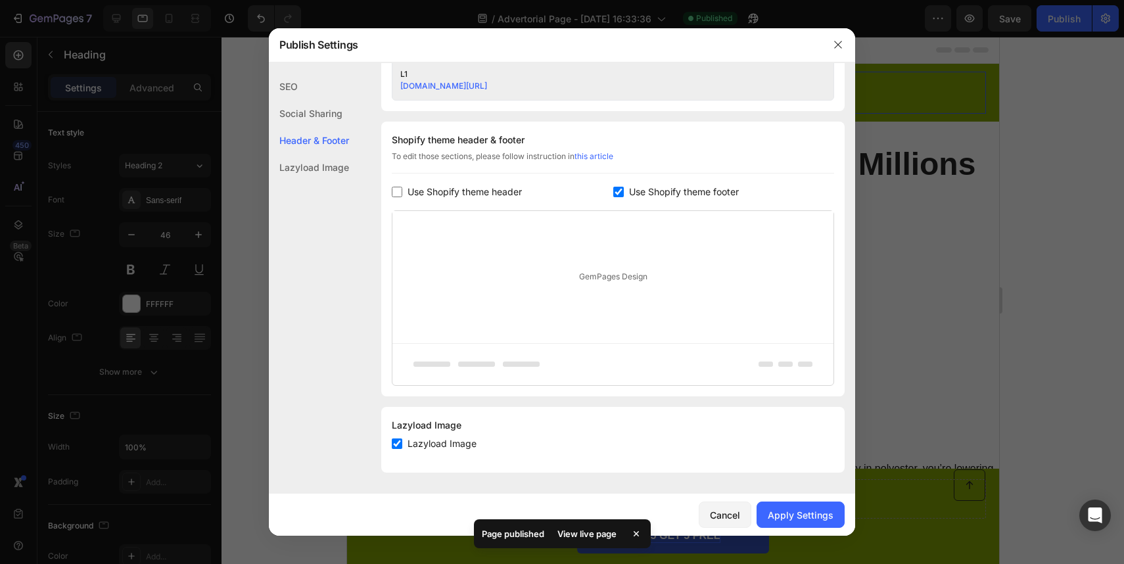
scroll to position [570, 0]
click at [792, 506] on button "Apply Settings" at bounding box center [801, 515] width 88 height 26
click at [838, 38] on button "button" at bounding box center [838, 44] width 21 height 21
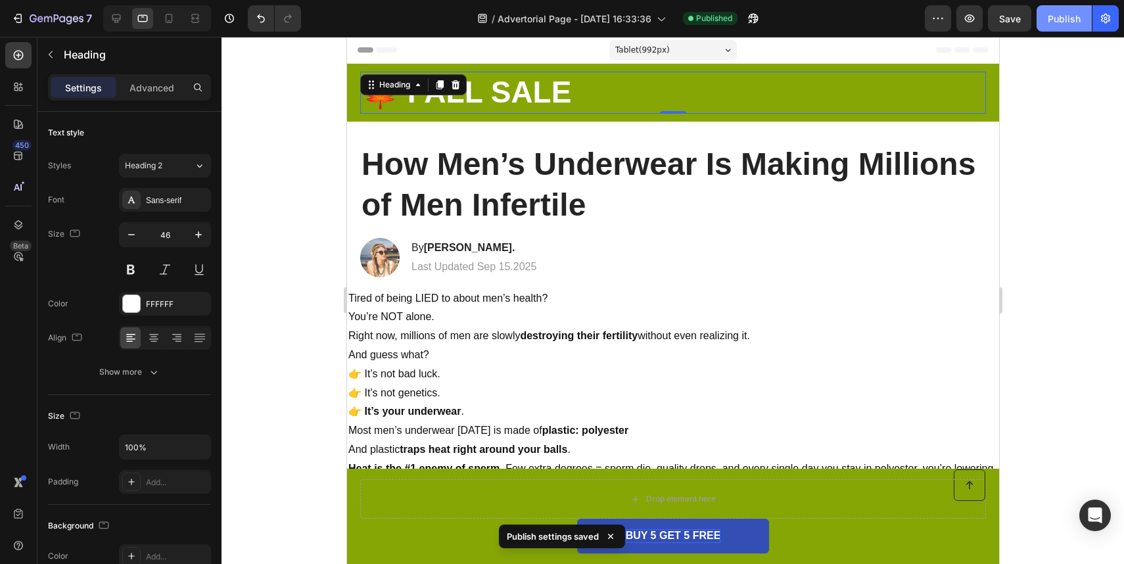
click at [1074, 27] on button "Publish" at bounding box center [1064, 18] width 55 height 26
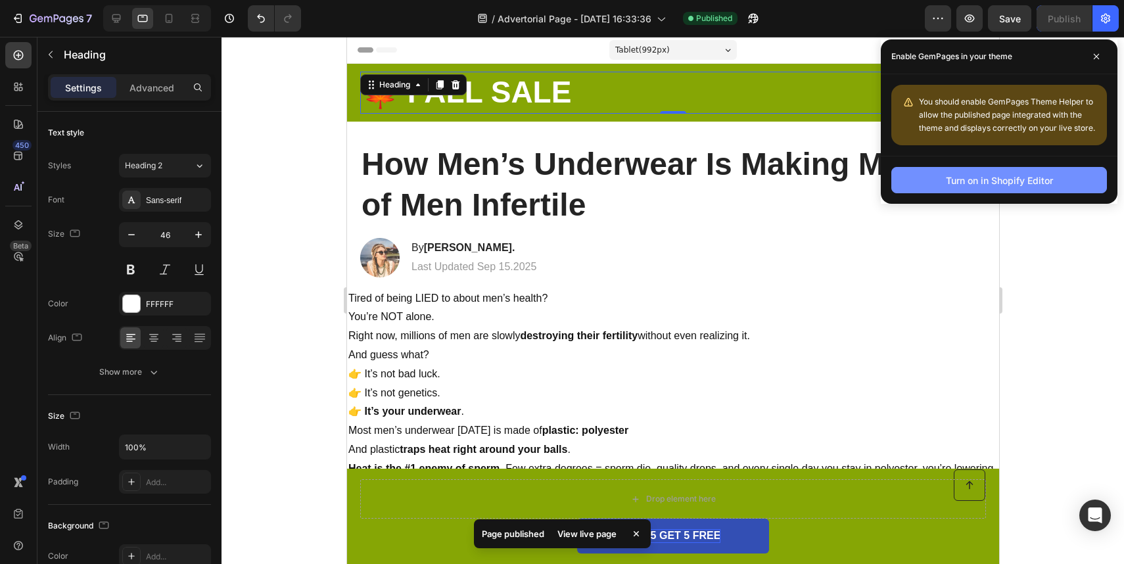
click at [1003, 180] on div "Turn on in Shopify Editor" at bounding box center [999, 181] width 107 height 14
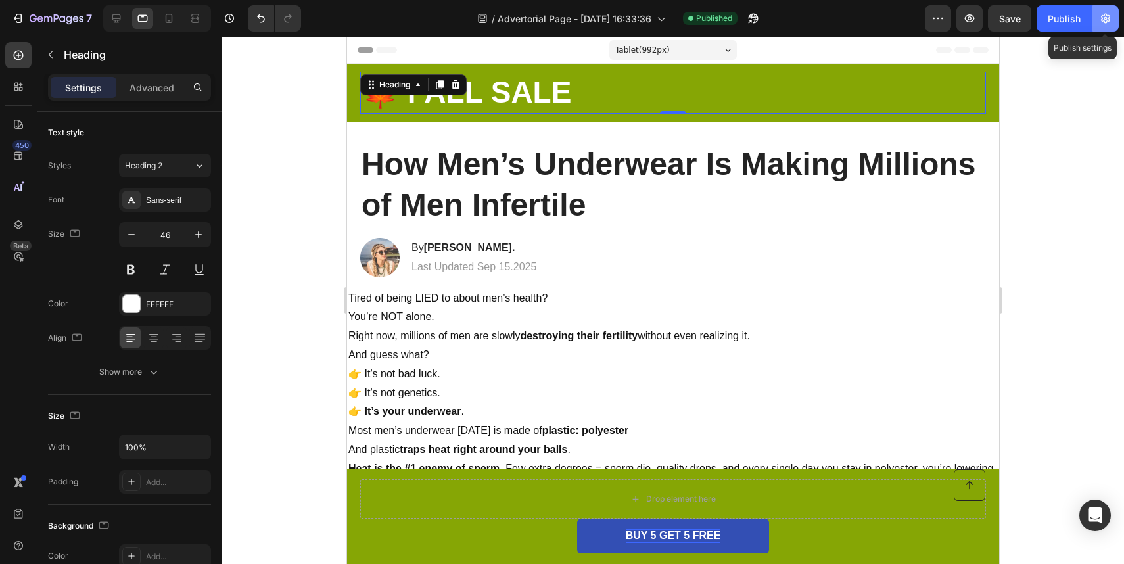
click at [1101, 18] on icon "button" at bounding box center [1105, 18] width 13 height 13
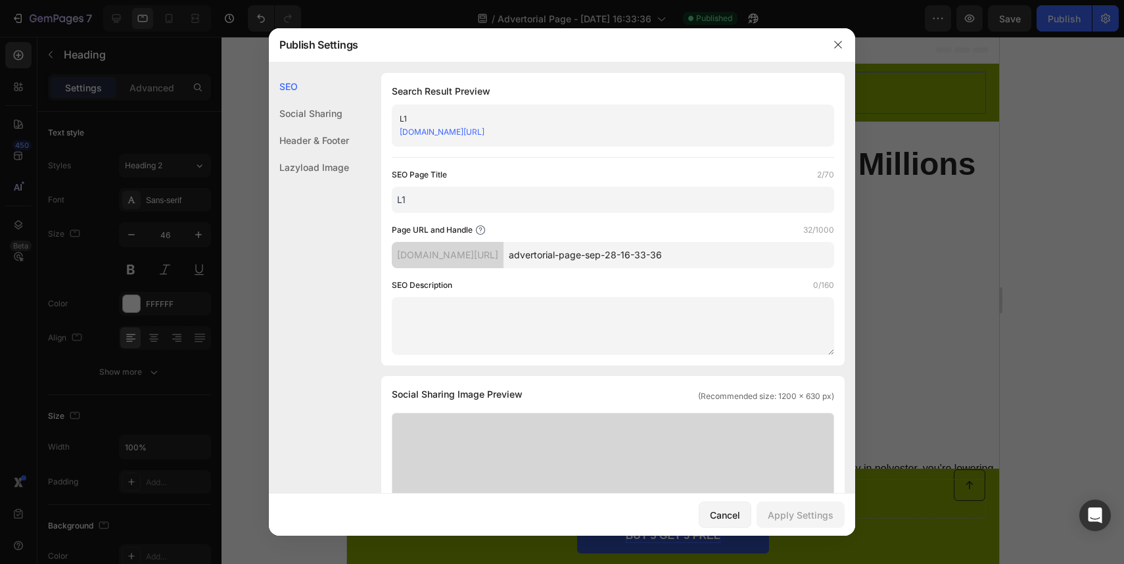
click at [485, 133] on link "[DOMAIN_NAME][URL]" at bounding box center [442, 132] width 85 height 10
click at [1037, 32] on div at bounding box center [562, 282] width 1124 height 564
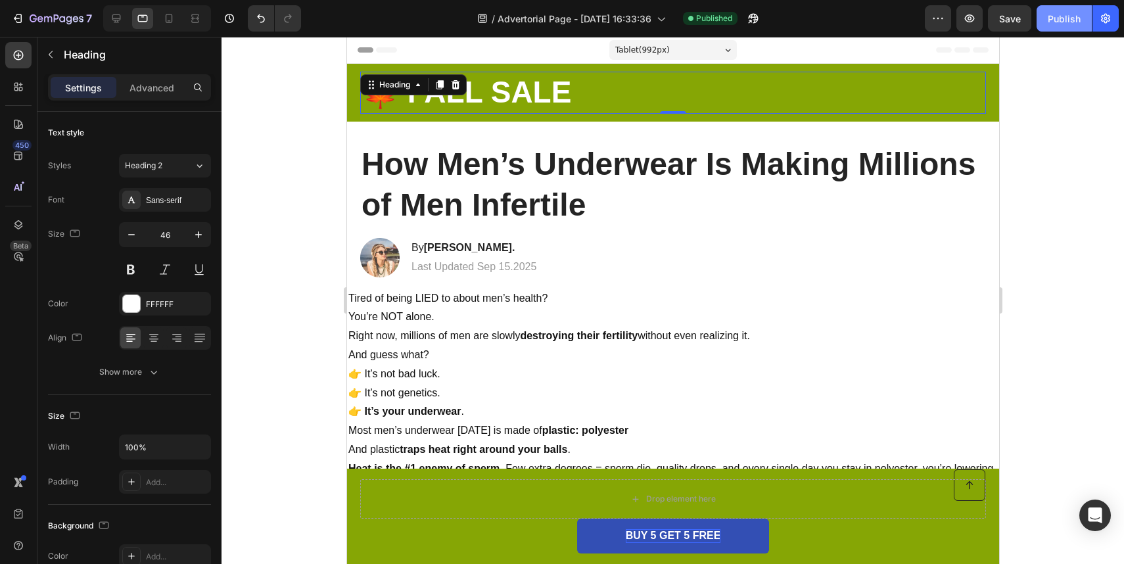
click at [1053, 23] on div "Publish" at bounding box center [1064, 19] width 33 height 14
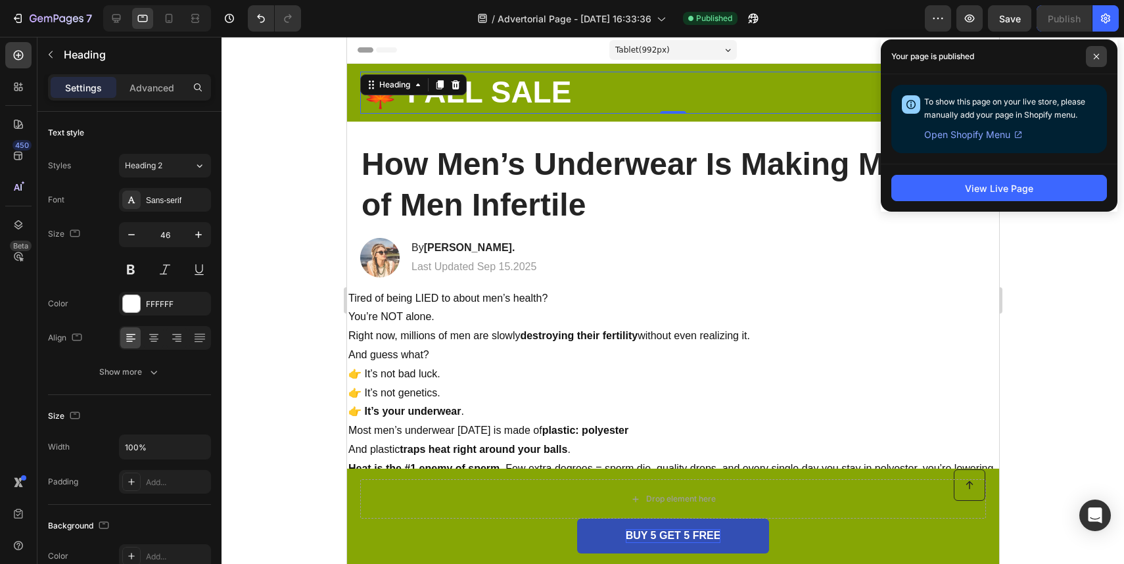
click at [1097, 58] on icon at bounding box center [1096, 56] width 7 height 7
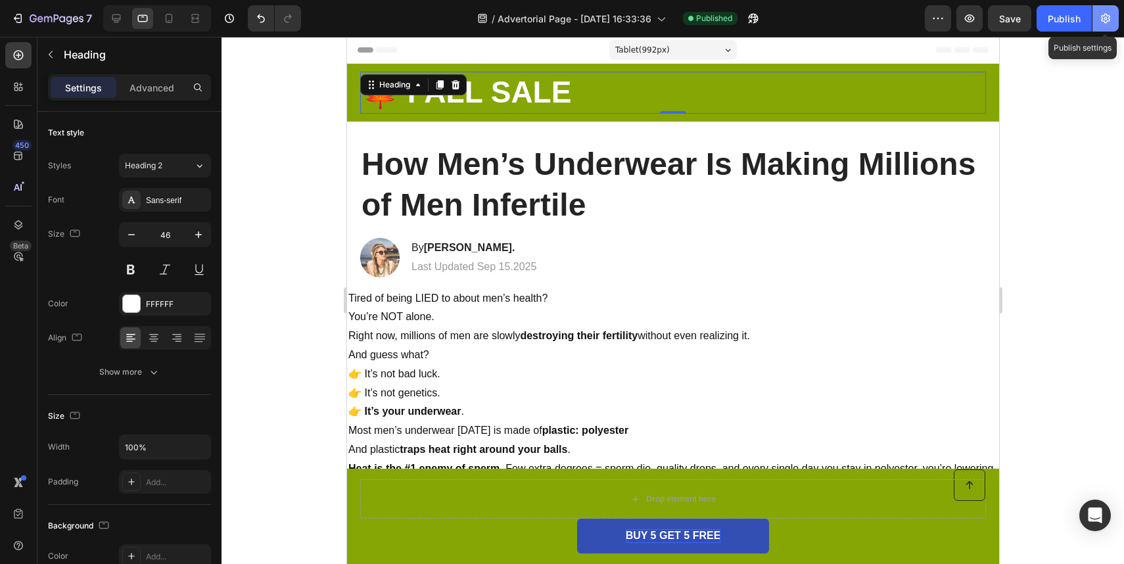
click at [1114, 14] on button "button" at bounding box center [1106, 18] width 26 height 26
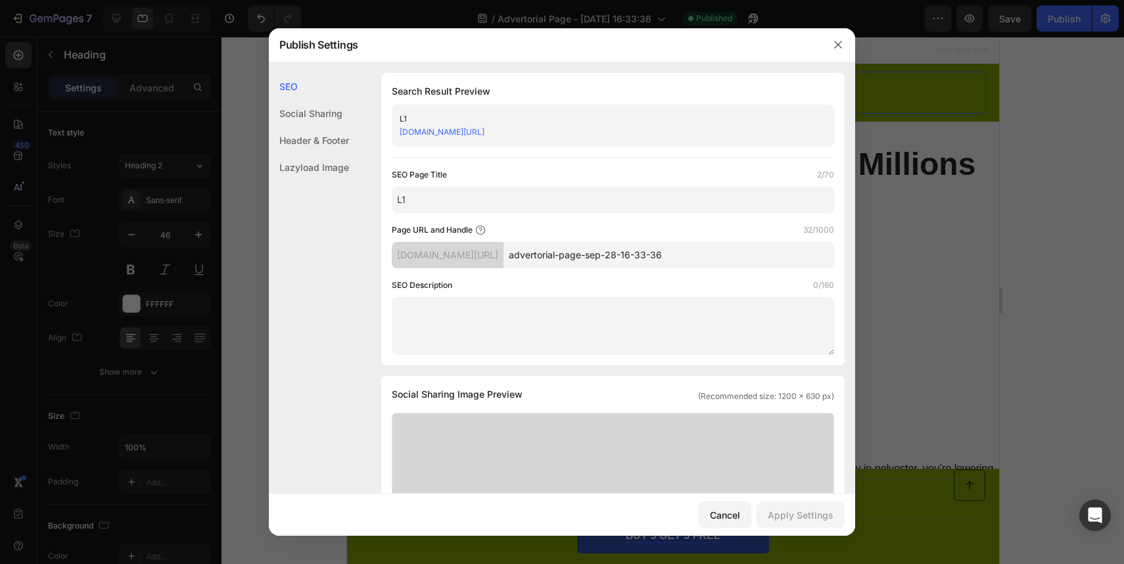
click at [555, 126] on div "[DOMAIN_NAME][URL]" at bounding box center [602, 132] width 405 height 13
click at [485, 133] on link "[DOMAIN_NAME][URL]" at bounding box center [442, 132] width 85 height 10
click at [841, 41] on icon "button" at bounding box center [837, 44] width 7 height 7
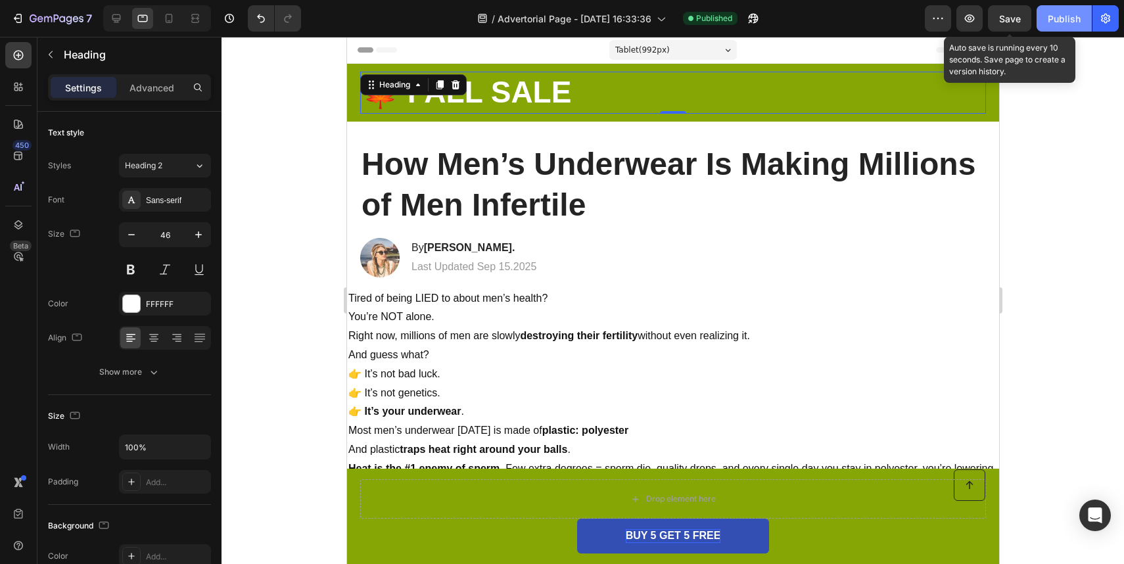
click at [1060, 18] on div "Publish" at bounding box center [1064, 19] width 33 height 14
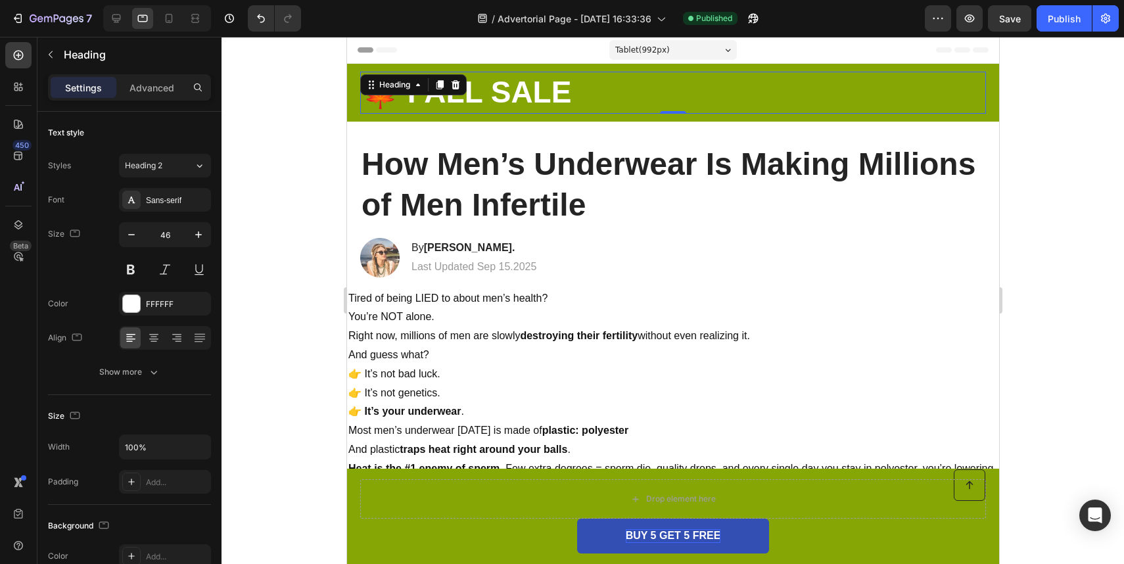
click at [610, 90] on h2 "🍁 FALL SALE" at bounding box center [673, 93] width 626 height 42
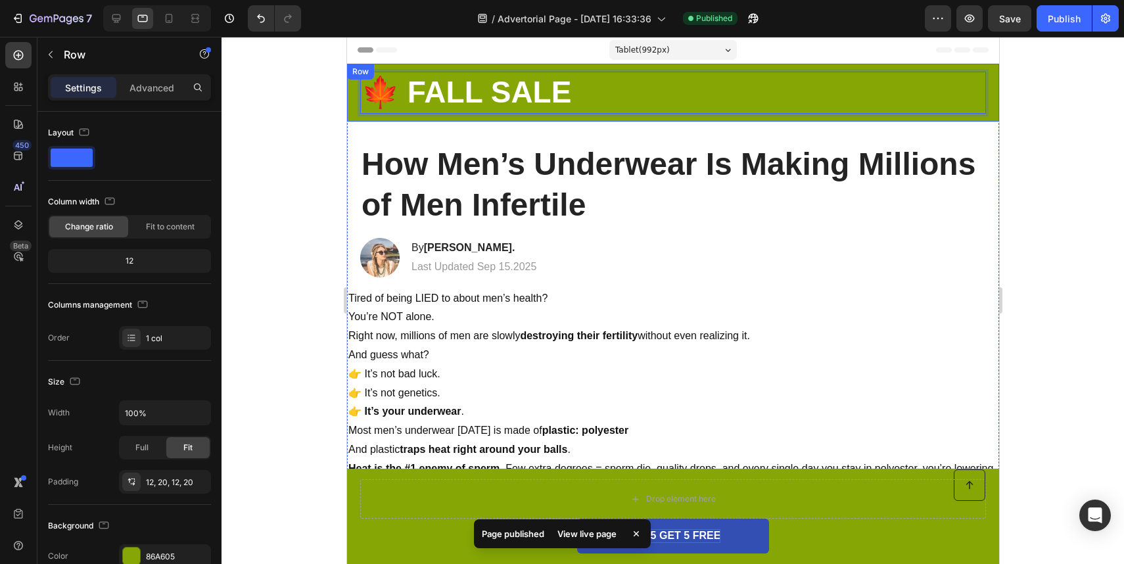
click at [585, 67] on div "🍁 FALL SALE Heading 0 Row" at bounding box center [672, 93] width 652 height 58
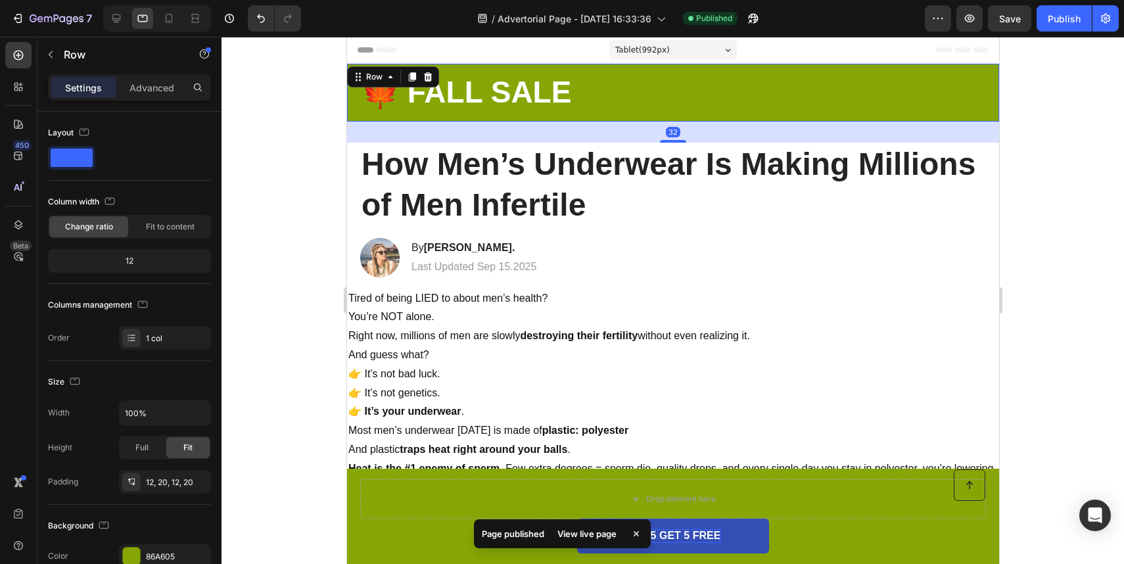
click at [587, 80] on p "⁠⁠⁠⁠⁠⁠⁠ 🍁 FALL SALE" at bounding box center [672, 92] width 623 height 39
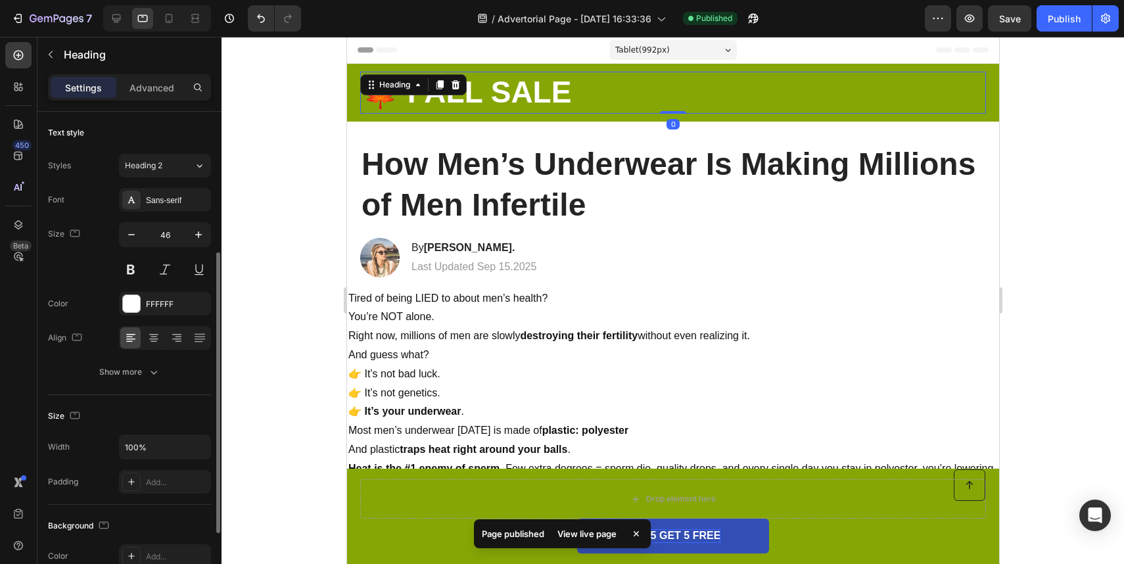
scroll to position [364, 0]
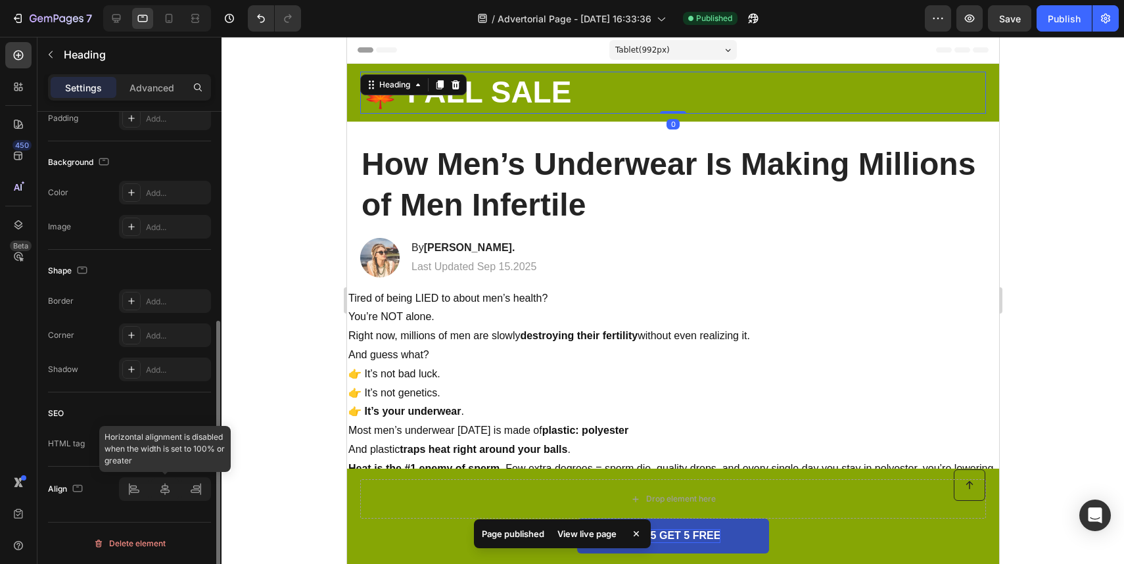
click at [166, 498] on div at bounding box center [165, 489] width 92 height 24
click at [166, 488] on div at bounding box center [165, 489] width 92 height 24
click at [161, 488] on div at bounding box center [165, 489] width 92 height 24
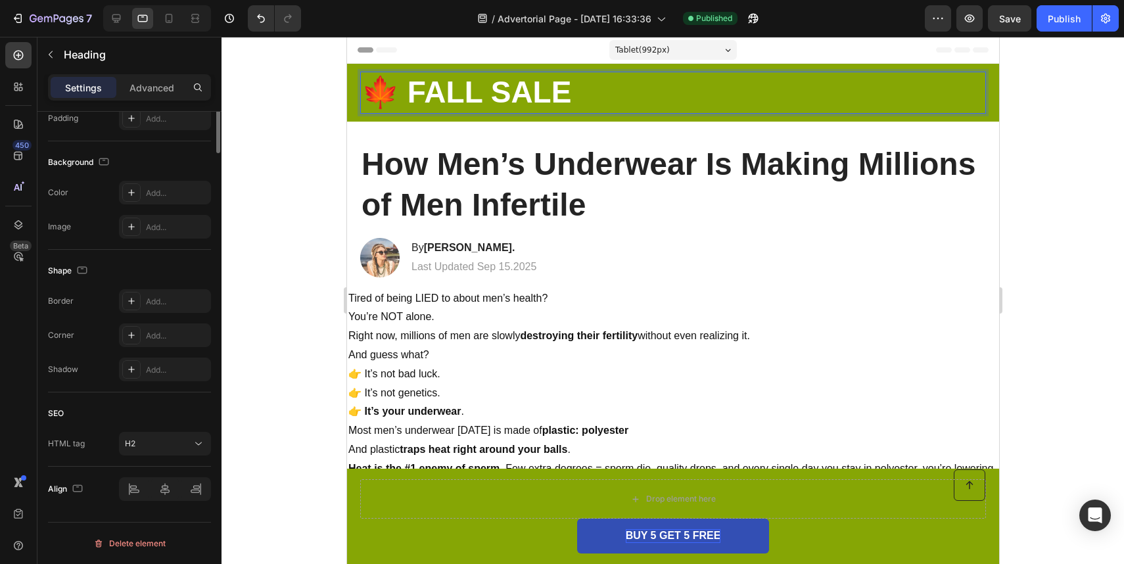
scroll to position [0, 0]
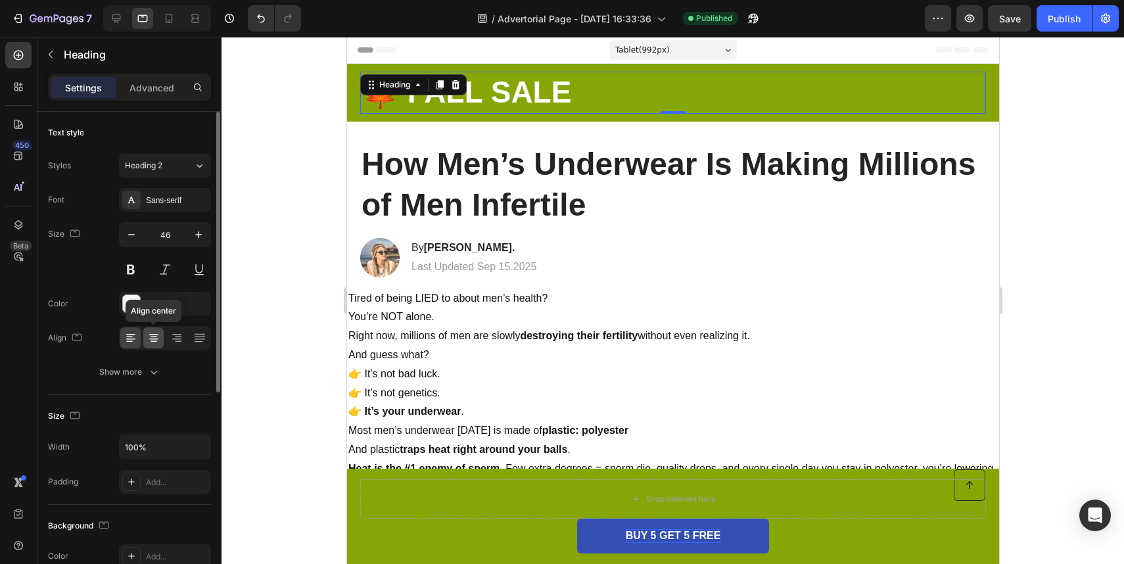
click at [152, 335] on icon at bounding box center [153, 337] width 13 height 13
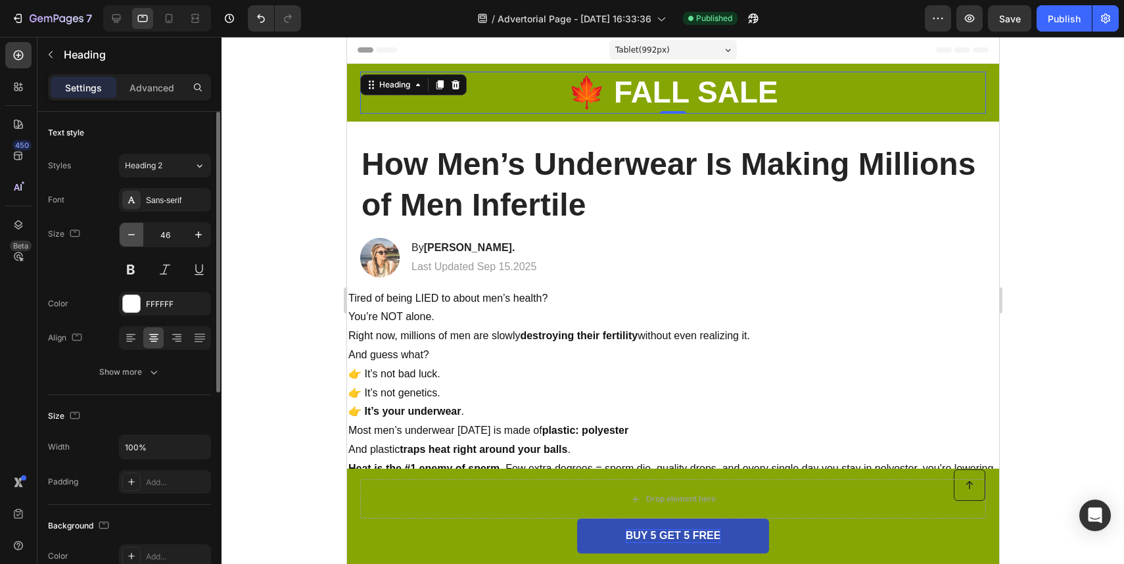
click at [135, 241] on icon "button" at bounding box center [131, 234] width 13 height 13
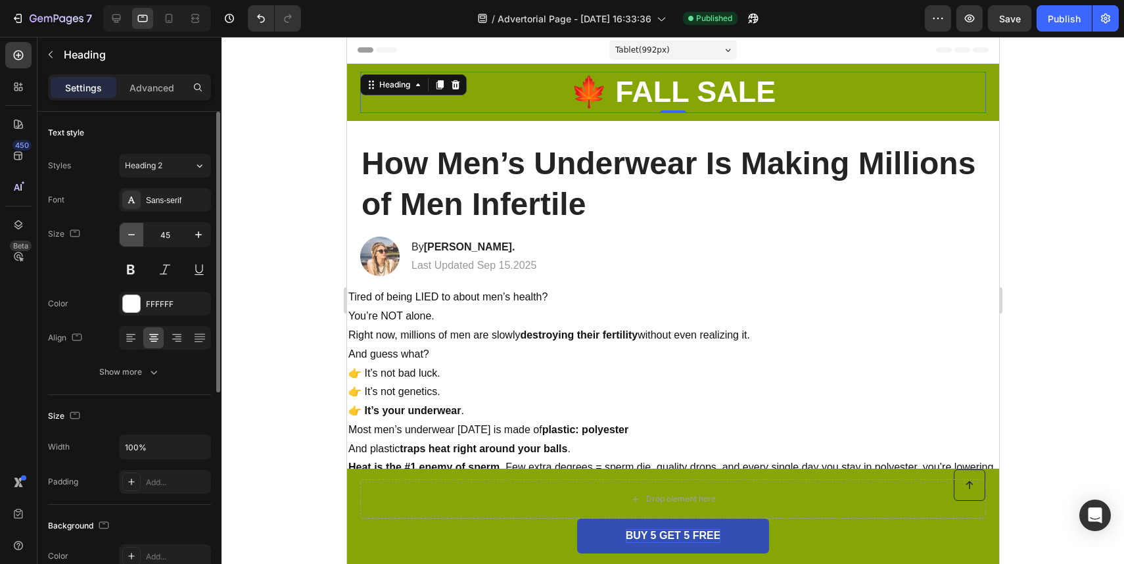
click at [131, 234] on icon "button" at bounding box center [131, 234] width 7 height 1
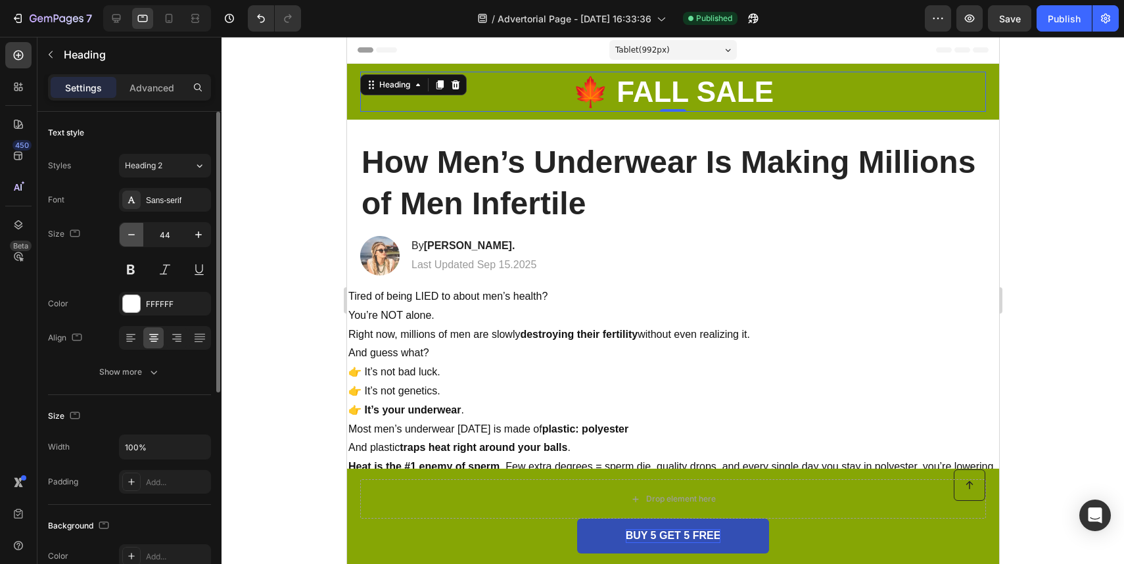
click at [131, 234] on icon "button" at bounding box center [131, 234] width 7 height 1
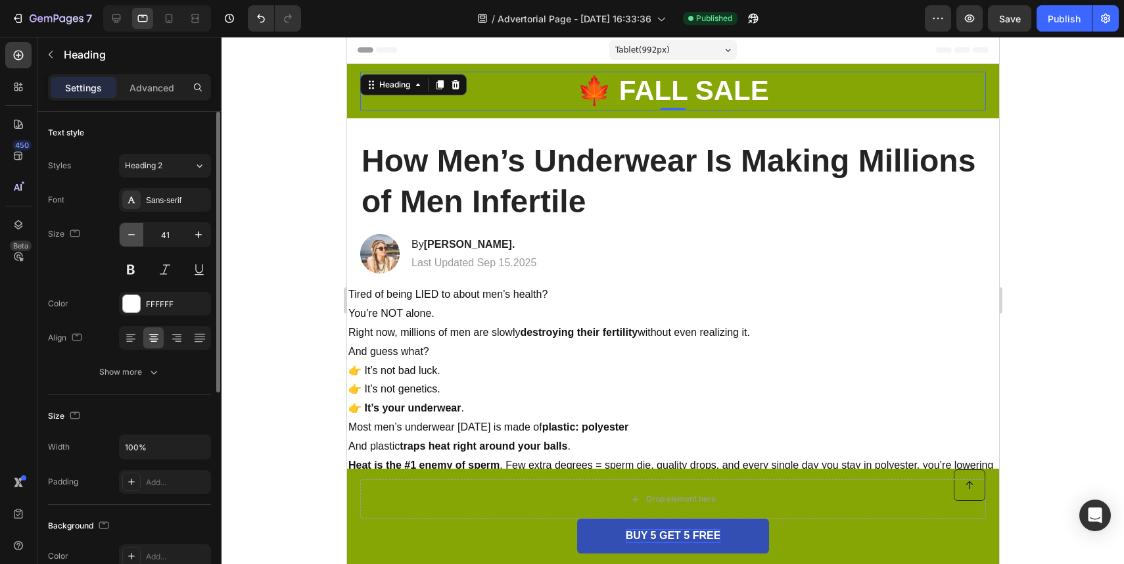
click at [131, 234] on icon "button" at bounding box center [131, 234] width 7 height 1
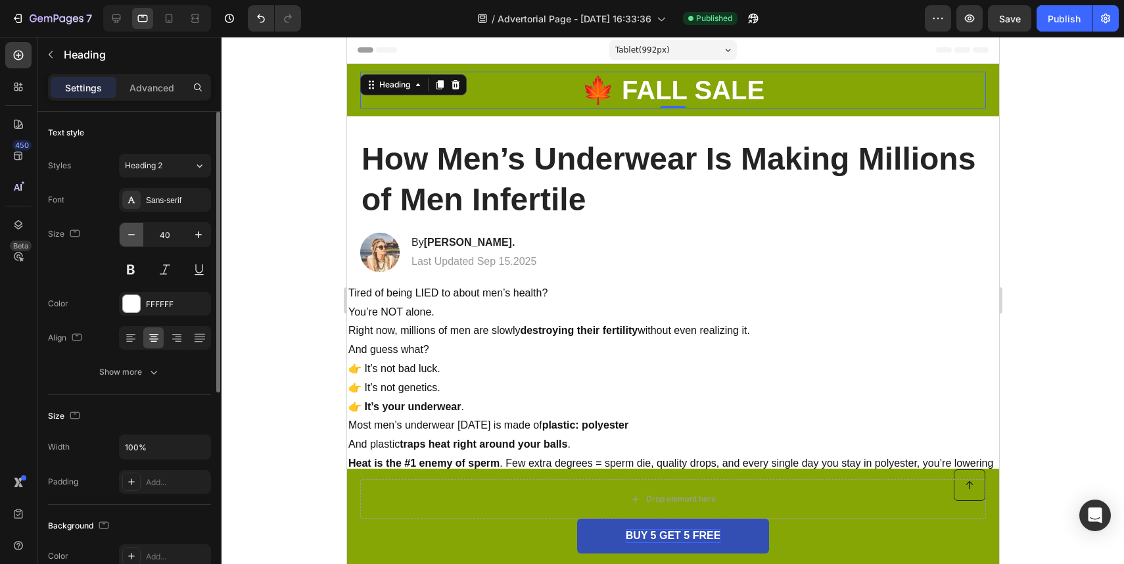
click at [131, 234] on icon "button" at bounding box center [131, 234] width 7 height 1
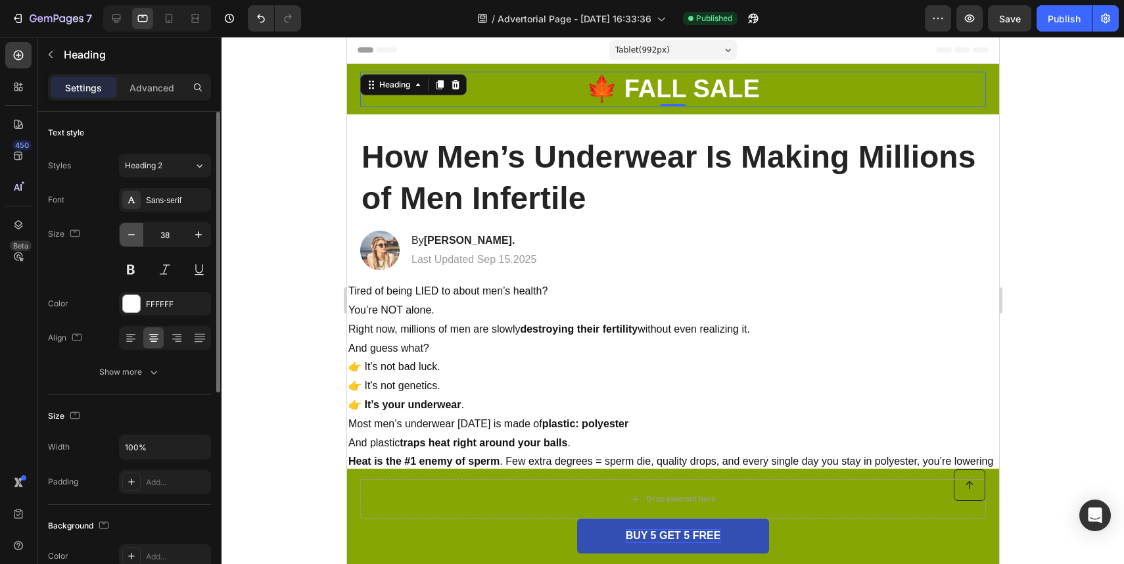
click at [131, 234] on icon "button" at bounding box center [131, 234] width 7 height 1
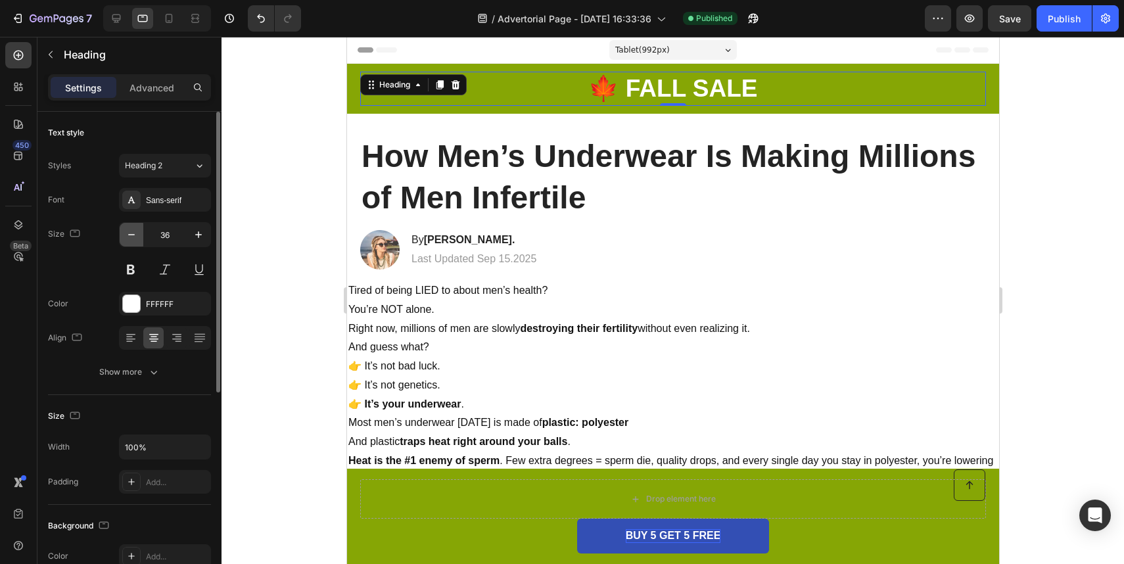
click at [131, 234] on icon "button" at bounding box center [131, 234] width 7 height 1
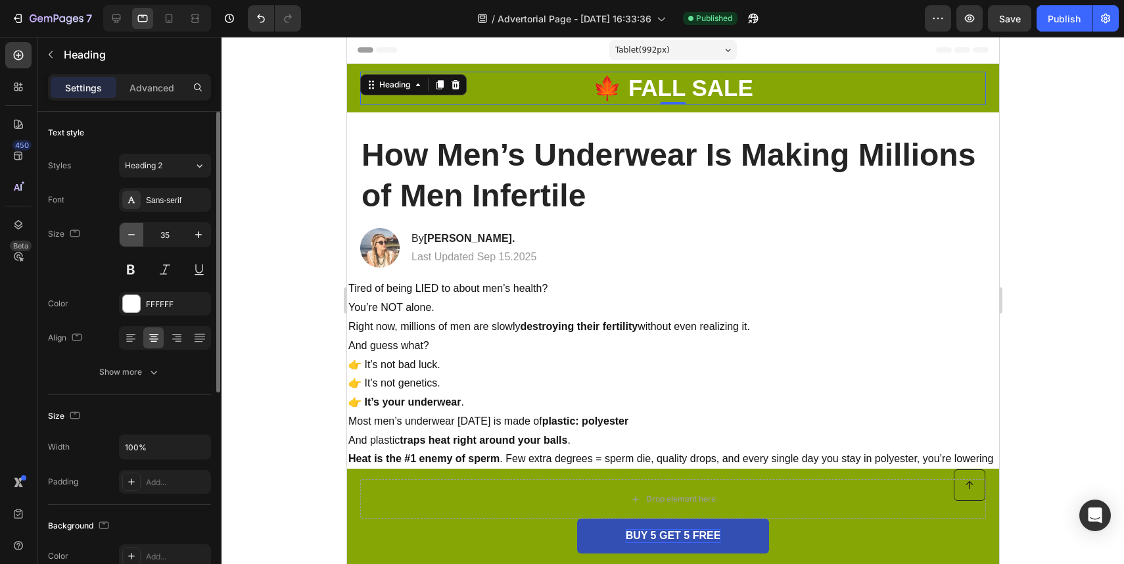
click at [131, 234] on icon "button" at bounding box center [131, 234] width 7 height 1
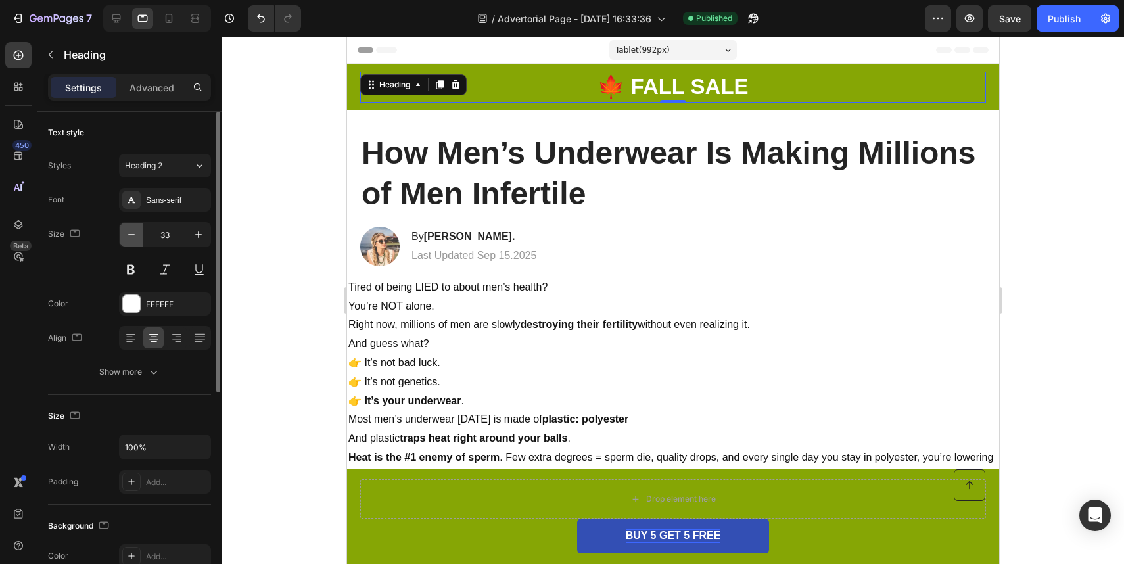
click at [131, 234] on icon "button" at bounding box center [131, 234] width 7 height 1
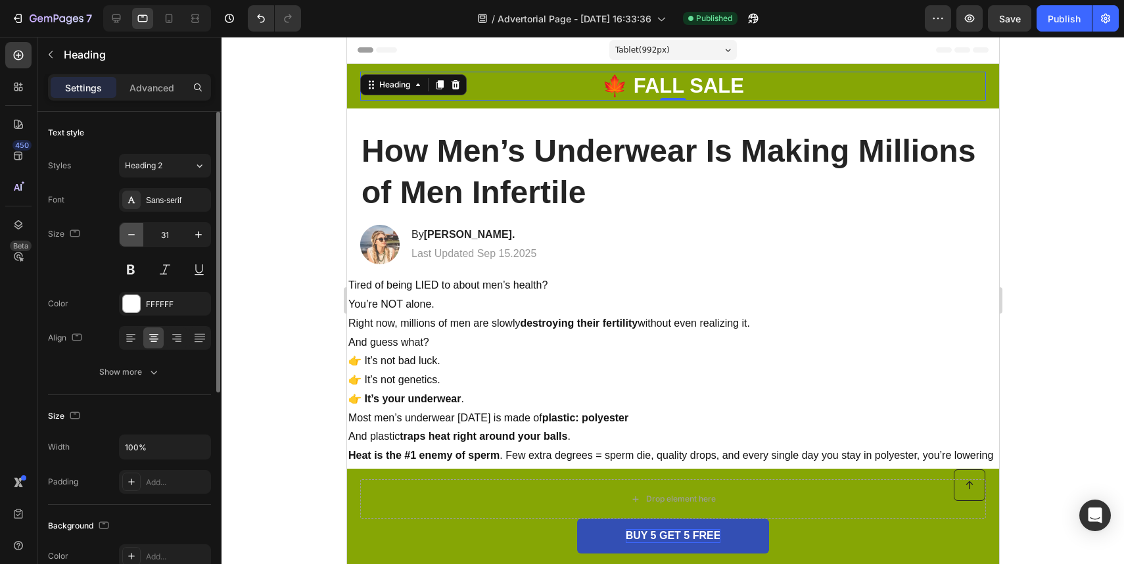
click at [131, 234] on icon "button" at bounding box center [131, 234] width 7 height 1
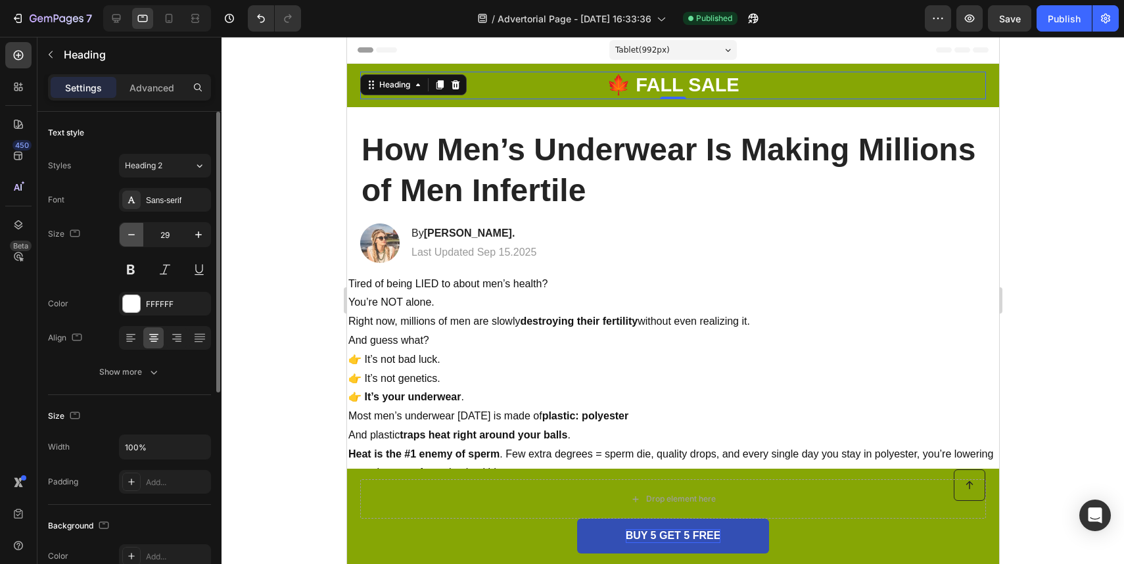
click at [131, 234] on icon "button" at bounding box center [131, 234] width 7 height 1
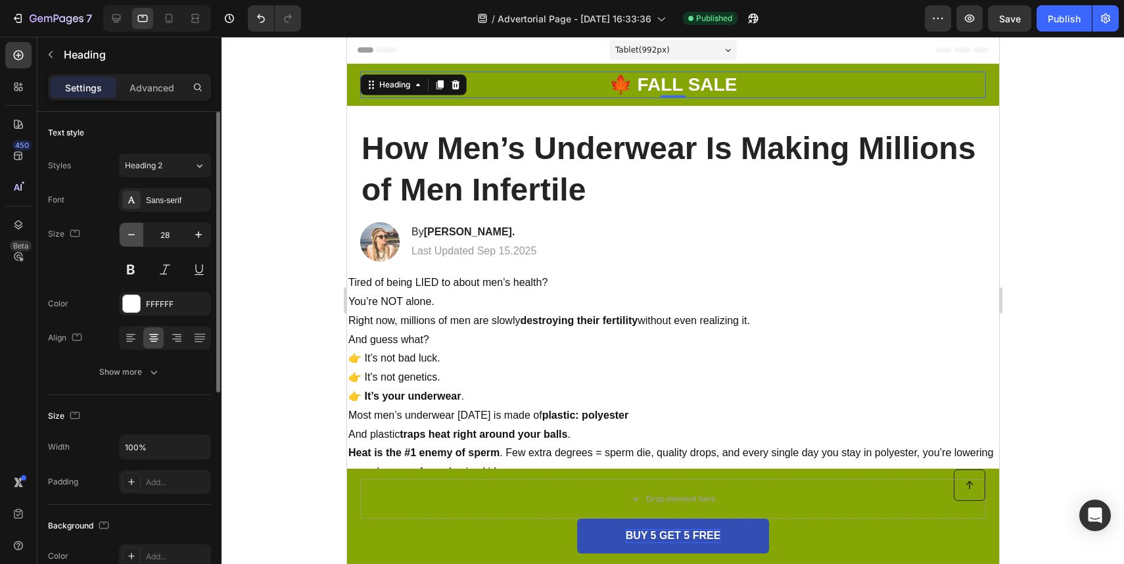
type input "27"
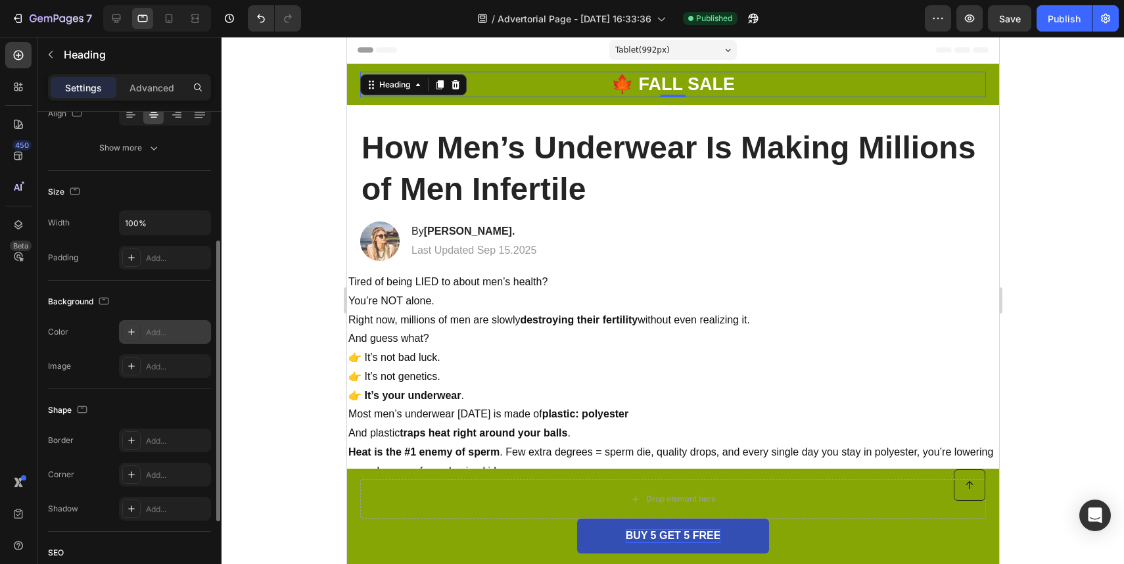
scroll to position [236, 0]
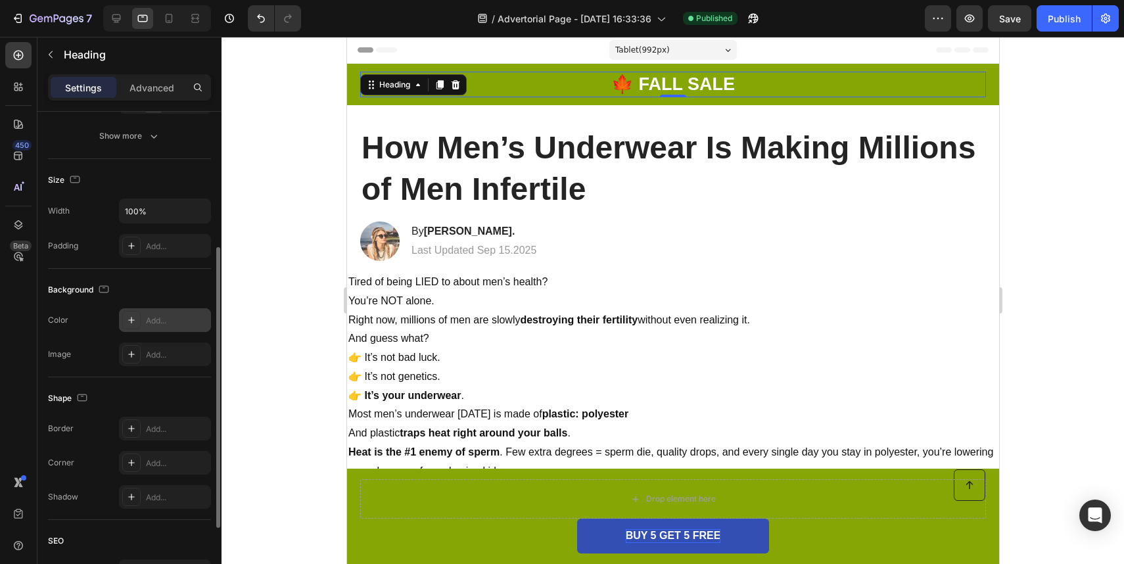
click at [178, 320] on div "Add..." at bounding box center [177, 321] width 62 height 12
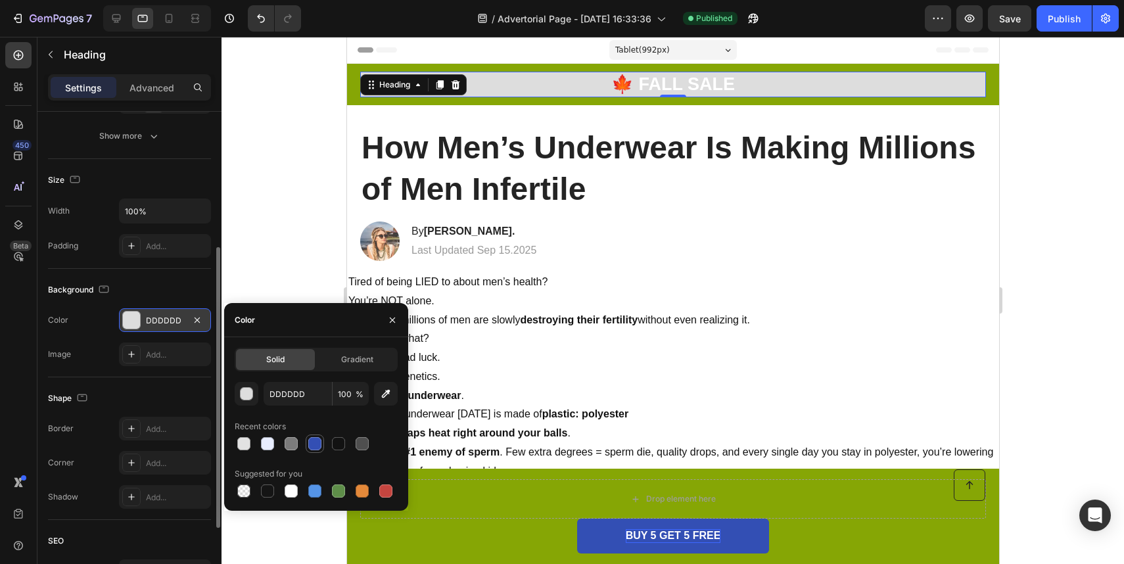
click at [312, 445] on div at bounding box center [314, 443] width 13 height 13
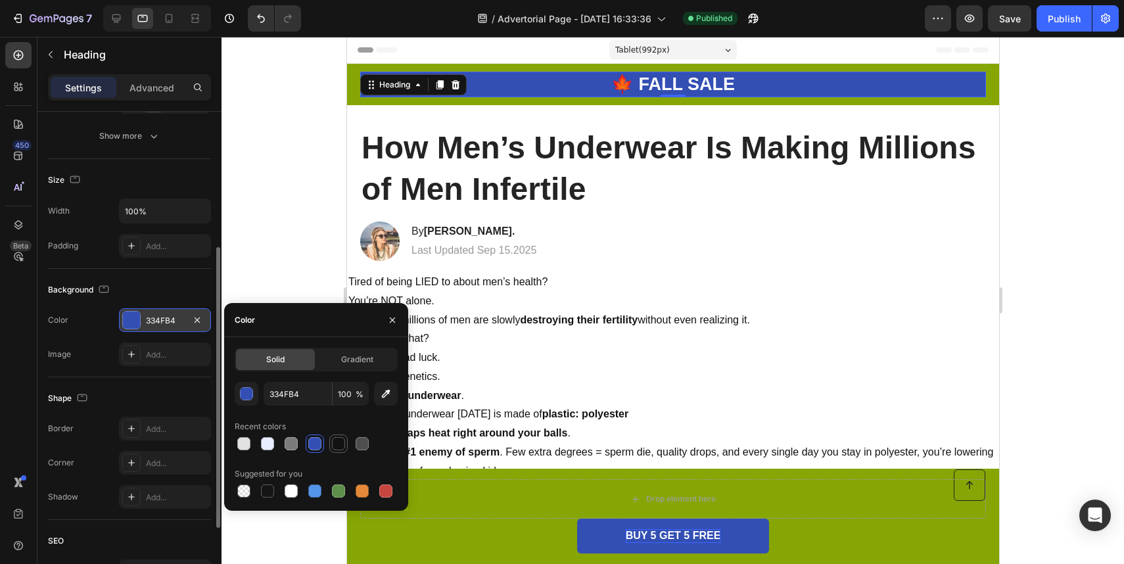
click at [336, 443] on div at bounding box center [338, 443] width 13 height 13
type input "121212"
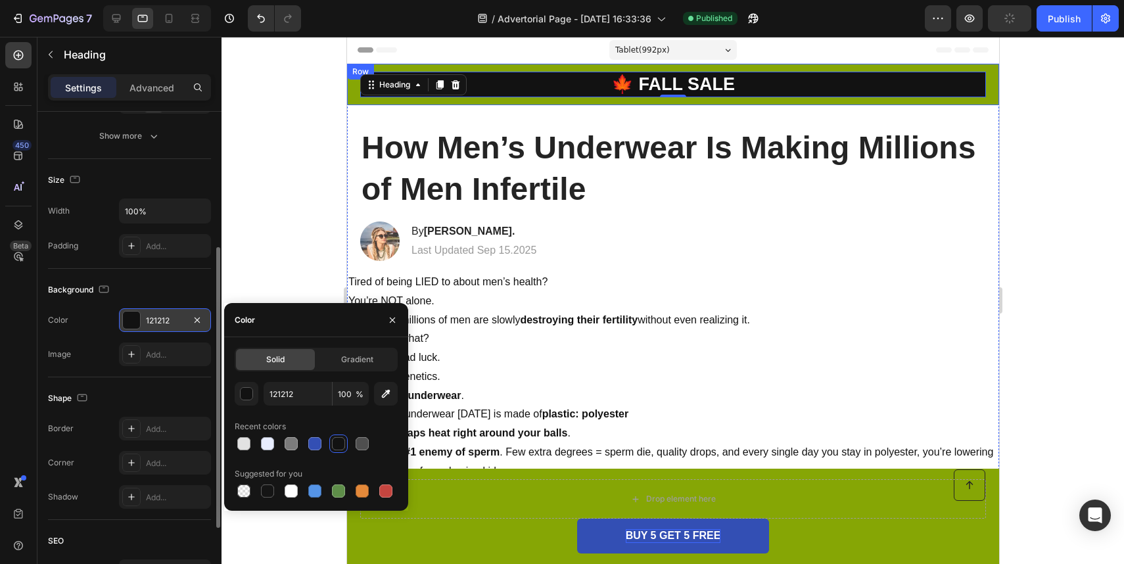
click at [354, 79] on div "Row" at bounding box center [359, 72] width 27 height 16
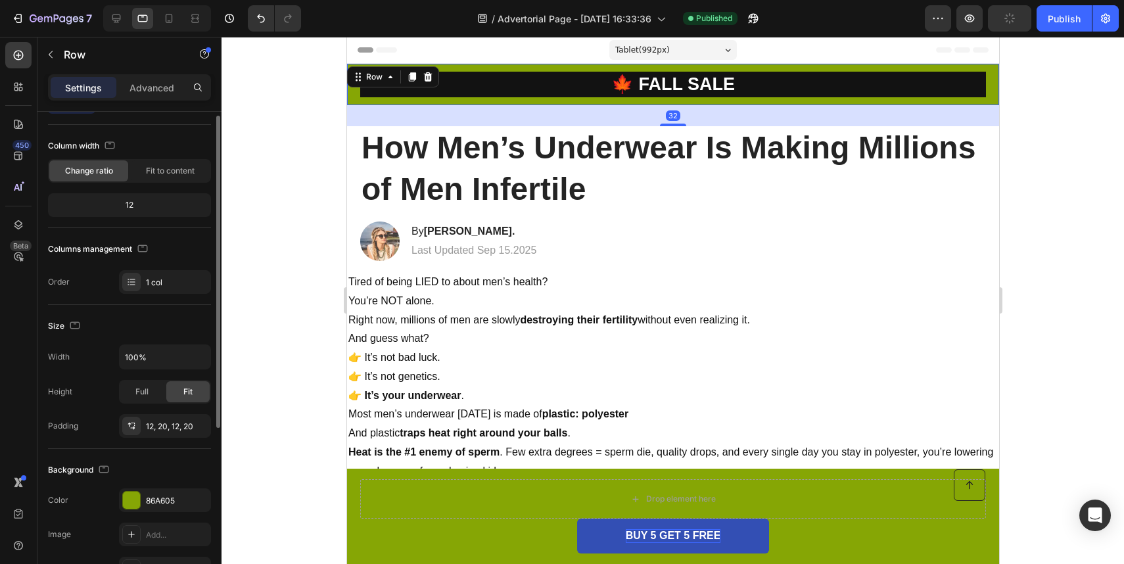
scroll to position [187, 0]
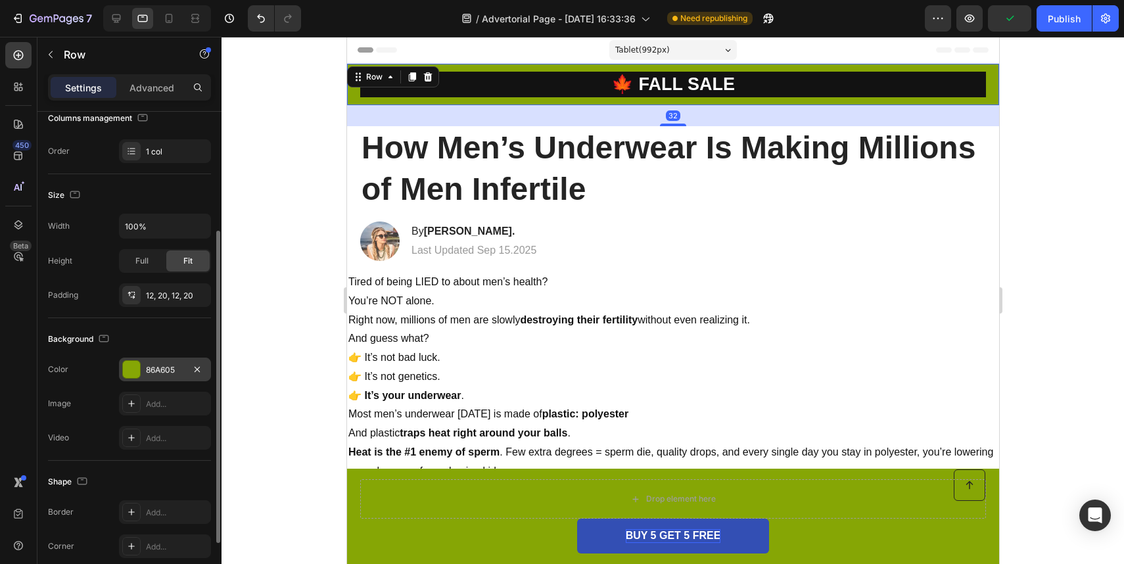
click at [173, 371] on div "86A605" at bounding box center [165, 370] width 38 height 12
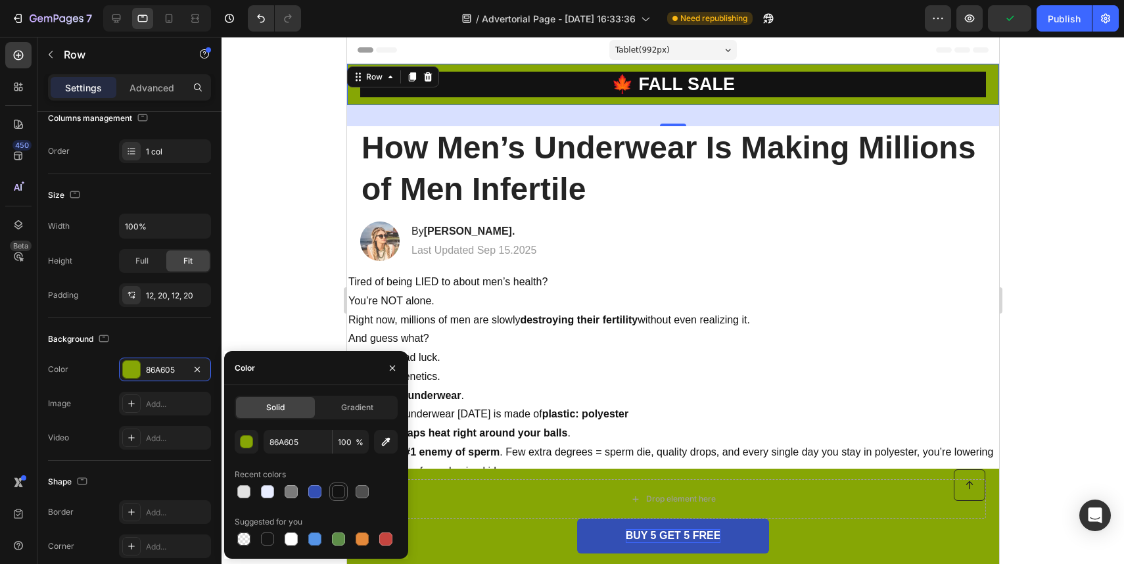
click at [343, 488] on div at bounding box center [338, 491] width 13 height 13
type input "121212"
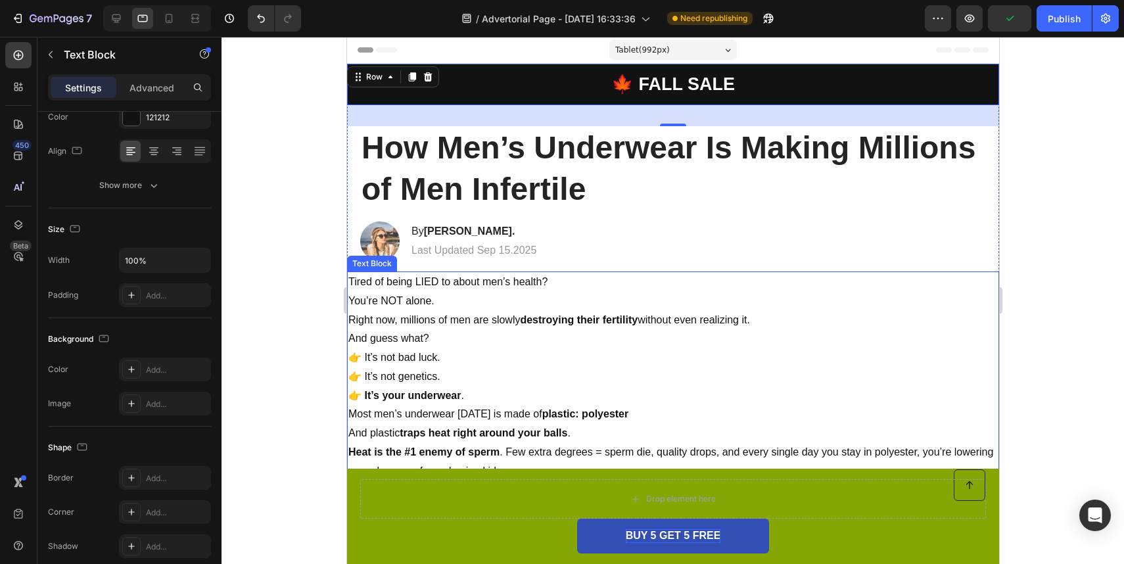
click at [734, 298] on p "You’re NOT alone." at bounding box center [673, 301] width 650 height 19
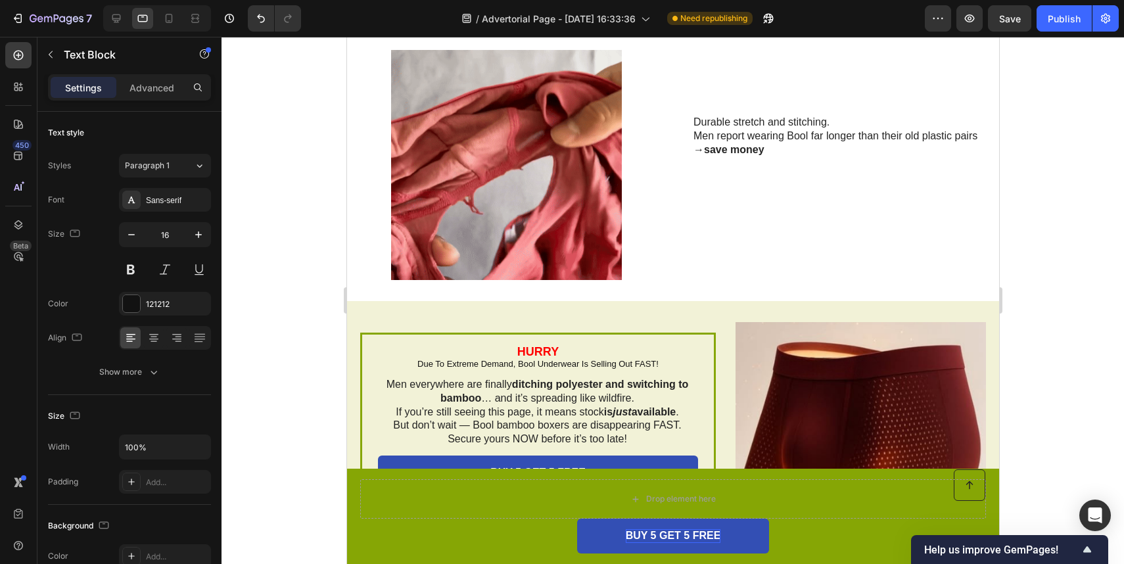
scroll to position [3239, 0]
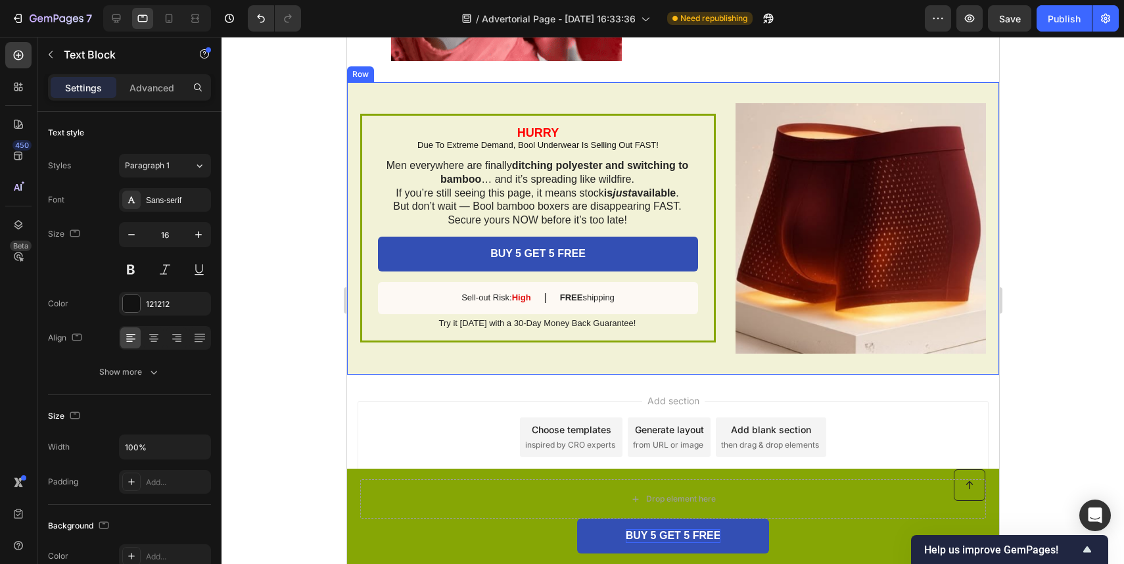
click at [713, 101] on div "HURRY Due To Extreme Demand, Bool Underwear Is Selling Out FAST! Text Block Men…" at bounding box center [672, 228] width 652 height 293
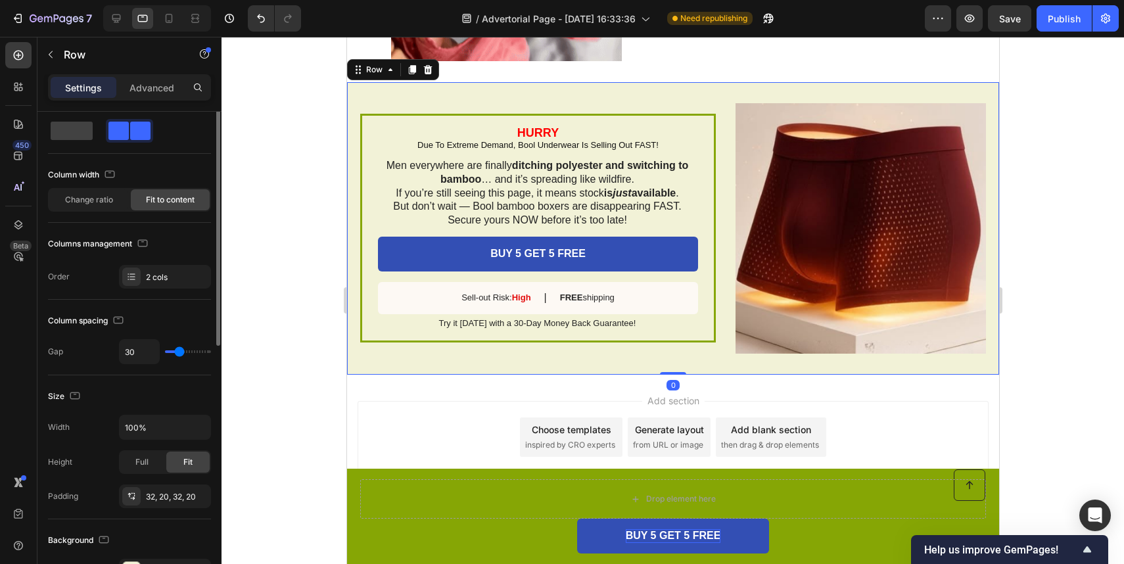
scroll to position [242, 0]
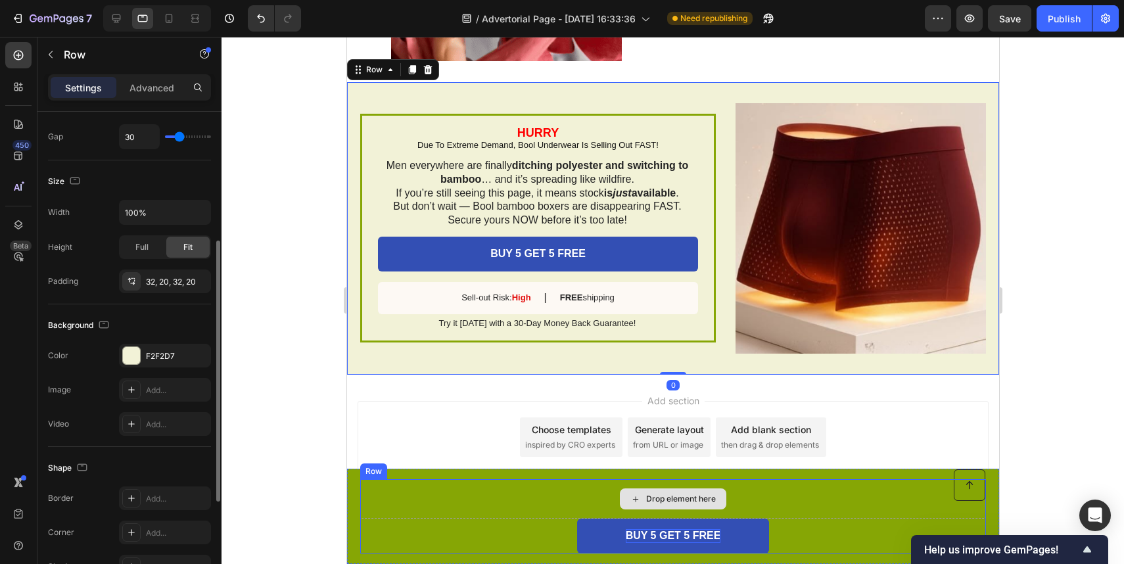
click at [467, 499] on div "Drop element here" at bounding box center [673, 498] width 626 height 39
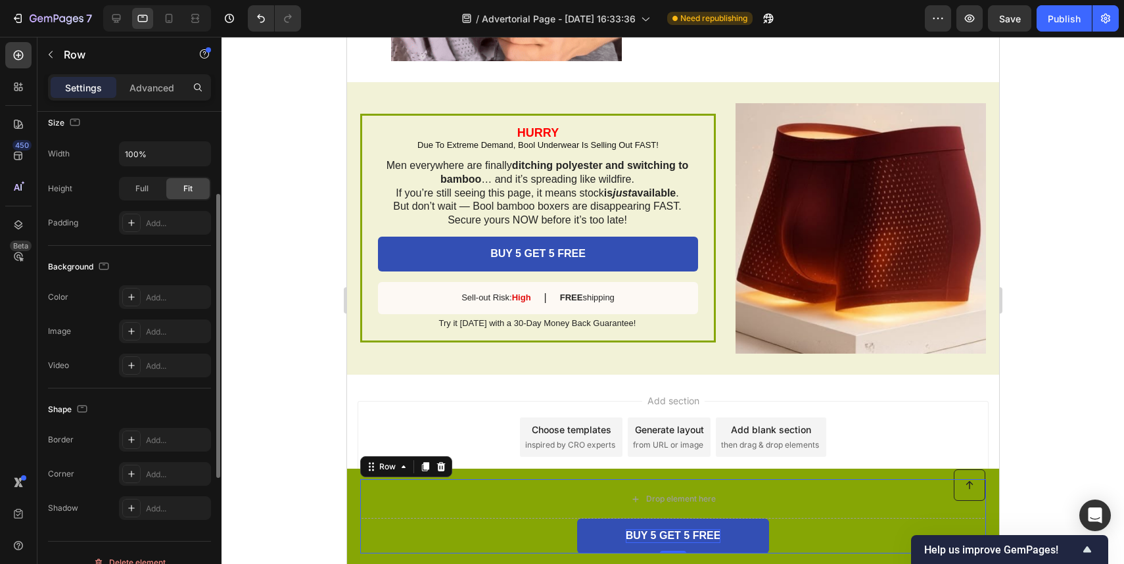
scroll to position [354, 0]
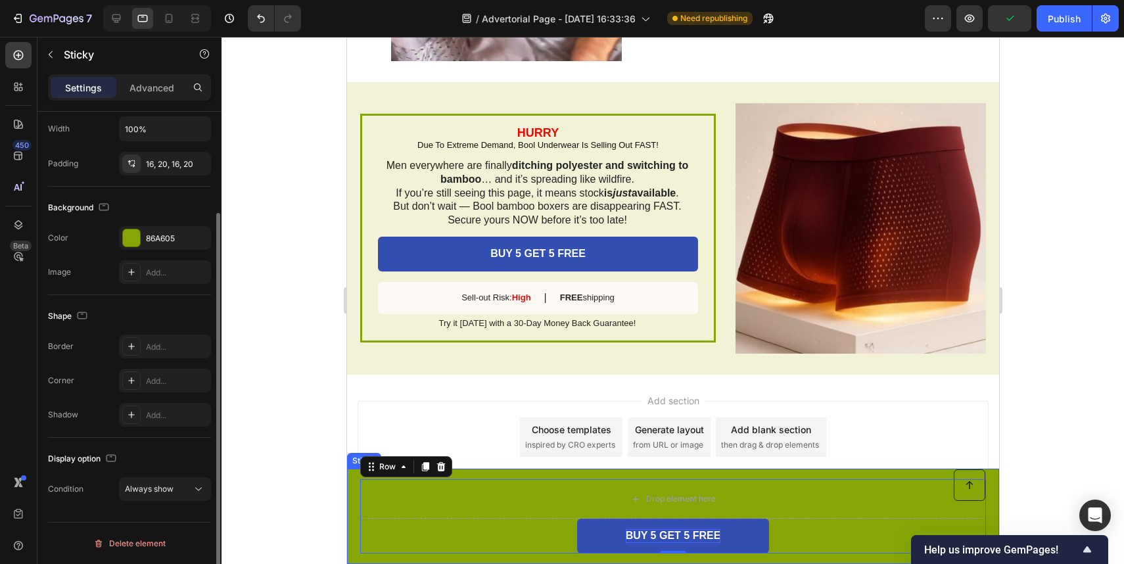
click at [354, 490] on div "Button Drop element here BUY 5 GET 5 FREE Button Row 0 Sticky" at bounding box center [672, 516] width 652 height 95
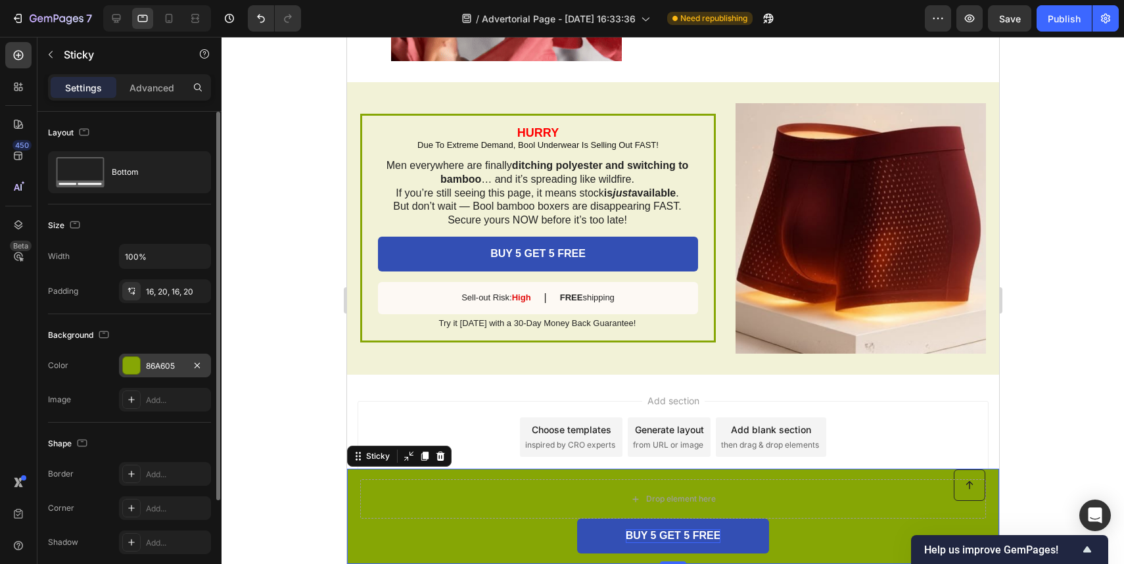
click at [178, 367] on div "86A605" at bounding box center [165, 366] width 38 height 12
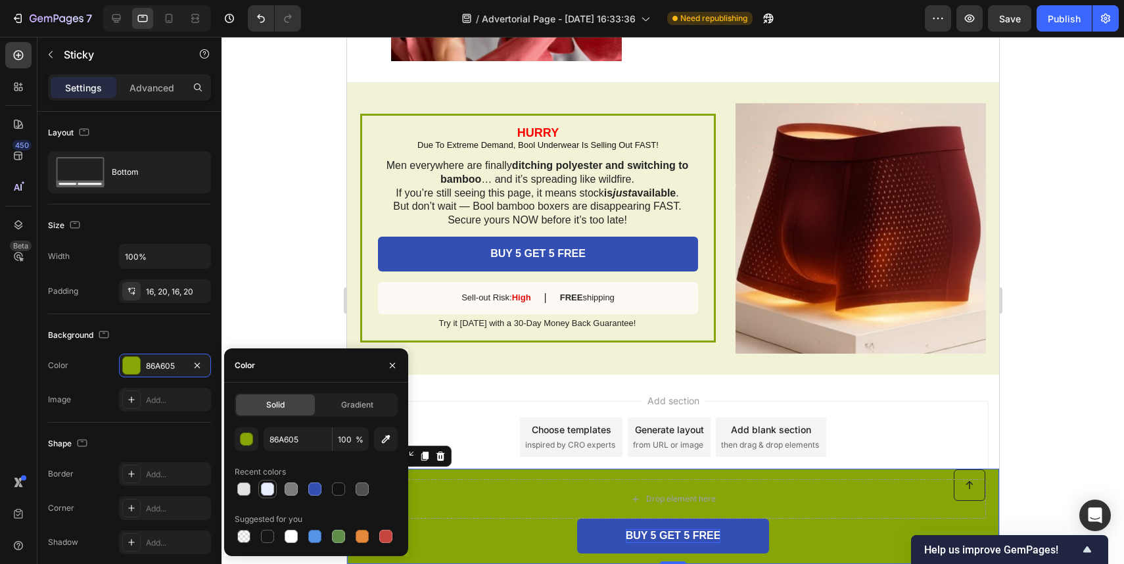
click at [261, 486] on div at bounding box center [267, 489] width 13 height 13
type input "E8EDFF"
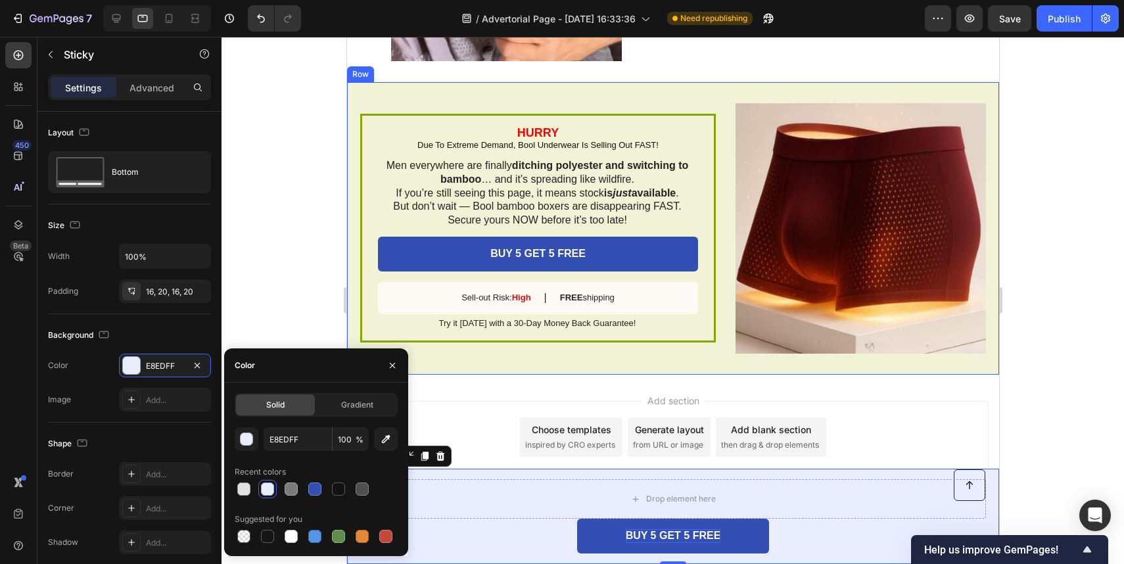
click at [715, 93] on div "HURRY Due To Extreme Demand, Bool Underwear Is Selling Out FAST! Text Block Men…" at bounding box center [672, 228] width 652 height 293
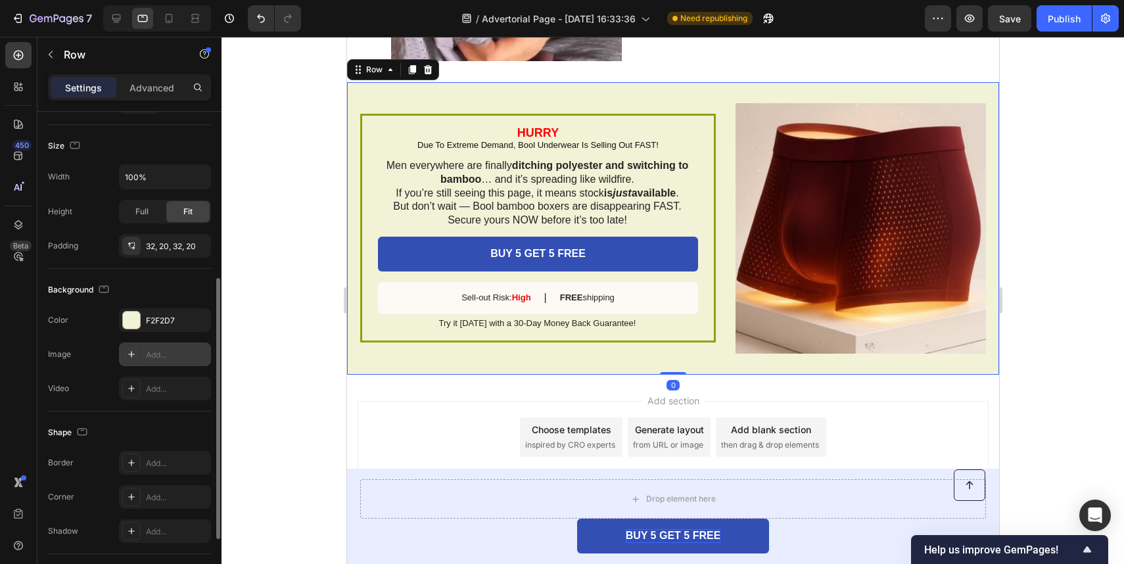
scroll to position [289, 0]
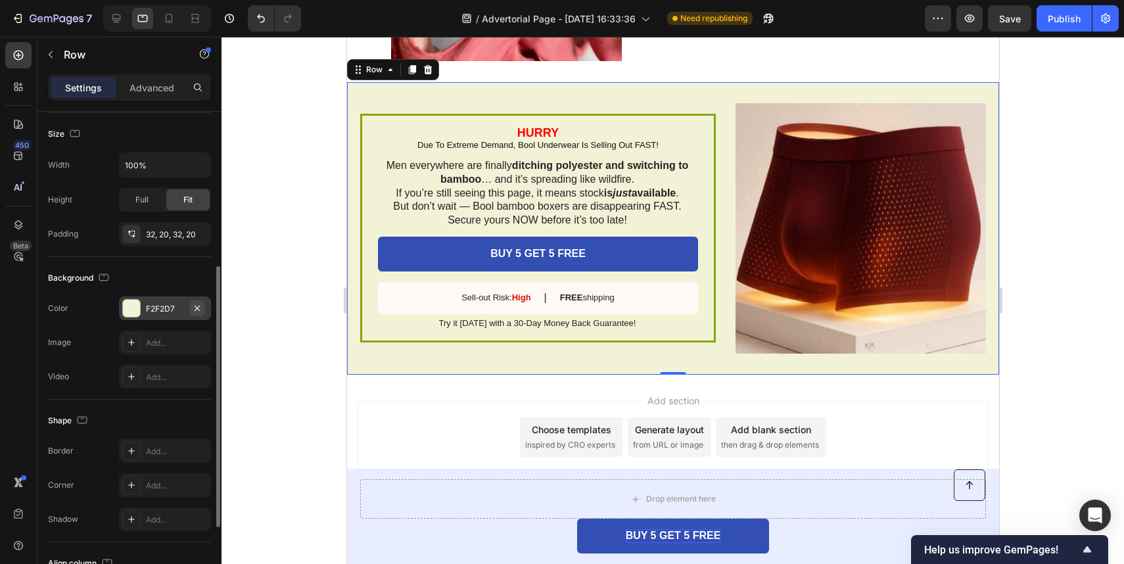
click at [196, 306] on icon "button" at bounding box center [197, 308] width 11 height 11
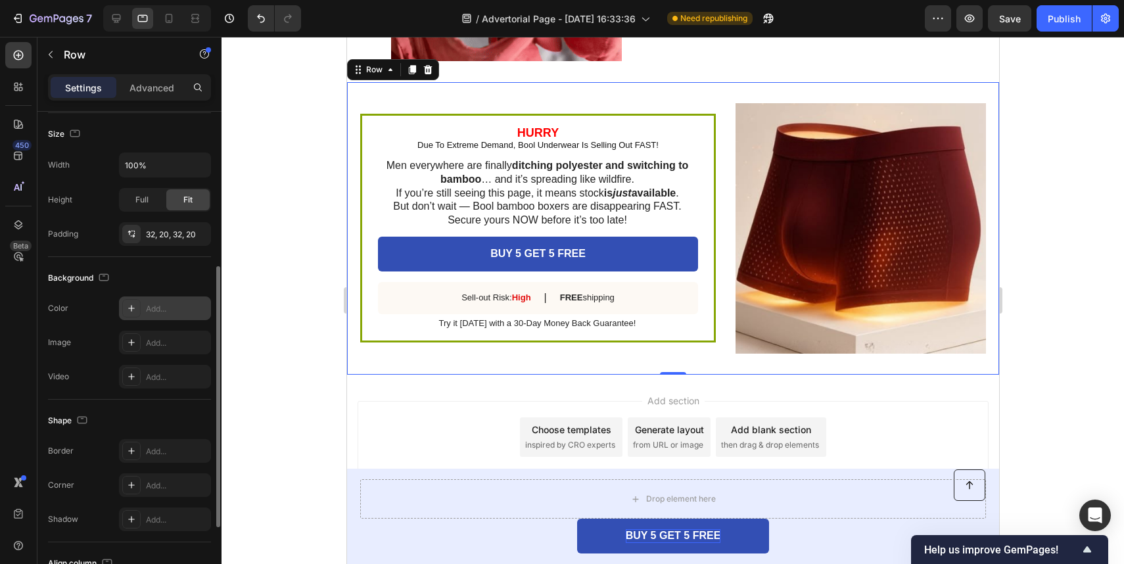
click at [326, 245] on div at bounding box center [673, 300] width 903 height 527
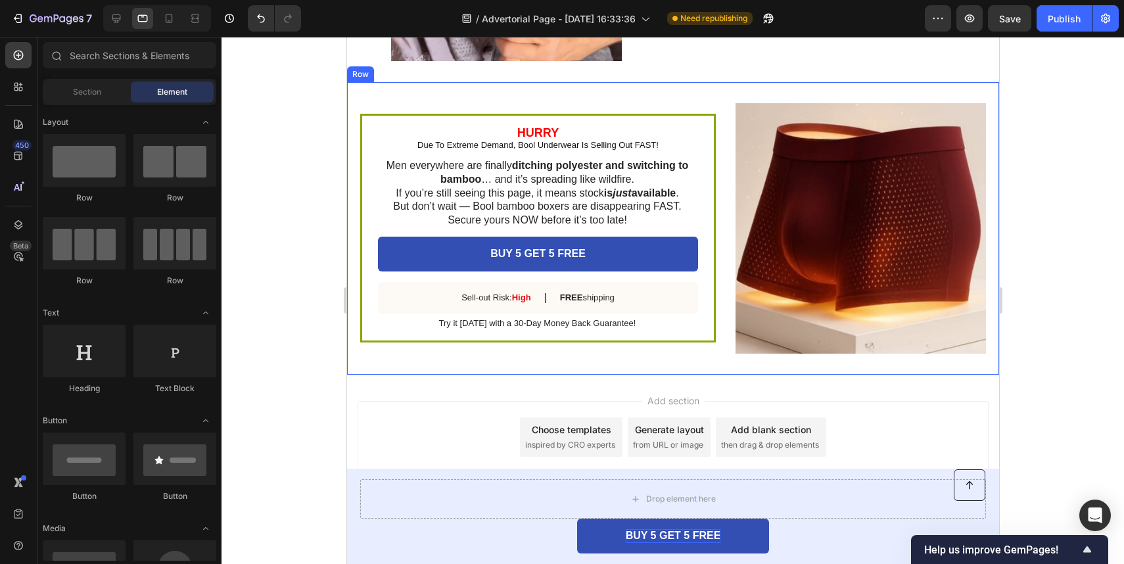
click at [360, 217] on div "HURRY Due To Extreme Demand, Bool Underwear Is Selling Out FAST! Text Block Men…" at bounding box center [538, 228] width 356 height 229
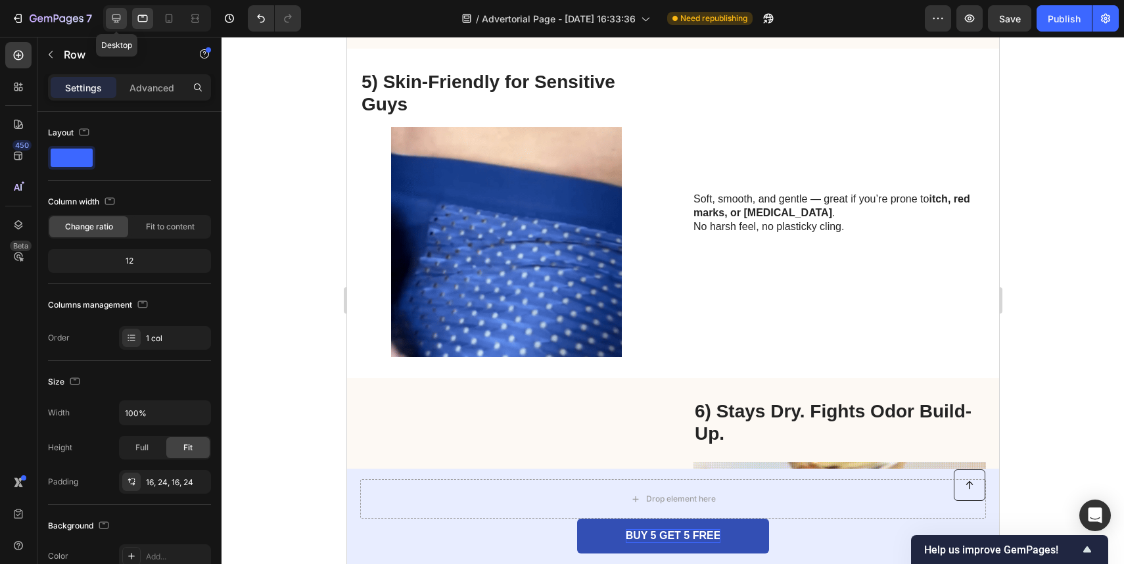
click at [122, 21] on icon at bounding box center [116, 18] width 13 height 13
type input "585"
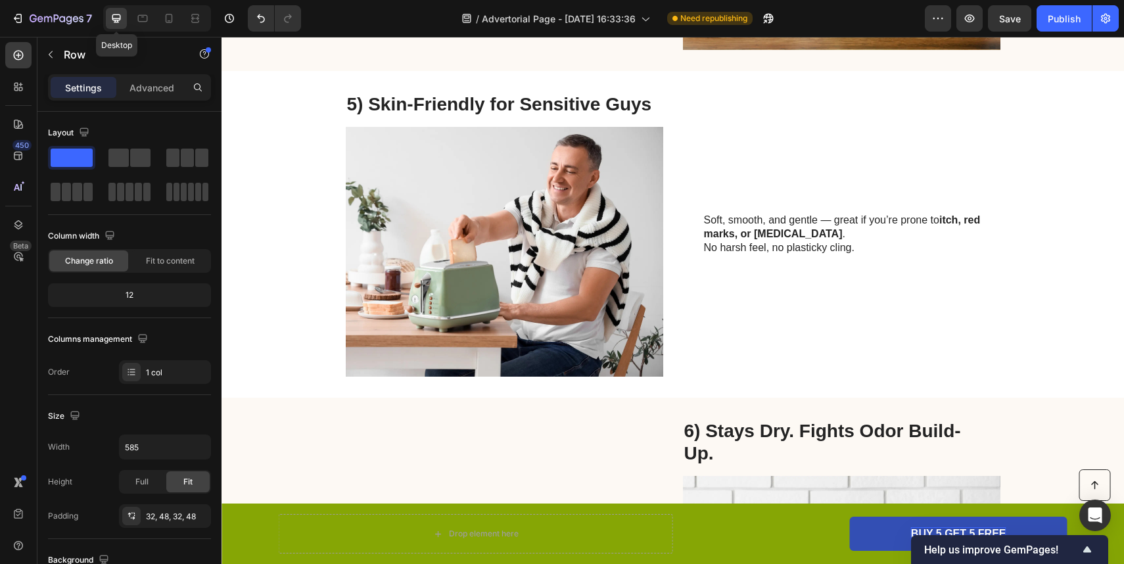
scroll to position [2436, 0]
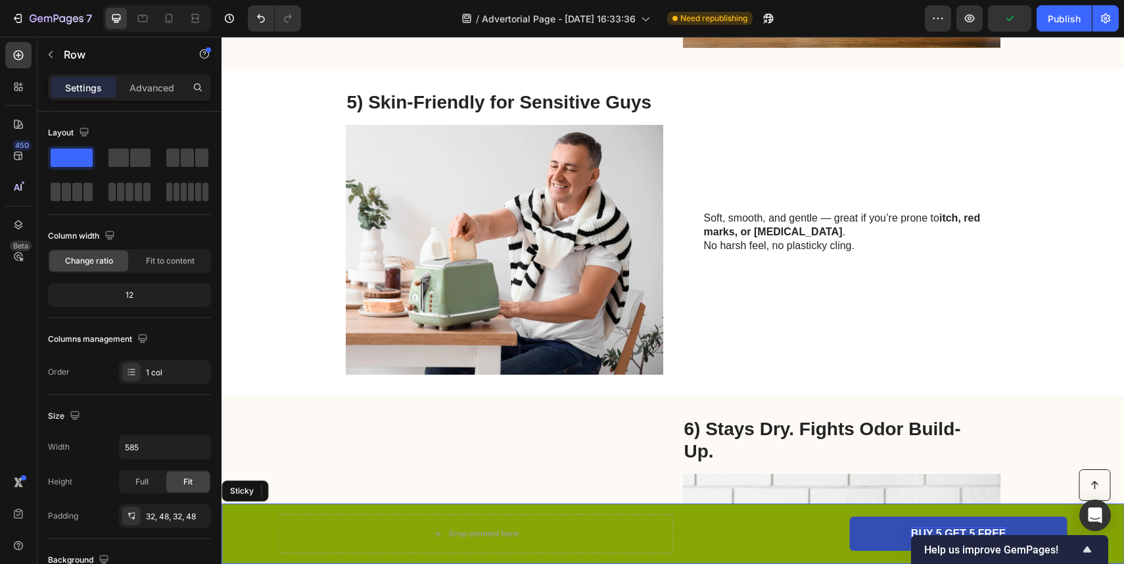
click at [360, 504] on div "Button Drop element here BUY 5 GET 5 FREE Button Row Sticky" at bounding box center [673, 534] width 903 height 60
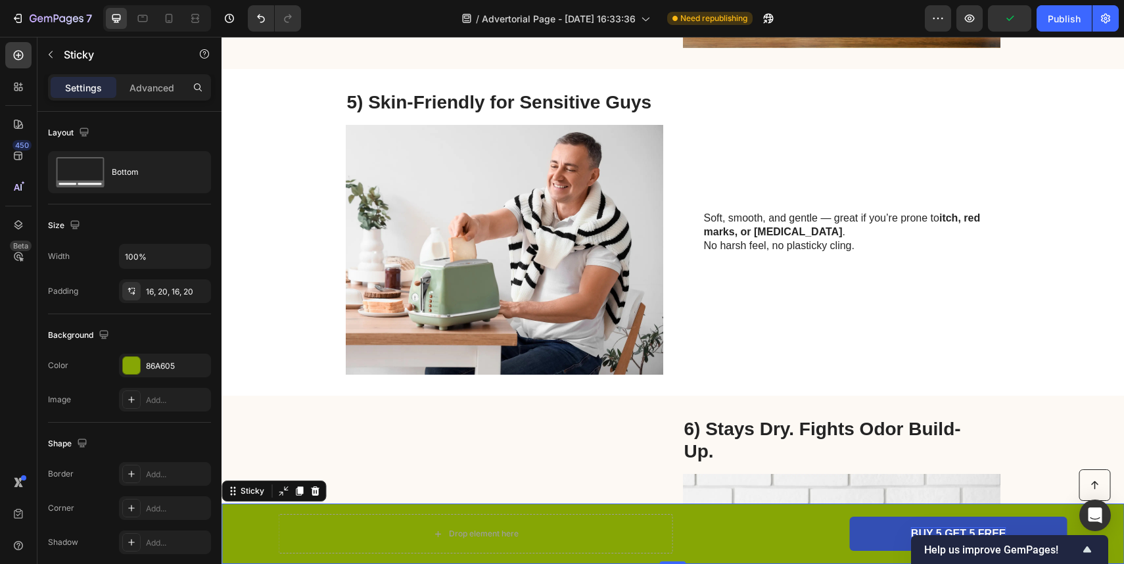
click at [360, 512] on div "Button Drop element here BUY 5 GET 5 FREE Button Row Sticky 0" at bounding box center [673, 534] width 903 height 60
click at [177, 377] on div "86A605" at bounding box center [165, 366] width 92 height 24
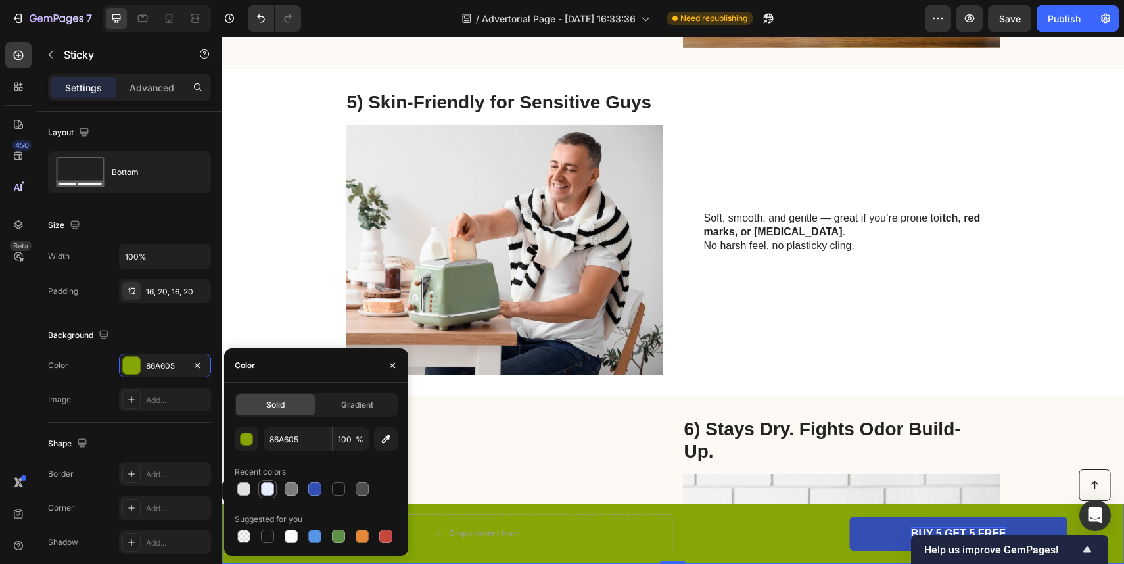
click at [273, 488] on div at bounding box center [267, 489] width 13 height 13
type input "E8EDFF"
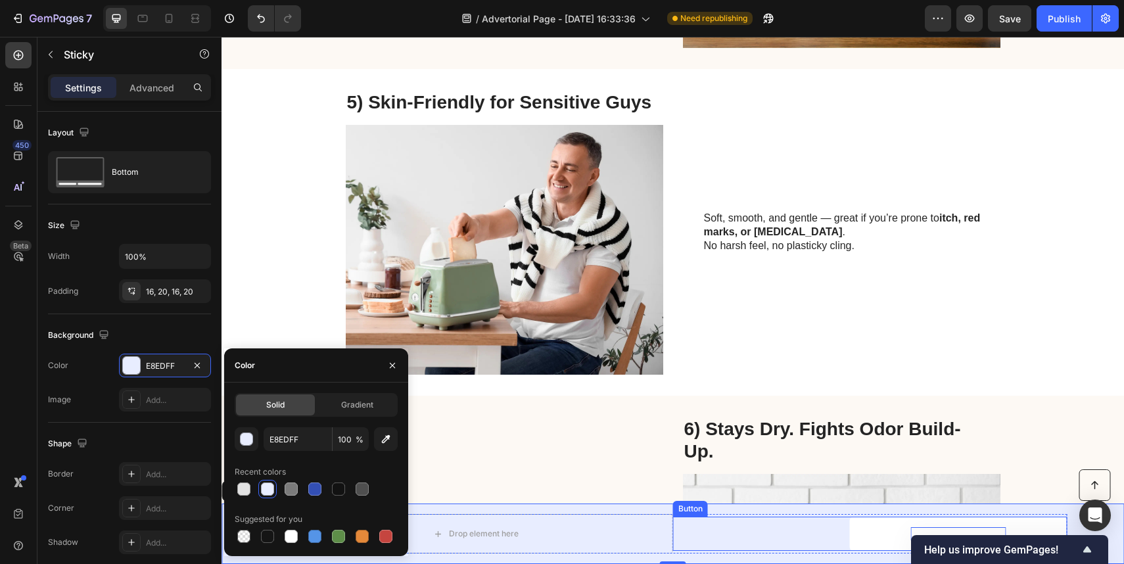
click at [894, 538] on link "BUY 5 GET 5 FREE" at bounding box center [959, 534] width 218 height 35
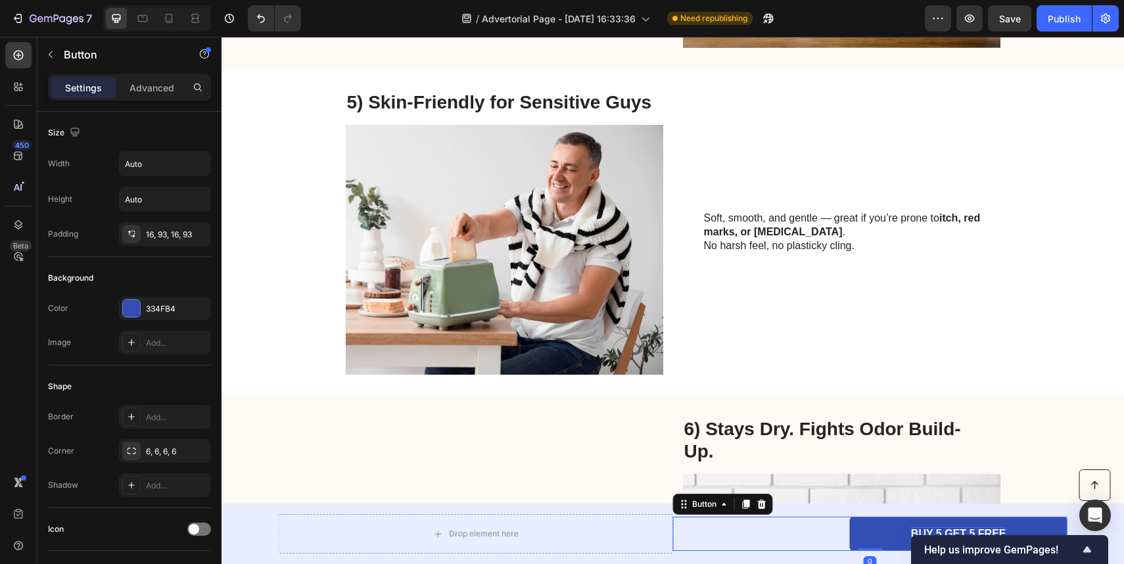
click at [809, 530] on div "BUY 5 GET 5 FREE Button 0" at bounding box center [870, 534] width 394 height 35
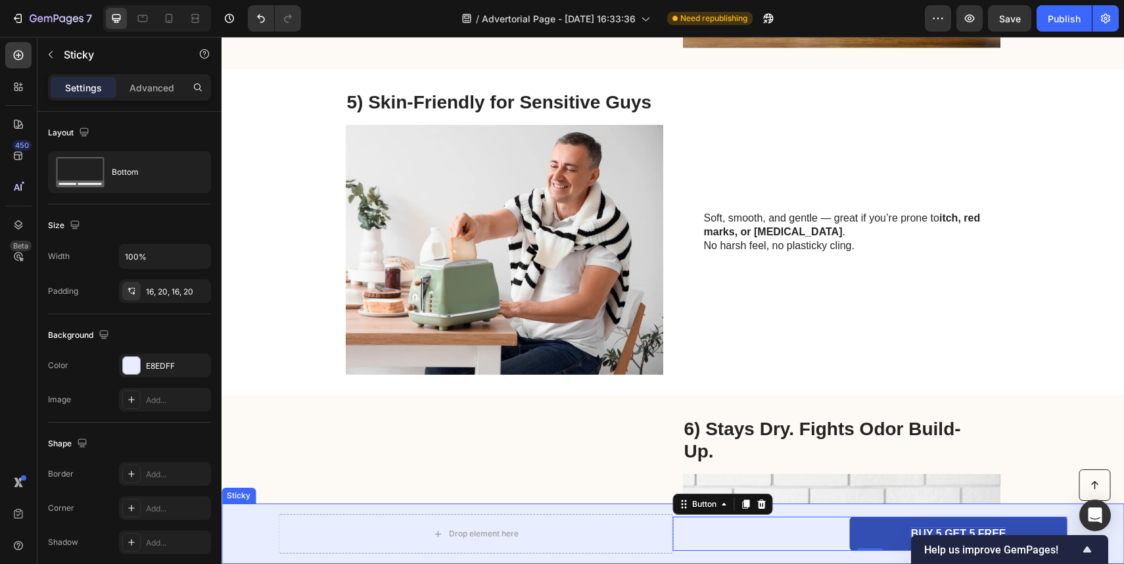
click at [500, 511] on div "Button Drop element here BUY 5 GET 5 FREE Button 0 Row Sticky" at bounding box center [673, 534] width 903 height 60
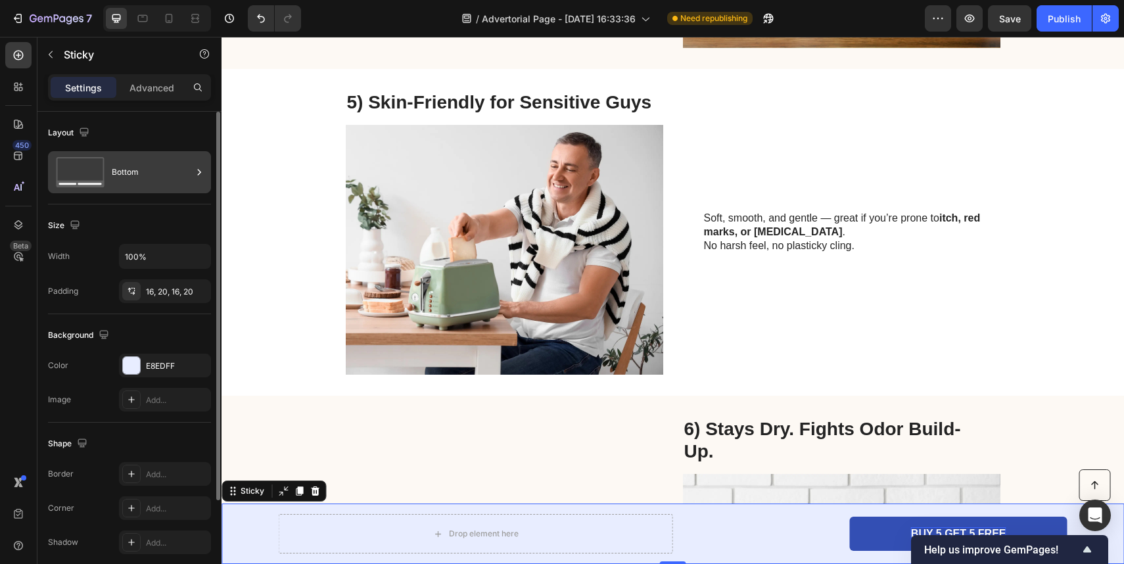
click at [126, 187] on div "Bottom" at bounding box center [129, 172] width 163 height 42
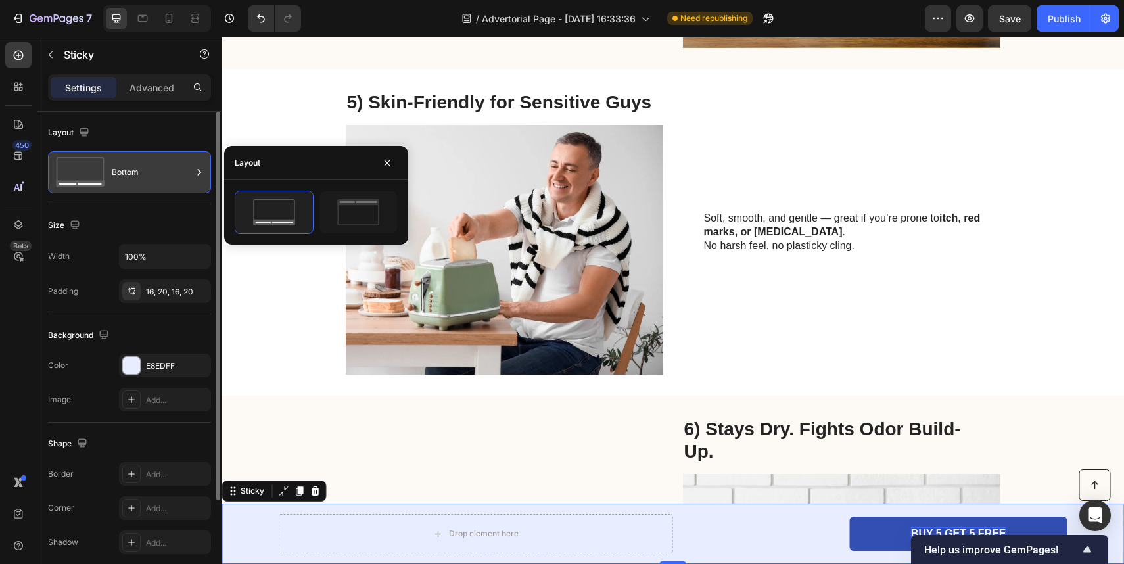
click at [133, 161] on div "Bottom" at bounding box center [152, 172] width 80 height 30
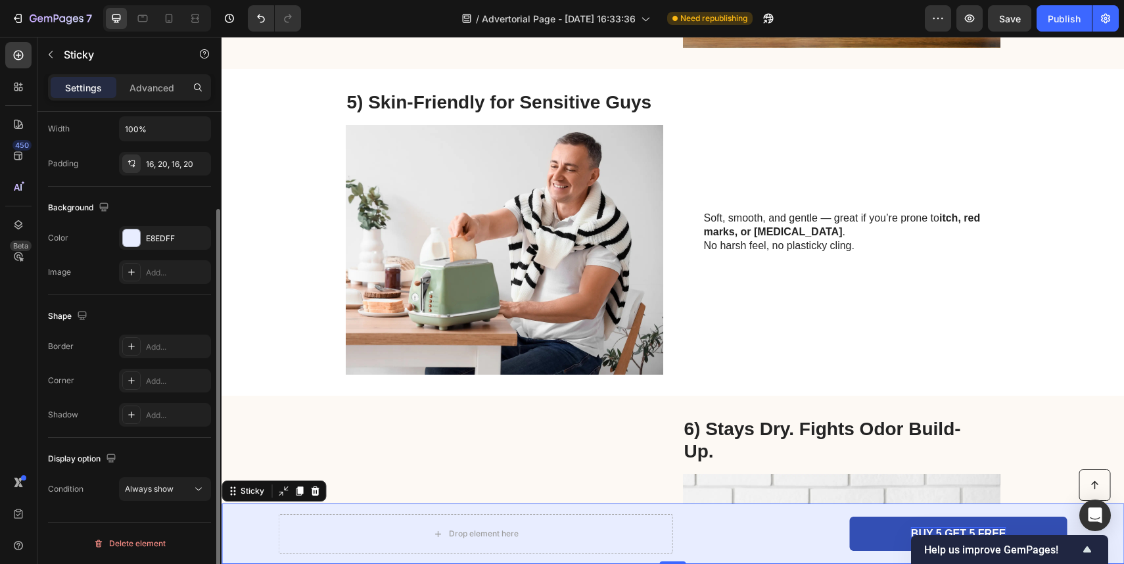
scroll to position [0, 0]
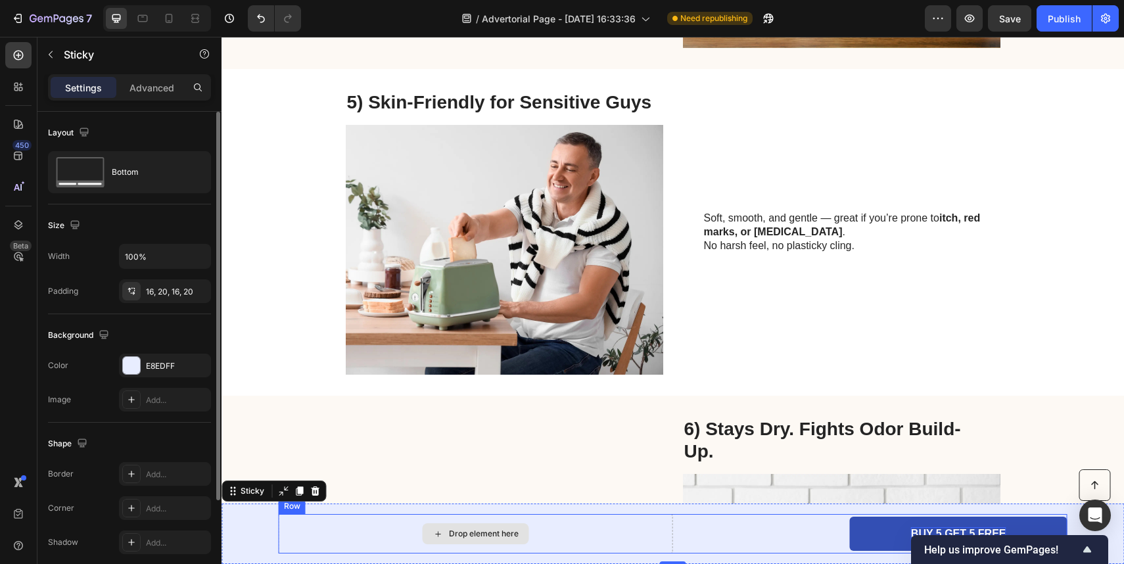
click at [689, 531] on div "BUY 5 GET 5 FREE Button" at bounding box center [870, 534] width 394 height 35
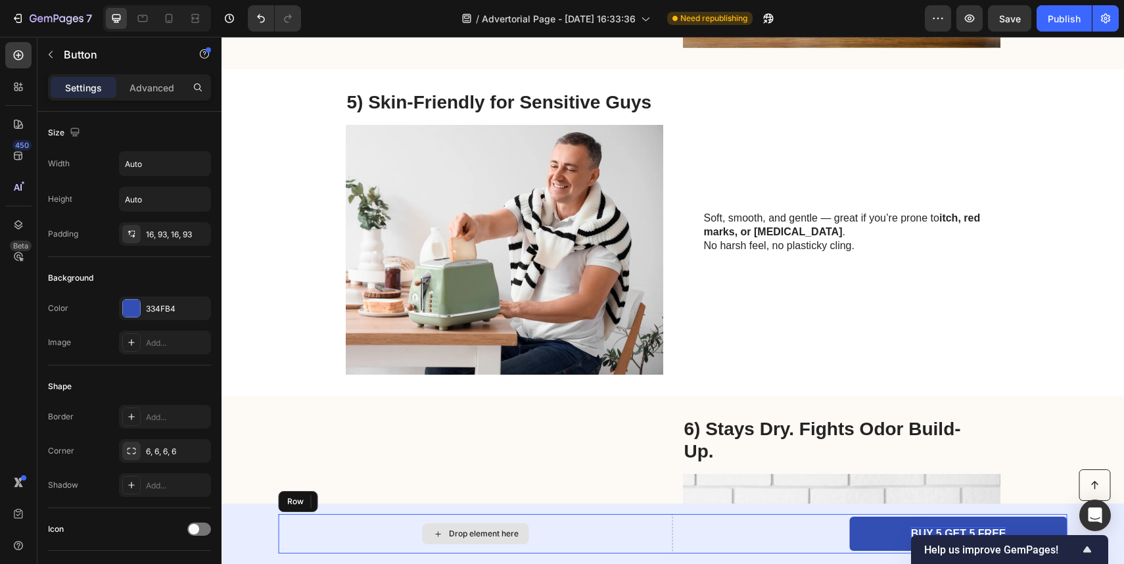
click at [650, 533] on div "Drop element here" at bounding box center [476, 533] width 394 height 39
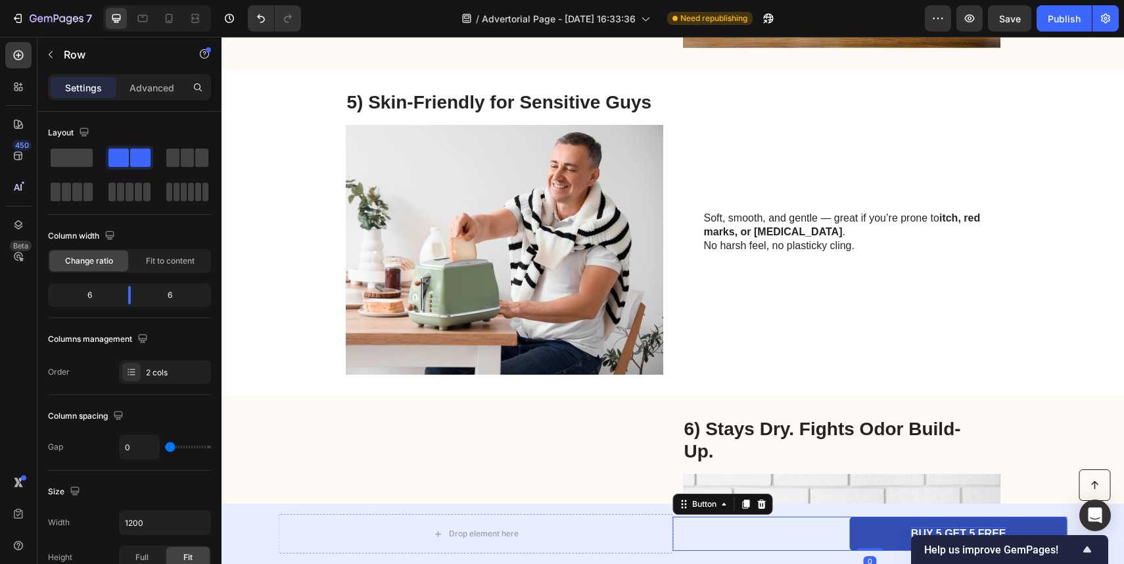
click at [746, 525] on div "BUY 5 GET 5 FREE Button 0" at bounding box center [870, 534] width 394 height 35
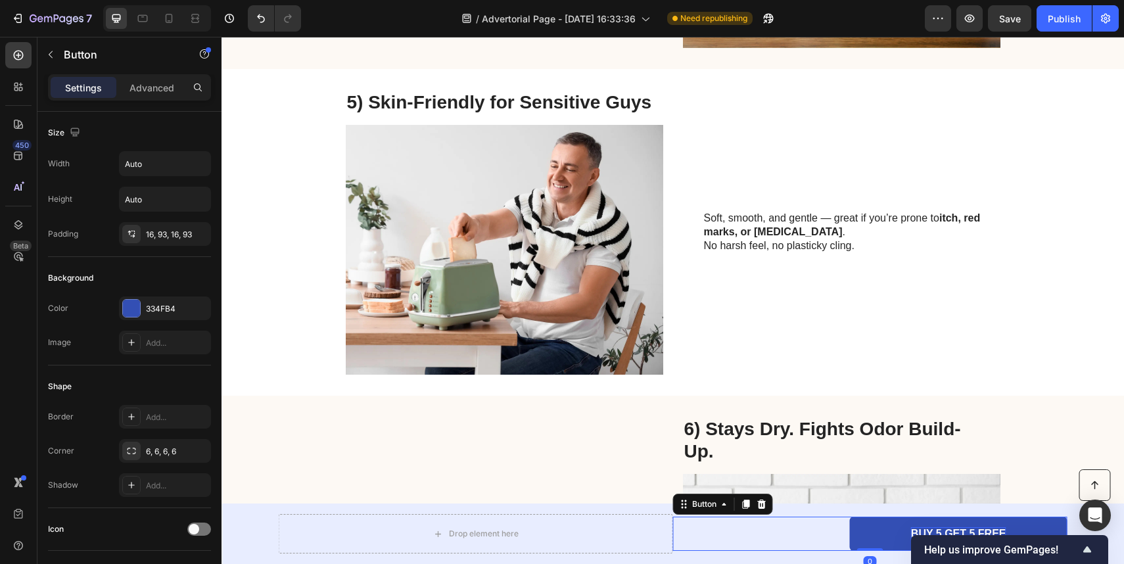
click at [657, 535] on div "Drop element here" at bounding box center [476, 533] width 394 height 39
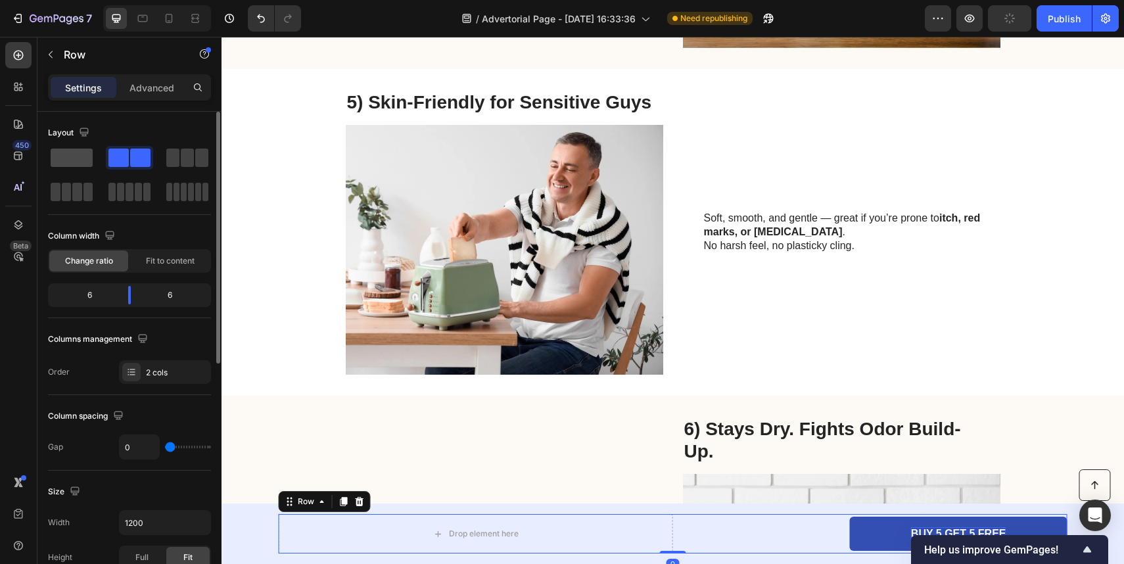
click at [77, 150] on span at bounding box center [72, 158] width 42 height 18
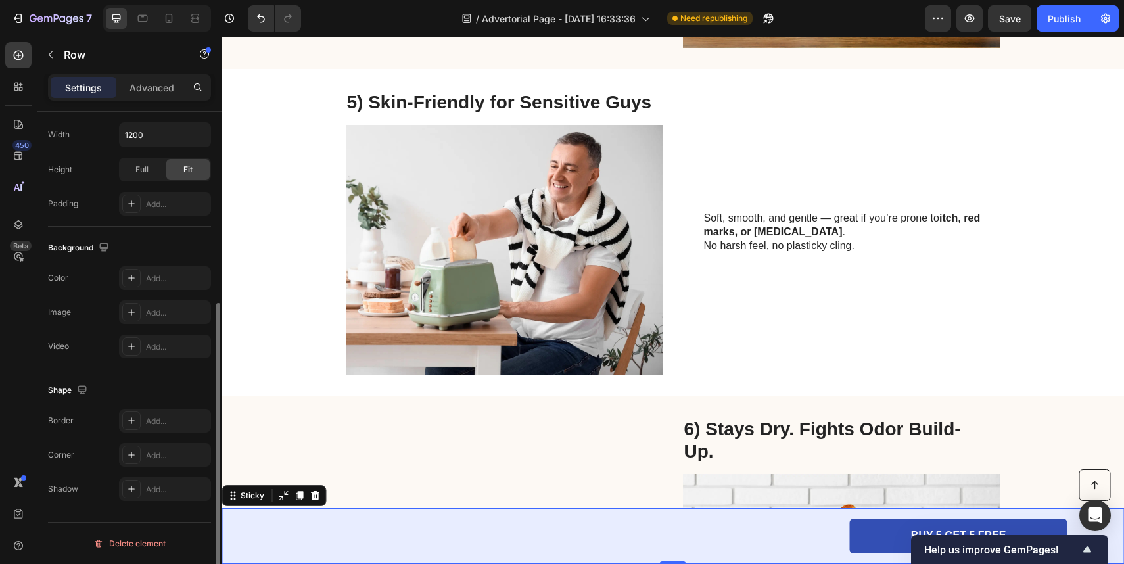
click at [834, 515] on div "Button BUY 5 GET 5 FREE Button Row Sticky 0" at bounding box center [673, 536] width 903 height 56
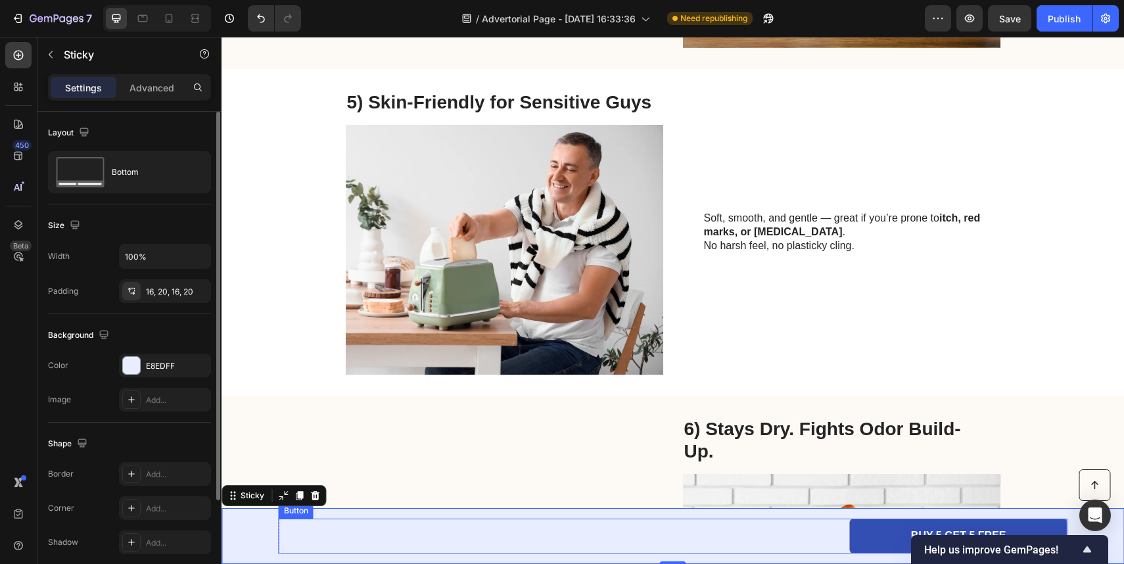
click at [834, 538] on div "BUY 5 GET 5 FREE Button" at bounding box center [673, 536] width 789 height 35
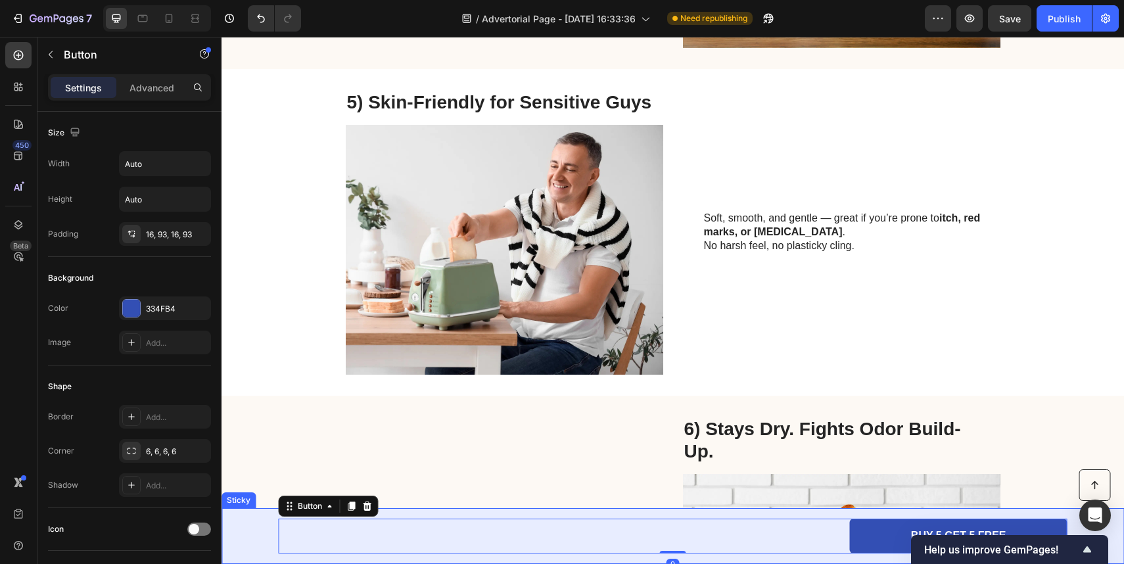
click at [856, 510] on div "Button BUY 5 GET 5 FREE Button 0 Row Sticky" at bounding box center [673, 536] width 903 height 56
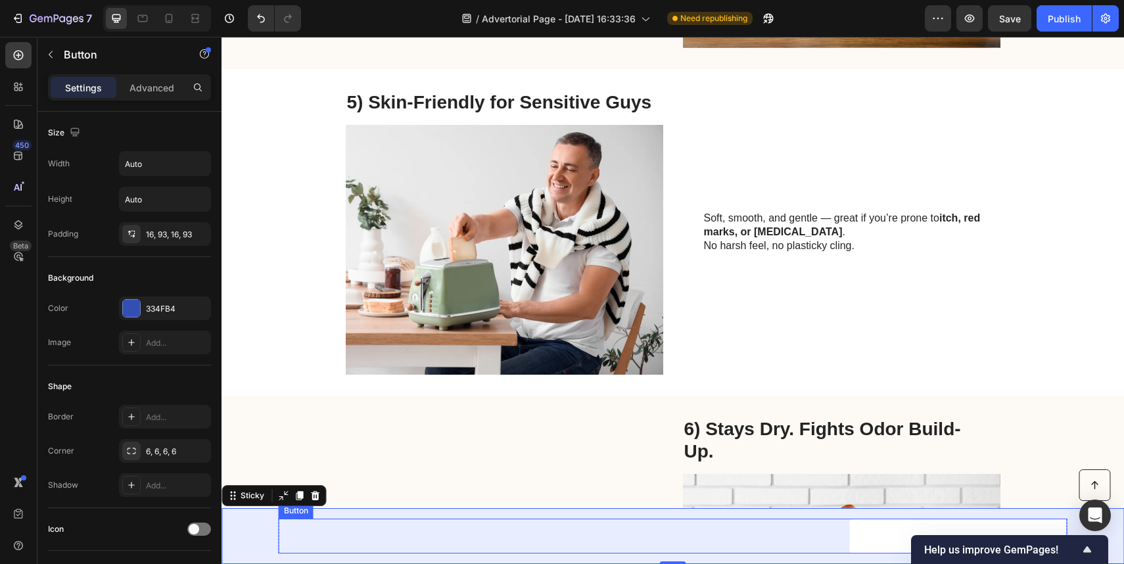
click at [899, 532] on link "BUY 5 GET 5 FREE" at bounding box center [959, 536] width 218 height 35
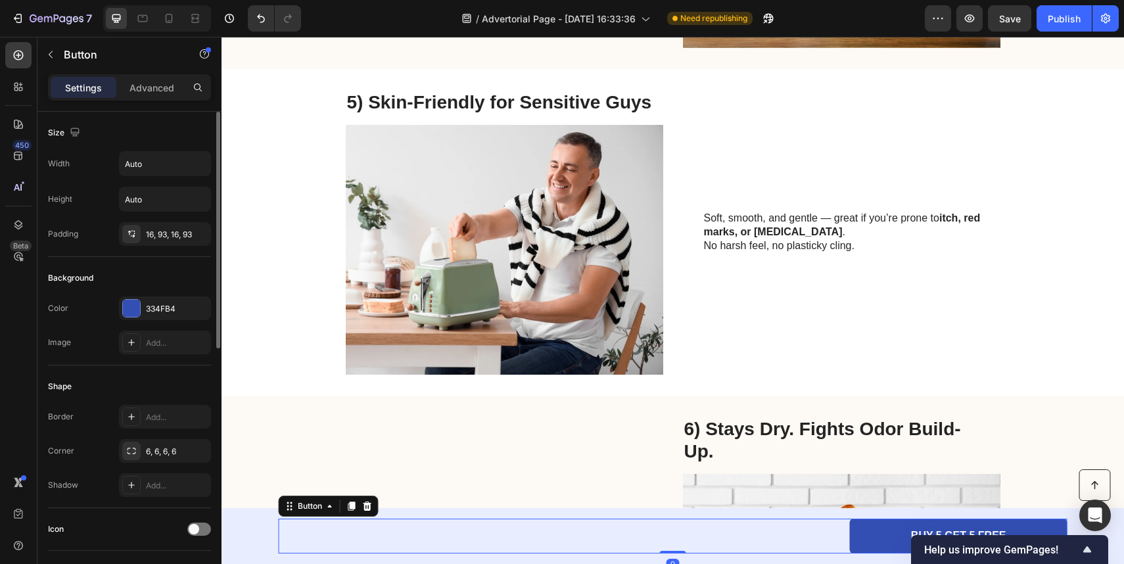
scroll to position [521, 0]
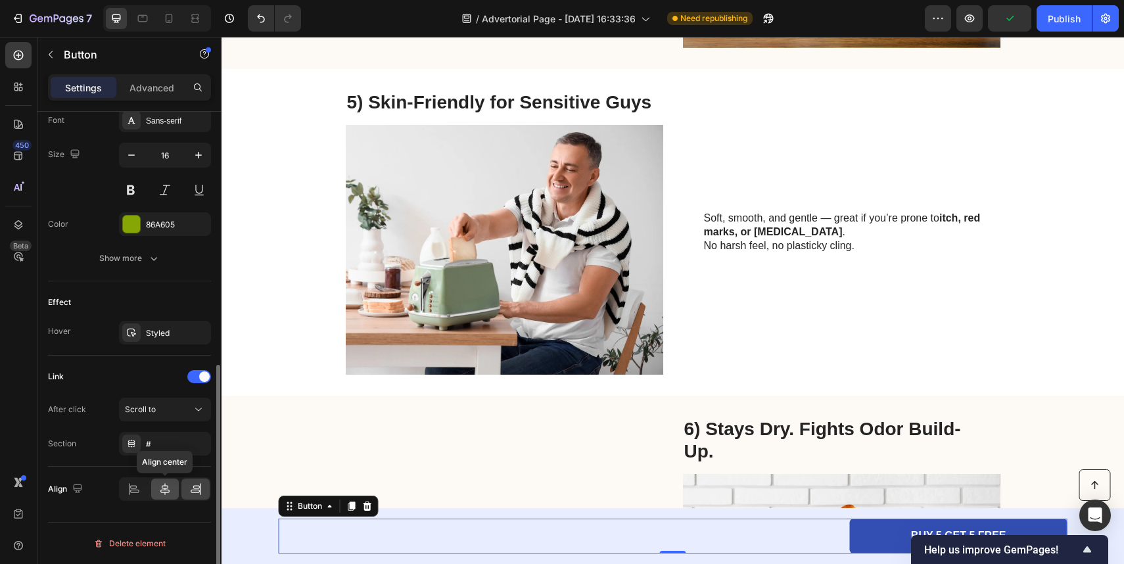
click at [164, 487] on icon at bounding box center [164, 489] width 13 height 13
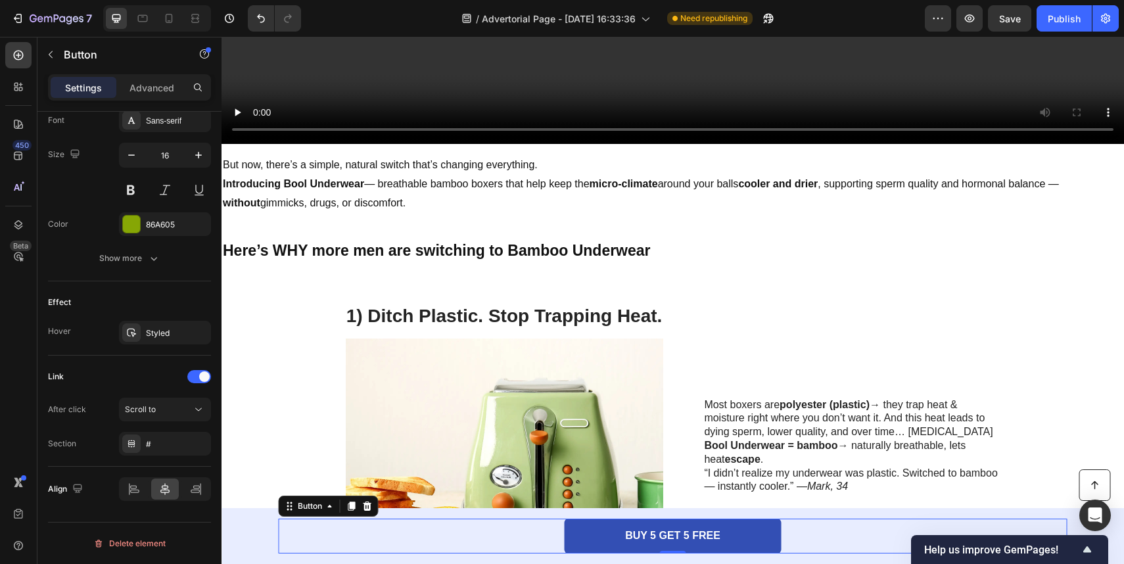
scroll to position [0, 0]
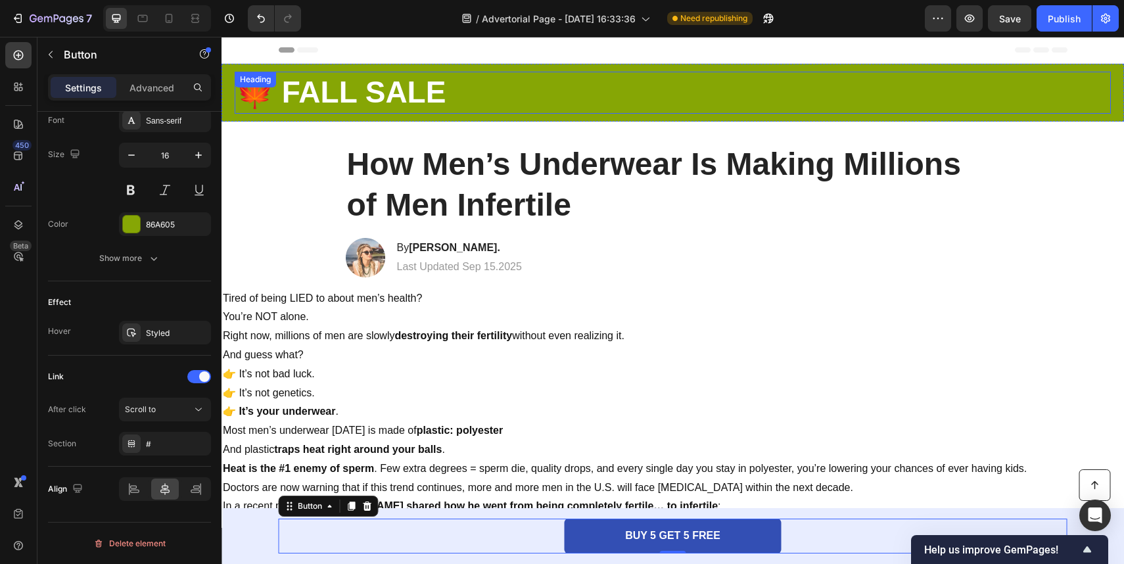
click at [594, 87] on p "⁠⁠⁠⁠⁠⁠⁠ 🍁 FALL SALE" at bounding box center [673, 92] width 874 height 39
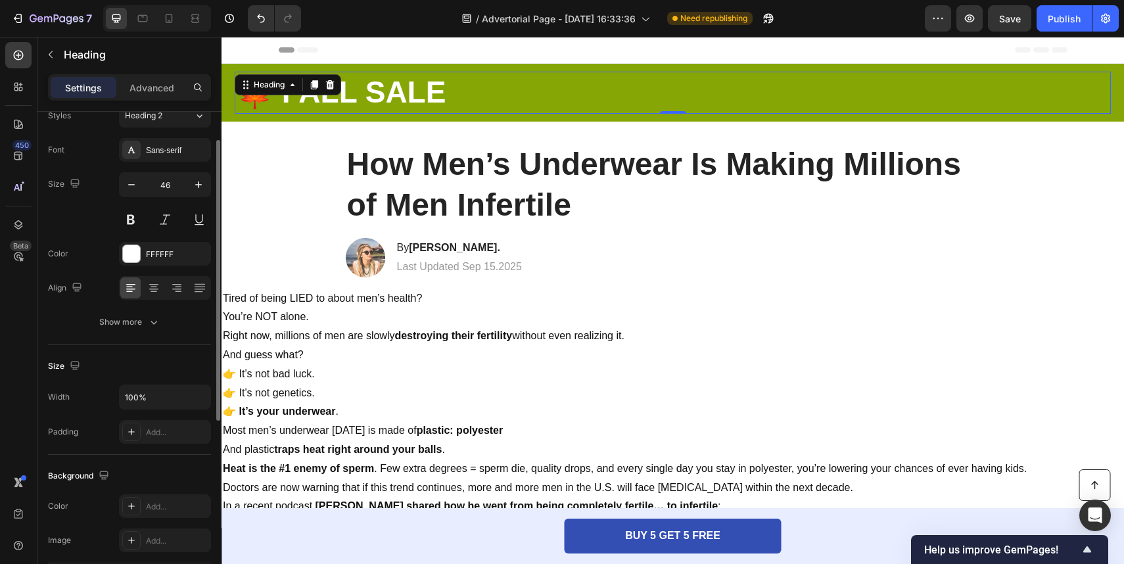
scroll to position [48, 0]
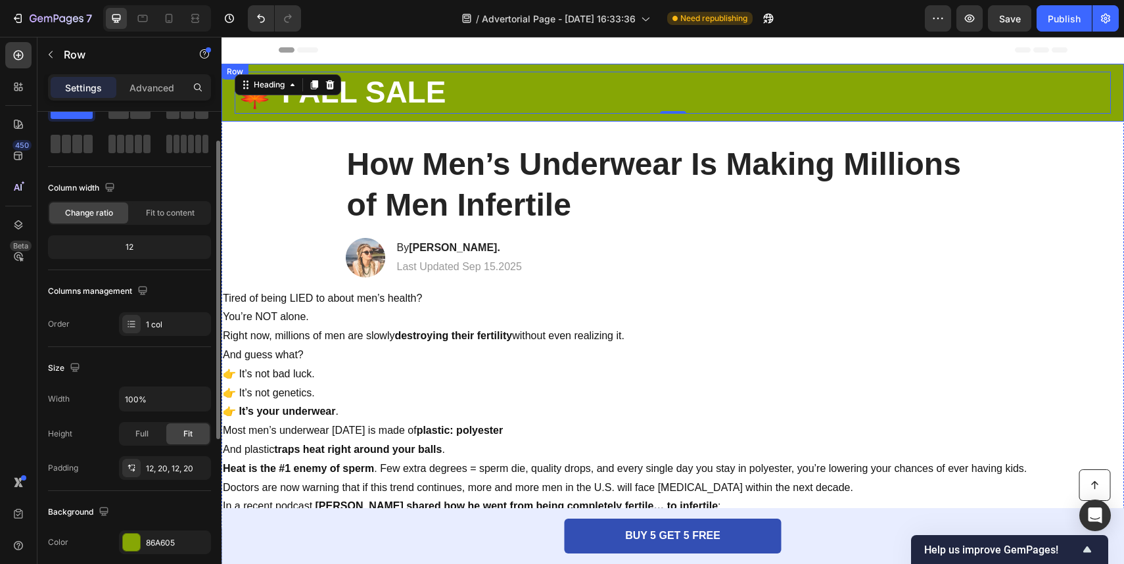
click at [416, 70] on div "⁠⁠⁠⁠⁠⁠⁠ 🍁 FALL SALE Heading 0 Row" at bounding box center [673, 93] width 903 height 58
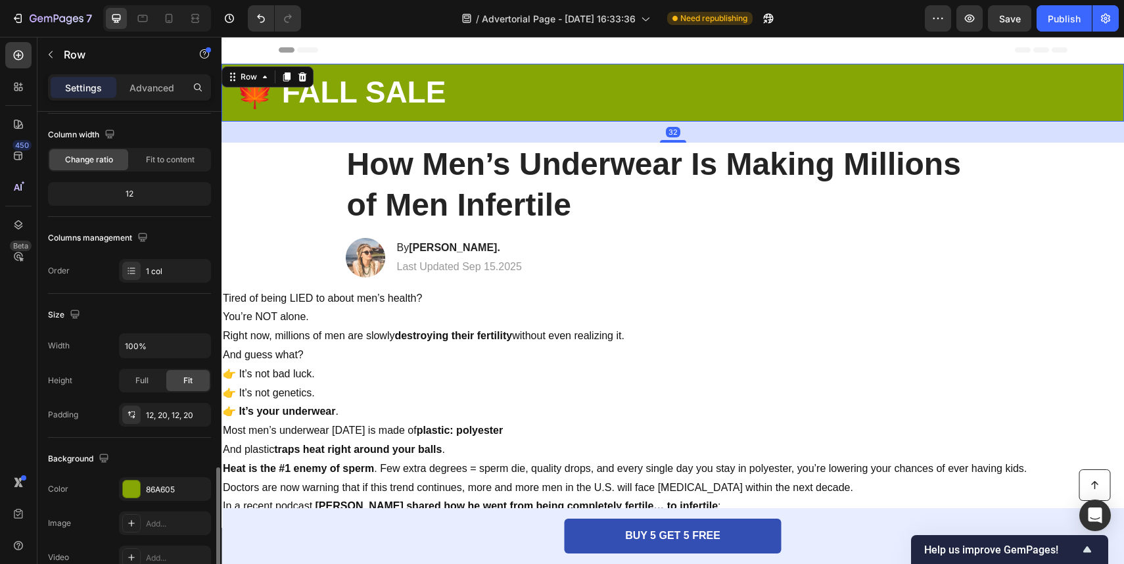
scroll to position [312, 0]
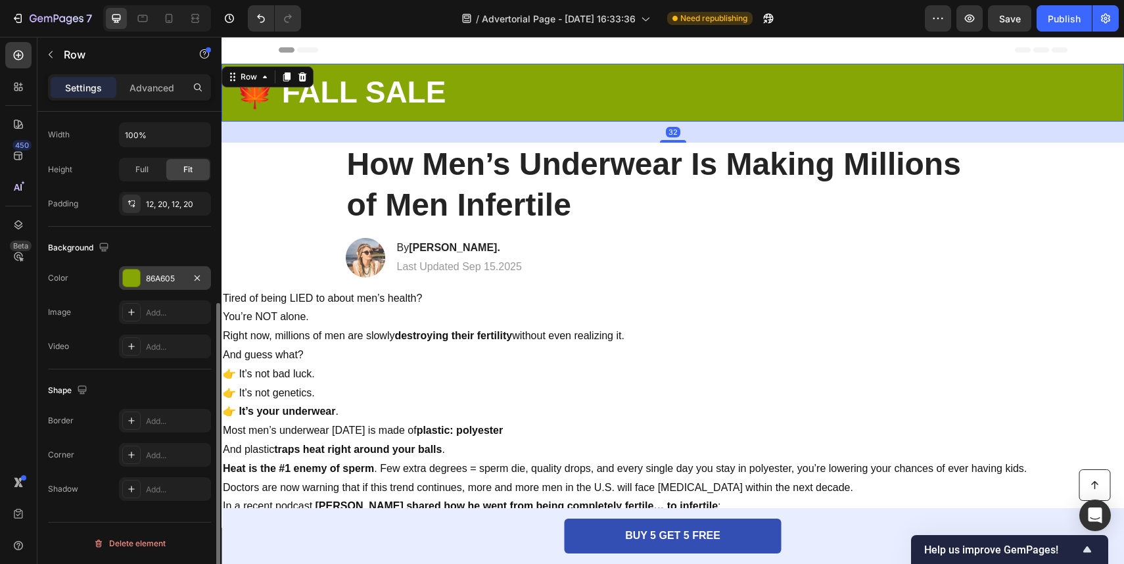
click at [204, 287] on div "86A605" at bounding box center [165, 278] width 92 height 24
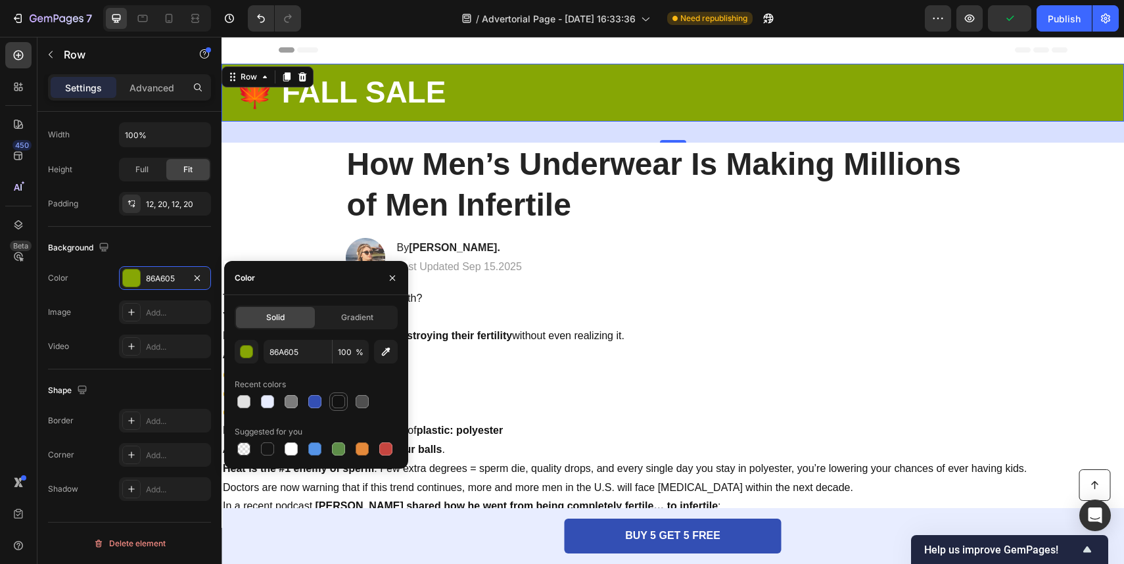
click at [331, 395] on div at bounding box center [339, 402] width 16 height 16
type input "121212"
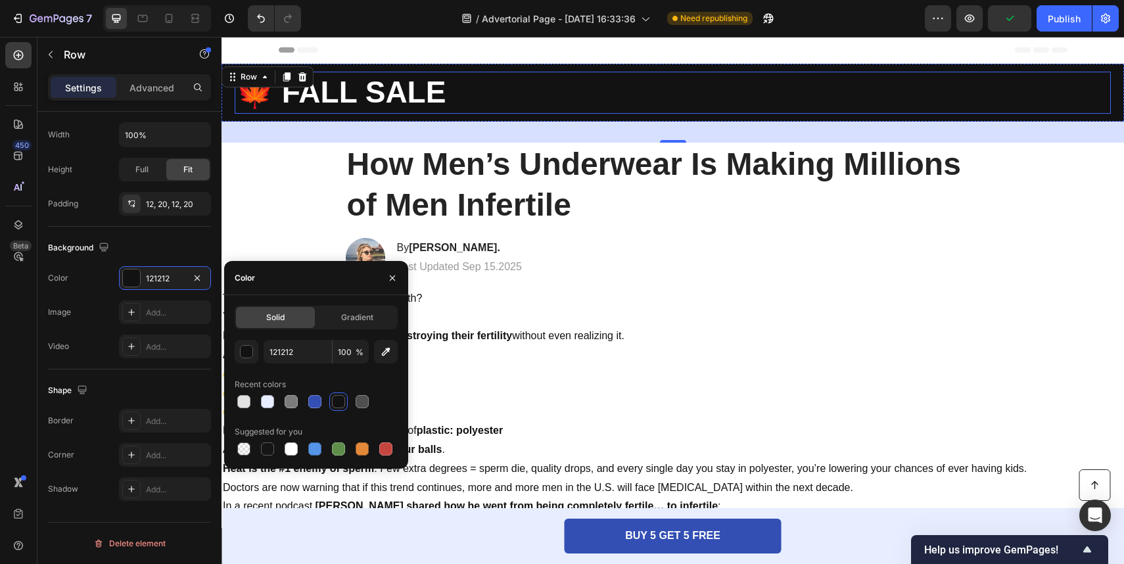
click at [510, 83] on p "⁠⁠⁠⁠⁠⁠⁠ 🍁 FALL SALE" at bounding box center [673, 92] width 874 height 39
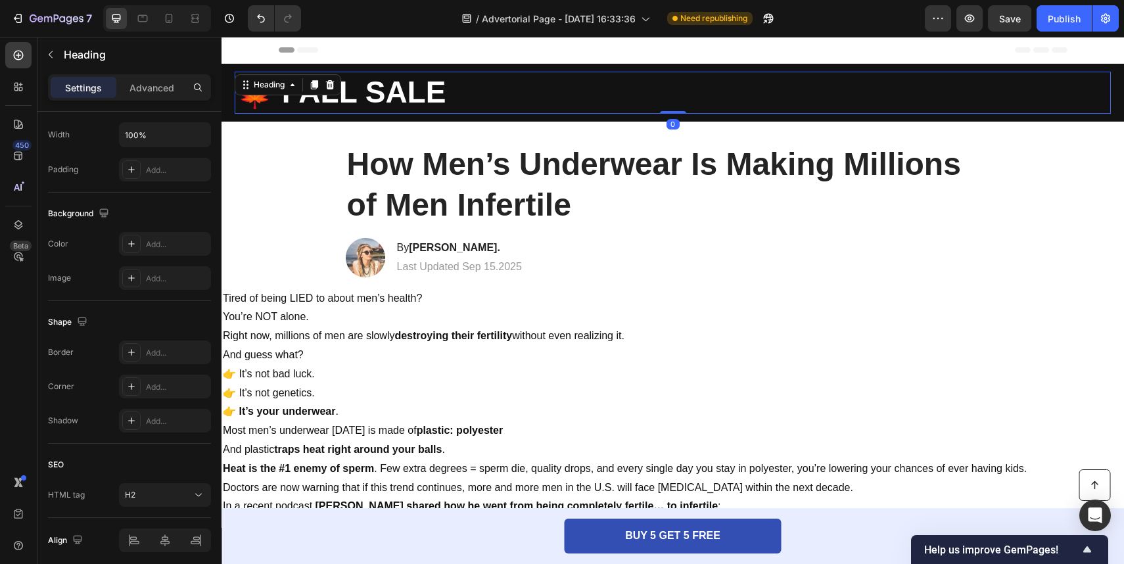
scroll to position [0, 0]
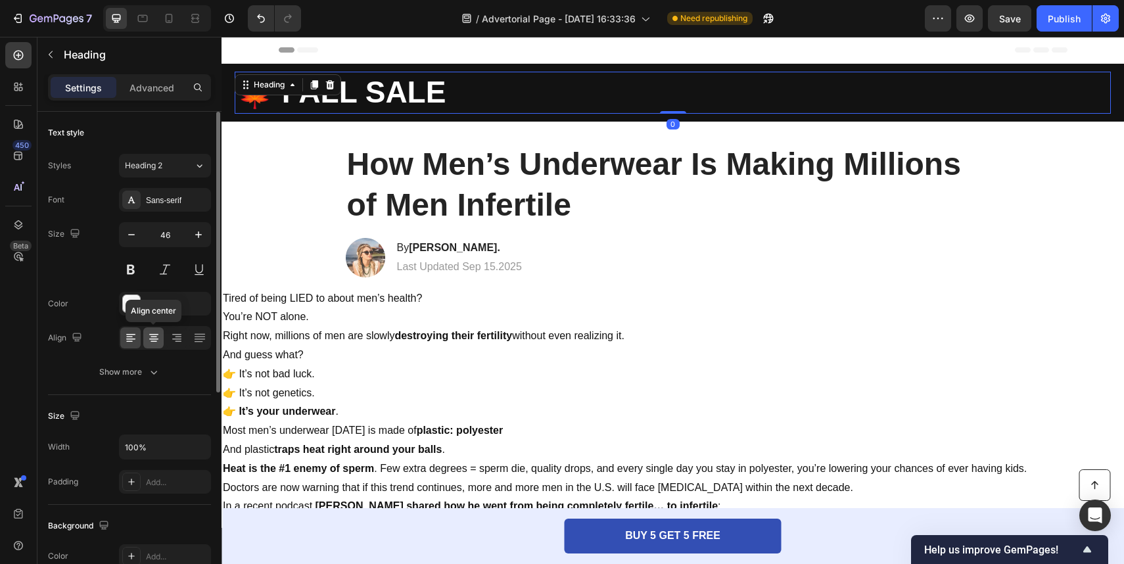
click at [150, 330] on div at bounding box center [153, 337] width 20 height 21
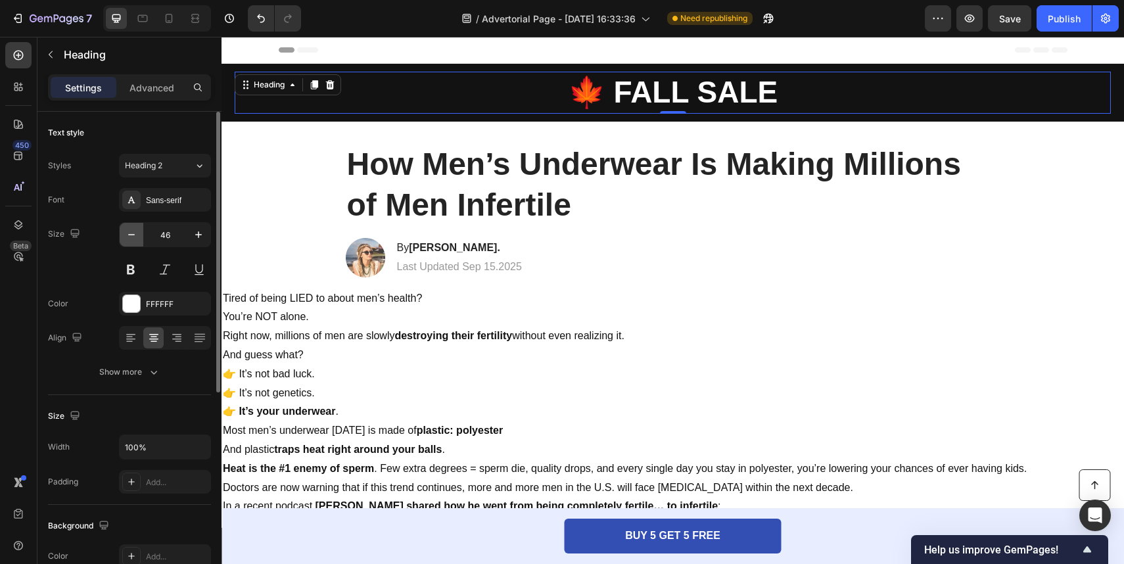
click at [132, 235] on icon "button" at bounding box center [131, 234] width 13 height 13
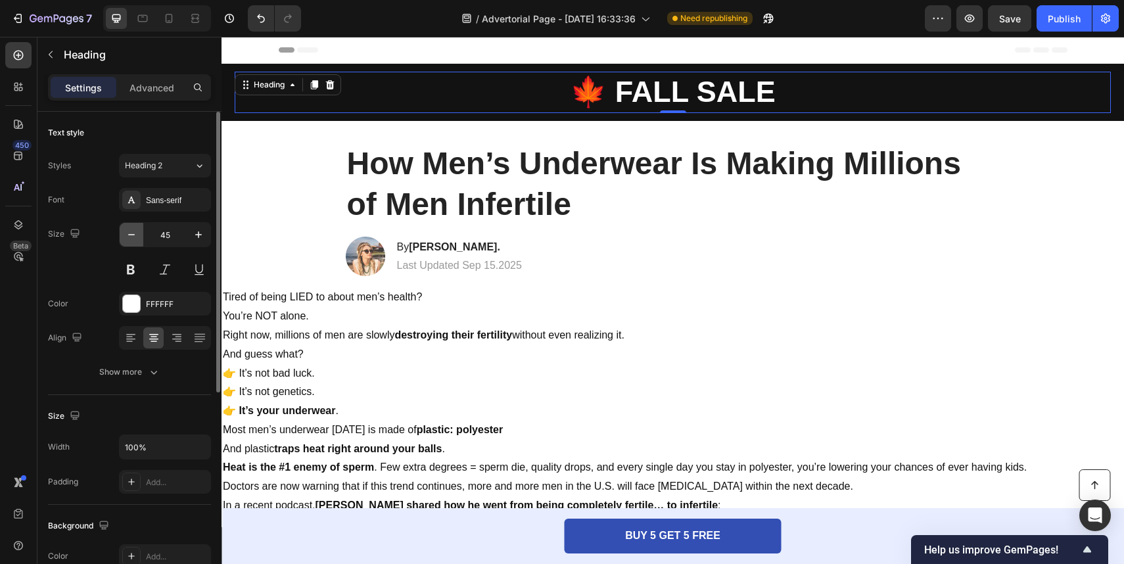
click at [132, 235] on icon "button" at bounding box center [131, 234] width 13 height 13
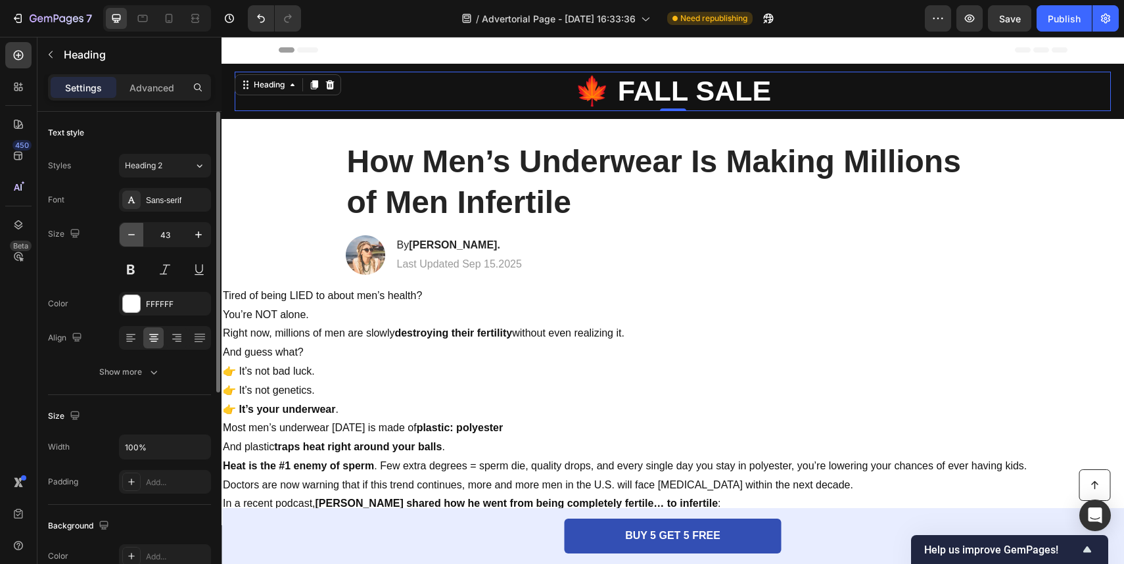
click at [132, 235] on icon "button" at bounding box center [131, 234] width 13 height 13
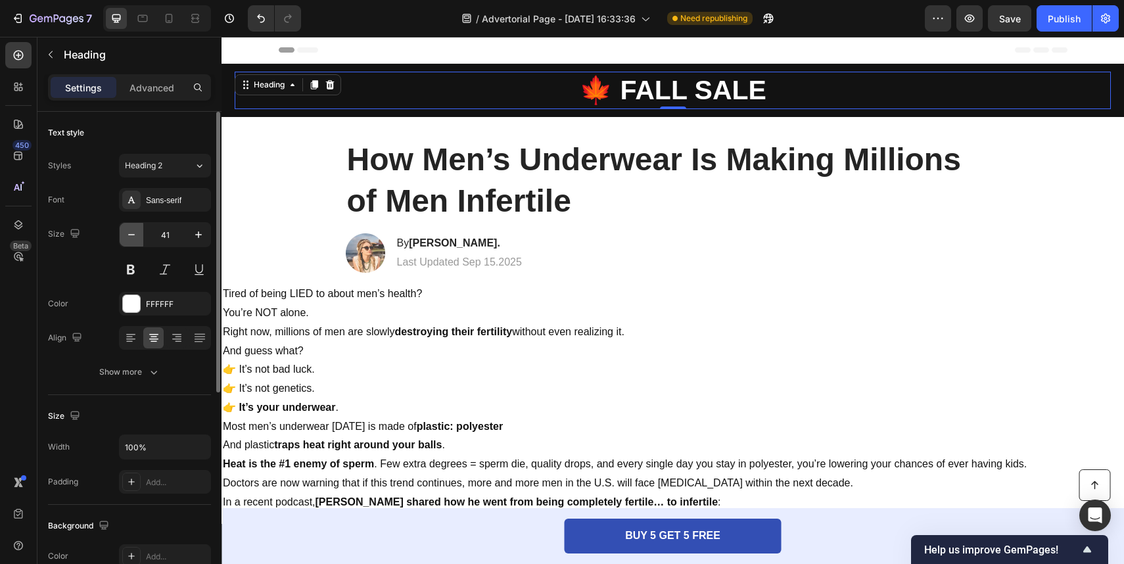
click at [132, 235] on icon "button" at bounding box center [131, 234] width 13 height 13
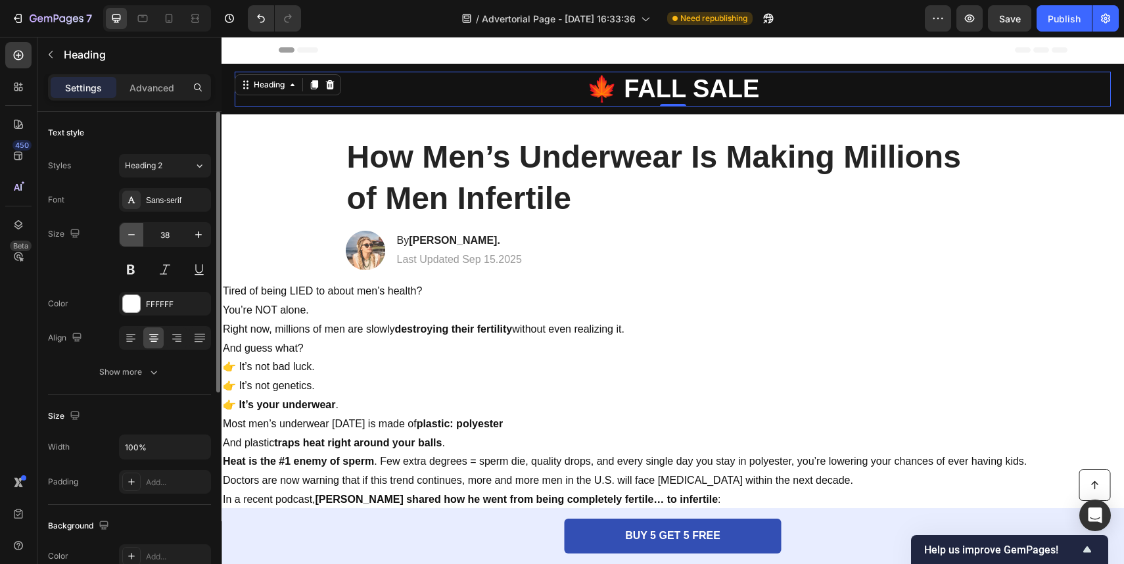
click at [132, 235] on icon "button" at bounding box center [131, 234] width 13 height 13
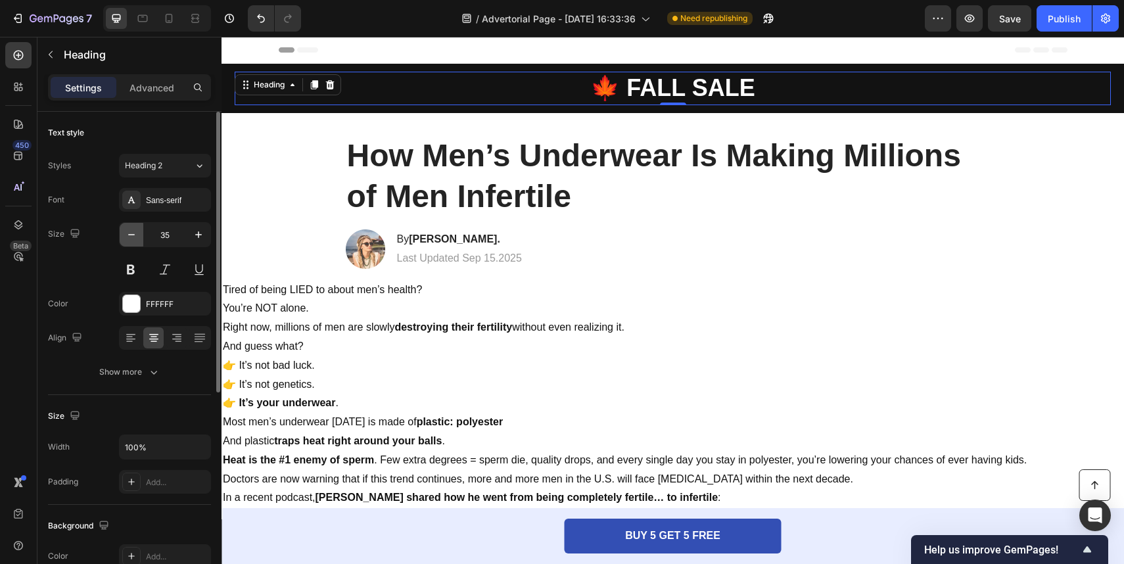
click at [132, 235] on icon "button" at bounding box center [131, 234] width 13 height 13
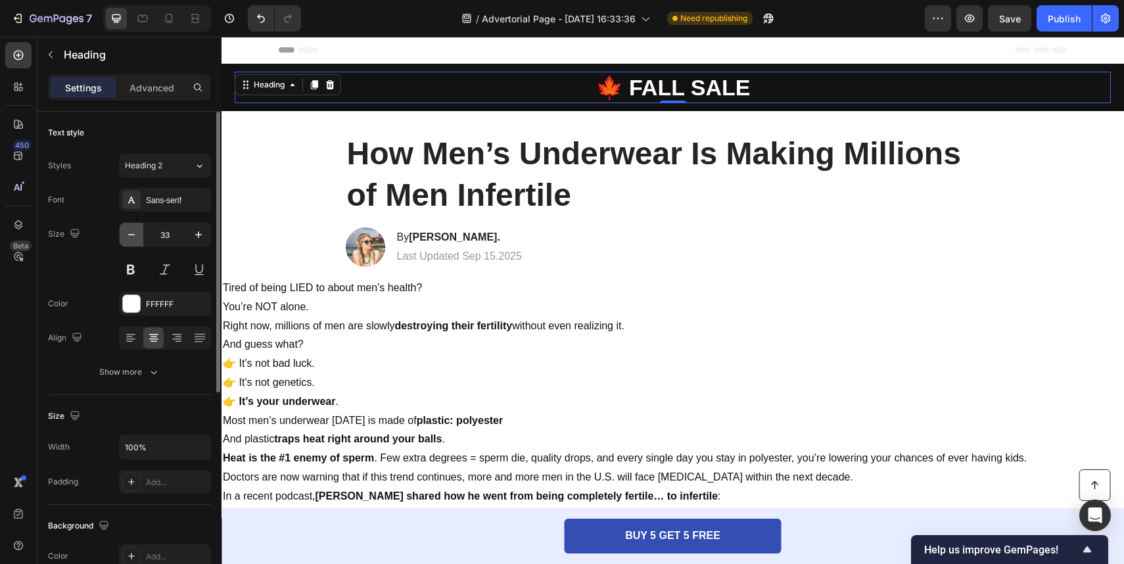
click at [132, 235] on icon "button" at bounding box center [131, 234] width 13 height 13
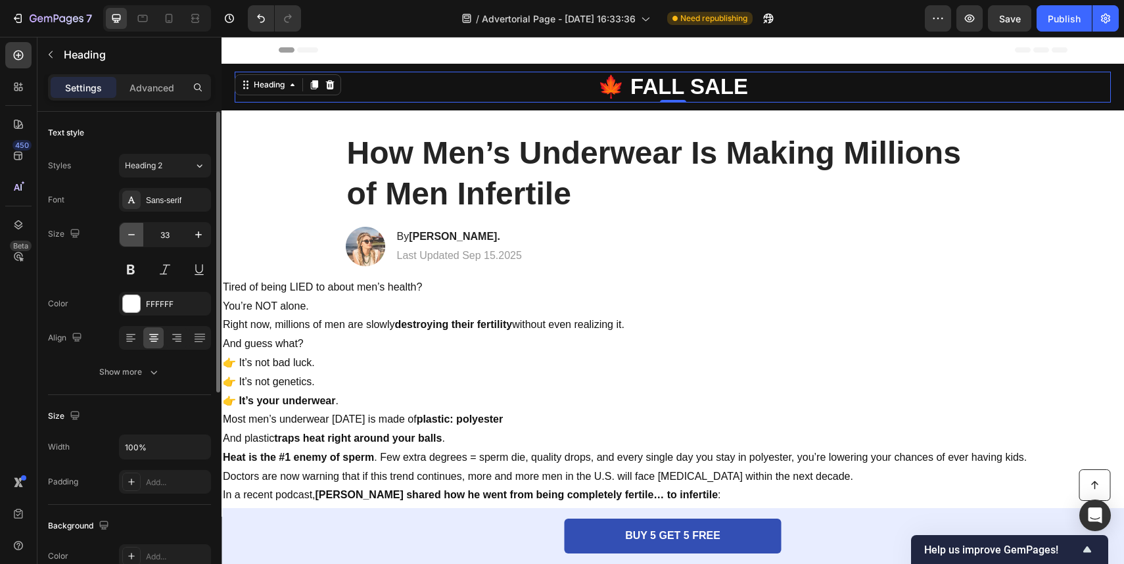
click at [132, 235] on icon "button" at bounding box center [131, 234] width 13 height 13
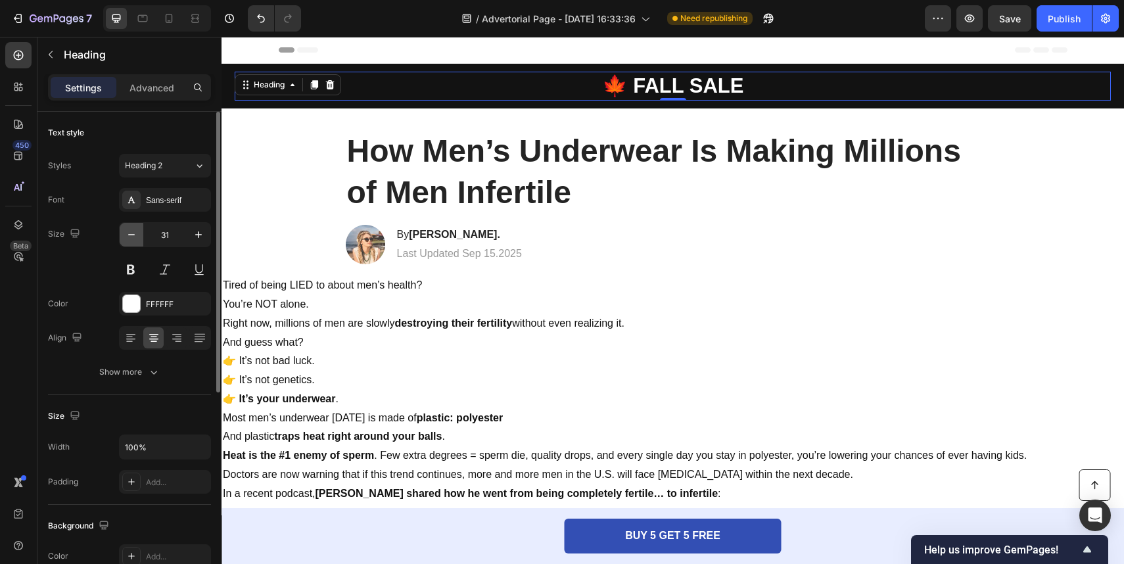
type input "30"
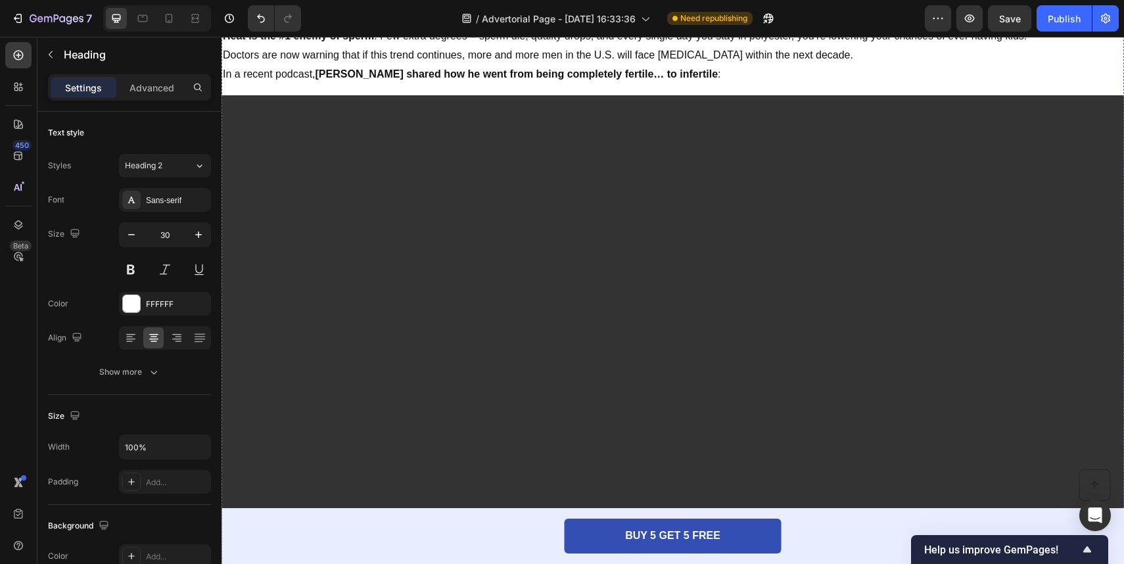
scroll to position [126, 0]
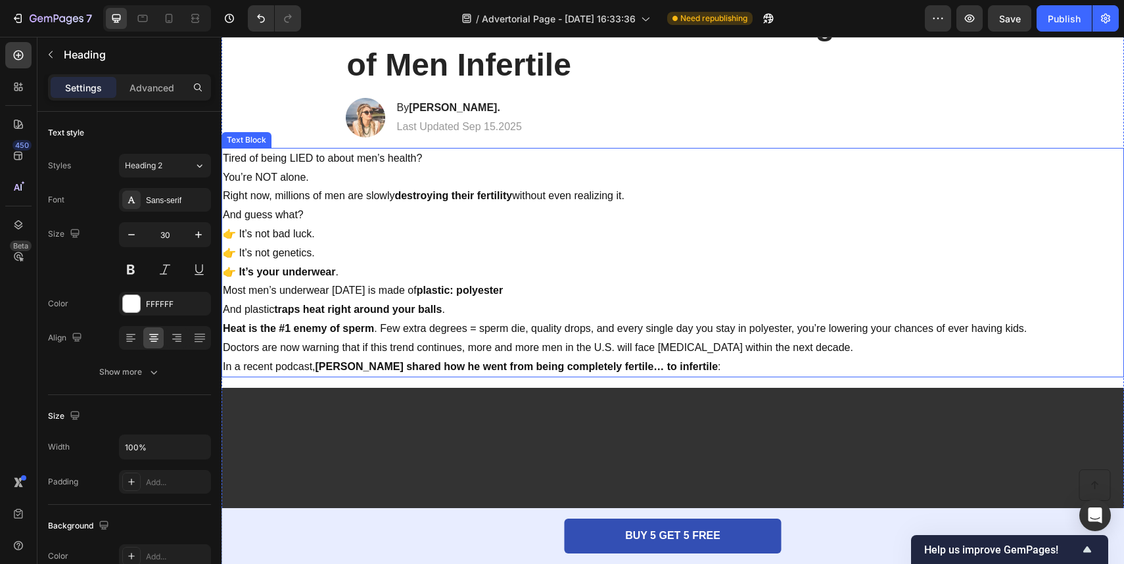
click at [488, 258] on p "👉 It’s not bad luck. 👉 It’s not genetics. 👉 It’s your underwear ." at bounding box center [673, 253] width 900 height 57
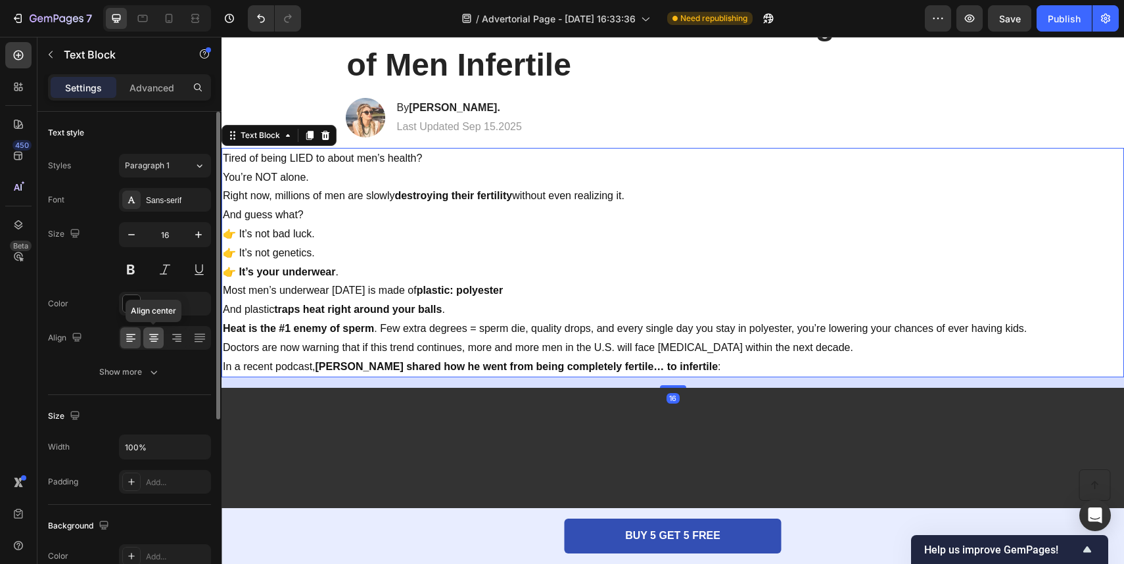
click at [156, 341] on icon at bounding box center [153, 337] width 13 height 13
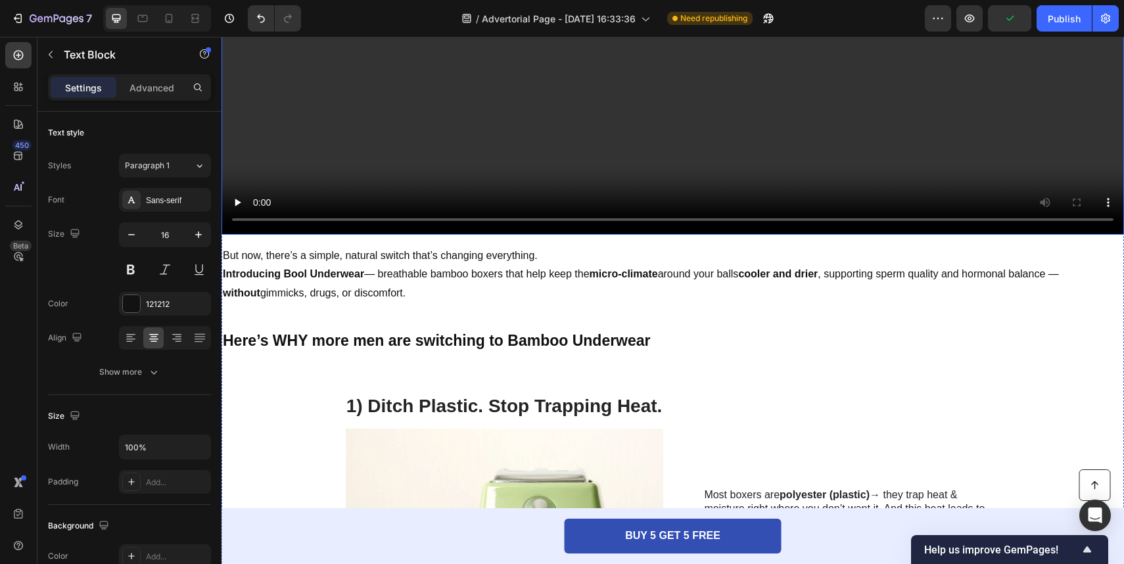
scroll to position [943, 0]
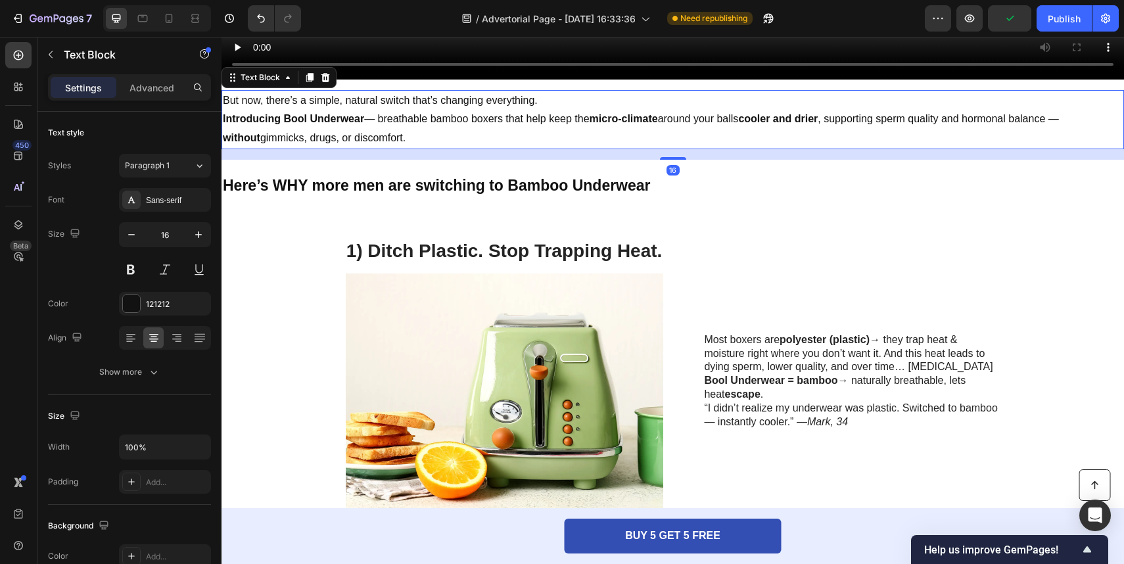
click at [530, 149] on div "But now, there’s a simple, natural switch that’s changing everything. Introduci…" at bounding box center [673, 119] width 903 height 59
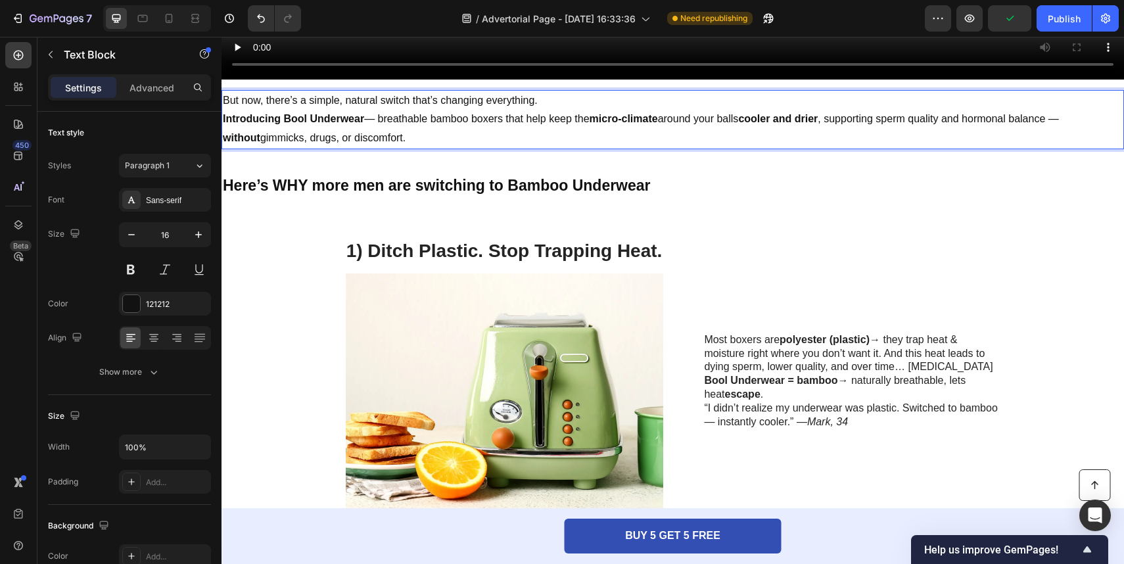
click at [533, 127] on p "Introducing Bool Underwear — breathable bamboo boxers that help keep the micro-…" at bounding box center [673, 129] width 900 height 38
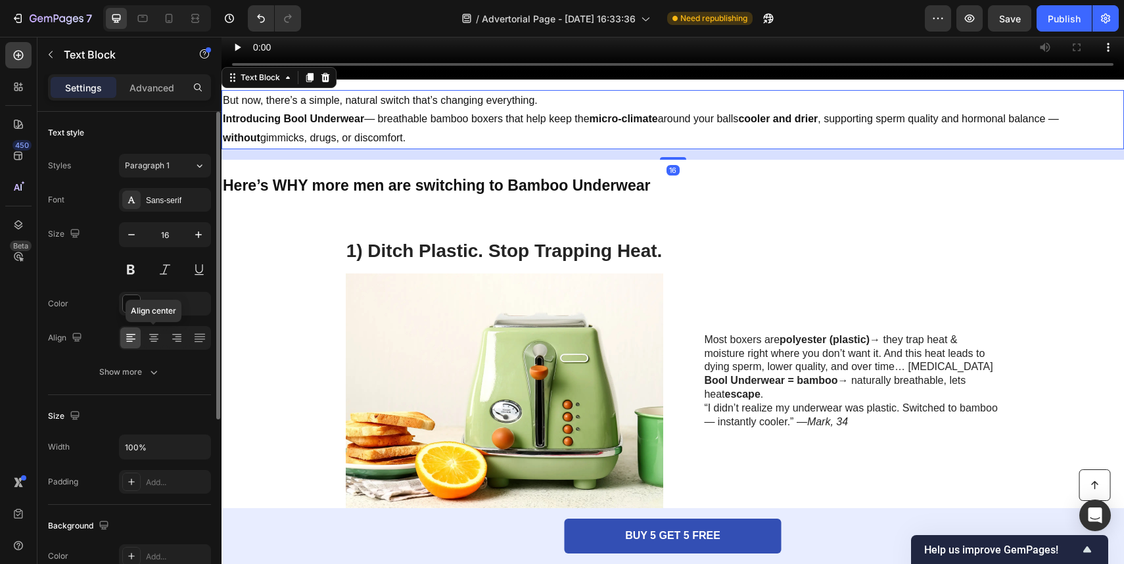
click at [141, 347] on div "Align center" at bounding box center [165, 338] width 92 height 24
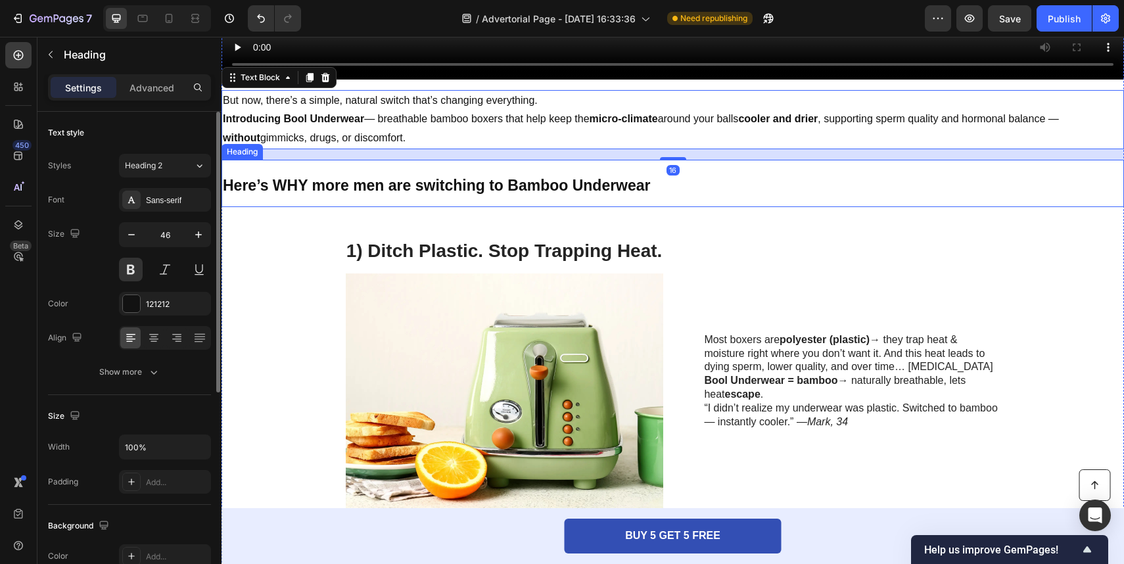
click at [381, 191] on span "Here’s WHY more men are switching to Bamboo Underwear" at bounding box center [437, 185] width 428 height 17
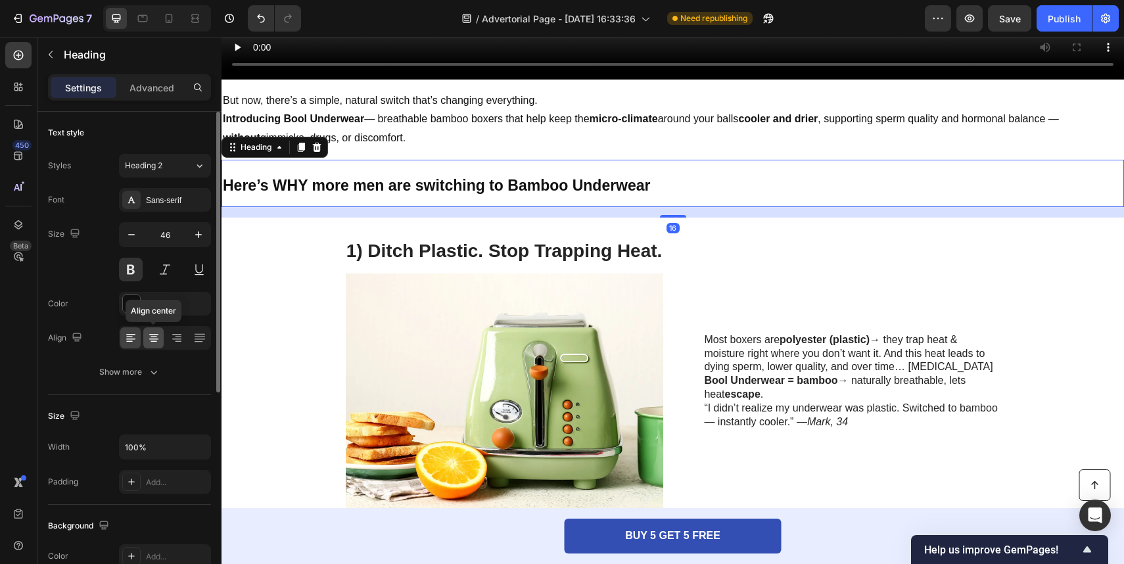
click at [147, 345] on div at bounding box center [153, 337] width 20 height 21
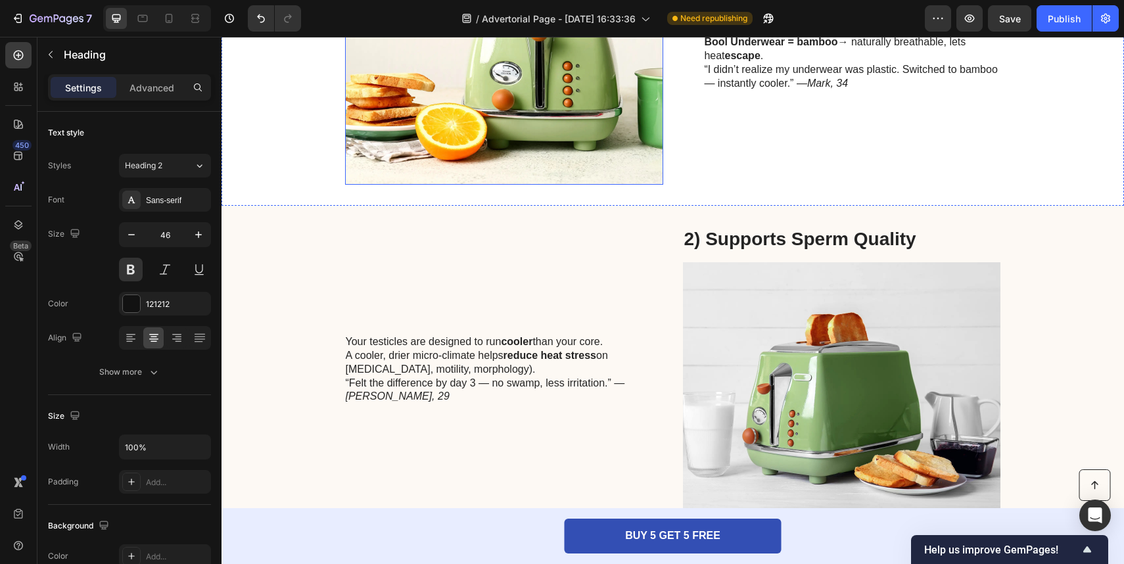
scroll to position [1140, 0]
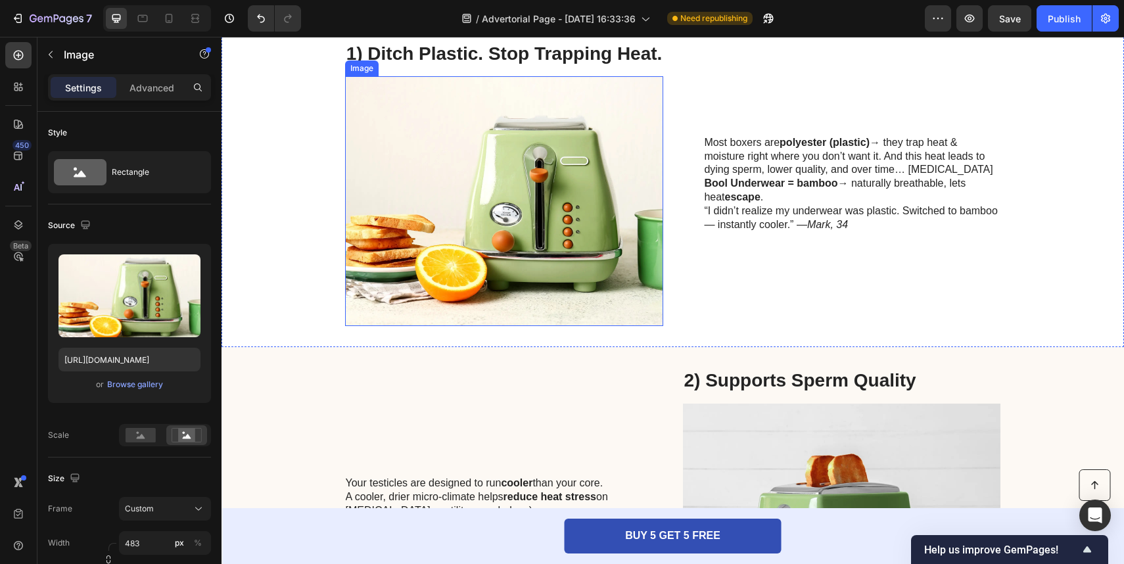
click at [543, 214] on img at bounding box center [505, 201] width 318 height 250
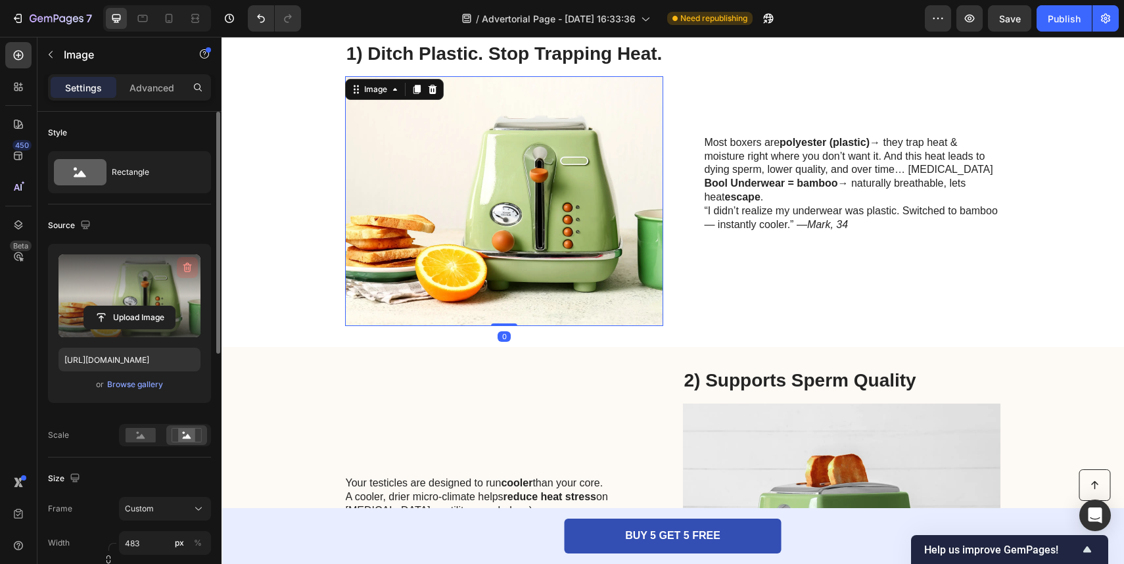
click at [187, 266] on icon "button" at bounding box center [187, 267] width 13 height 13
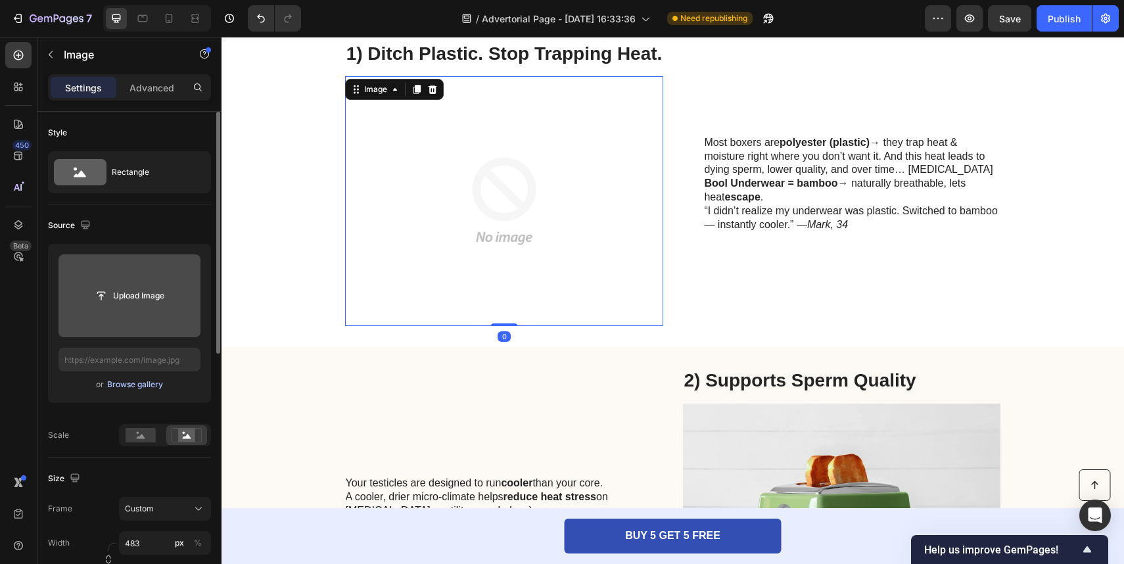
click at [139, 387] on div "Browse gallery" at bounding box center [135, 385] width 56 height 12
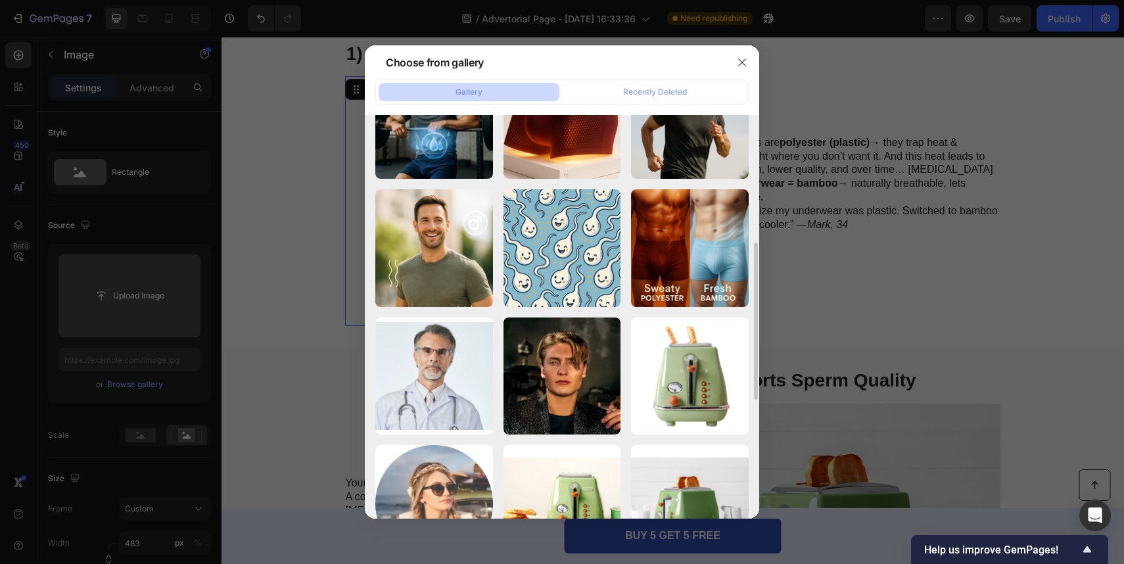
scroll to position [327, 0]
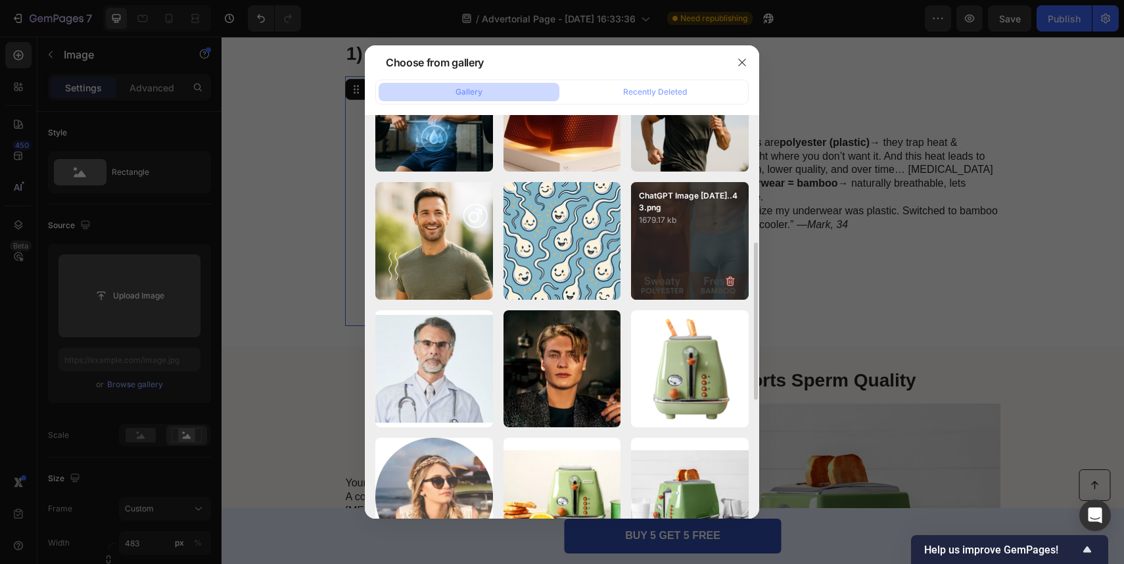
click at [656, 239] on div "ChatGPT Image [DATE]..43.png 1679.17 kb" at bounding box center [690, 241] width 118 height 118
type input "[URL][DOMAIN_NAME]"
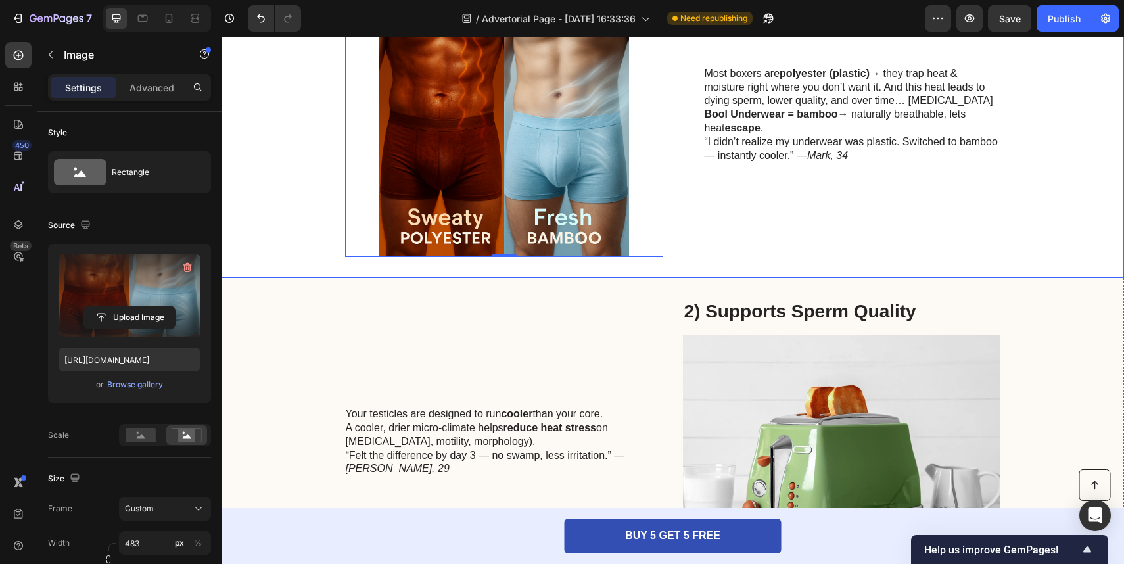
scroll to position [1266, 0]
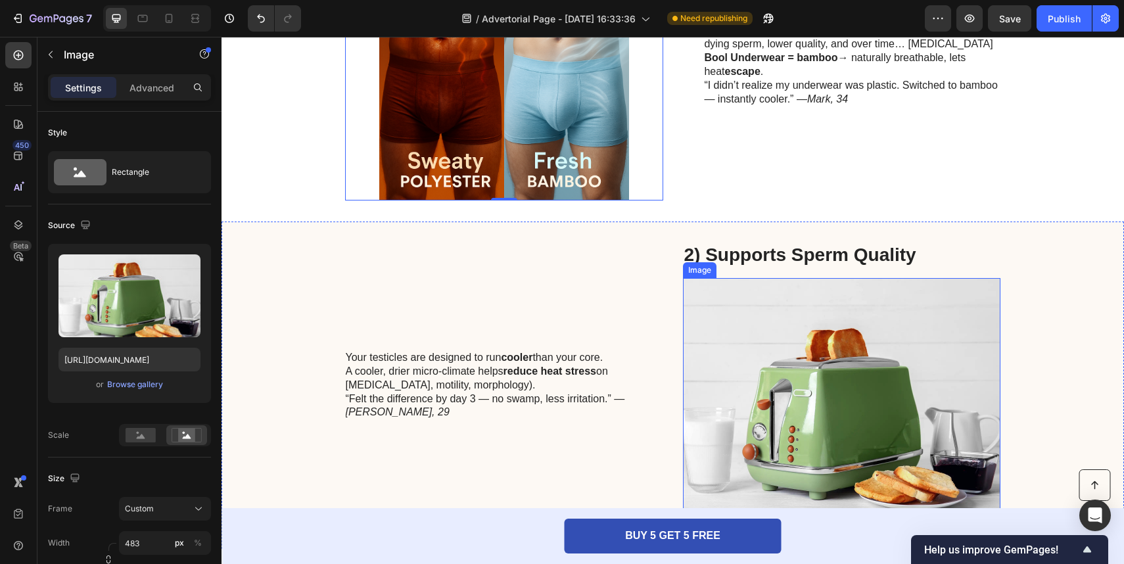
click at [782, 379] on img at bounding box center [842, 403] width 318 height 250
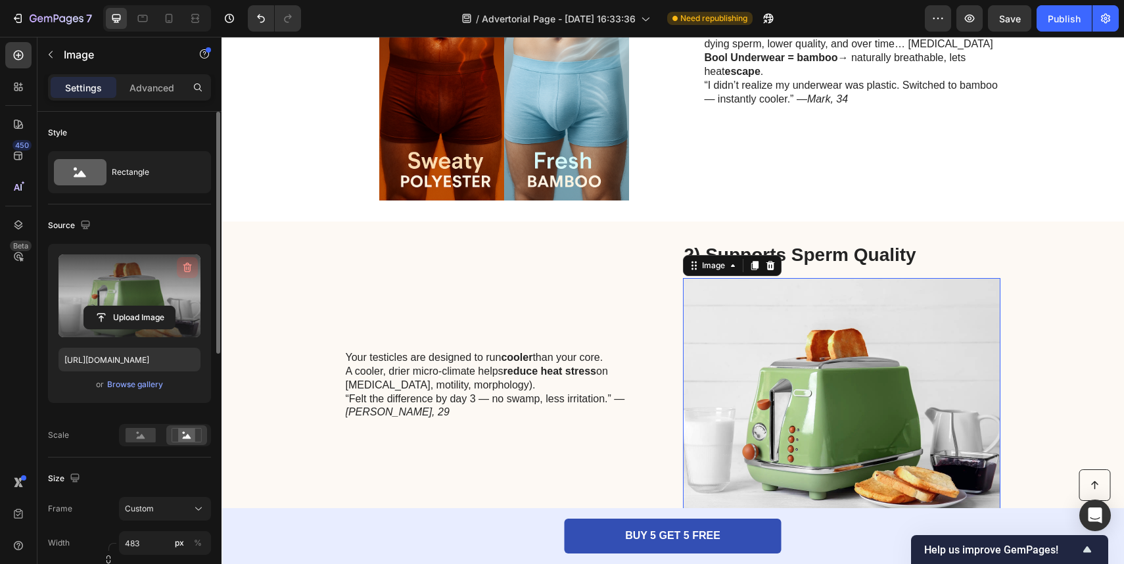
click at [187, 264] on icon "button" at bounding box center [187, 267] width 13 height 13
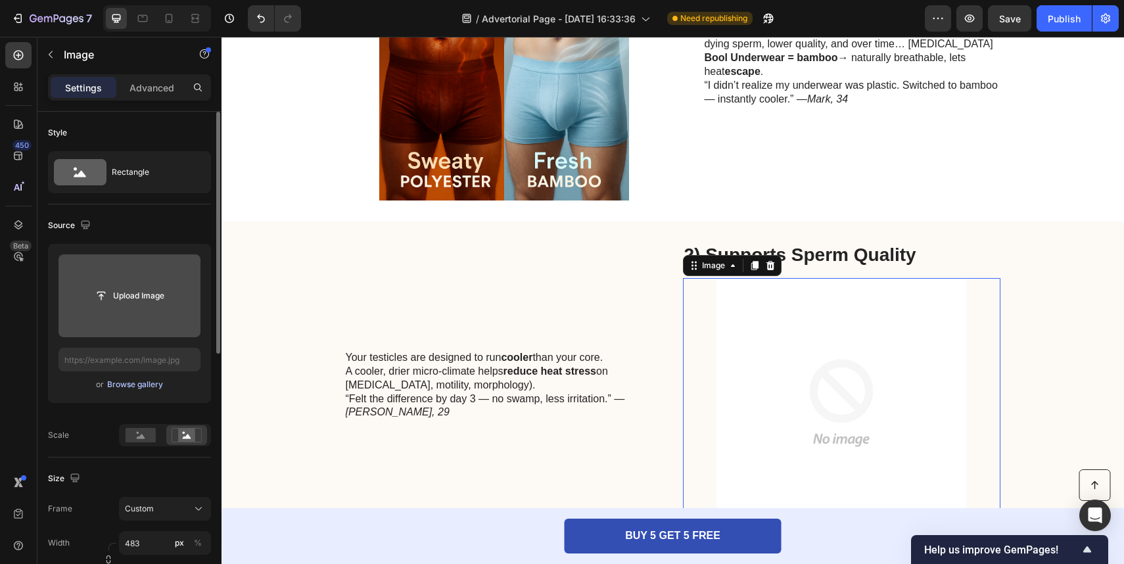
click at [140, 388] on div "Browse gallery" at bounding box center [135, 385] width 56 height 12
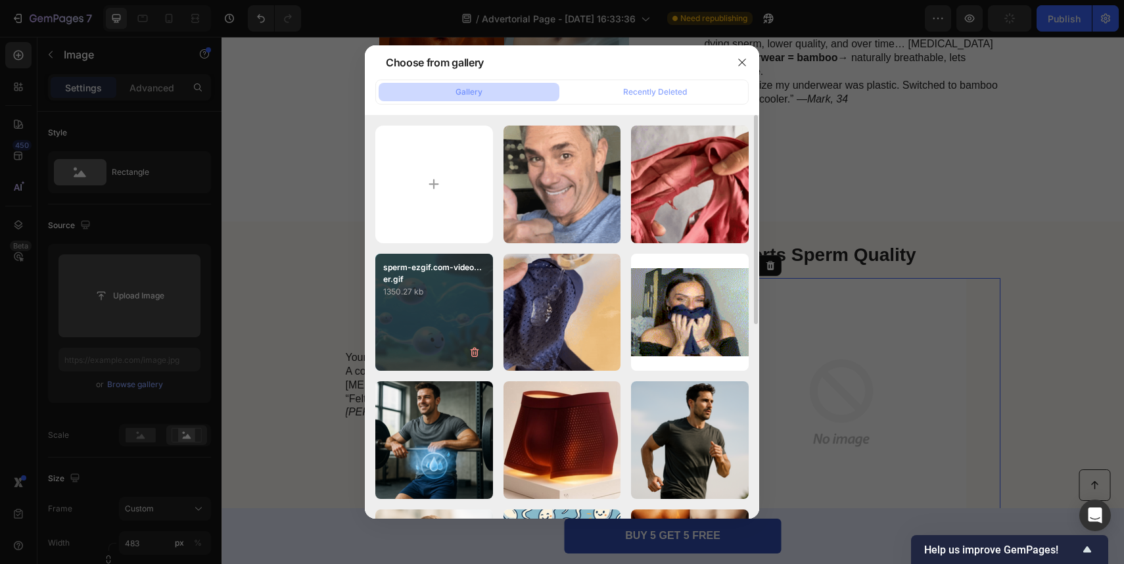
click at [439, 299] on div "sperm-ezgif.com-video...er.gif 1350.27 kb" at bounding box center [434, 313] width 118 height 118
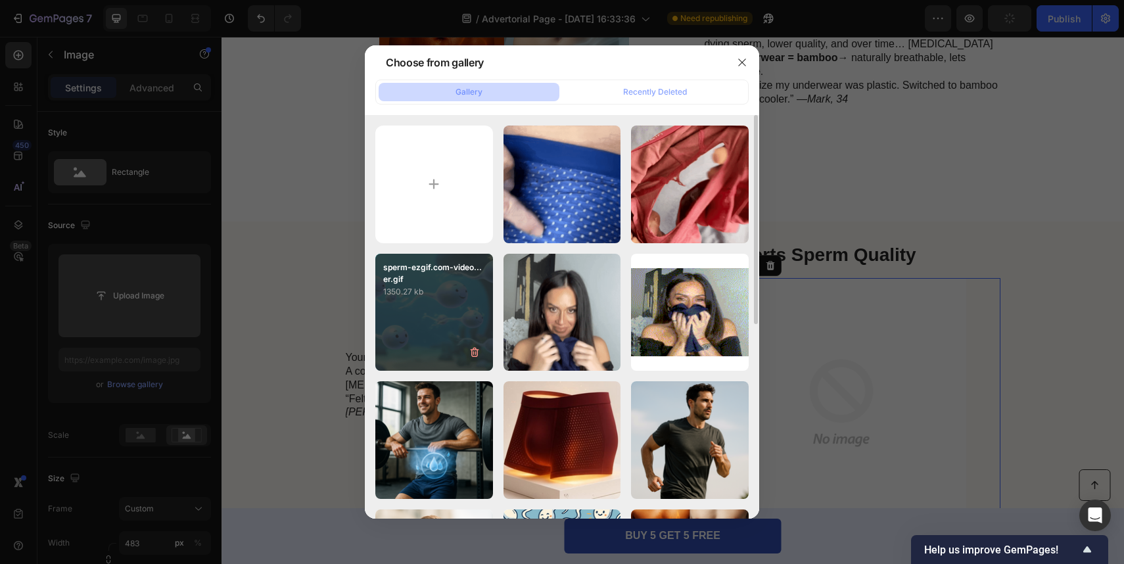
type input "[URL][DOMAIN_NAME]"
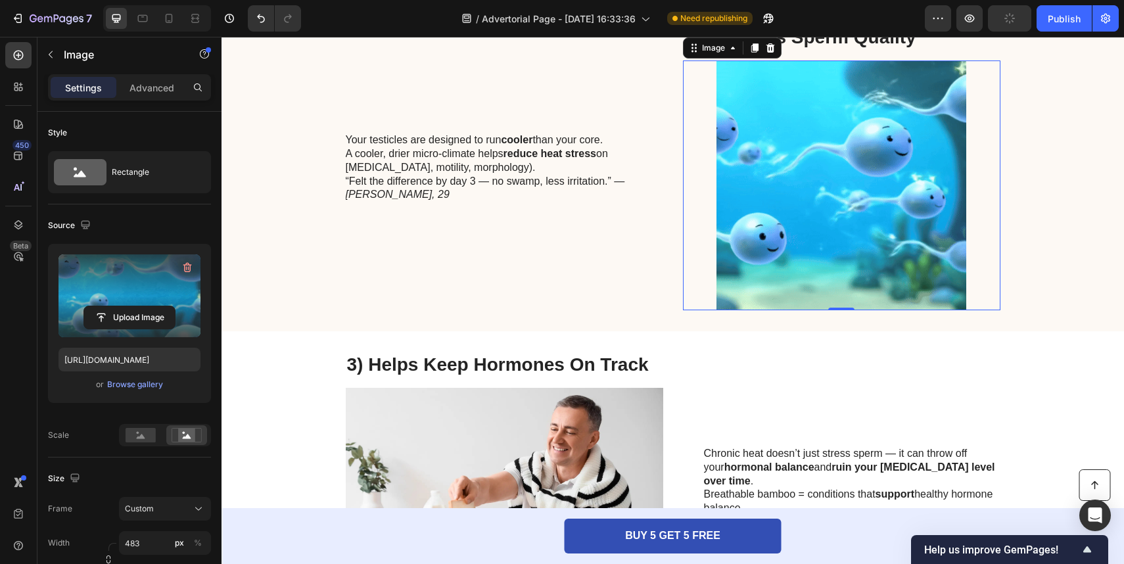
scroll to position [1646, 0]
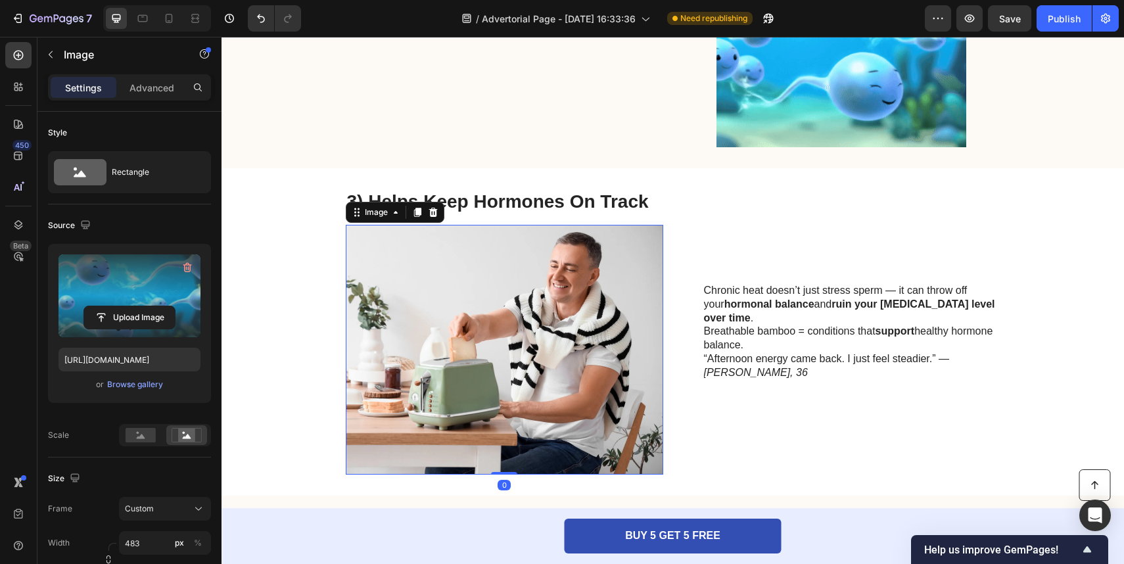
click at [590, 358] on img at bounding box center [505, 350] width 318 height 250
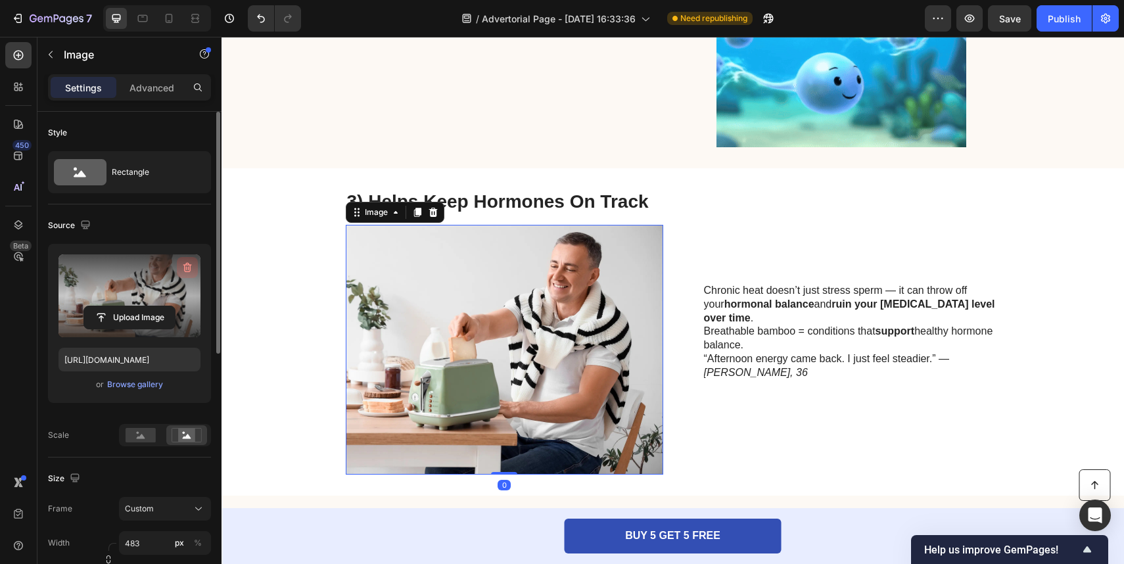
click at [191, 270] on icon "button" at bounding box center [187, 267] width 13 height 13
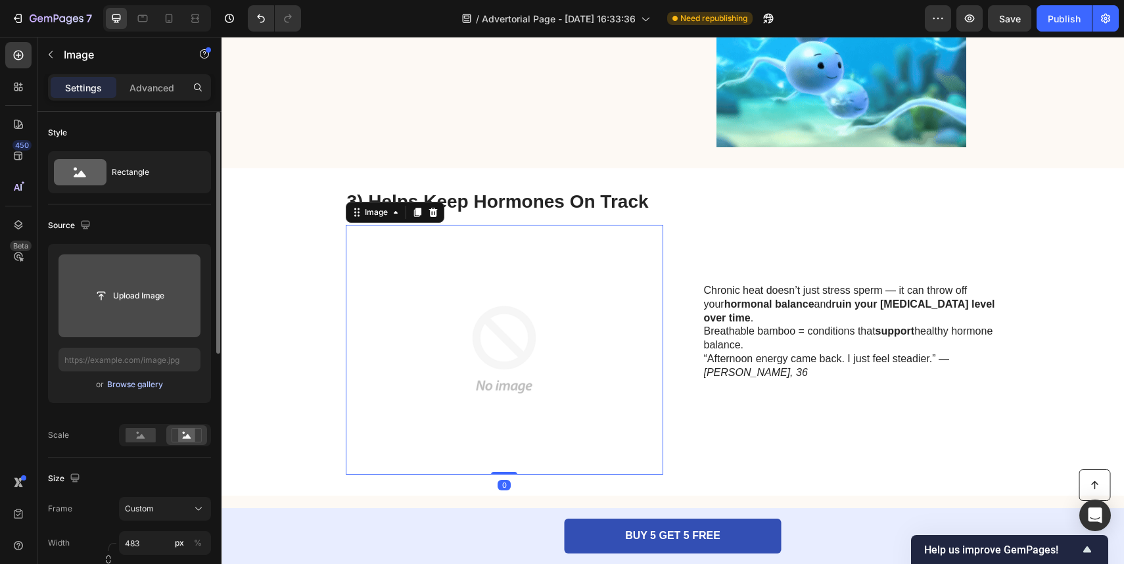
click at [137, 384] on div "Browse gallery" at bounding box center [135, 385] width 56 height 12
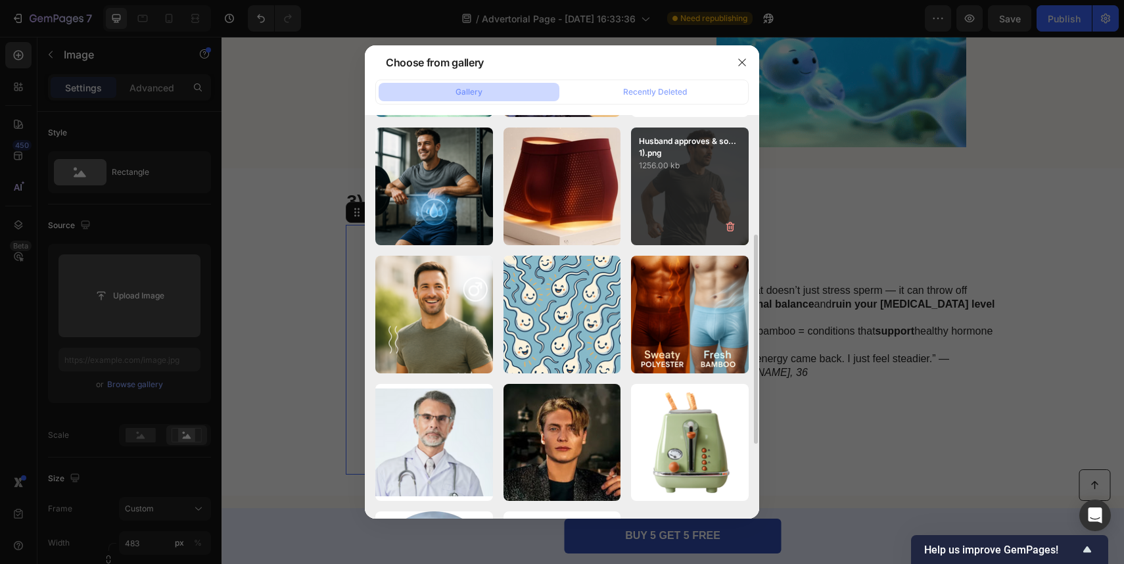
scroll to position [257, 0]
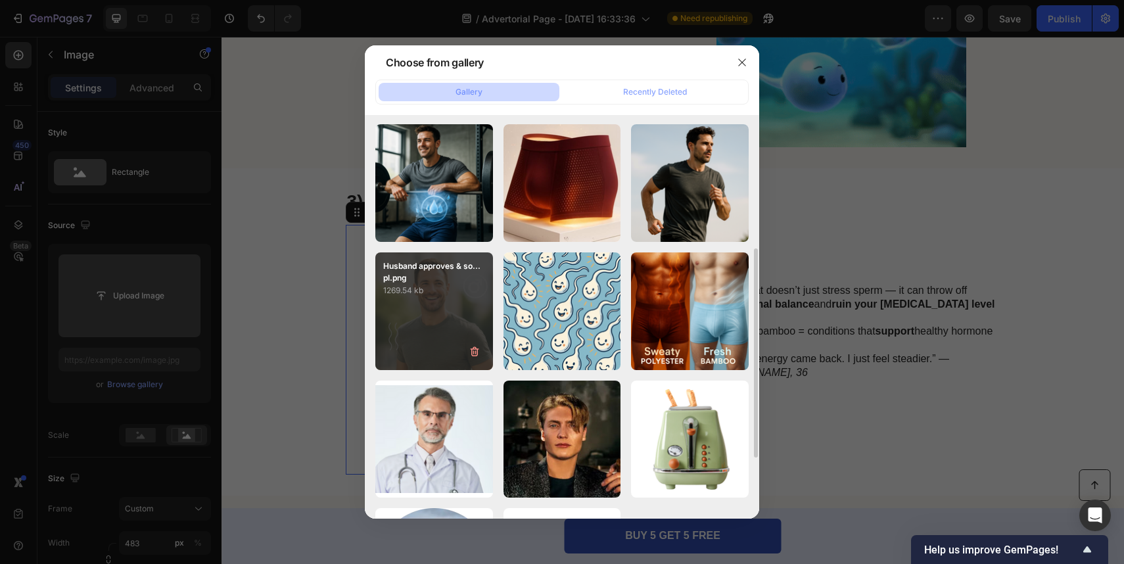
click at [473, 287] on p "1269.54 kb" at bounding box center [434, 290] width 102 height 13
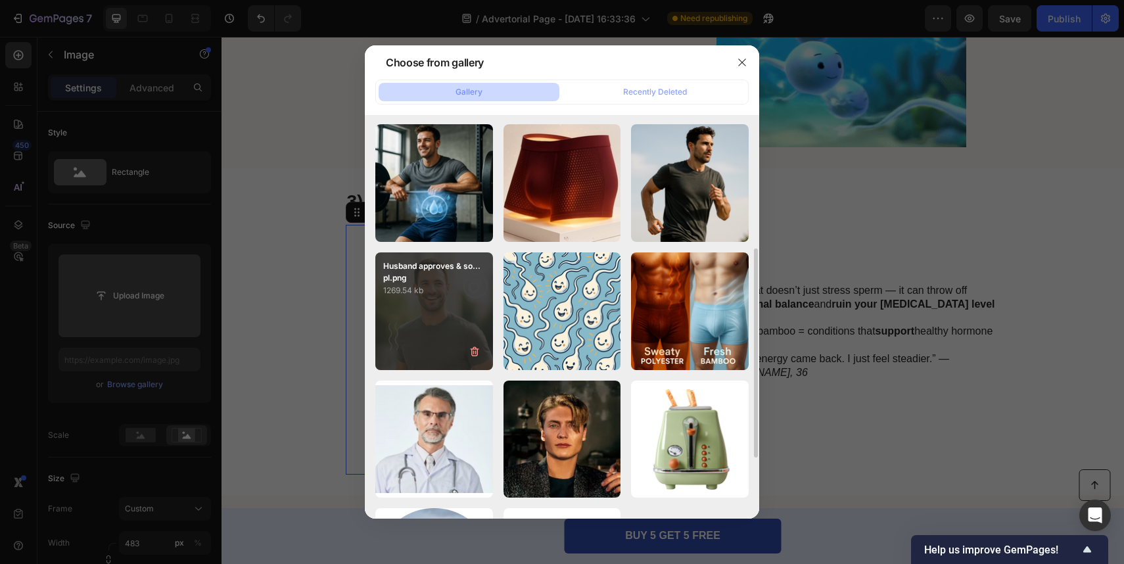
type input "[URL][DOMAIN_NAME]"
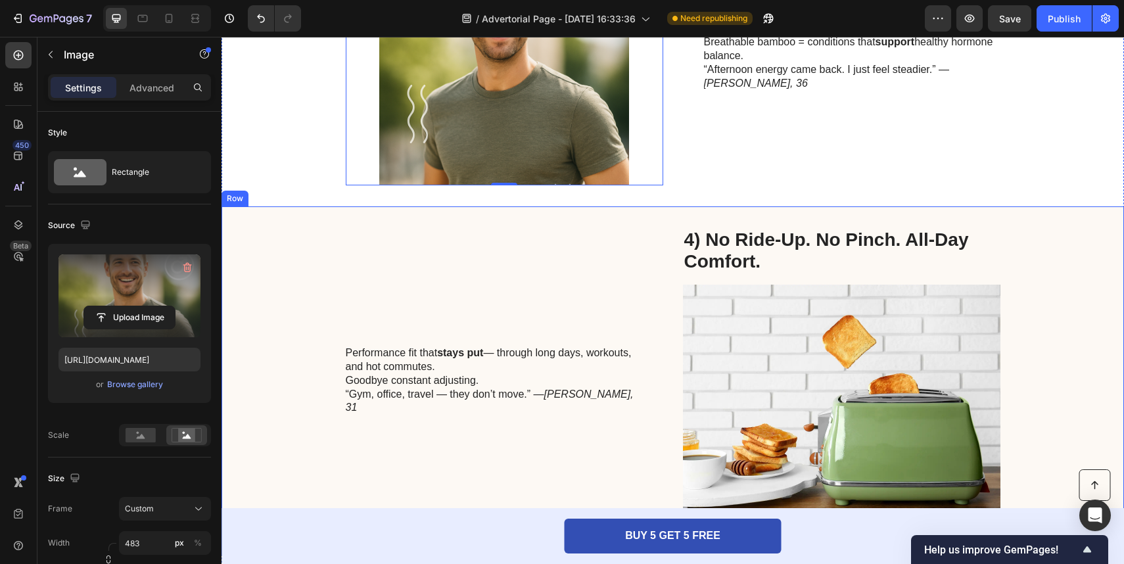
scroll to position [1945, 0]
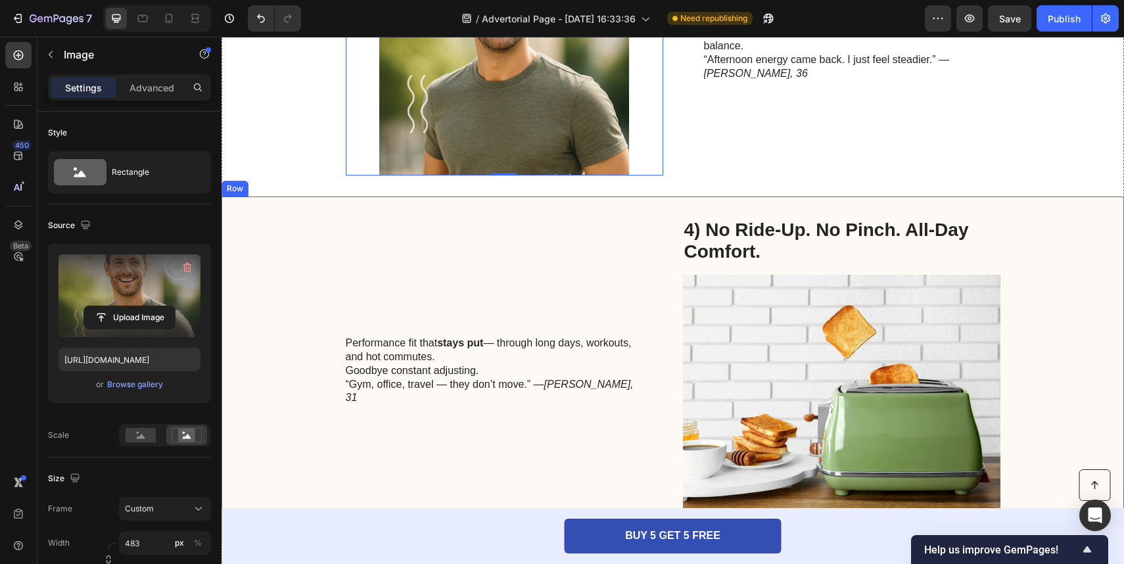
click at [749, 329] on img at bounding box center [842, 400] width 318 height 250
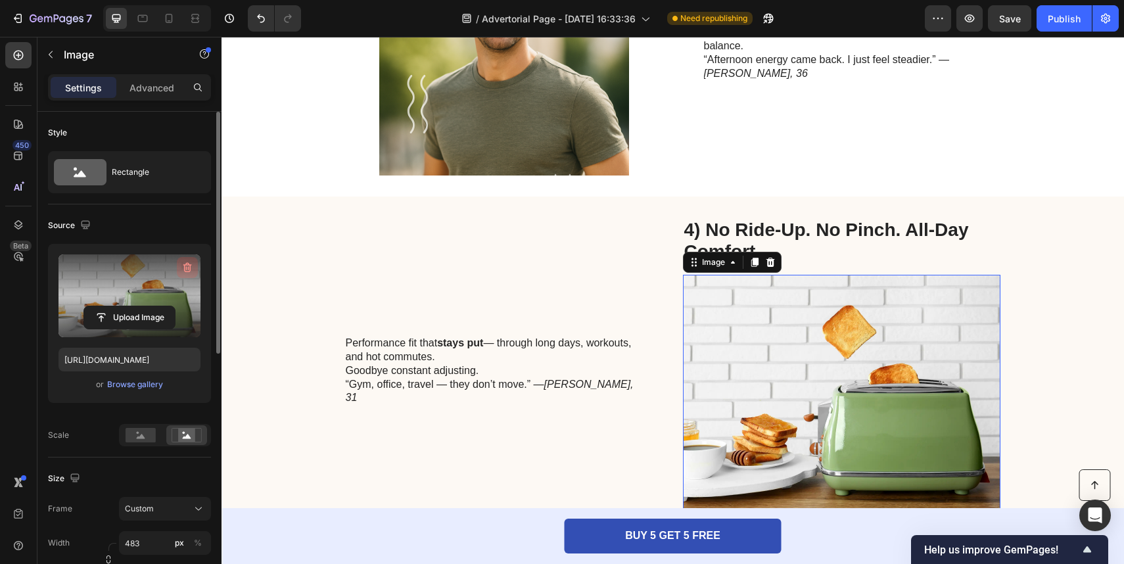
click at [180, 261] on button "button" at bounding box center [187, 267] width 21 height 21
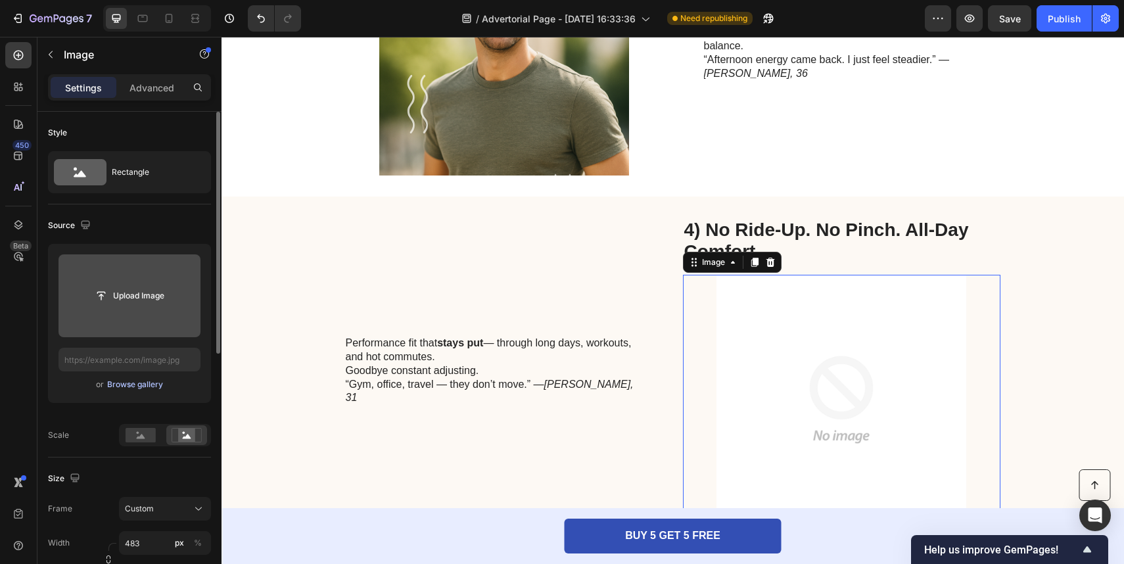
click at [157, 383] on div "Browse gallery" at bounding box center [135, 385] width 56 height 12
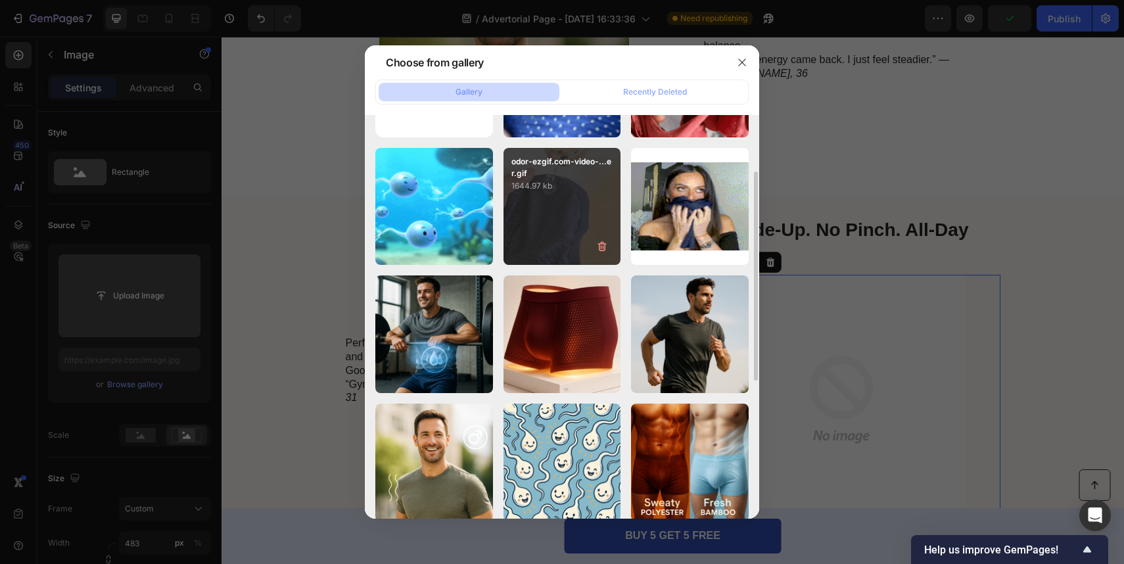
scroll to position [130, 0]
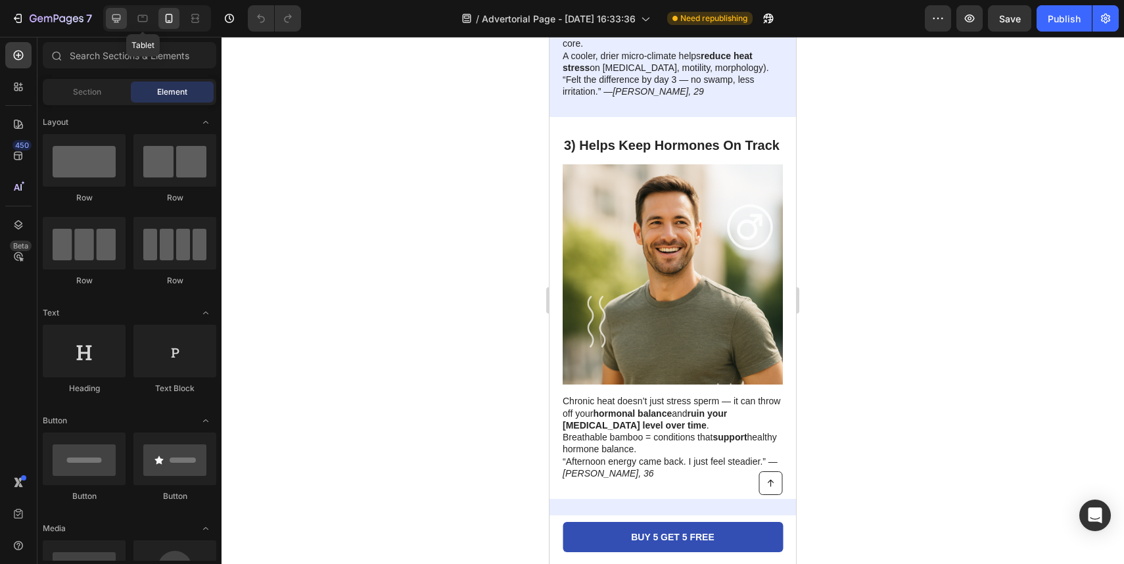
click at [118, 20] on icon at bounding box center [116, 18] width 9 height 9
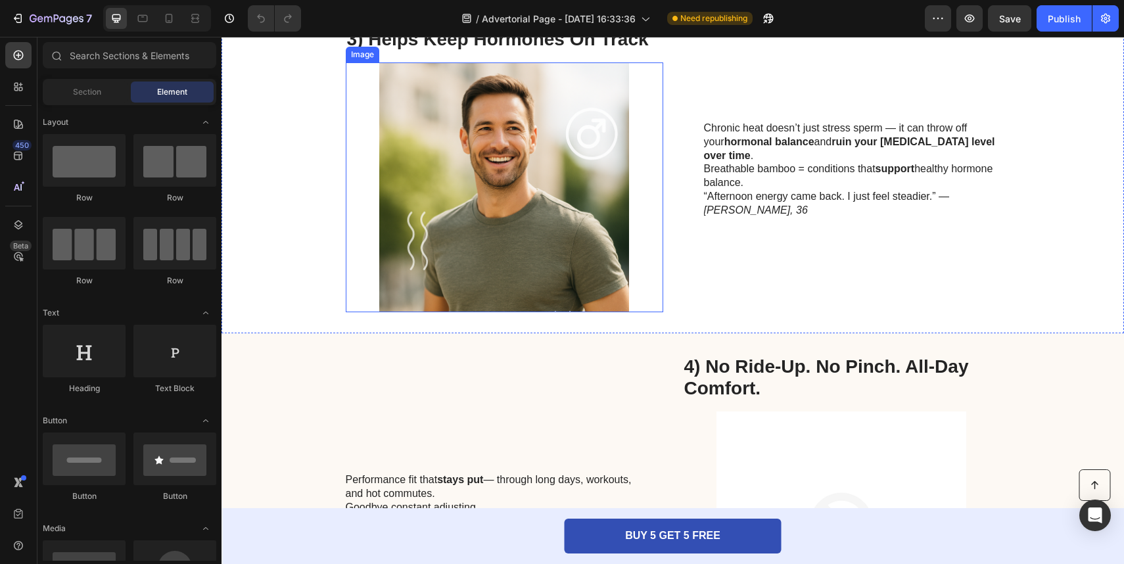
scroll to position [2114, 0]
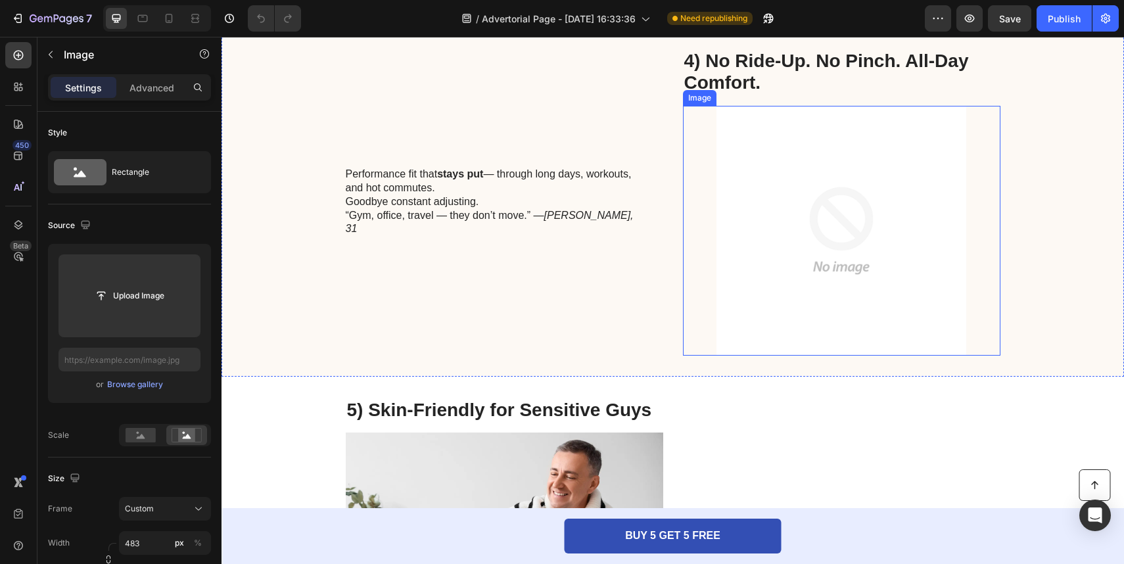
click at [846, 247] on img at bounding box center [842, 231] width 318 height 250
click at [142, 394] on div "Upload Image or Browse gallery" at bounding box center [129, 323] width 163 height 159
click at [145, 387] on div "Browse gallery" at bounding box center [135, 385] width 56 height 12
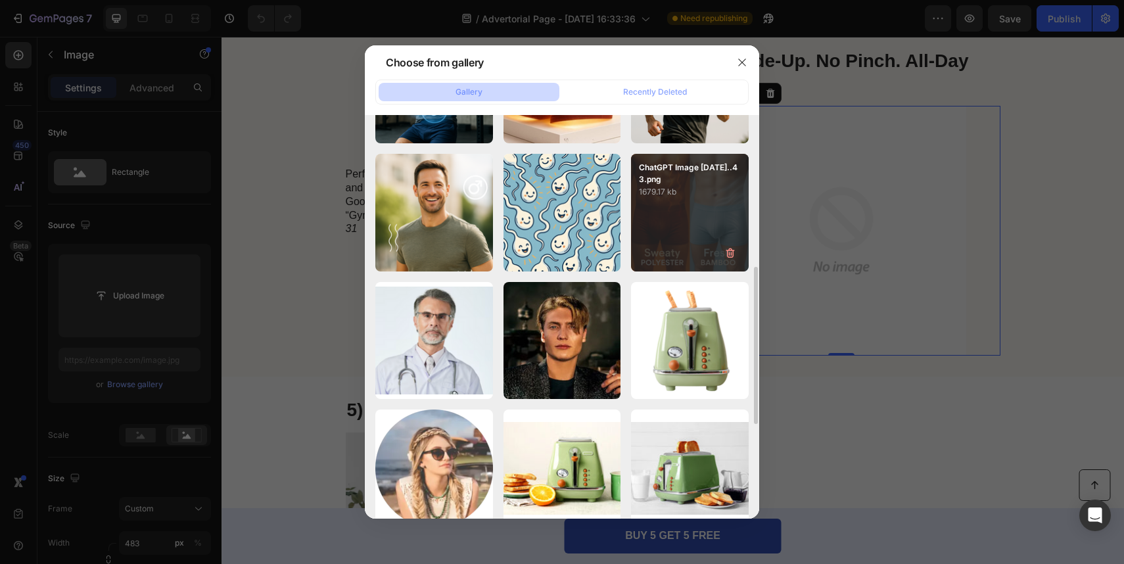
scroll to position [298, 0]
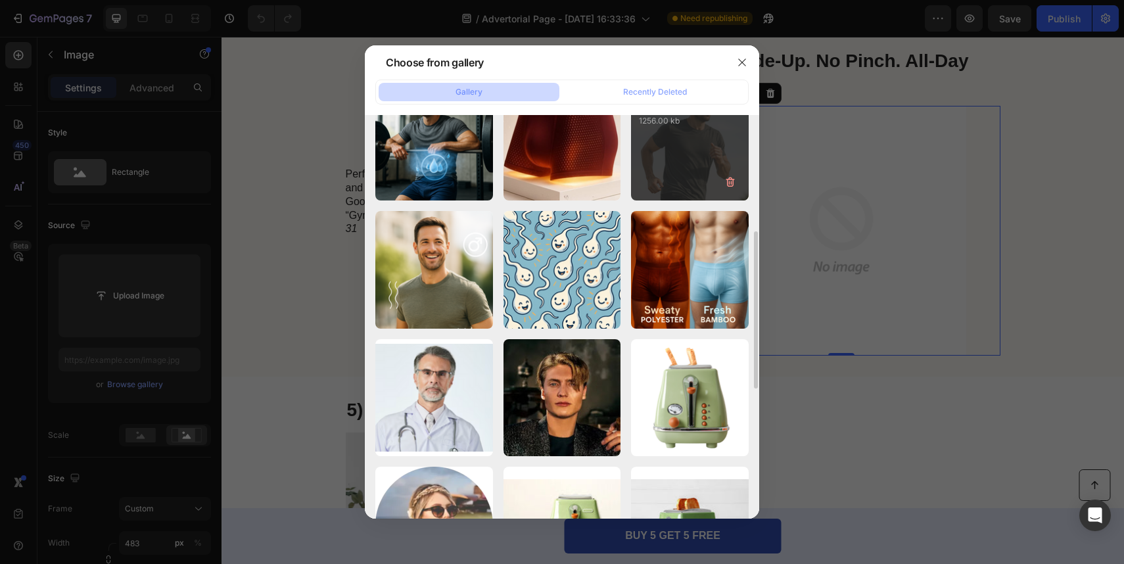
click at [682, 168] on div "Husband approves & so...1).png 1256.00 kb" at bounding box center [690, 142] width 118 height 118
type input "[URL][DOMAIN_NAME]"
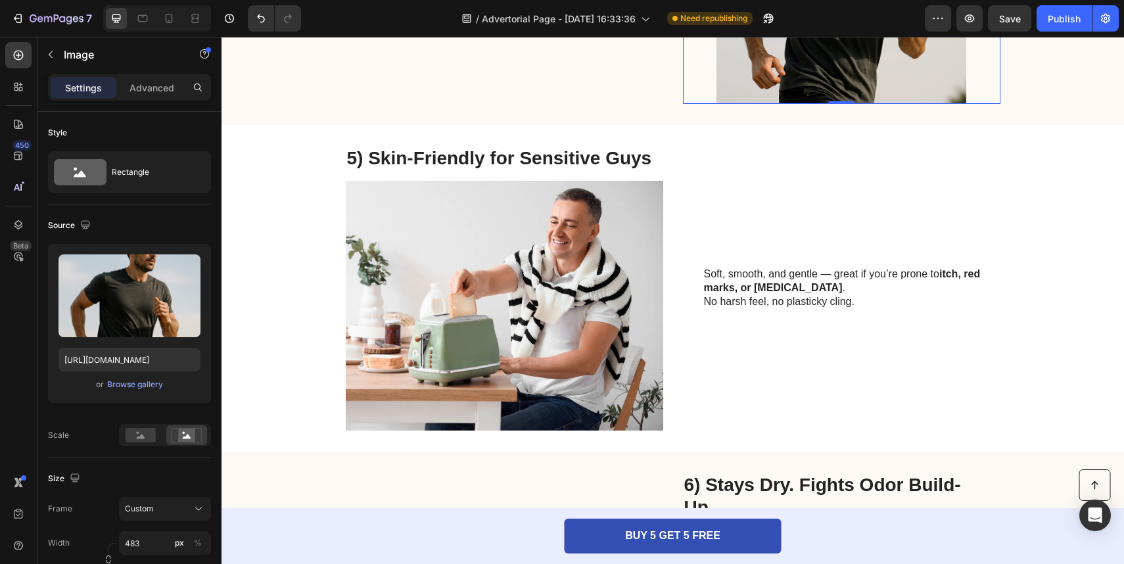
scroll to position [2396, 0]
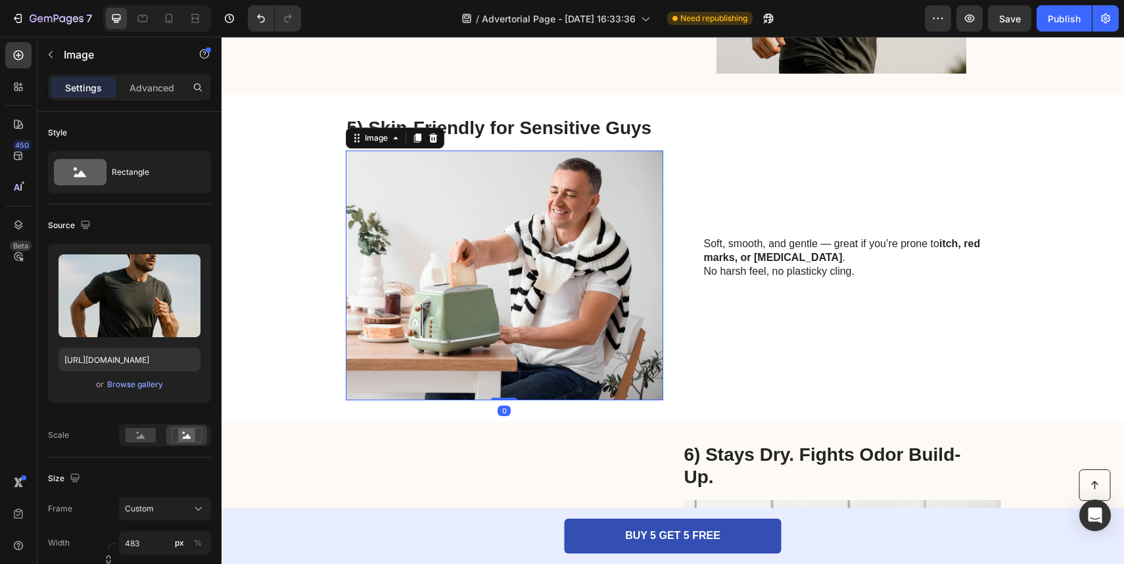
click at [592, 315] on img at bounding box center [505, 276] width 318 height 250
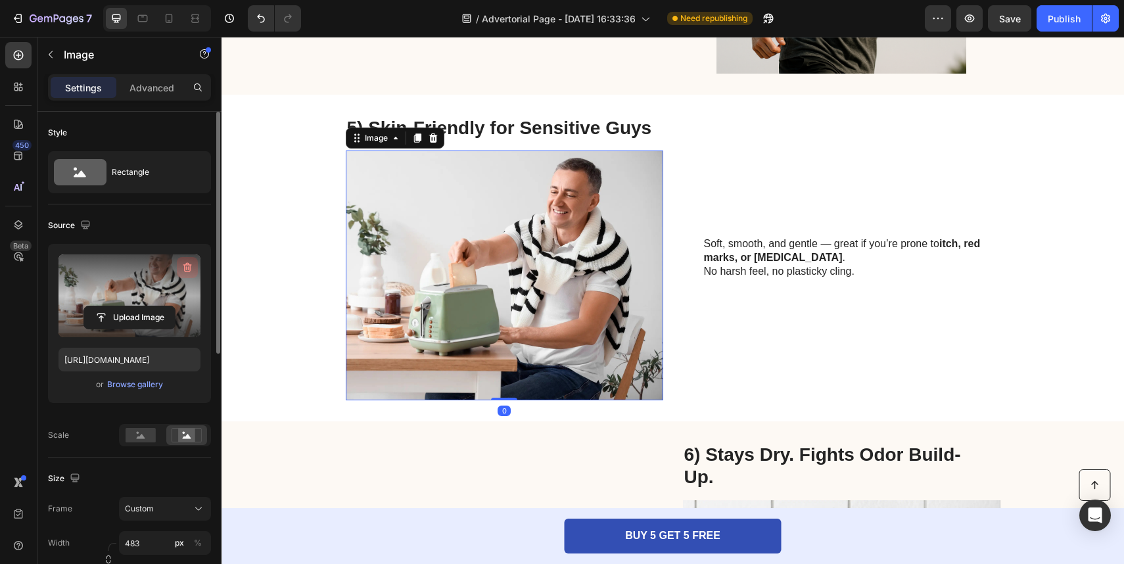
click at [189, 266] on icon "button" at bounding box center [187, 268] width 9 height 10
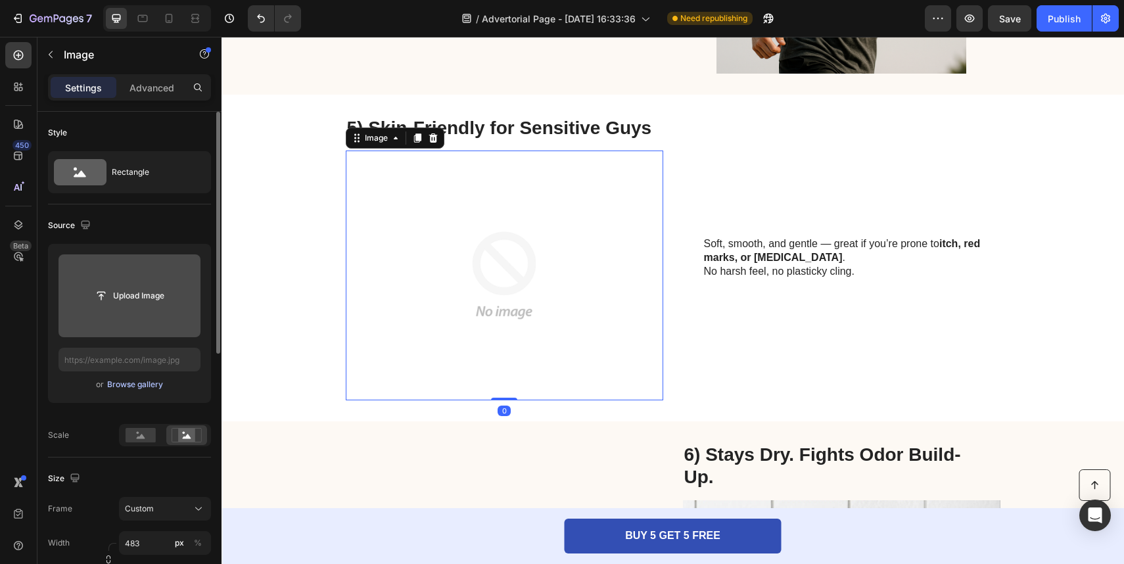
click at [135, 381] on div "Browse gallery" at bounding box center [135, 385] width 56 height 12
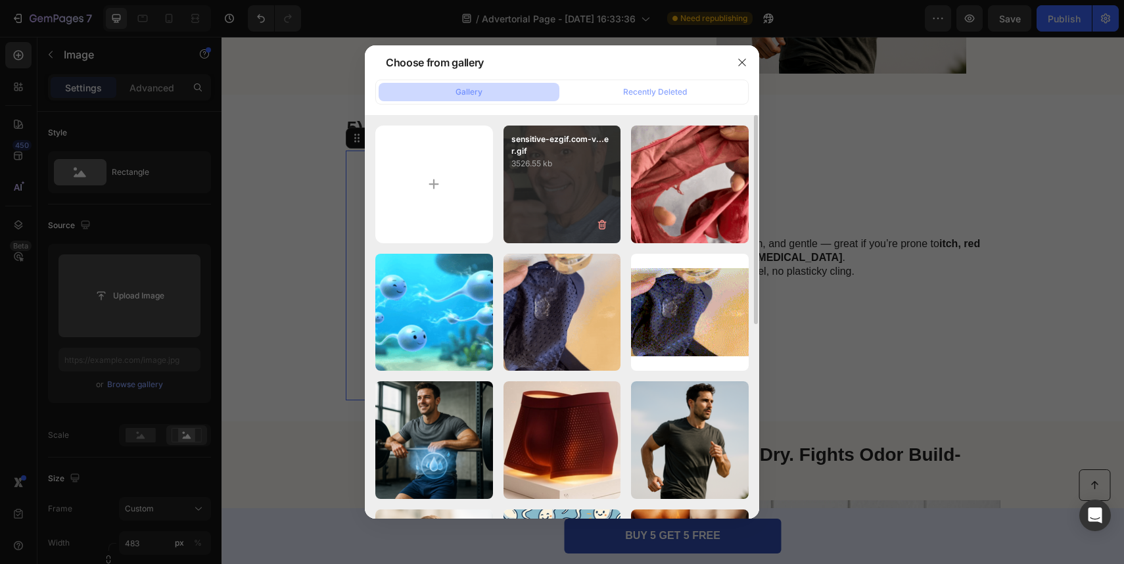
click at [584, 192] on div "sensitive-ezgif.com-v...er.gif 3526.55 kb" at bounding box center [563, 185] width 118 height 118
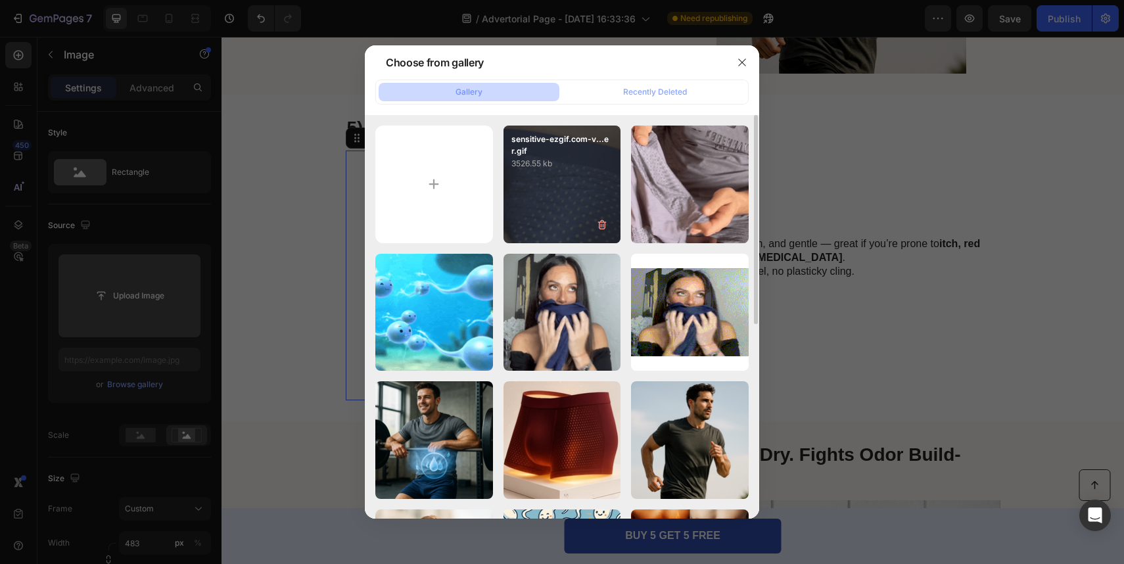
type input "[URL][DOMAIN_NAME]"
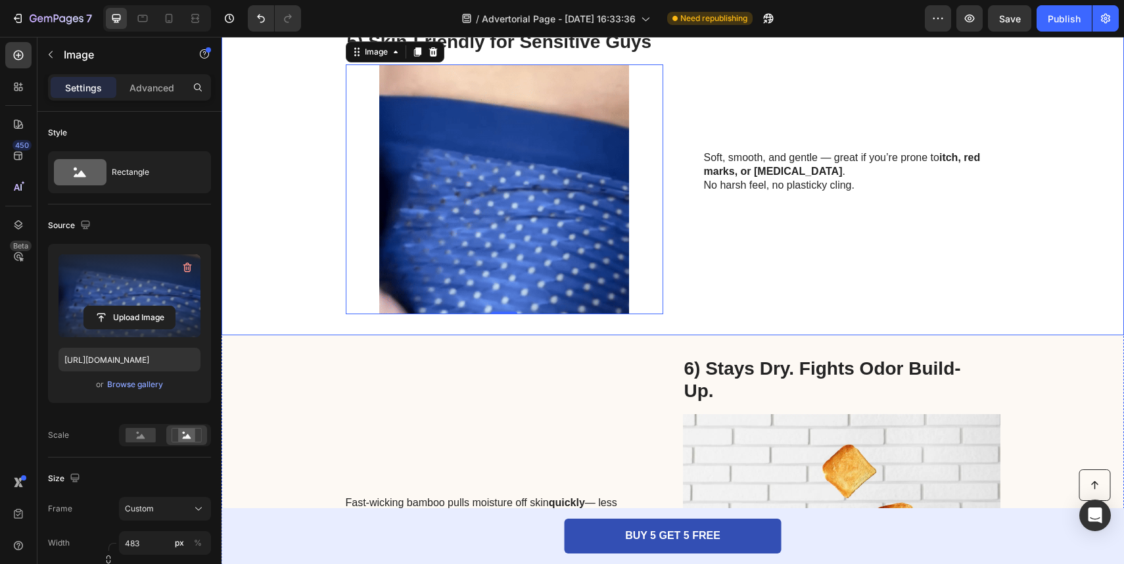
scroll to position [2581, 0]
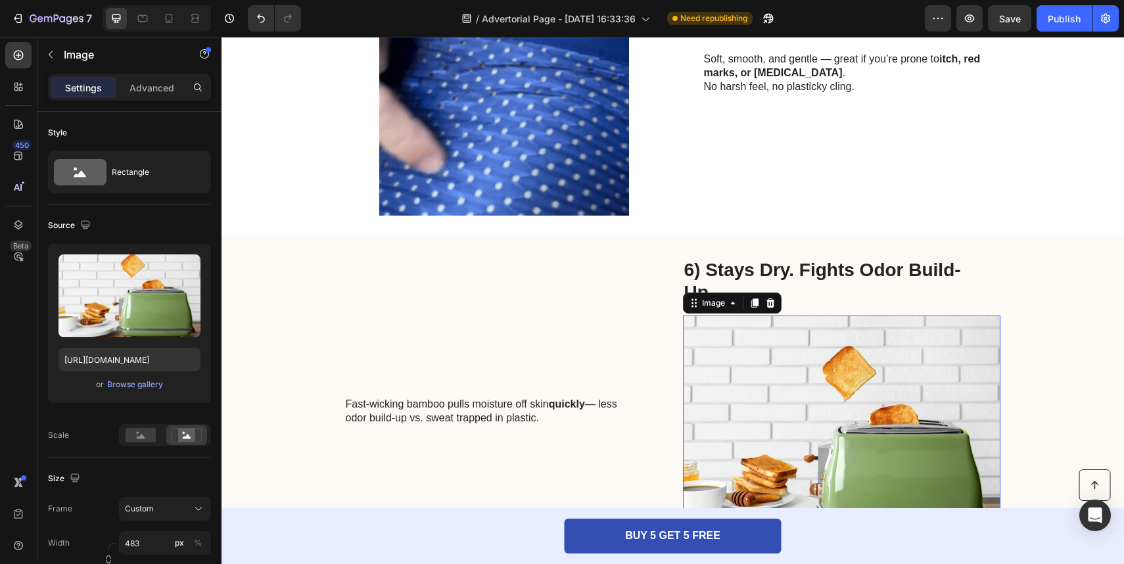
click at [794, 379] on img at bounding box center [842, 441] width 318 height 250
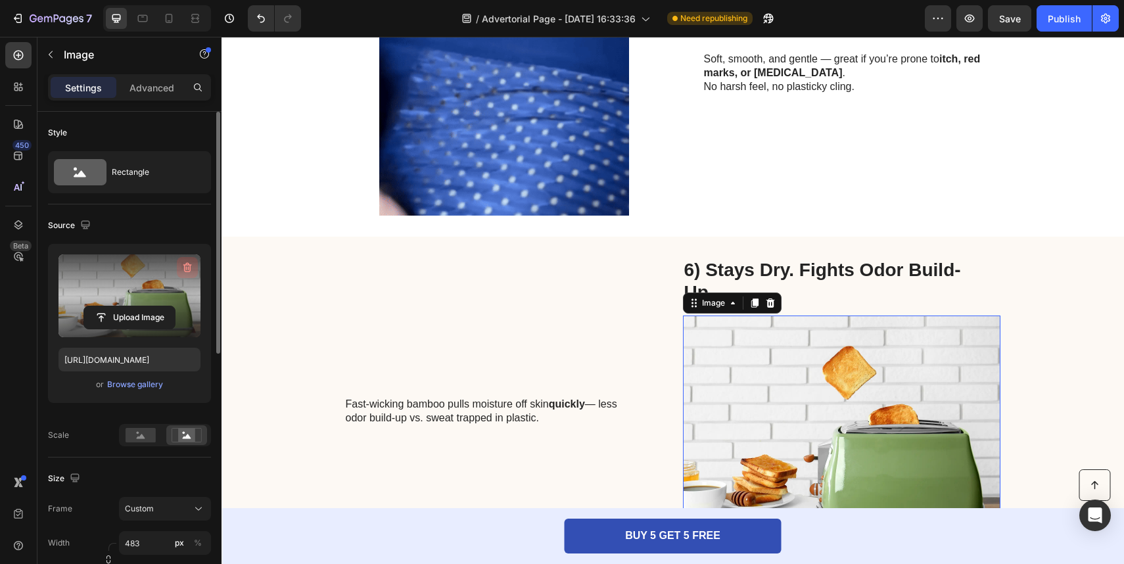
click at [189, 265] on icon "button" at bounding box center [187, 268] width 9 height 10
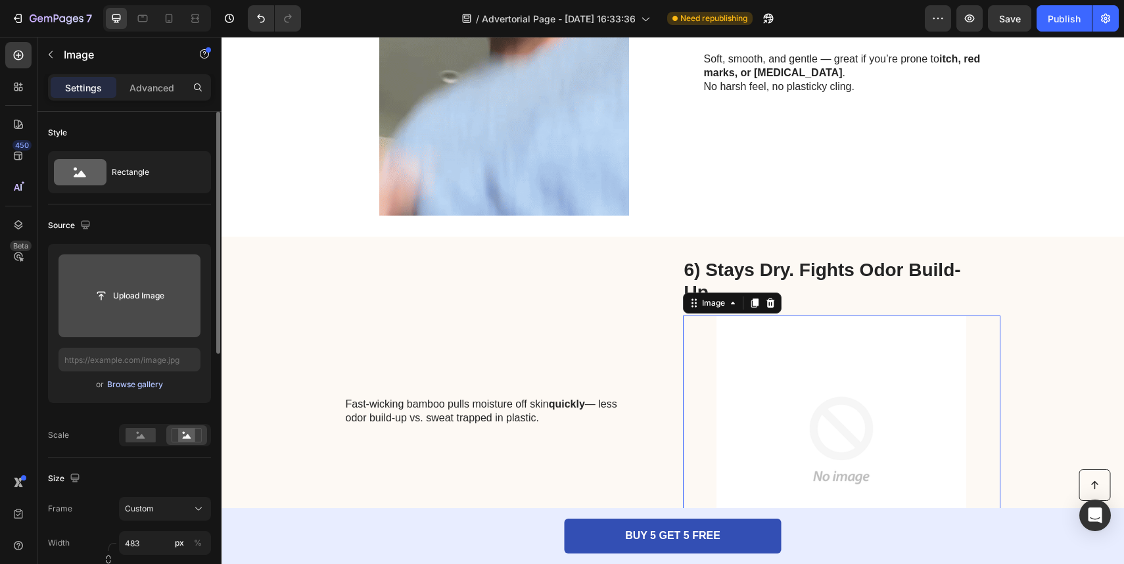
click at [146, 385] on div "Browse gallery" at bounding box center [135, 385] width 56 height 12
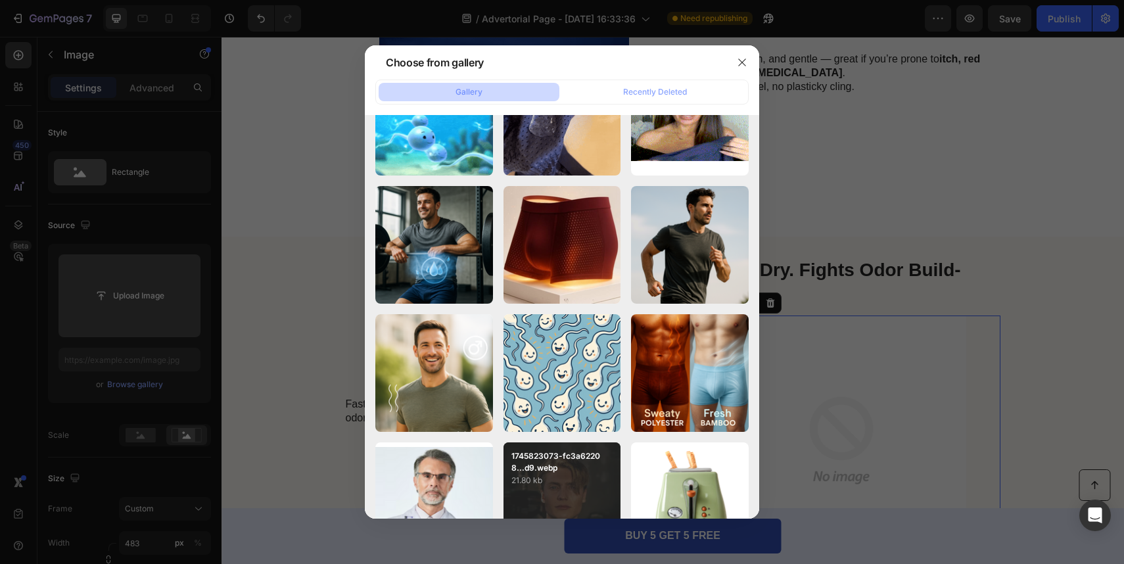
scroll to position [0, 0]
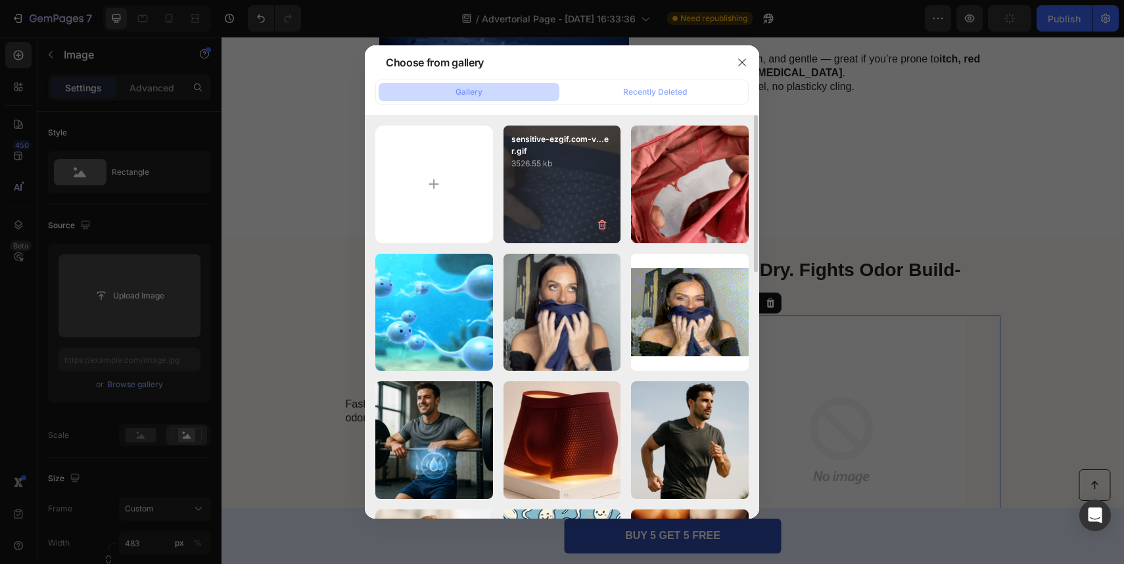
click at [584, 201] on div "sensitive-ezgif.com-v...er.gif 3526.55 kb" at bounding box center [563, 185] width 118 height 118
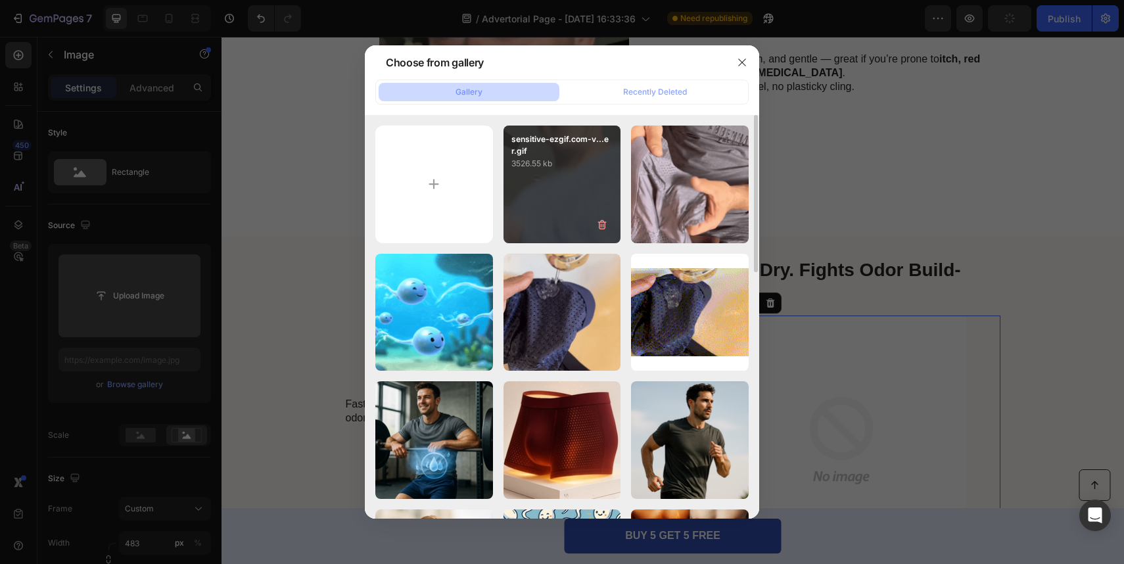
type input "[URL][DOMAIN_NAME]"
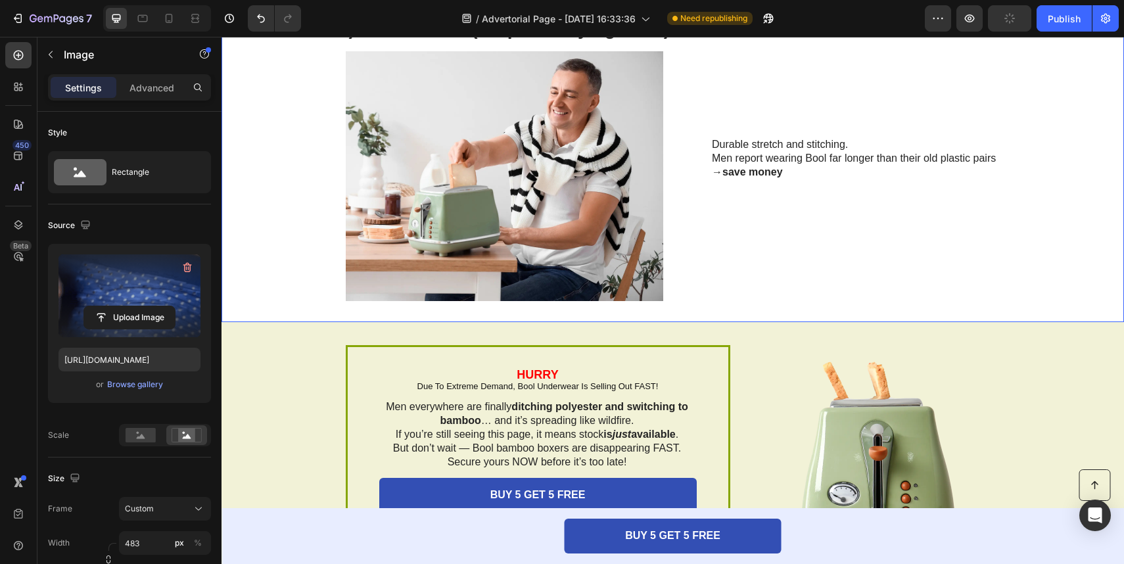
scroll to position [3193, 0]
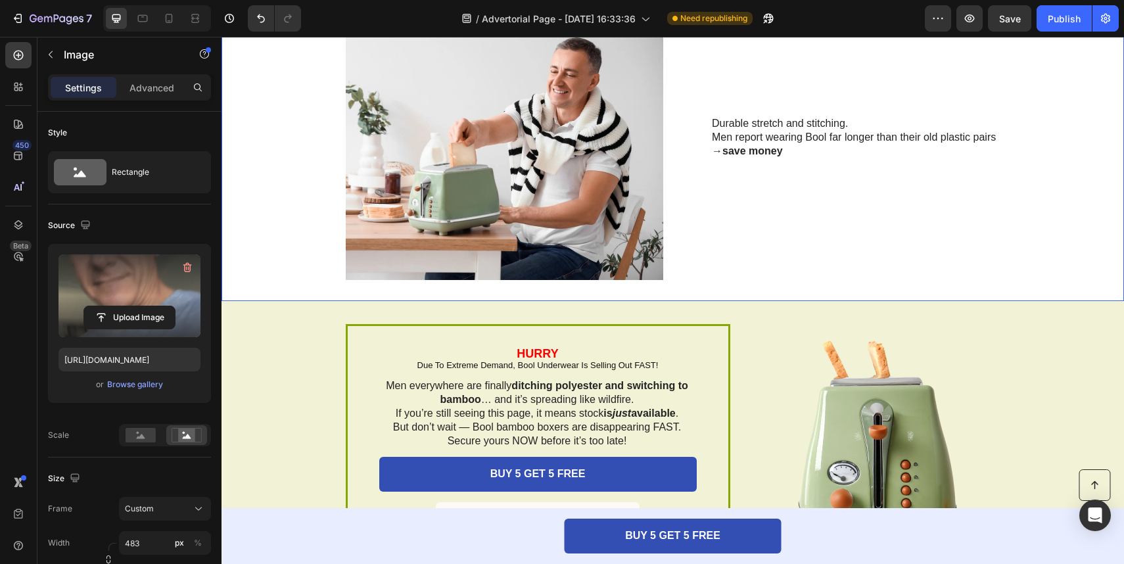
click at [561, 143] on img at bounding box center [505, 155] width 318 height 250
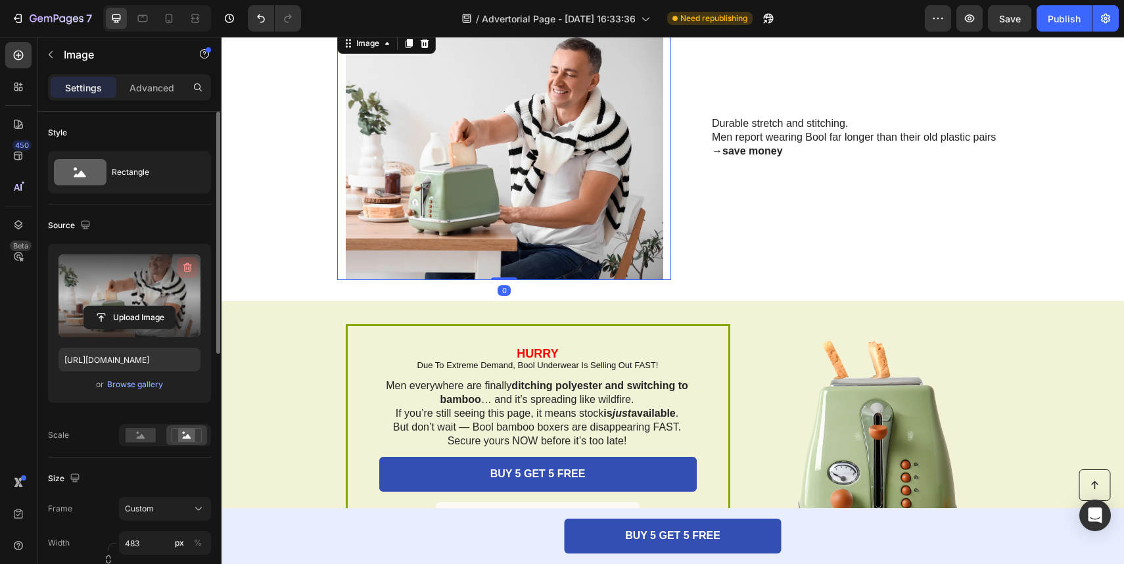
click at [189, 269] on icon "button" at bounding box center [187, 268] width 9 height 10
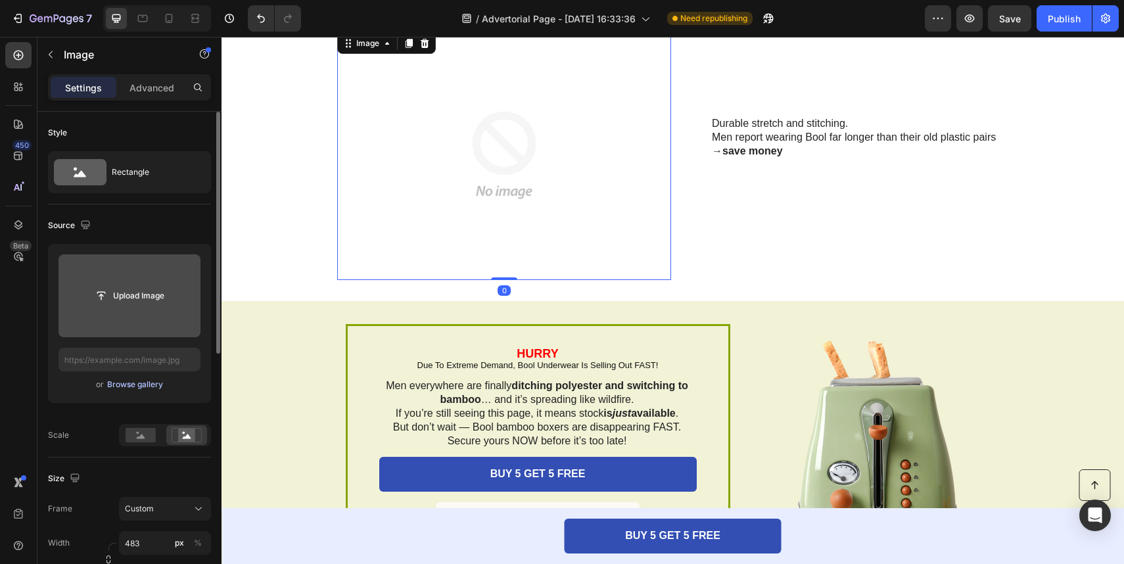
click at [146, 385] on div "Browse gallery" at bounding box center [135, 385] width 56 height 12
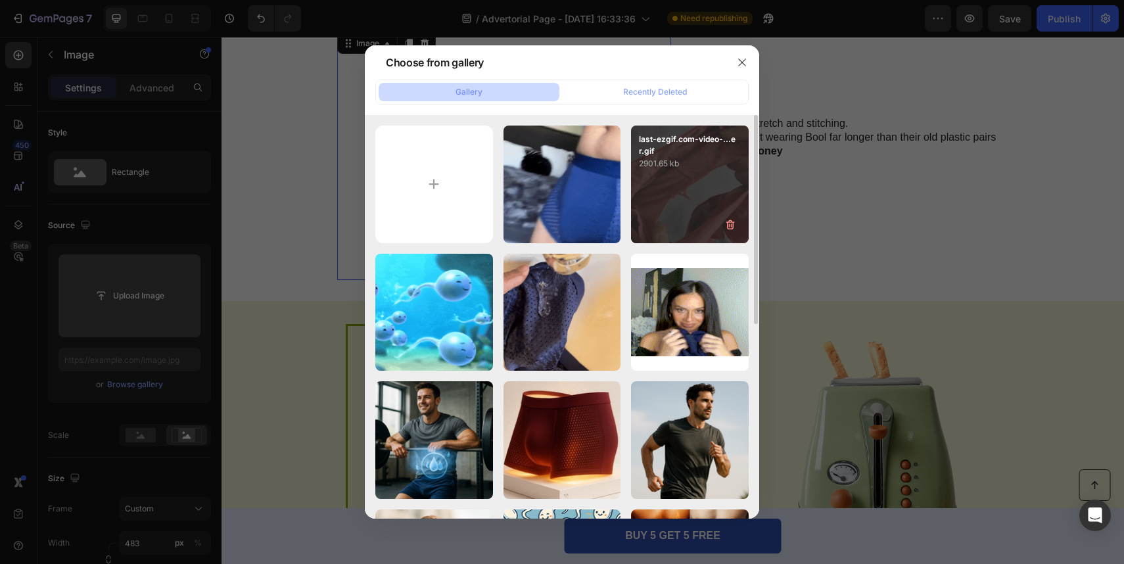
click at [667, 168] on p "2901.65 kb" at bounding box center [690, 163] width 102 height 13
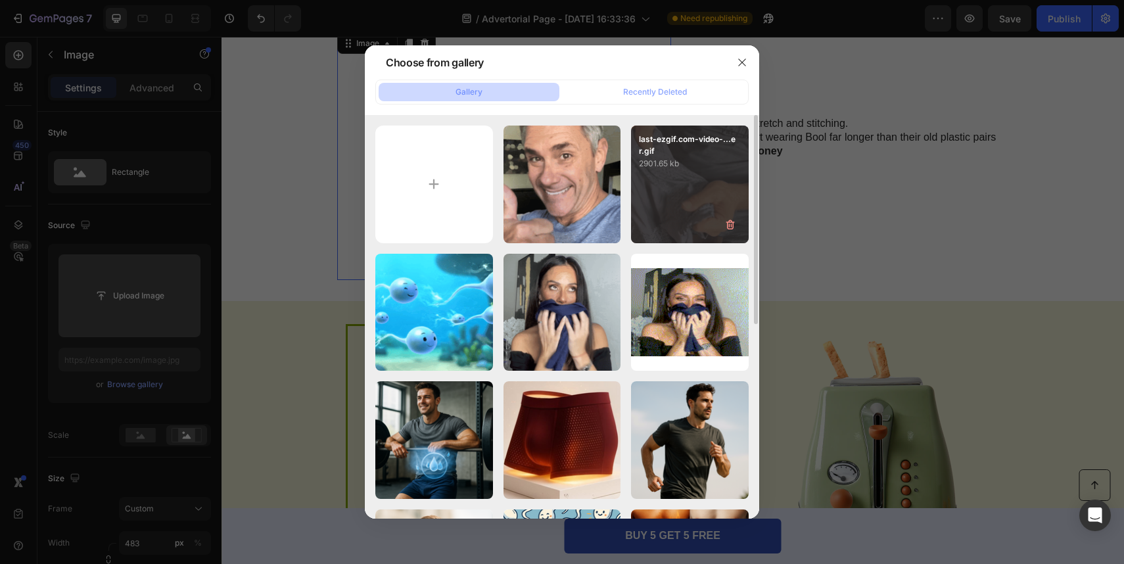
type input "[URL][DOMAIN_NAME]"
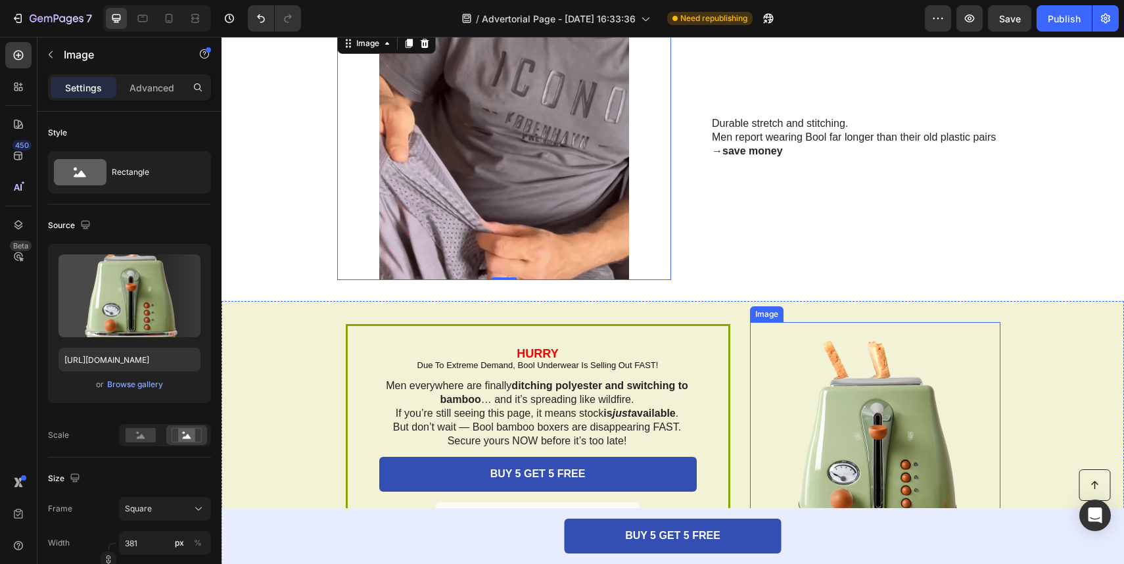
click at [915, 441] on img at bounding box center [875, 447] width 250 height 250
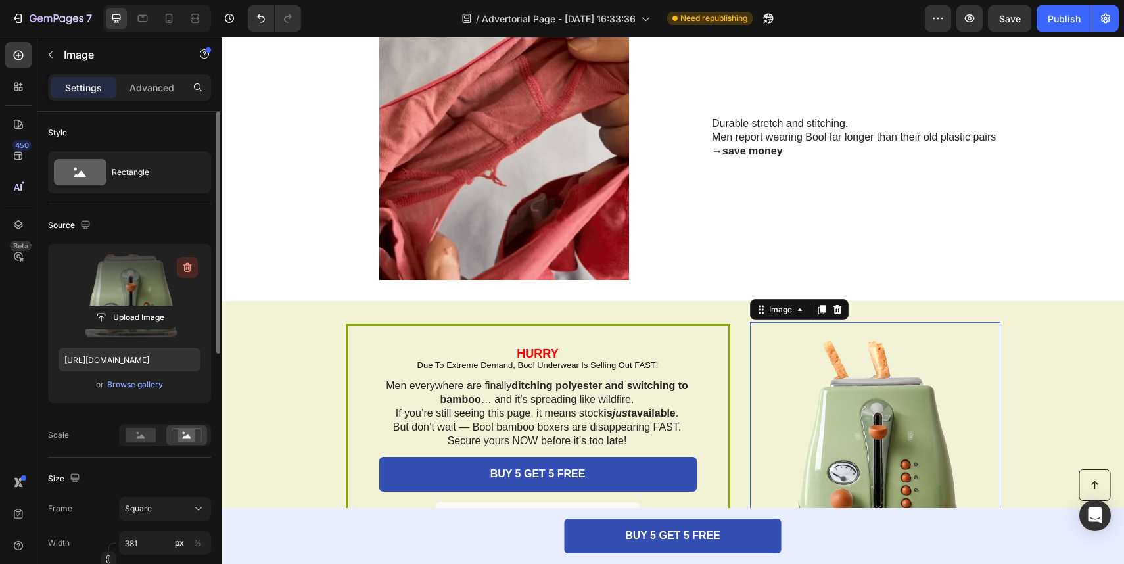
click at [183, 264] on icon "button" at bounding box center [187, 268] width 9 height 10
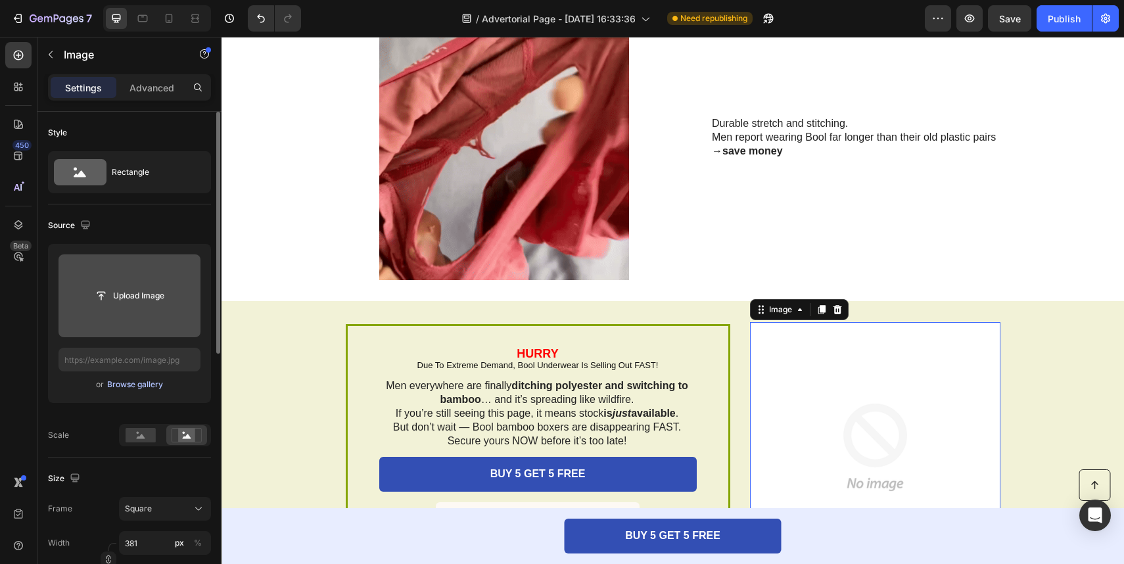
click at [155, 387] on div "Browse gallery" at bounding box center [135, 385] width 56 height 12
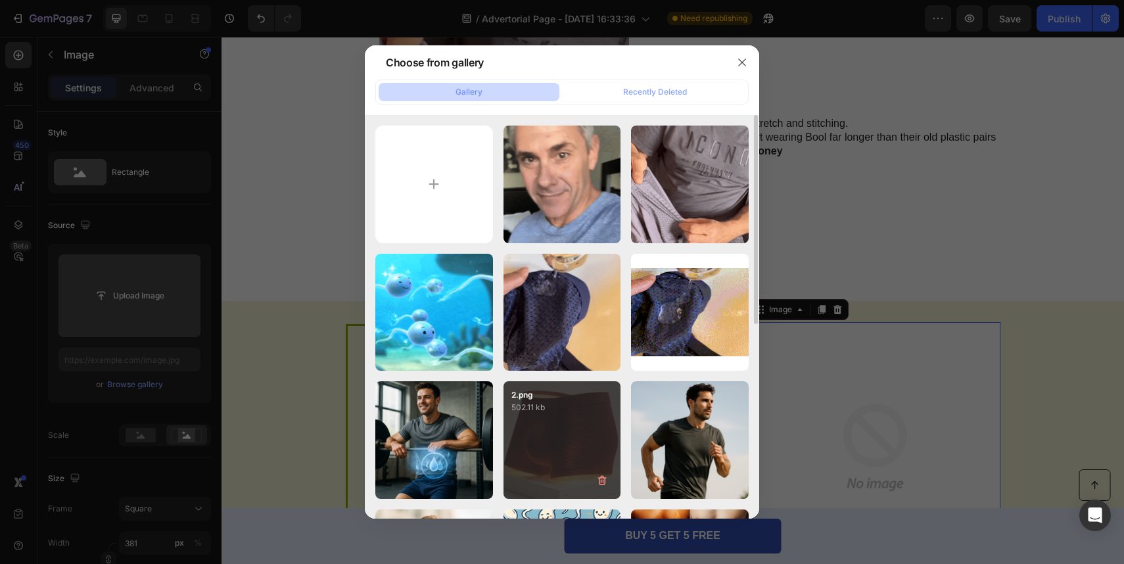
click at [601, 405] on p "502.11 kb" at bounding box center [562, 407] width 102 height 13
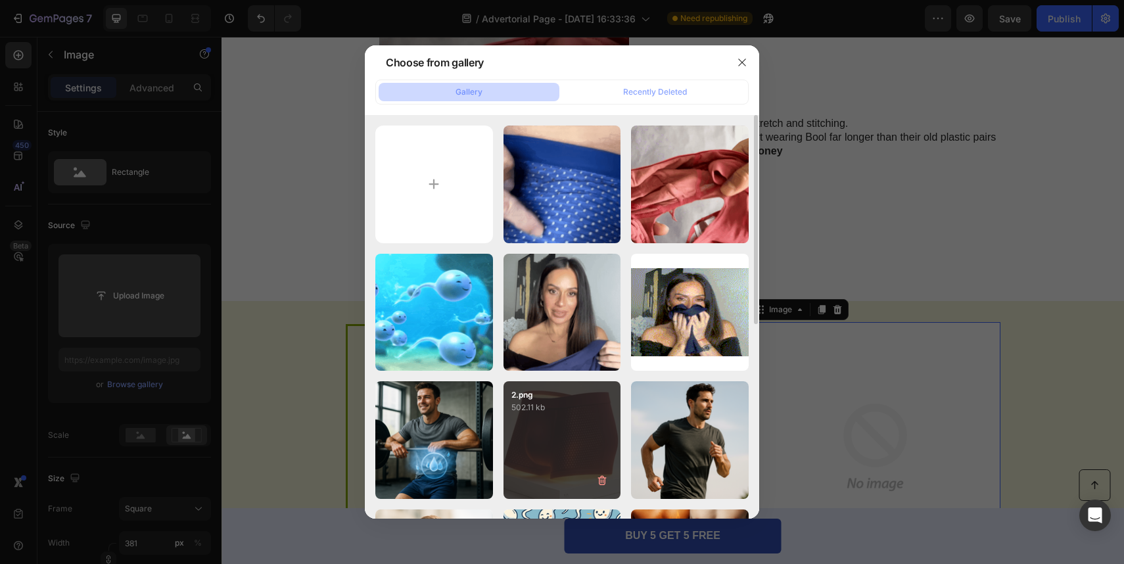
type input "[URL][DOMAIN_NAME]"
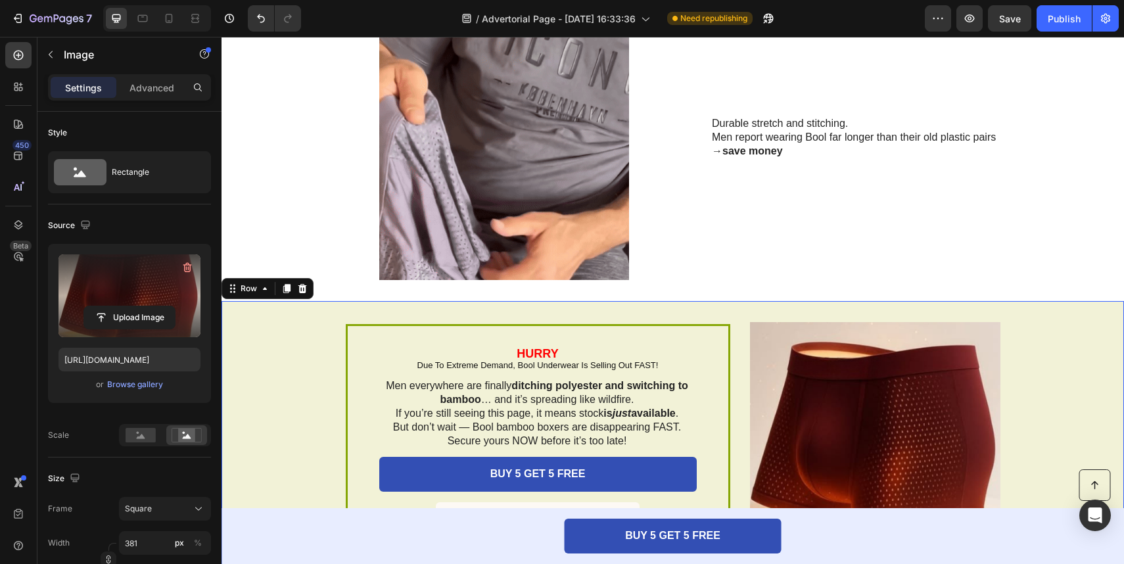
click at [1054, 343] on div "HURRY Due To Extreme Demand, Bool Underwear Is Selling Out FAST! Text Block Men…" at bounding box center [673, 447] width 903 height 293
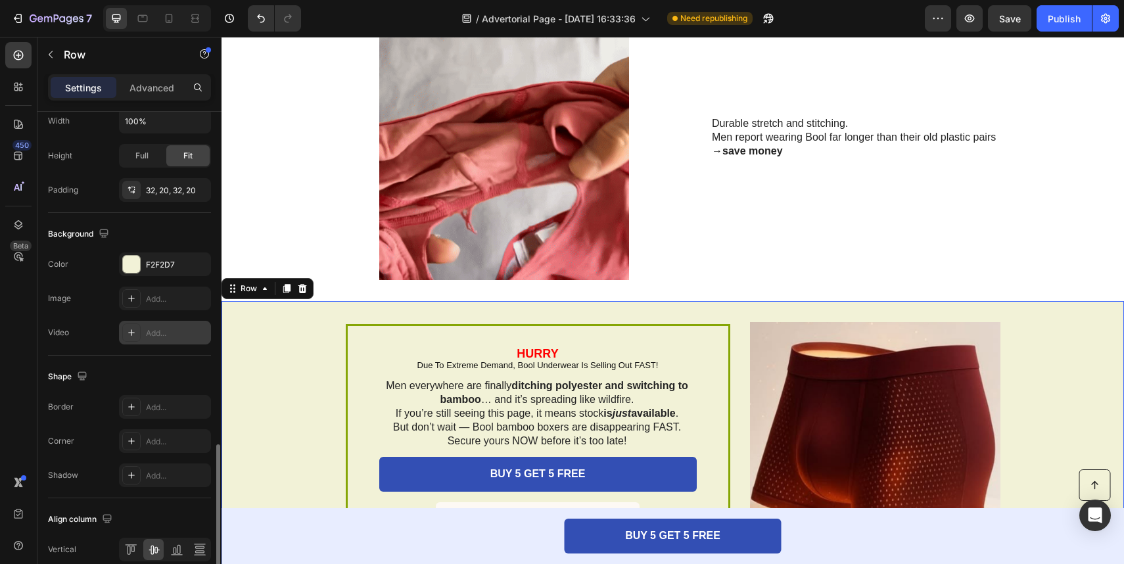
scroll to position [462, 0]
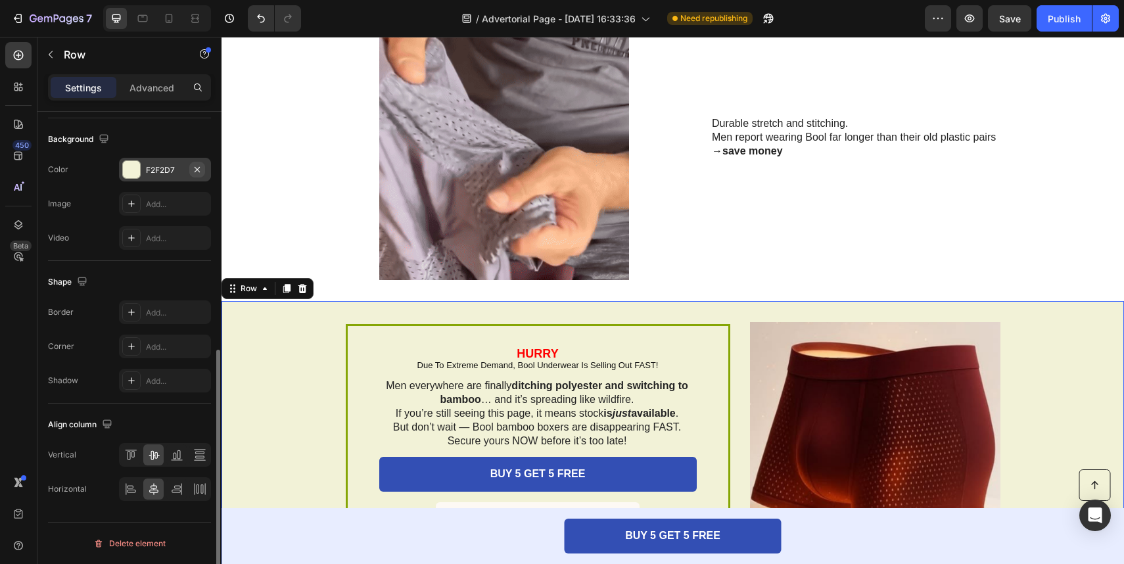
click at [201, 168] on icon "button" at bounding box center [197, 169] width 11 height 11
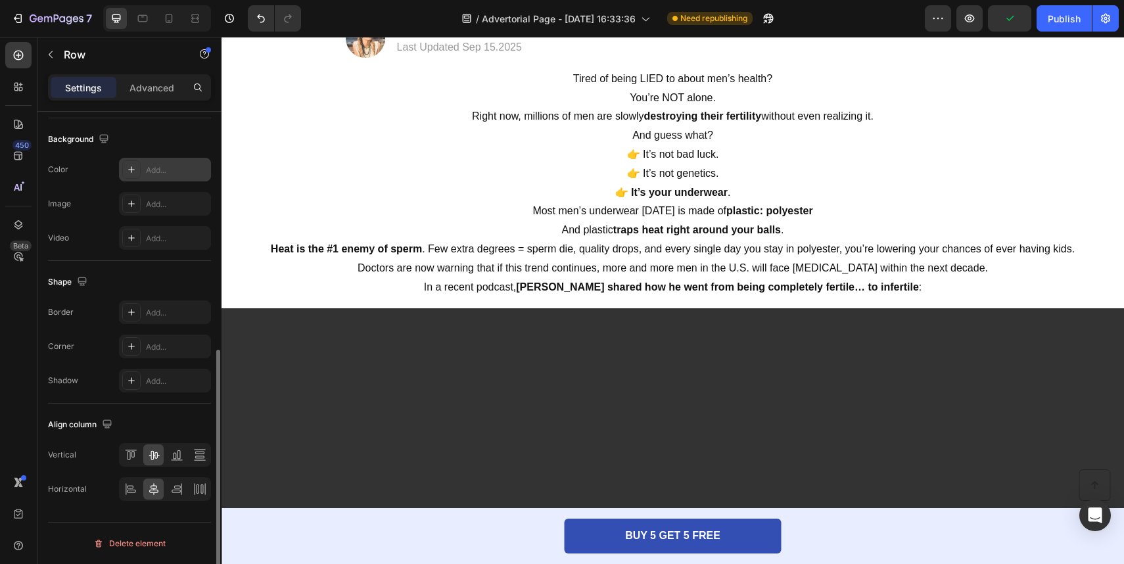
scroll to position [0, 0]
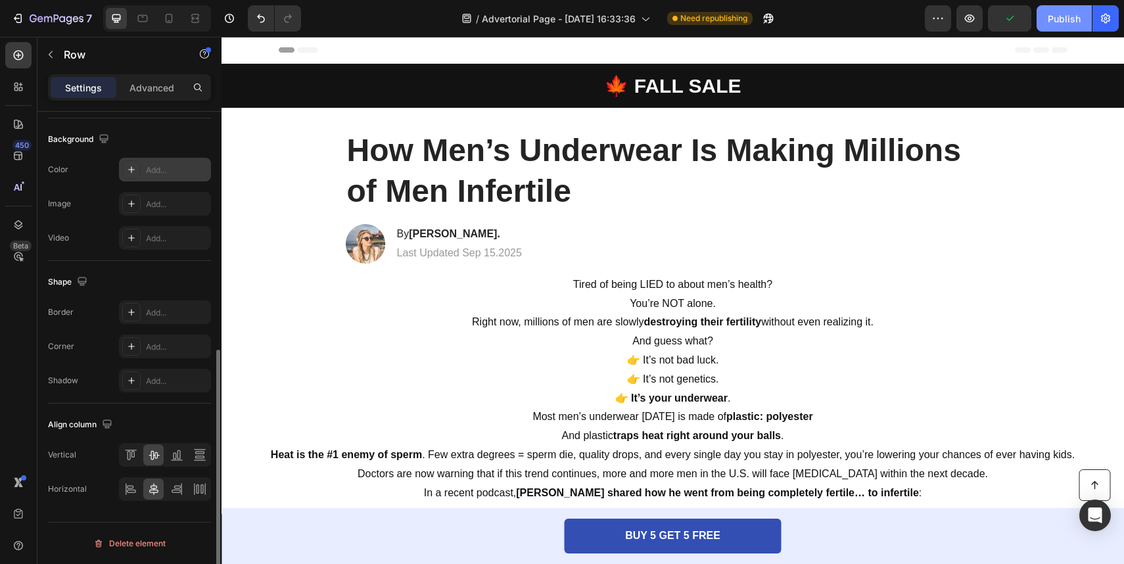
click at [1072, 27] on button "Publish" at bounding box center [1064, 18] width 55 height 26
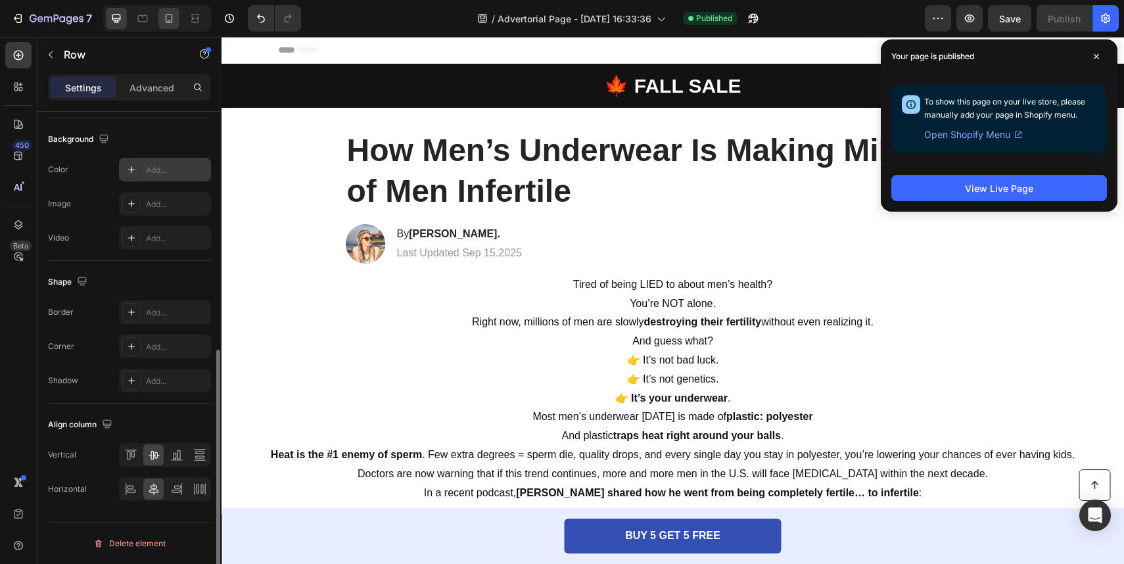
click at [164, 25] on div at bounding box center [168, 18] width 21 height 21
type input "0"
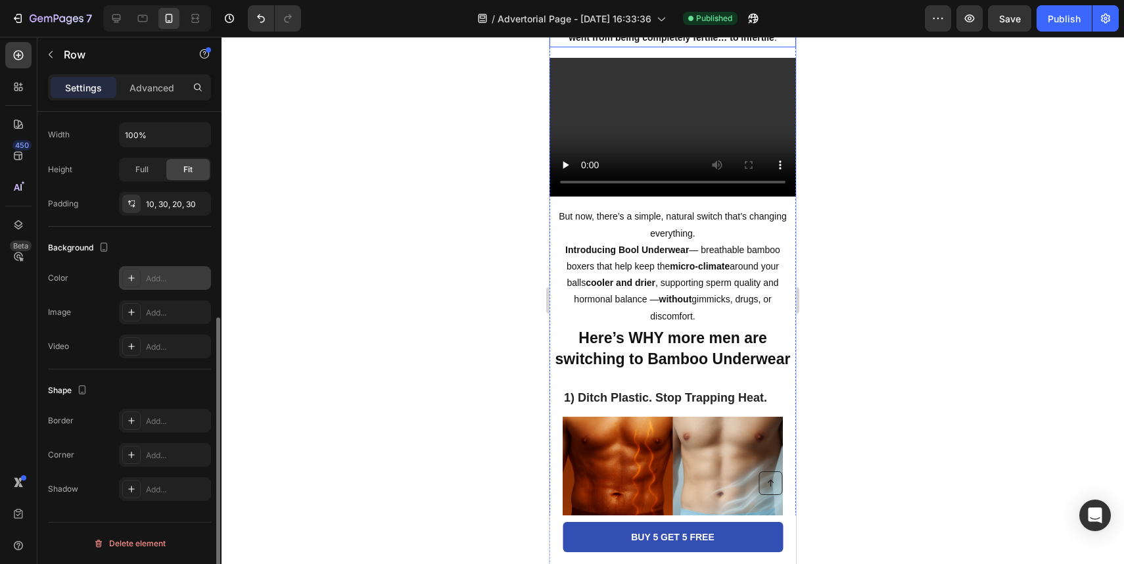
scroll to position [396, 0]
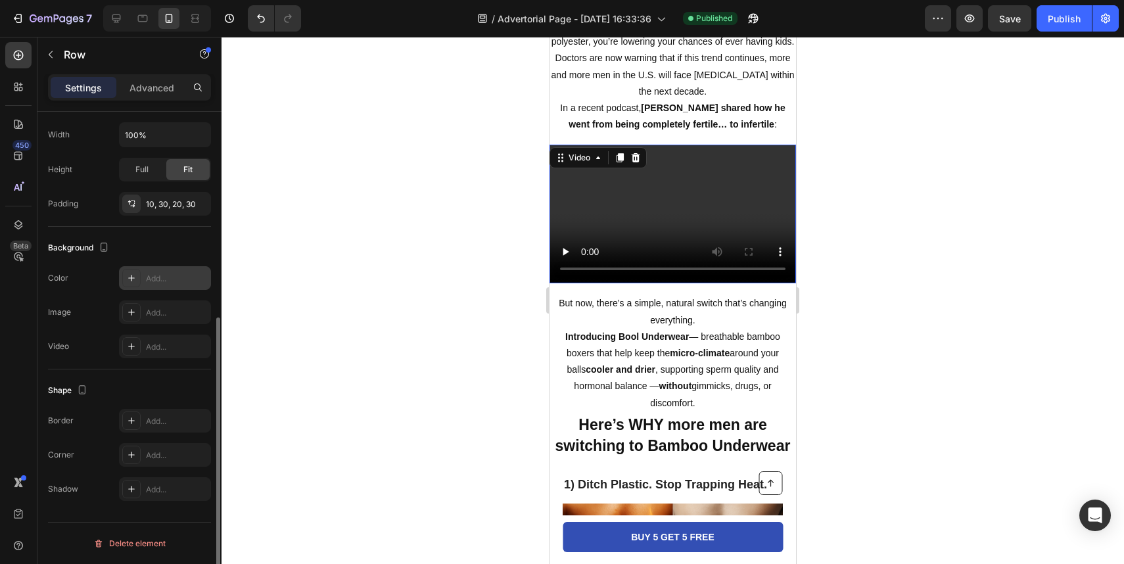
click at [696, 212] on video at bounding box center [673, 214] width 247 height 139
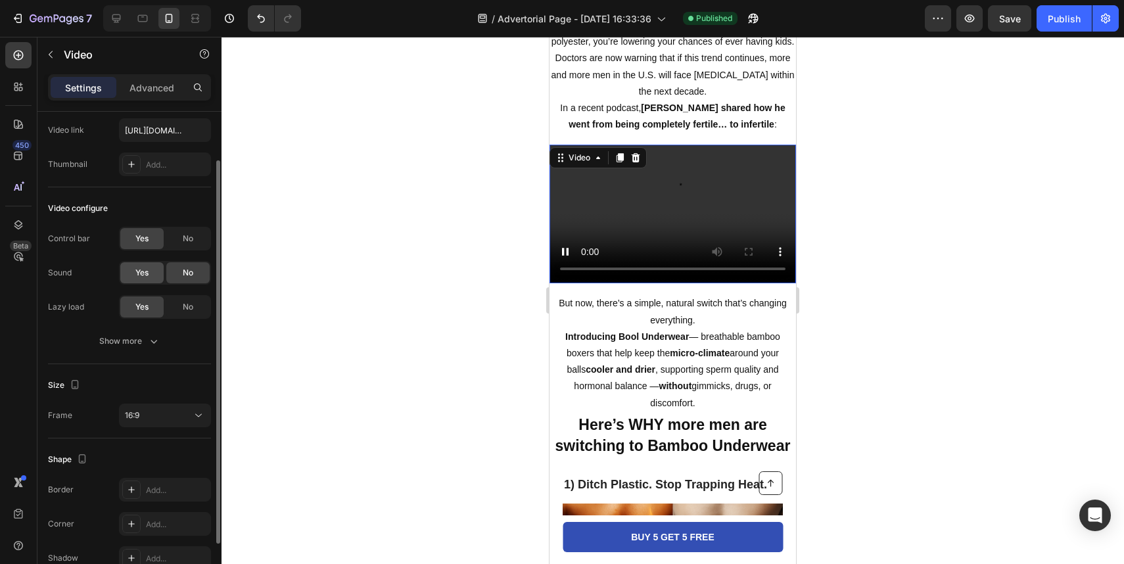
scroll to position [65, 0]
click at [153, 277] on div "Yes" at bounding box center [141, 274] width 43 height 21
click at [113, 342] on div "Show more" at bounding box center [129, 343] width 61 height 13
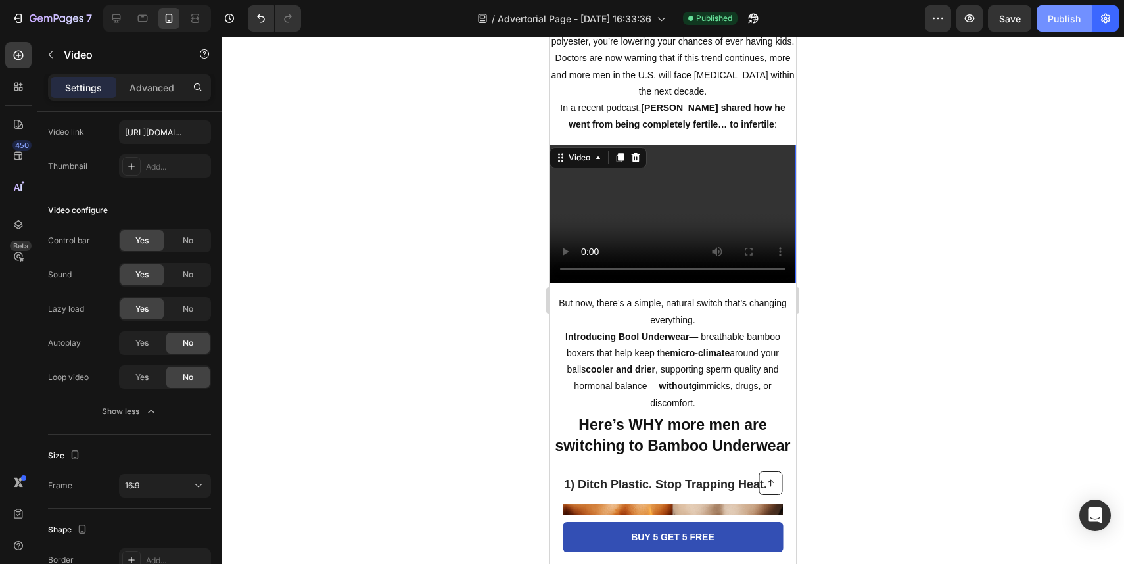
click at [1065, 14] on div "Publish" at bounding box center [1064, 19] width 33 height 14
click at [110, 16] on icon at bounding box center [116, 18] width 13 height 13
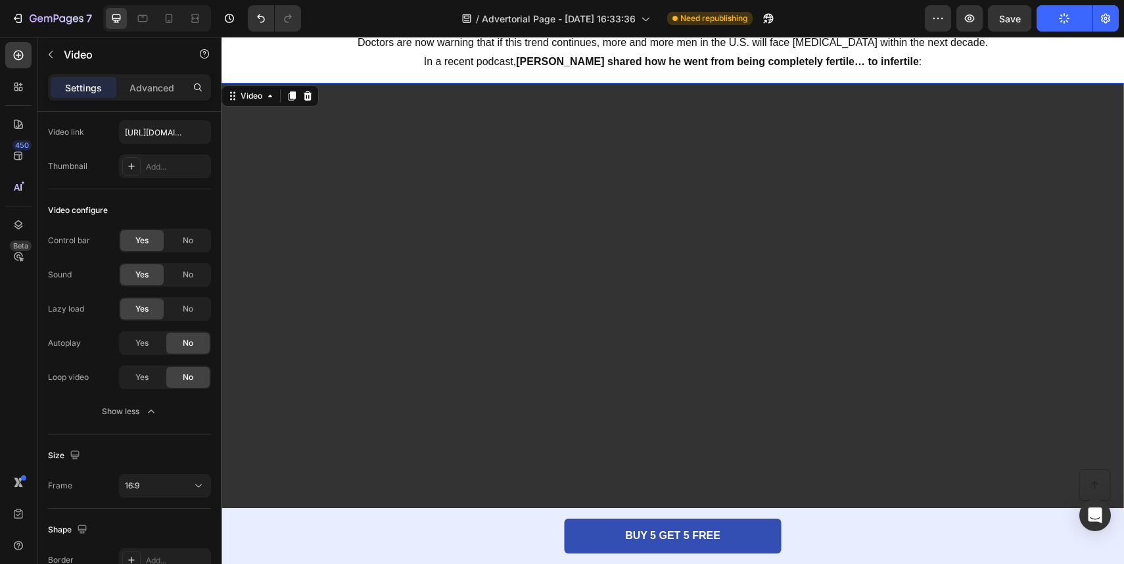
scroll to position [431, 0]
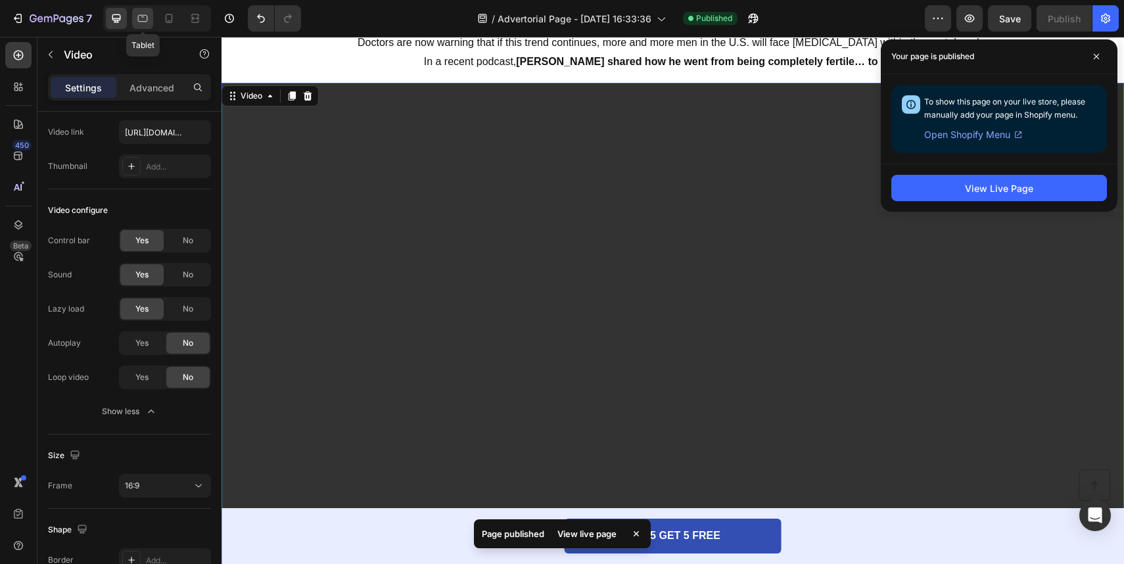
click at [142, 20] on icon at bounding box center [142, 18] width 13 height 13
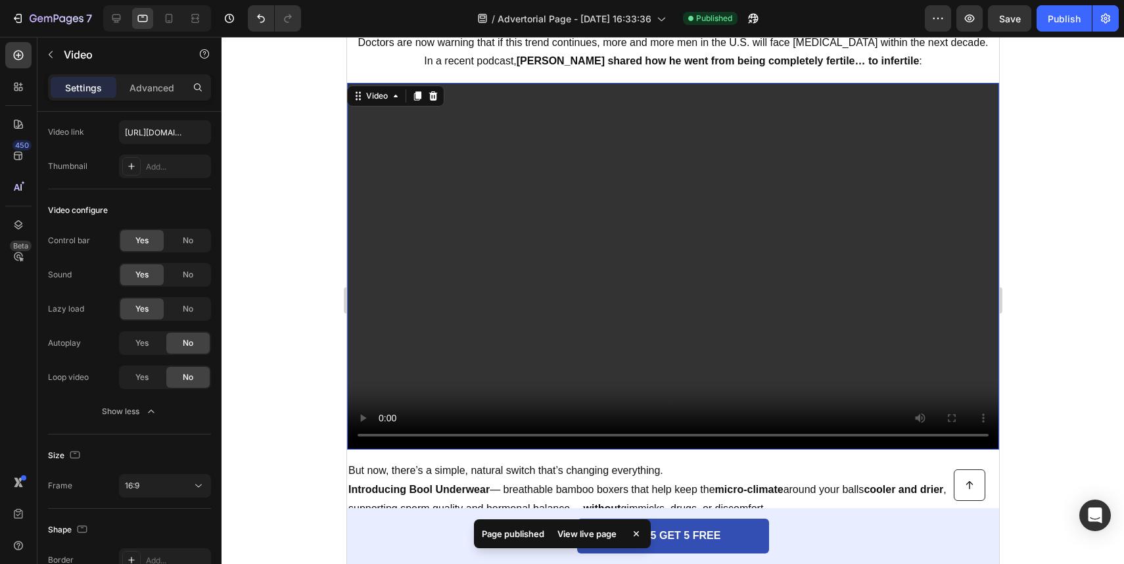
scroll to position [448, 0]
